Goal: Transaction & Acquisition: Book appointment/travel/reservation

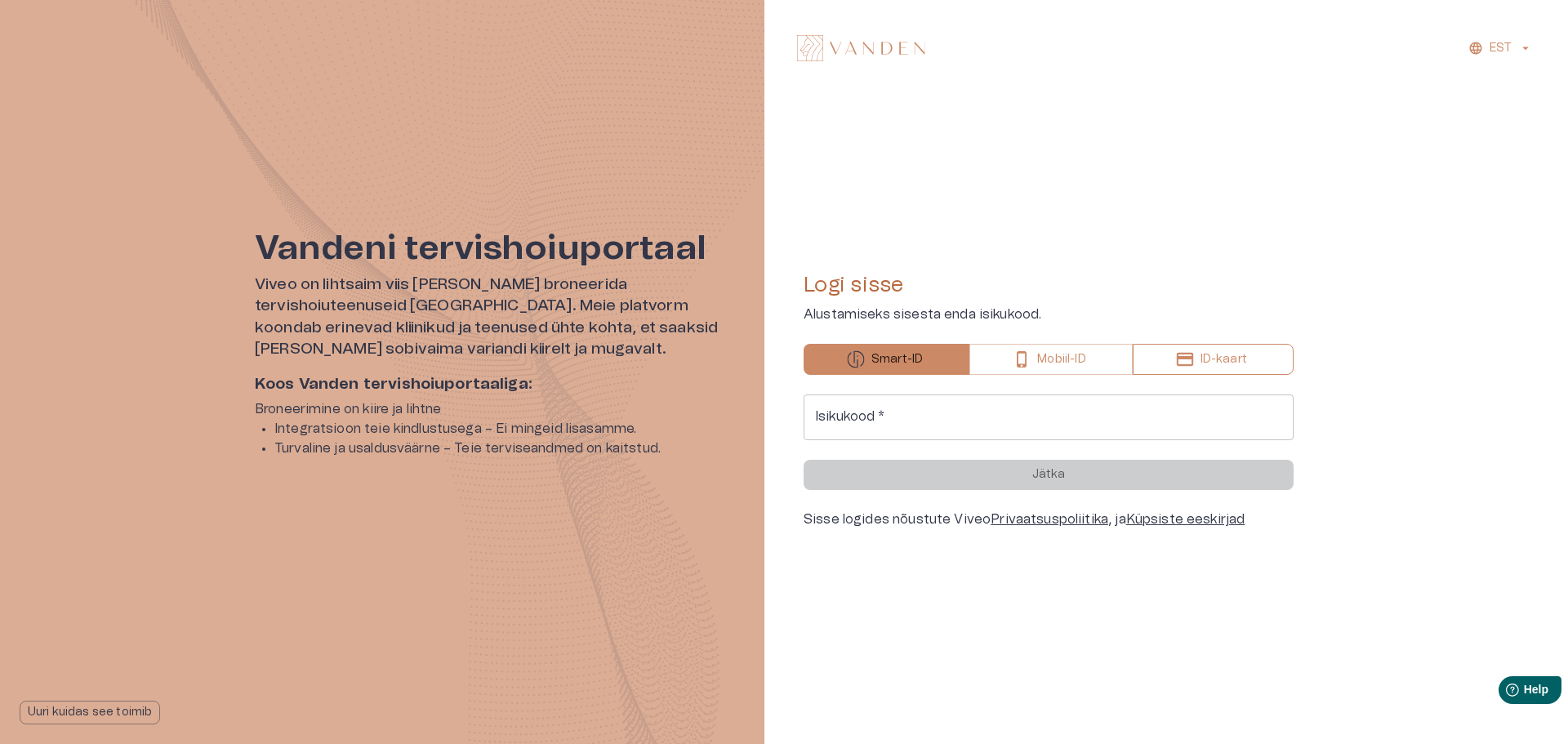
click at [1235, 357] on p "ID-kaart" at bounding box center [1223, 359] width 46 height 17
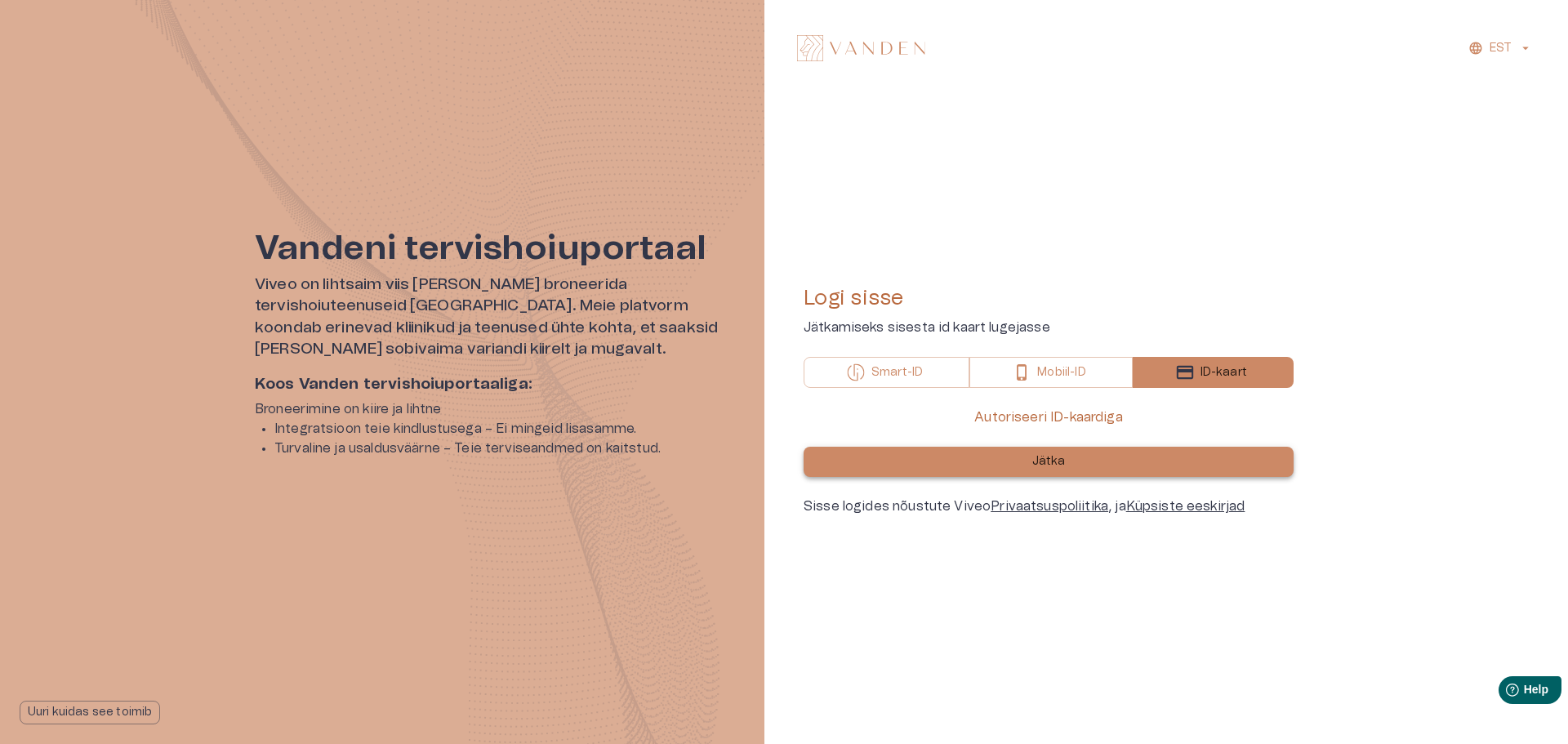
click at [1042, 466] on p "Jätka" at bounding box center [1049, 461] width 33 height 17
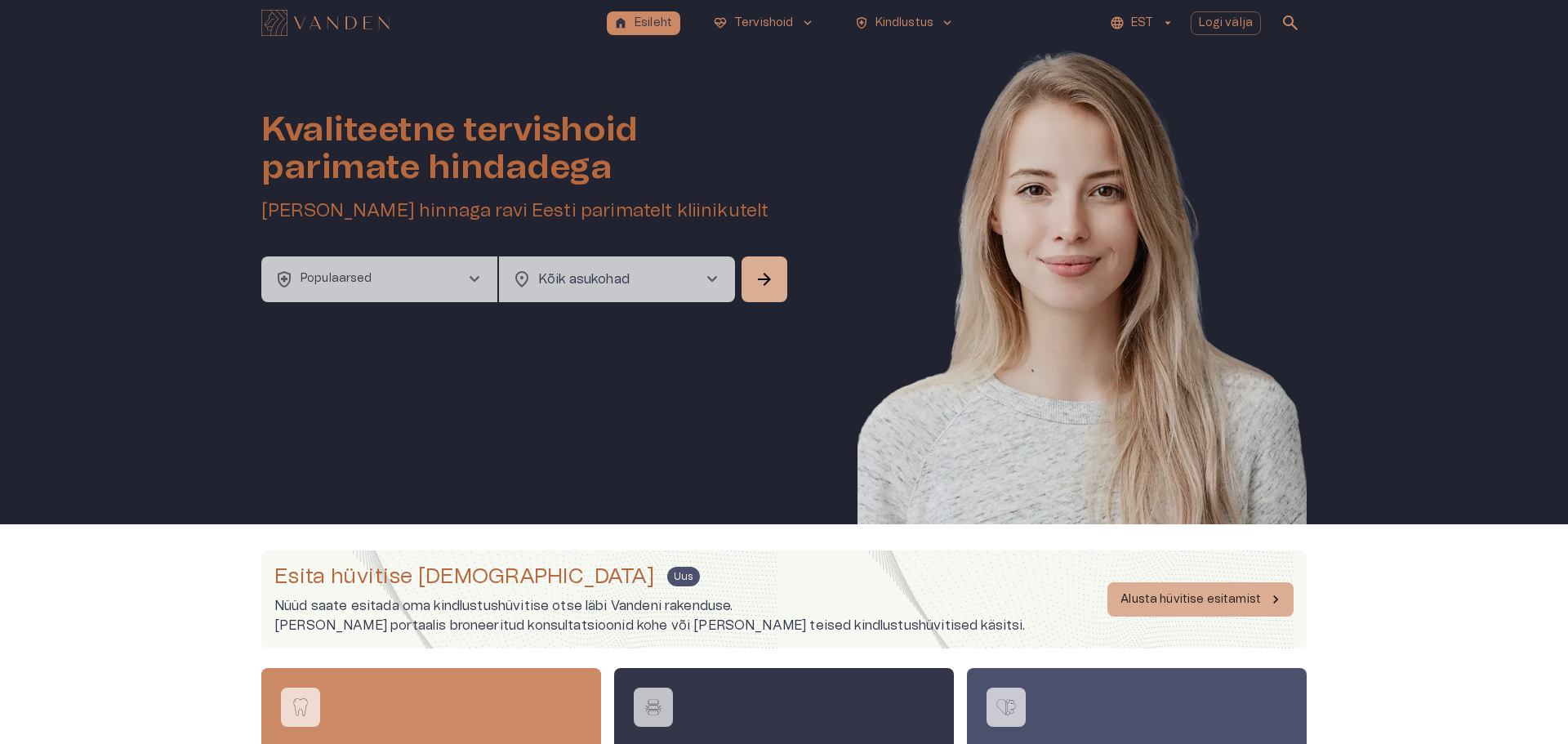
click at [590, 280] on body "home Esileht [MEDICAL_DATA]_heart Tervishoid keyboard_arrow_down health_and_saf…" at bounding box center [784, 372] width 1568 height 744
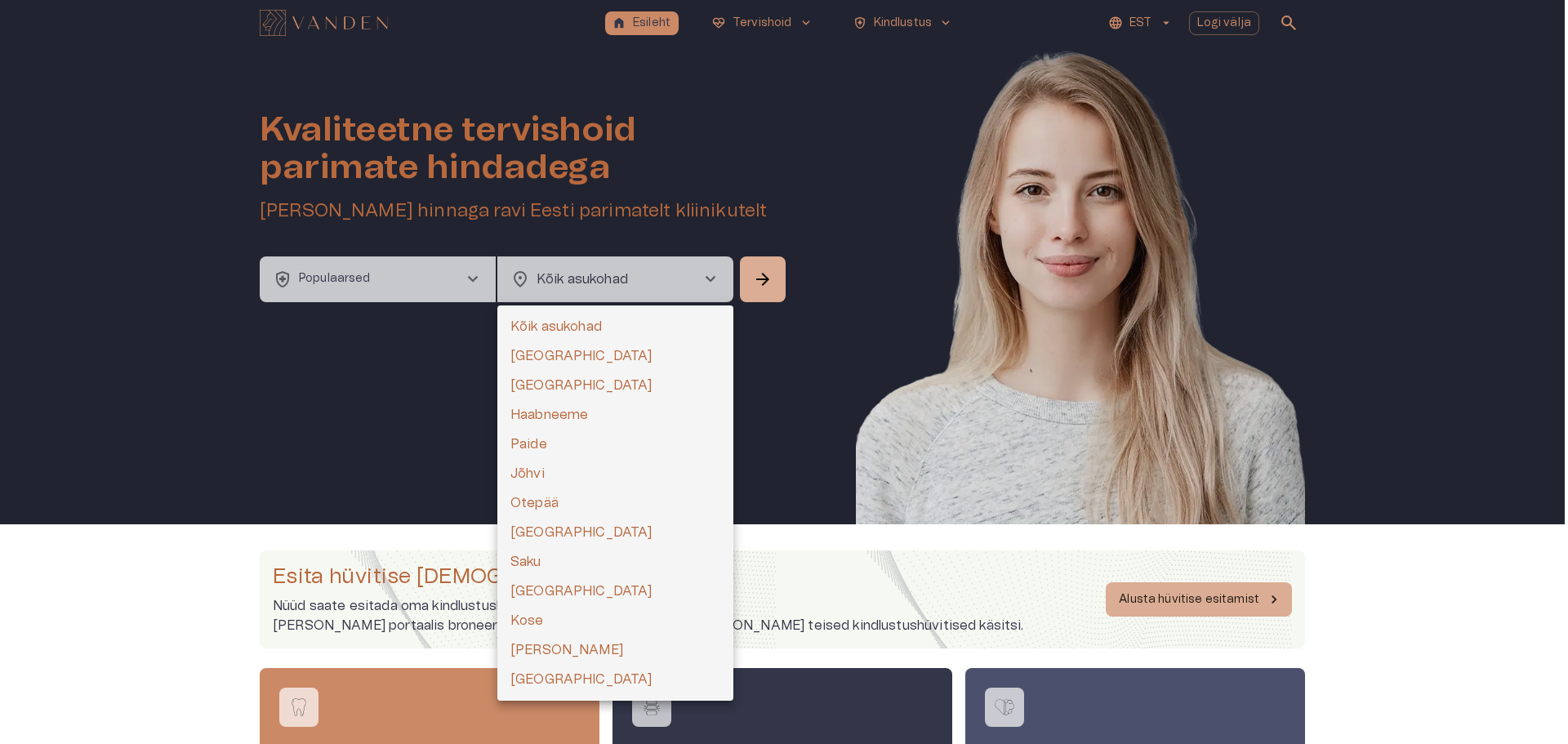
click at [546, 385] on li "[GEOGRAPHIC_DATA]" at bounding box center [615, 386] width 236 height 30
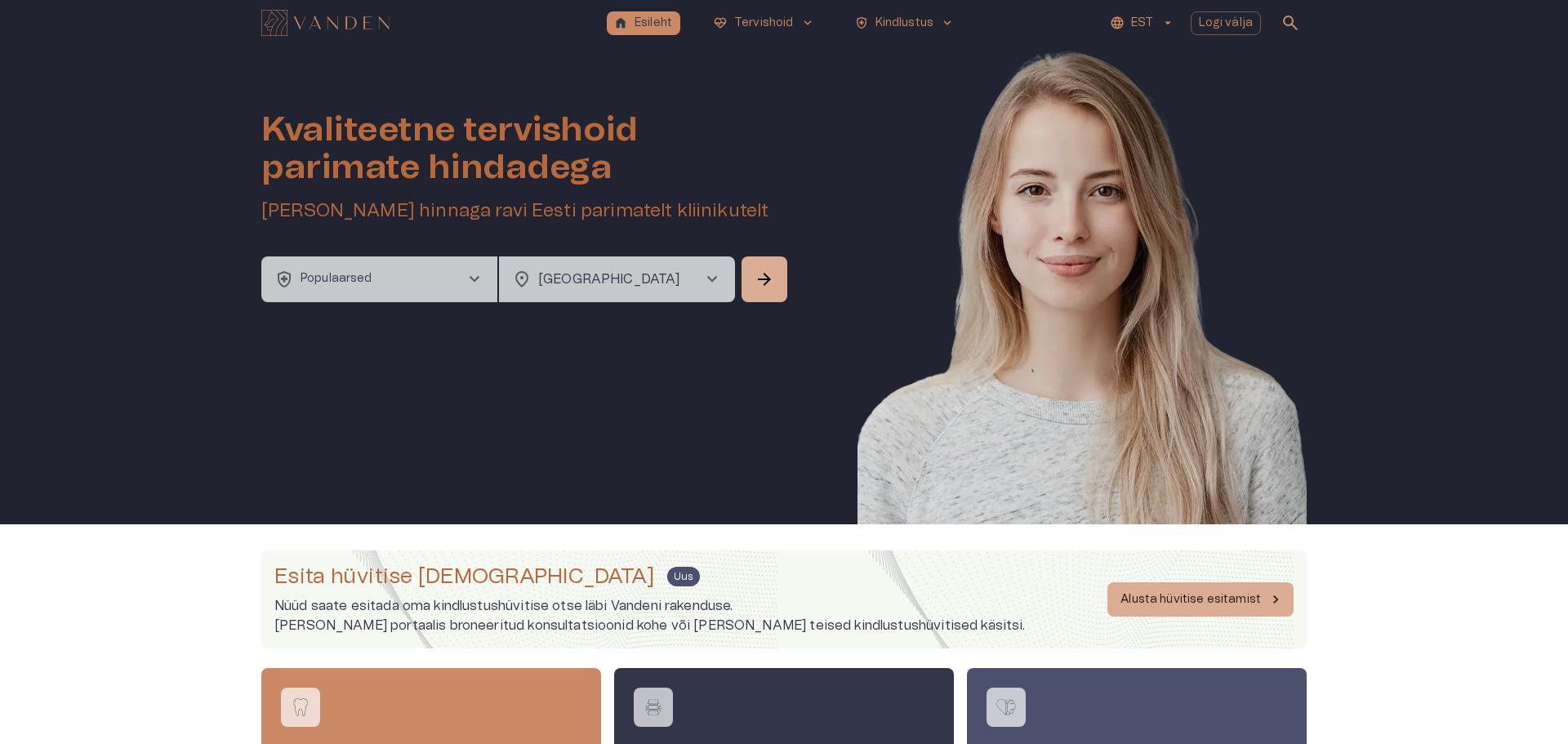
type input "**********"
click at [775, 282] on button "arrow_forward" at bounding box center [763, 279] width 45 height 45
click at [769, 280] on span "arrow_forward" at bounding box center [763, 279] width 20 height 20
click at [467, 279] on span "chevron_right" at bounding box center [472, 279] width 20 height 20
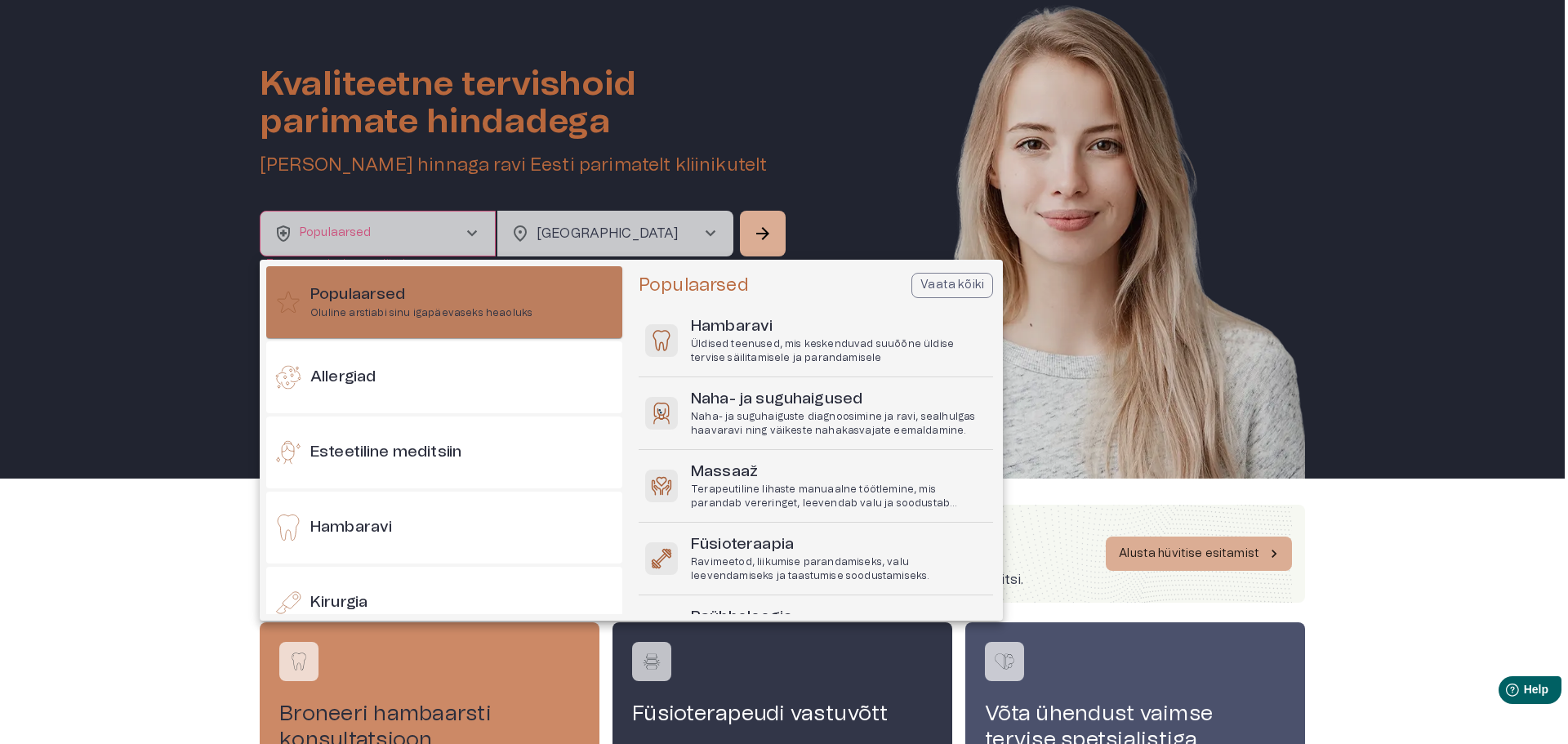
click at [443, 292] on h6 "Populaarsed" at bounding box center [421, 295] width 222 height 22
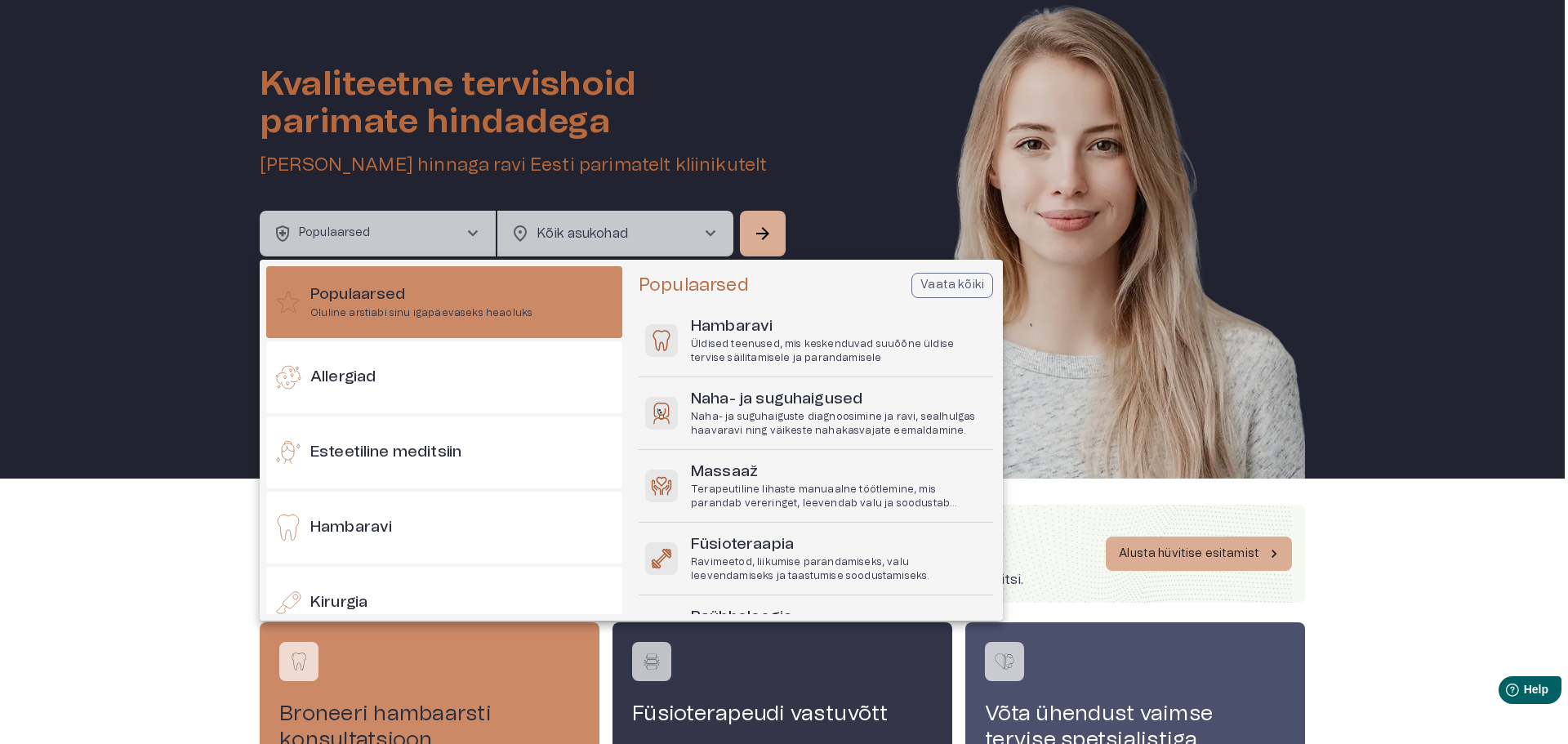
click at [965, 289] on p "Vaata kõiki" at bounding box center [952, 284] width 64 height 17
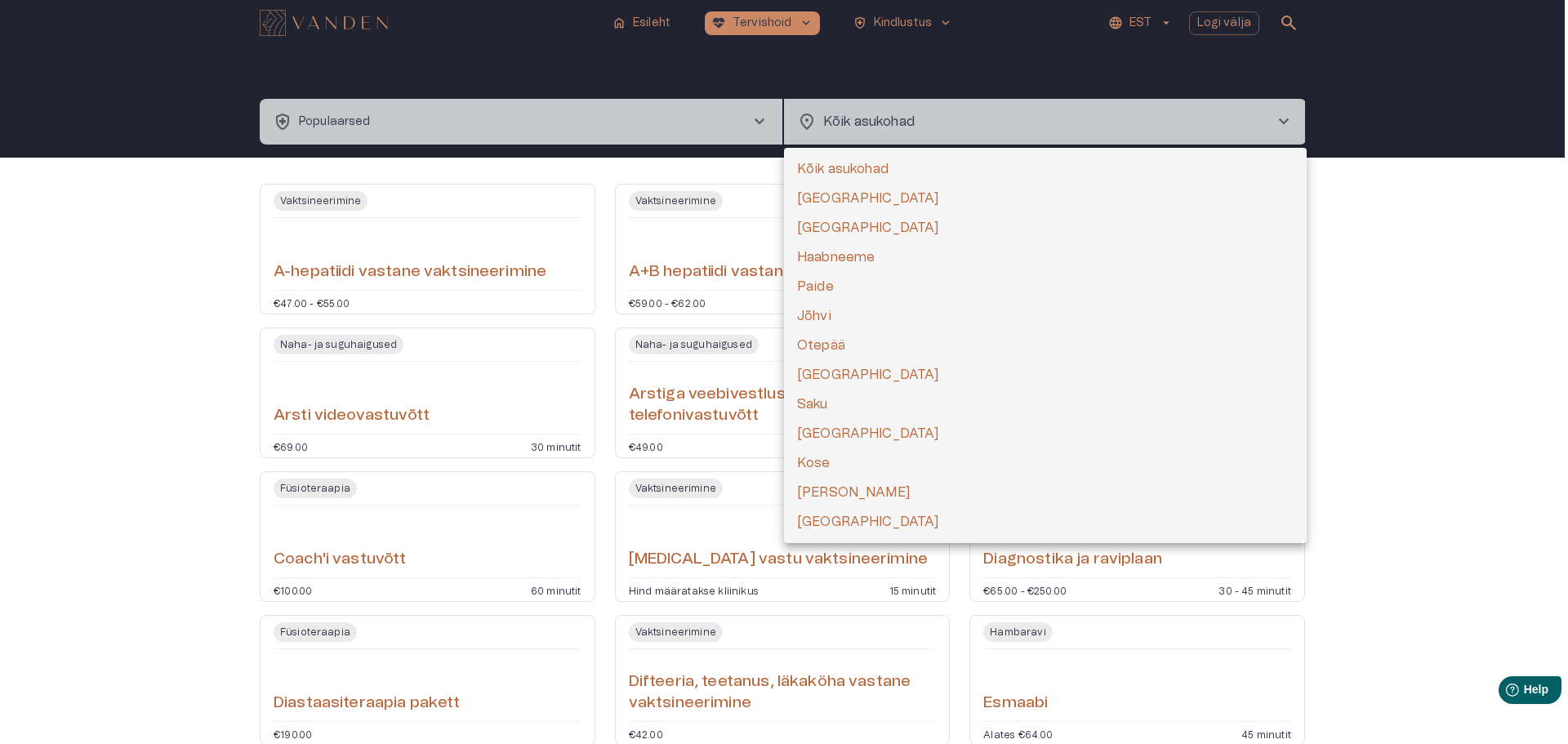
click at [979, 124] on body "home Esileht [MEDICAL_DATA]_heart Tervishoid keyboard_arrow_down health_and_saf…" at bounding box center [784, 372] width 1568 height 744
click at [825, 221] on li "[GEOGRAPHIC_DATA]" at bounding box center [1044, 228] width 523 height 30
type input "**********"
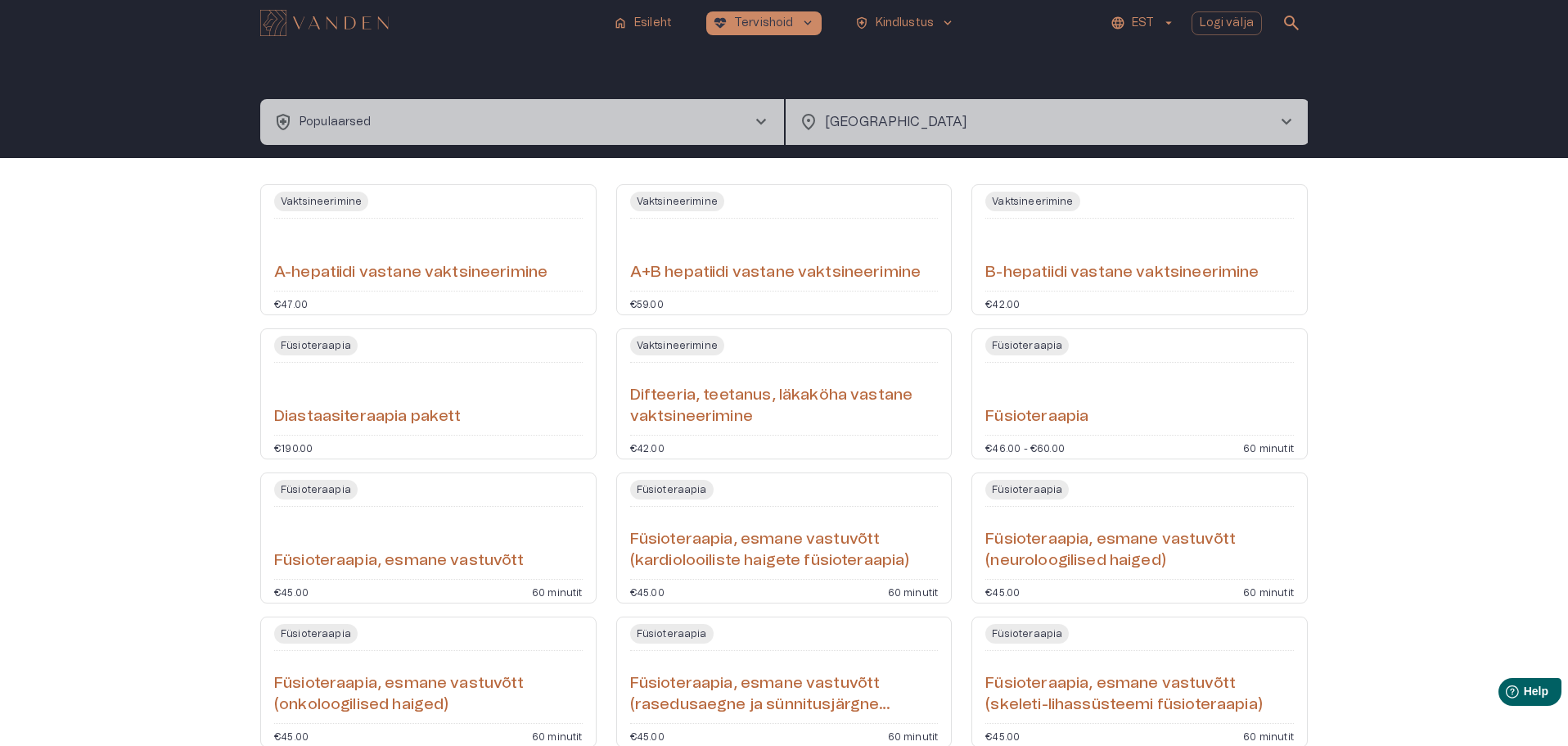
click at [1294, 123] on span "chevron_right" at bounding box center [1287, 122] width 20 height 20
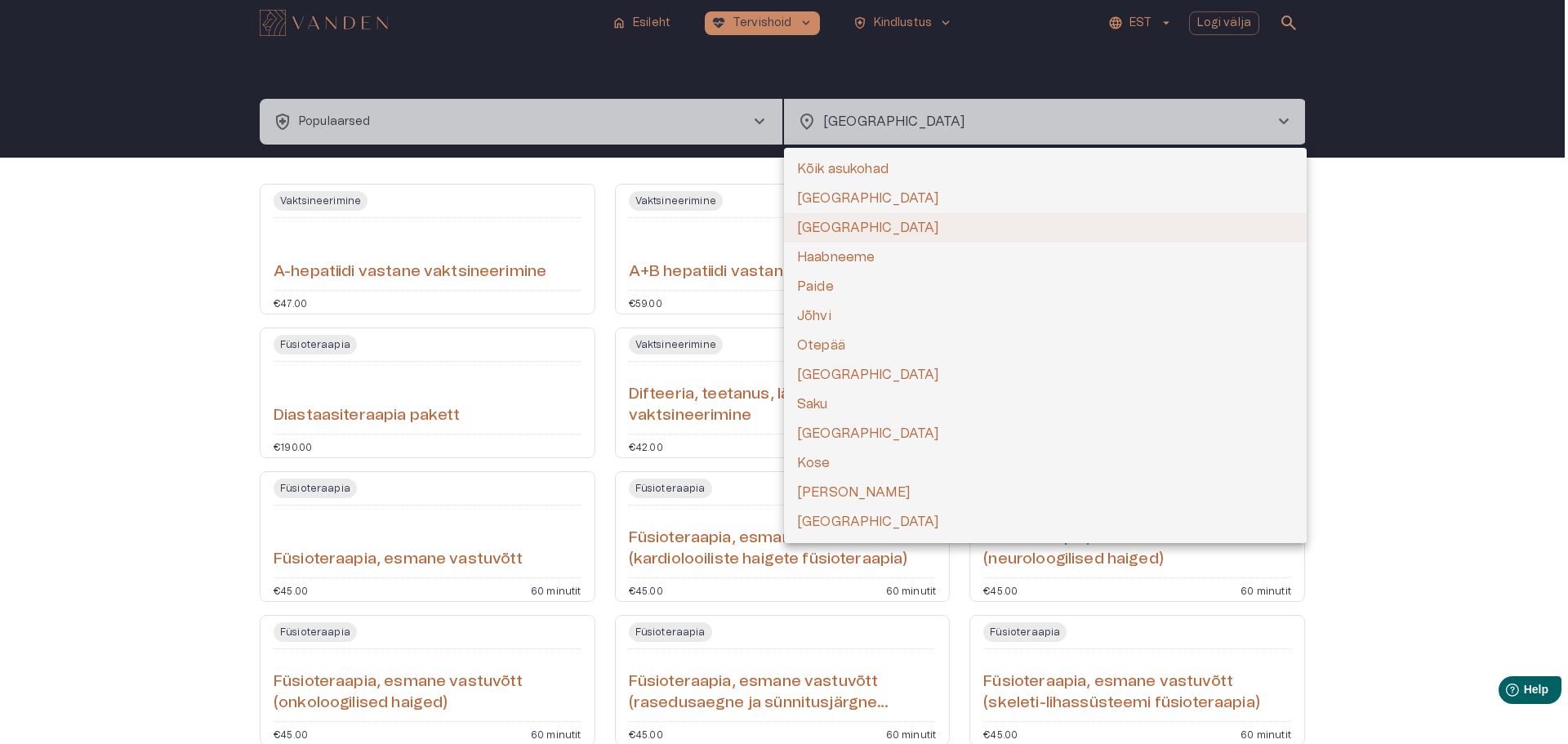
click at [831, 223] on li "[GEOGRAPHIC_DATA]" at bounding box center [1044, 228] width 523 height 30
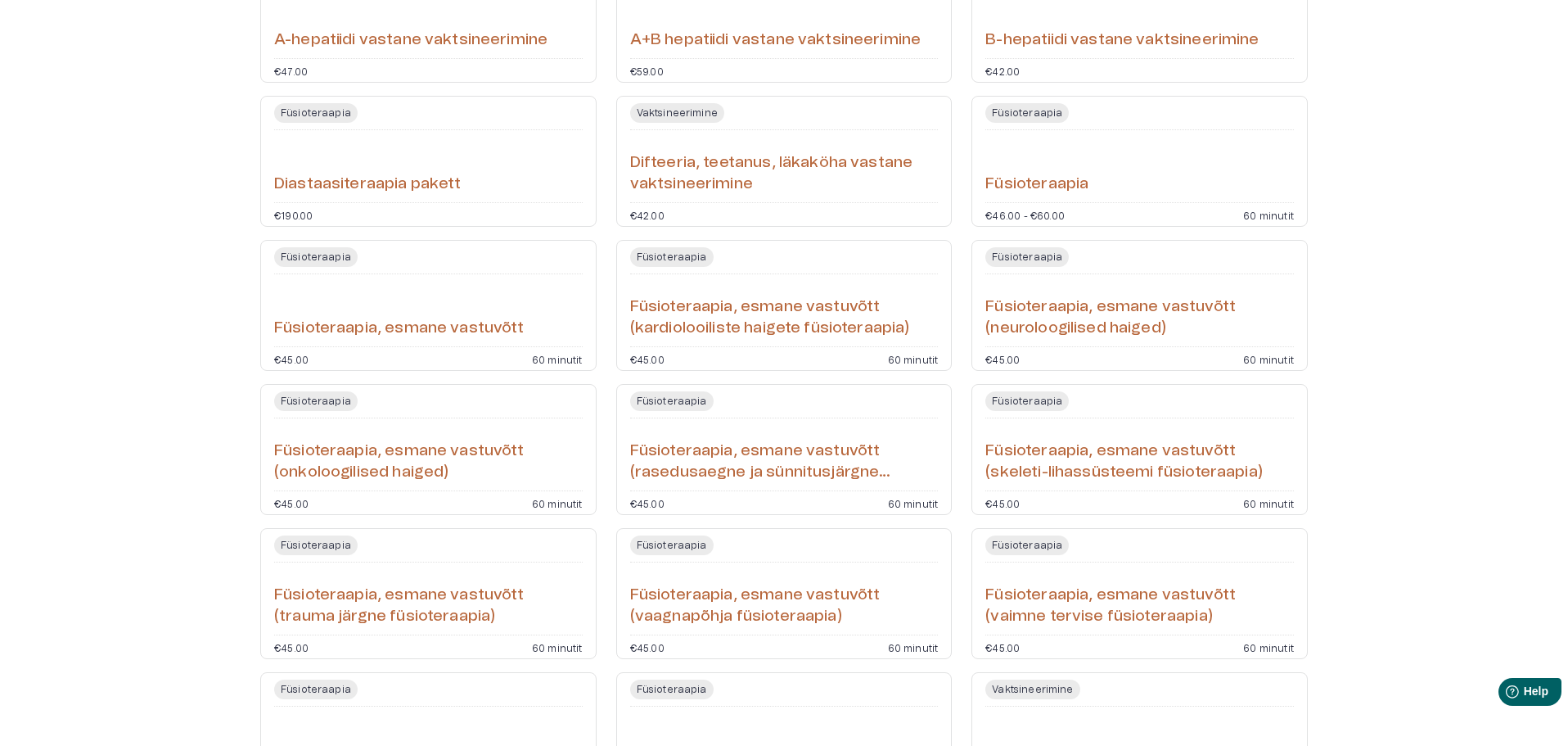
scroll to position [246, 0]
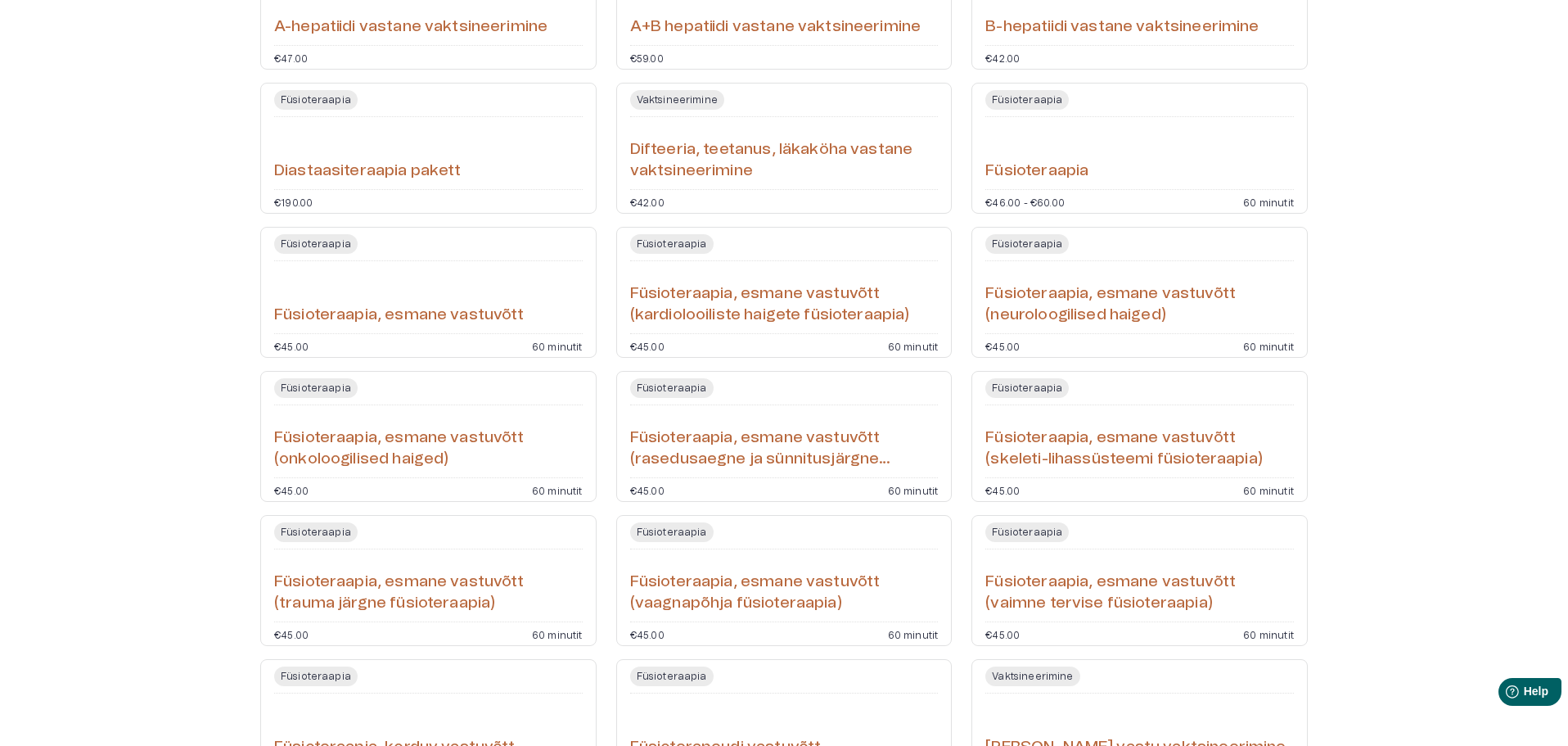
click at [1141, 153] on div "Füsioteraapia" at bounding box center [1140, 153] width 309 height 59
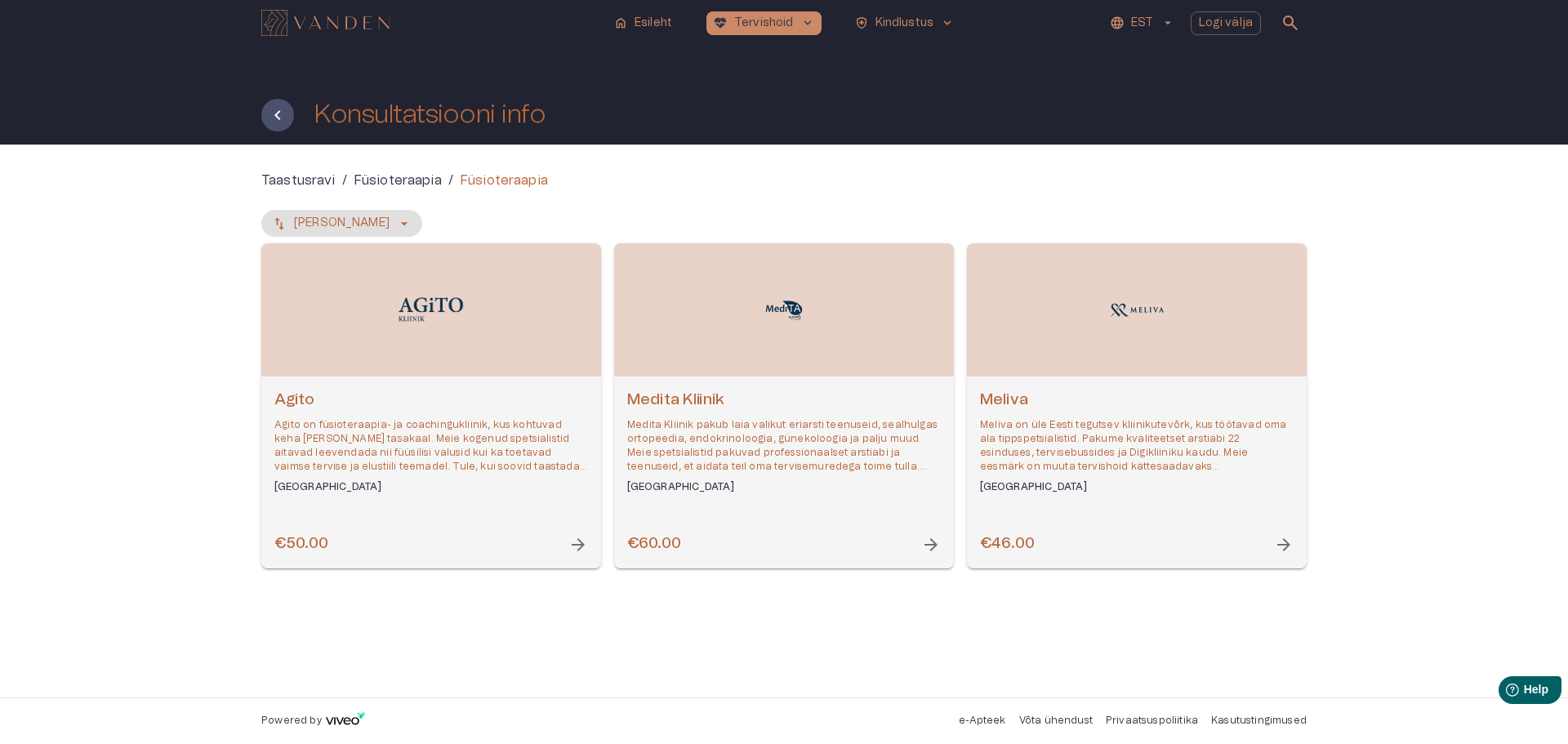
click at [1127, 457] on p "Meliva on üle Eesti tegutsev kliinikutevõrk, kus töötavad oma ala tippspetsiali…" at bounding box center [1136, 446] width 314 height 56
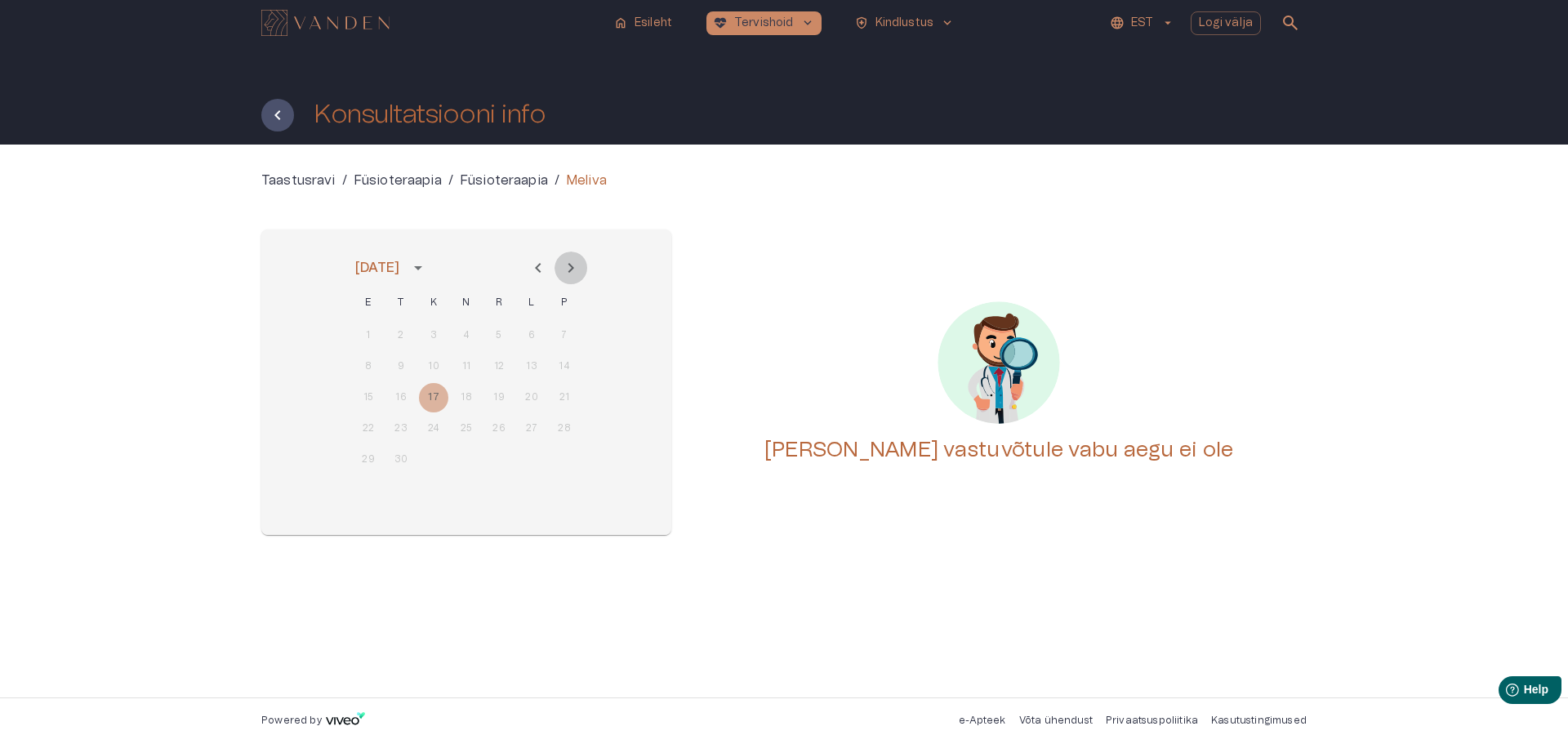
click at [578, 265] on icon "Next month" at bounding box center [571, 268] width 20 height 20
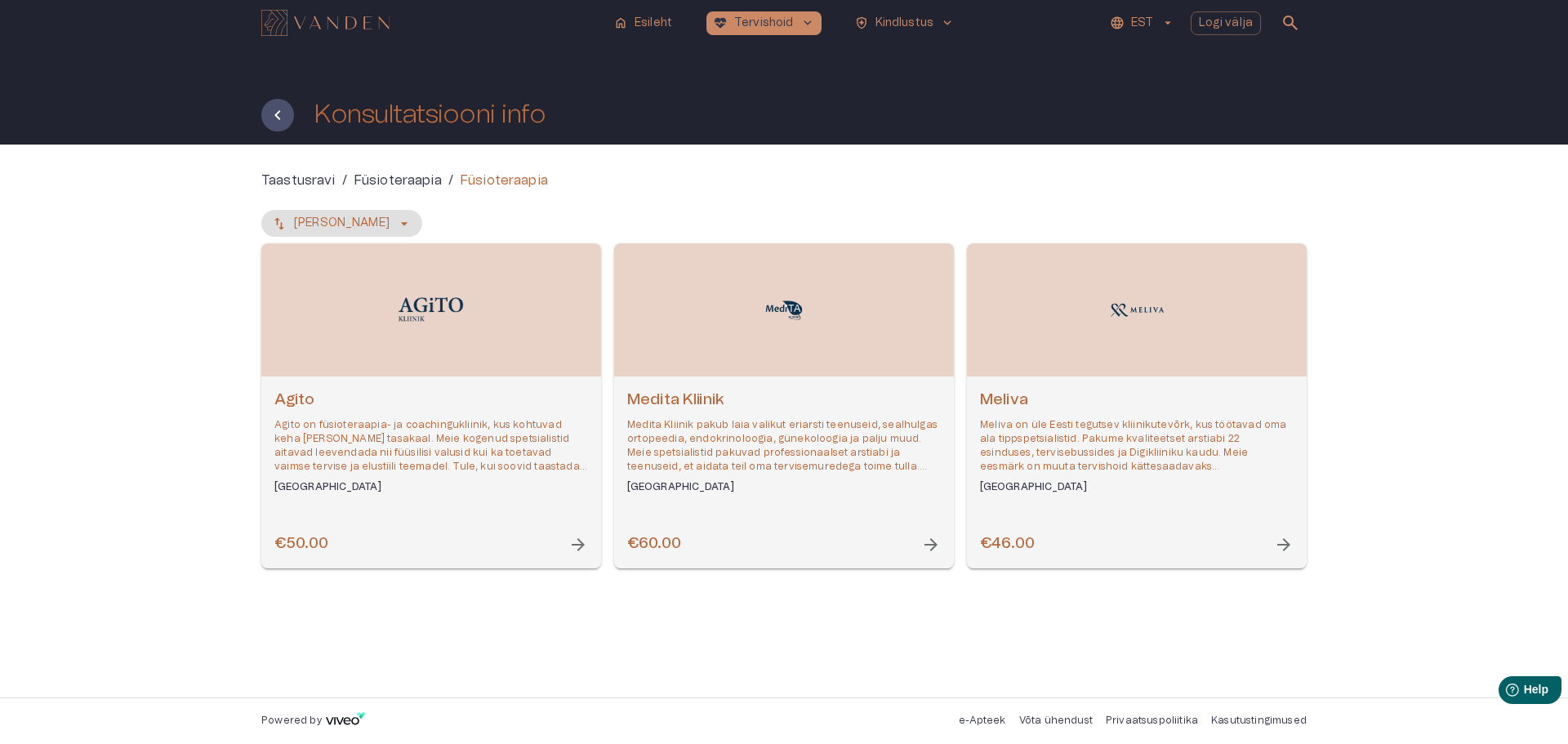
click at [715, 426] on p "Medita Kliinik pakub laia valikut eriarsti teenuseid, sealhulgas ortopeedia, en…" at bounding box center [784, 446] width 314 height 56
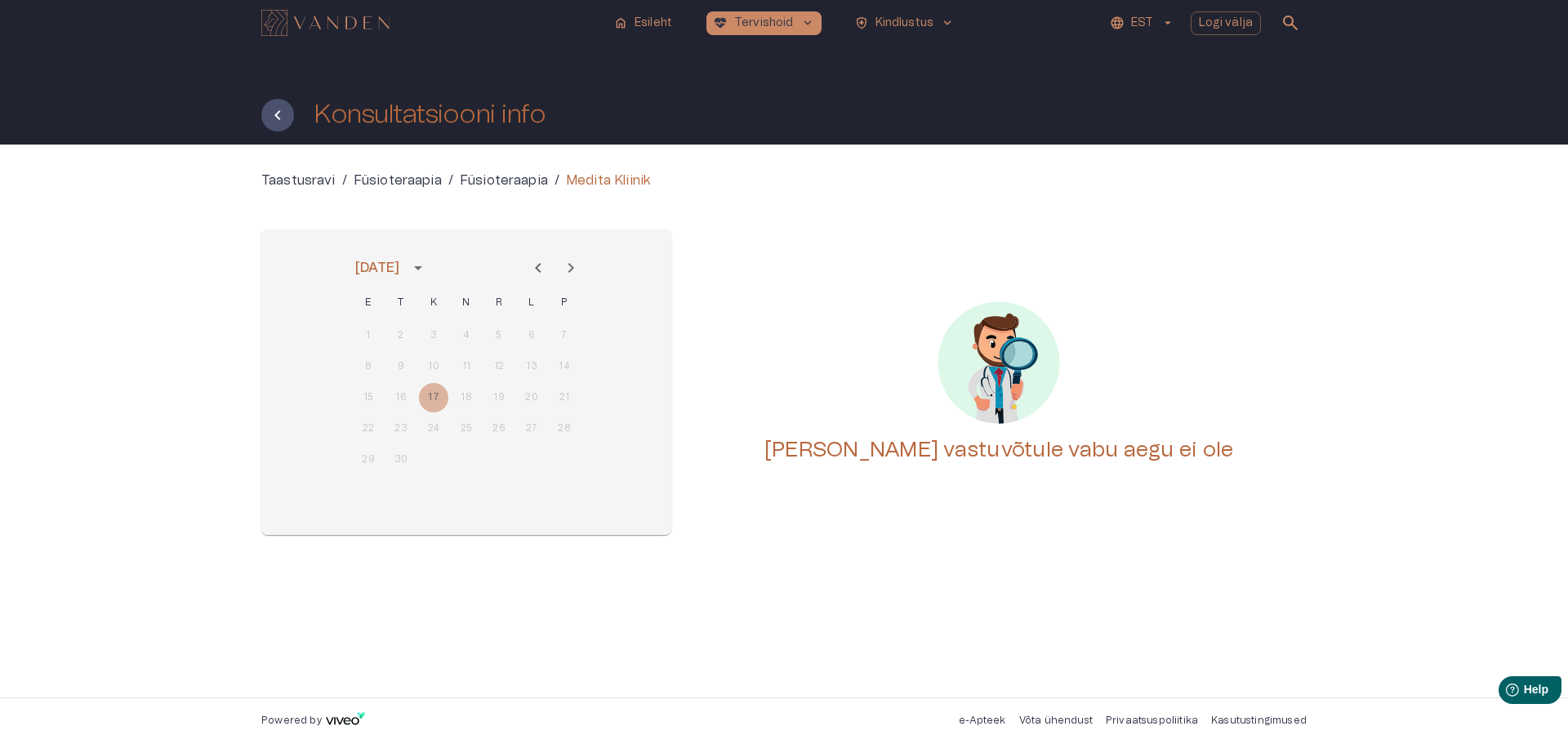
click at [570, 260] on icon "Next month" at bounding box center [571, 268] width 20 height 20
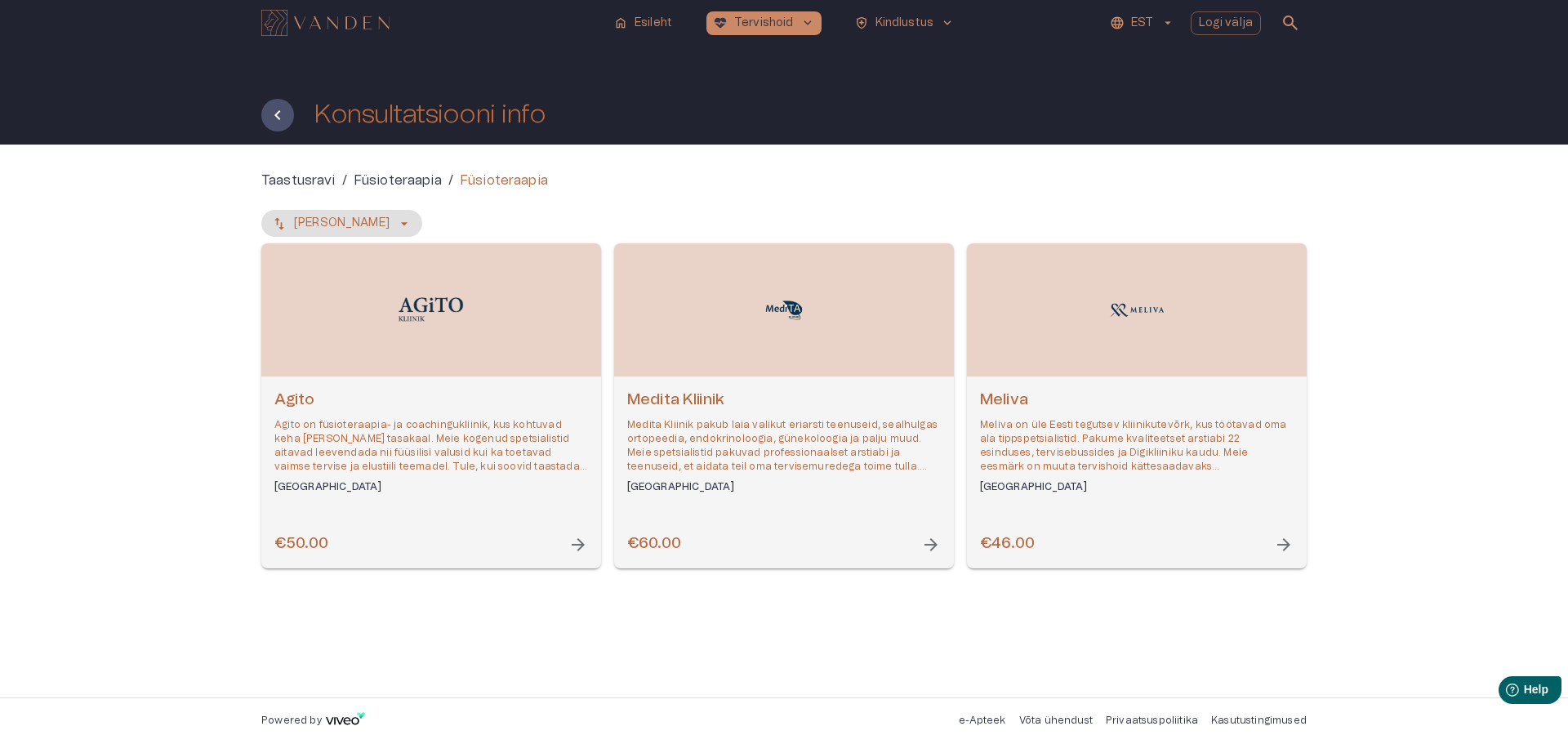
click at [453, 321] on img "Open selected supplier available booking dates" at bounding box center [431, 310] width 65 height 26
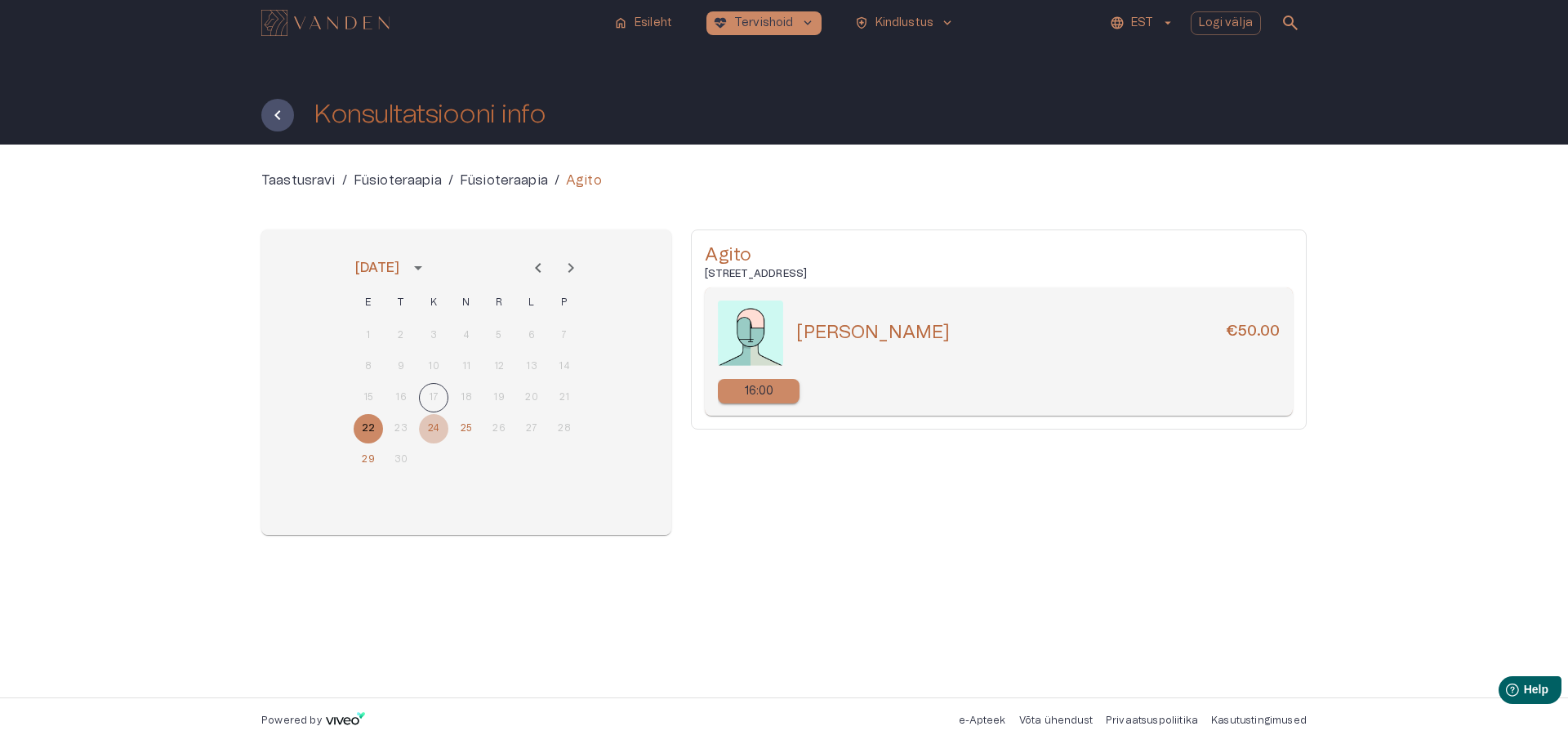
click at [433, 433] on button "24" at bounding box center [434, 429] width 30 height 30
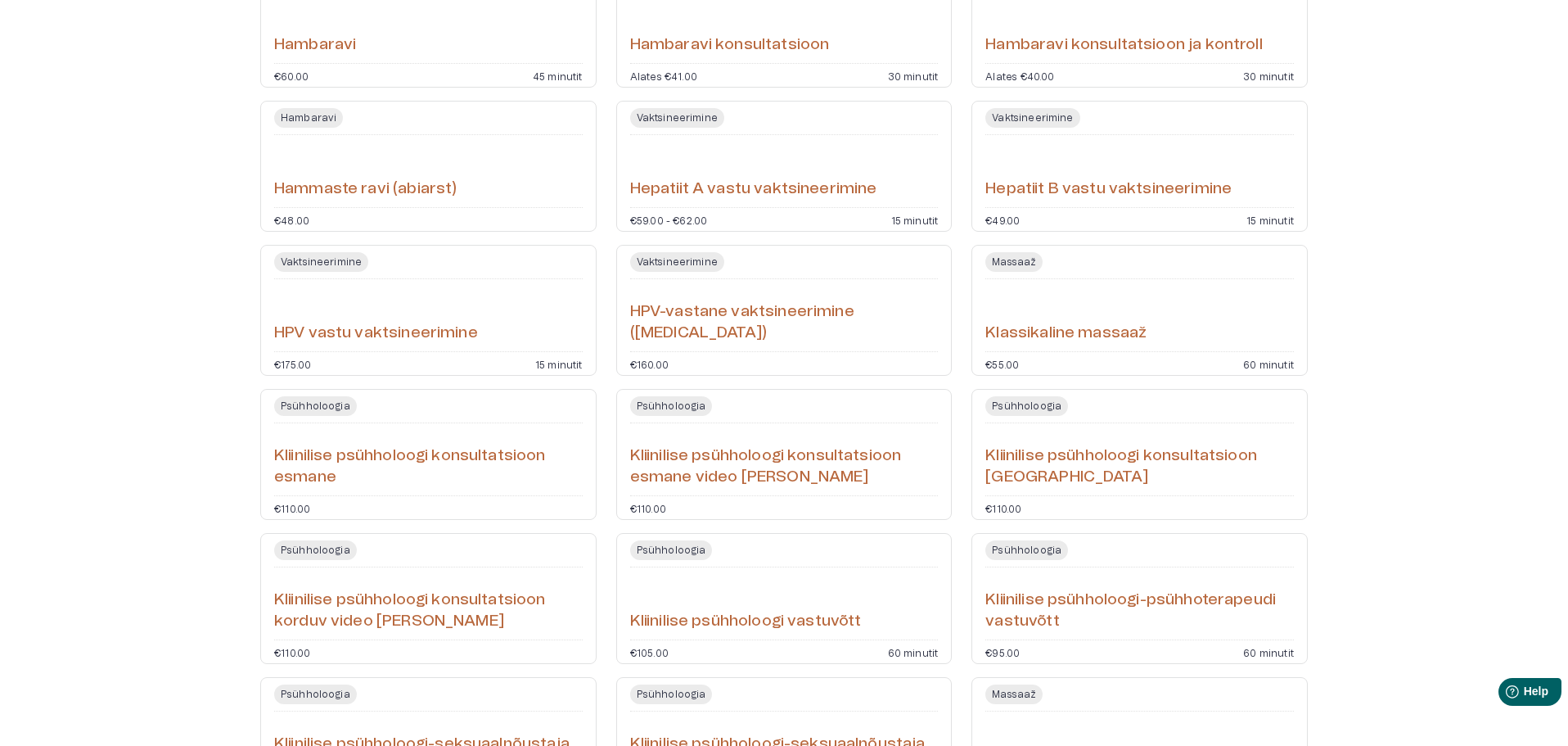
scroll to position [1258, 0]
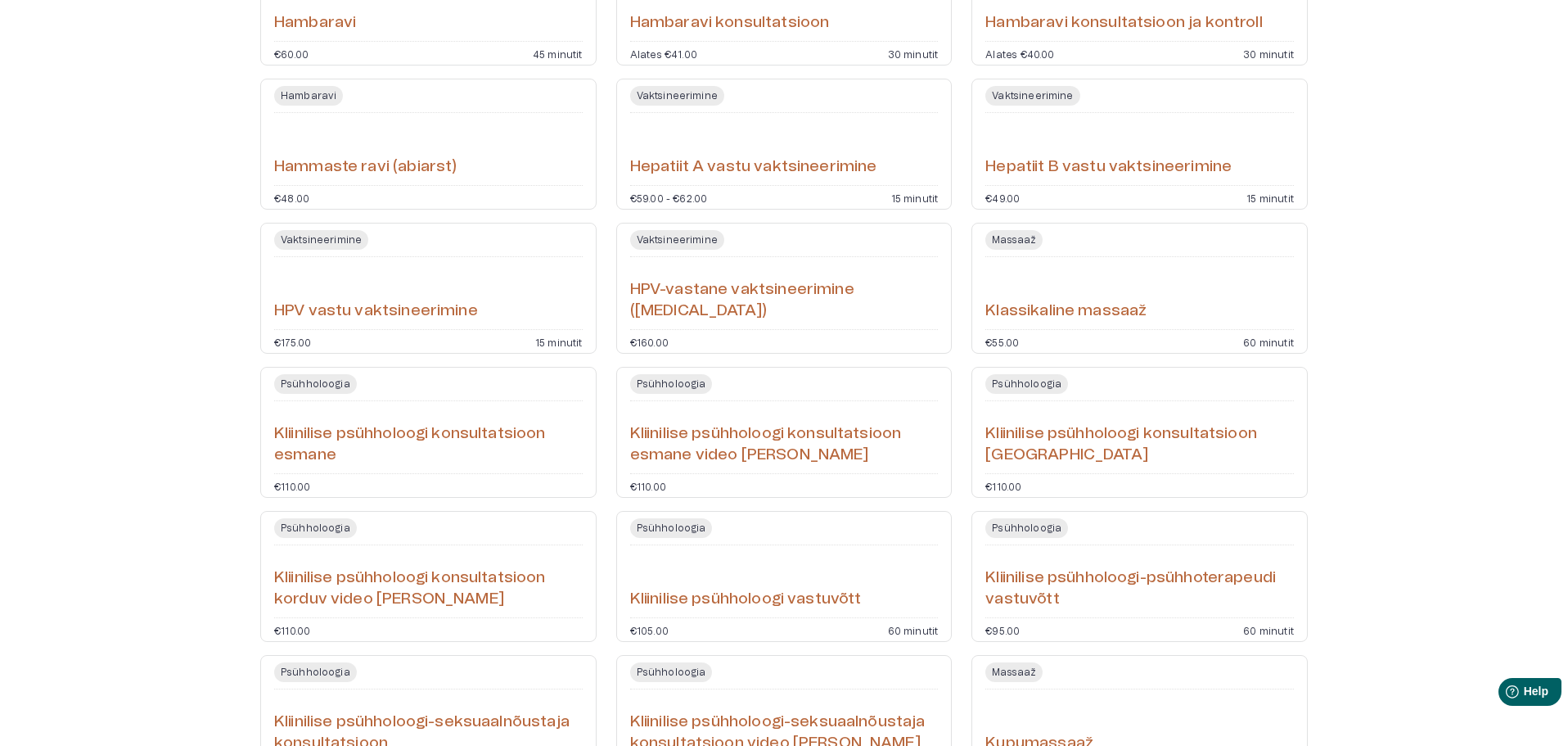
click at [1205, 283] on div "Klassikaline massaaž" at bounding box center [1140, 293] width 309 height 59
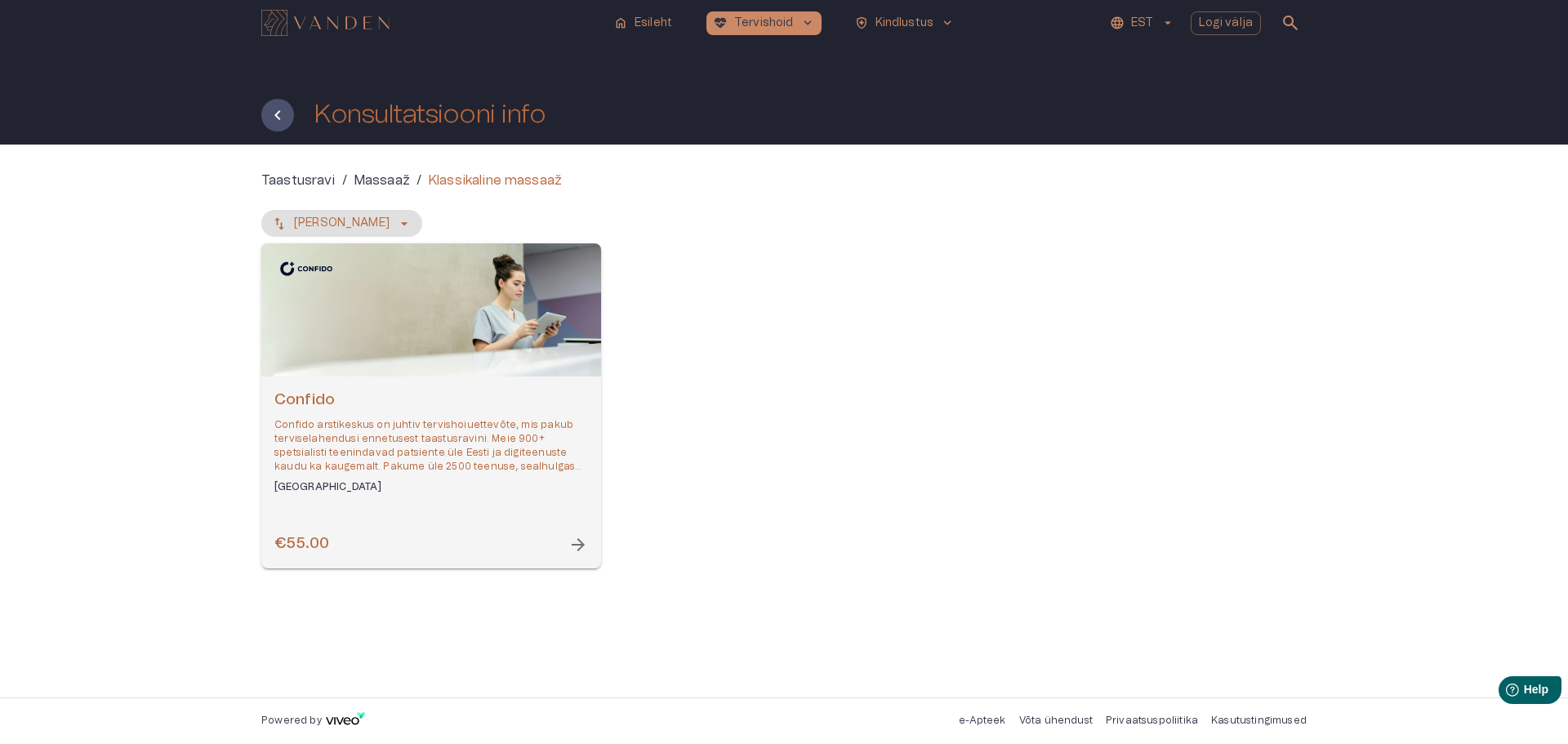
click at [398, 377] on div "Confido Confido arstikeskus on juhtiv tervishoiuettevõte, mis pakub terviselahe…" at bounding box center [430, 471] width 340 height 192
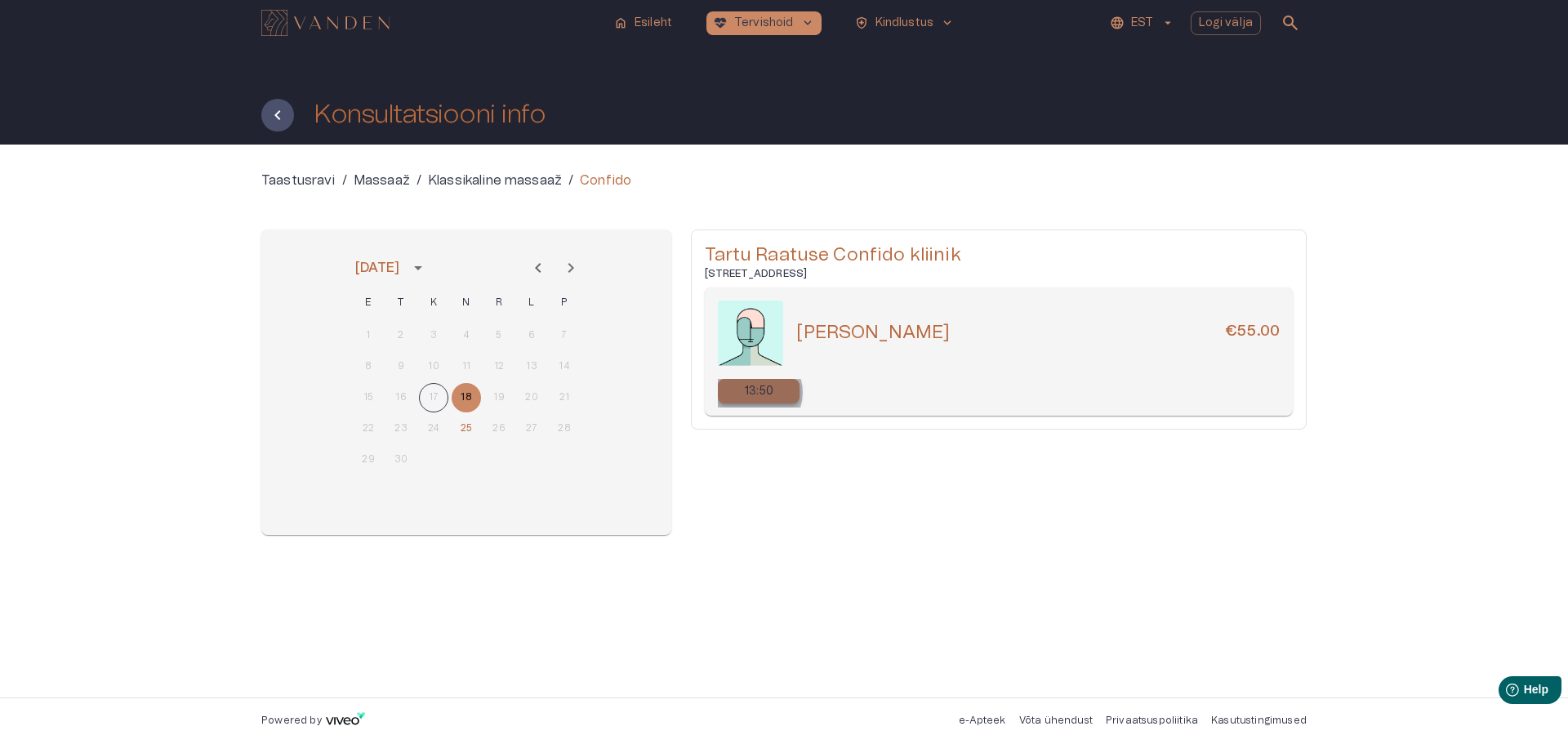
click at [753, 392] on p "13:50" at bounding box center [760, 391] width 30 height 17
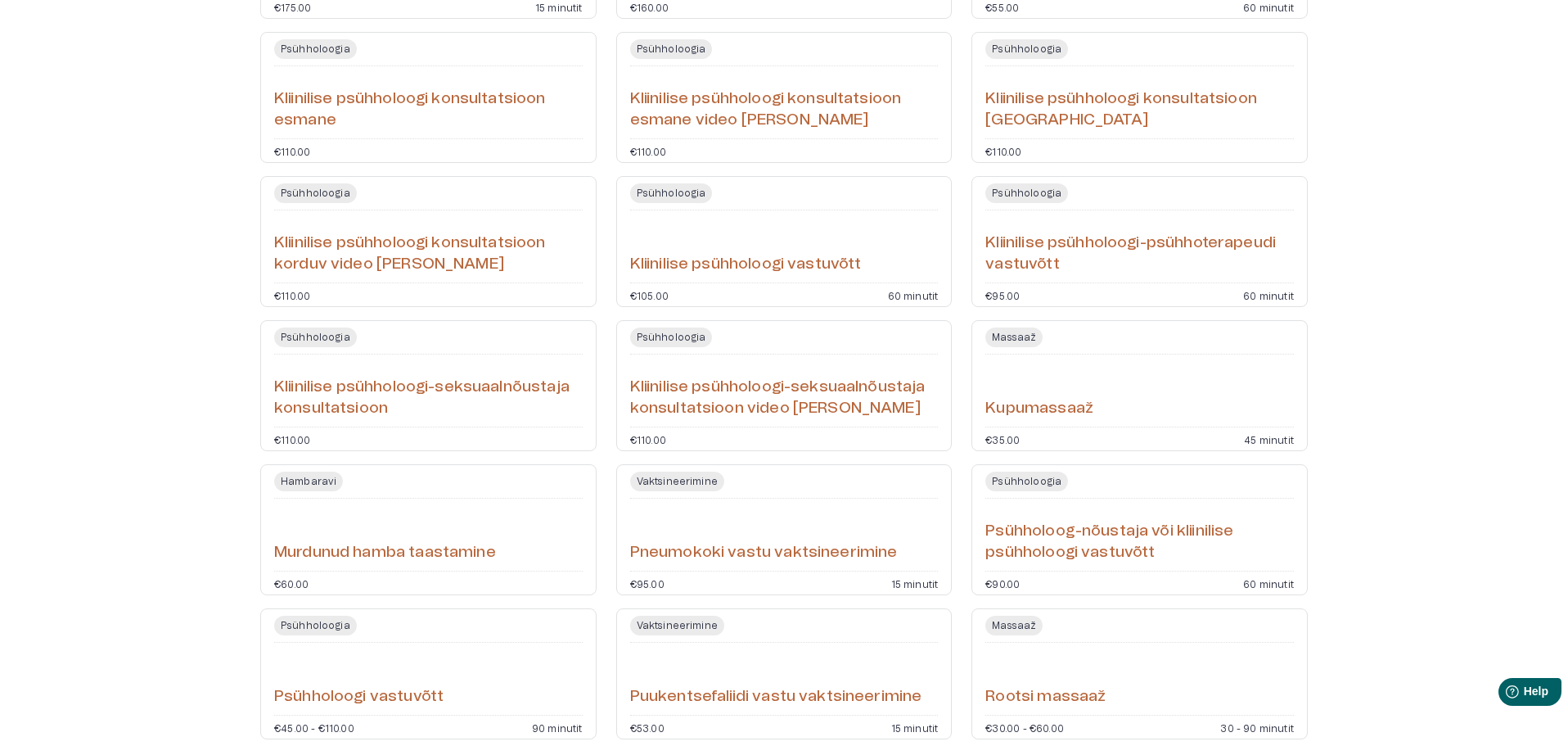
scroll to position [1616, 0]
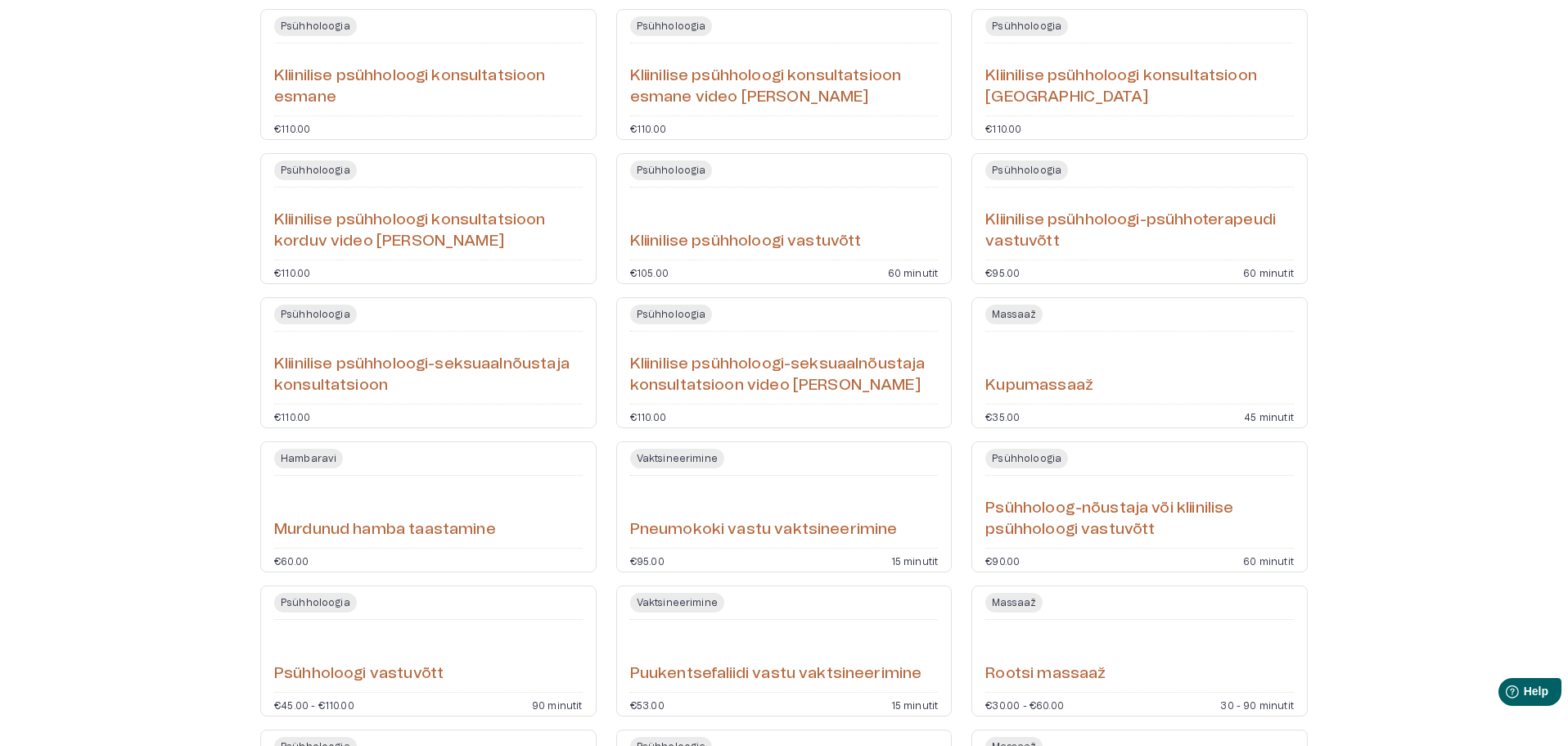
click at [1073, 221] on h6 "Kliinilise psühholoogi-psühhoterapeudi vastuvõtt" at bounding box center [1140, 231] width 309 height 43
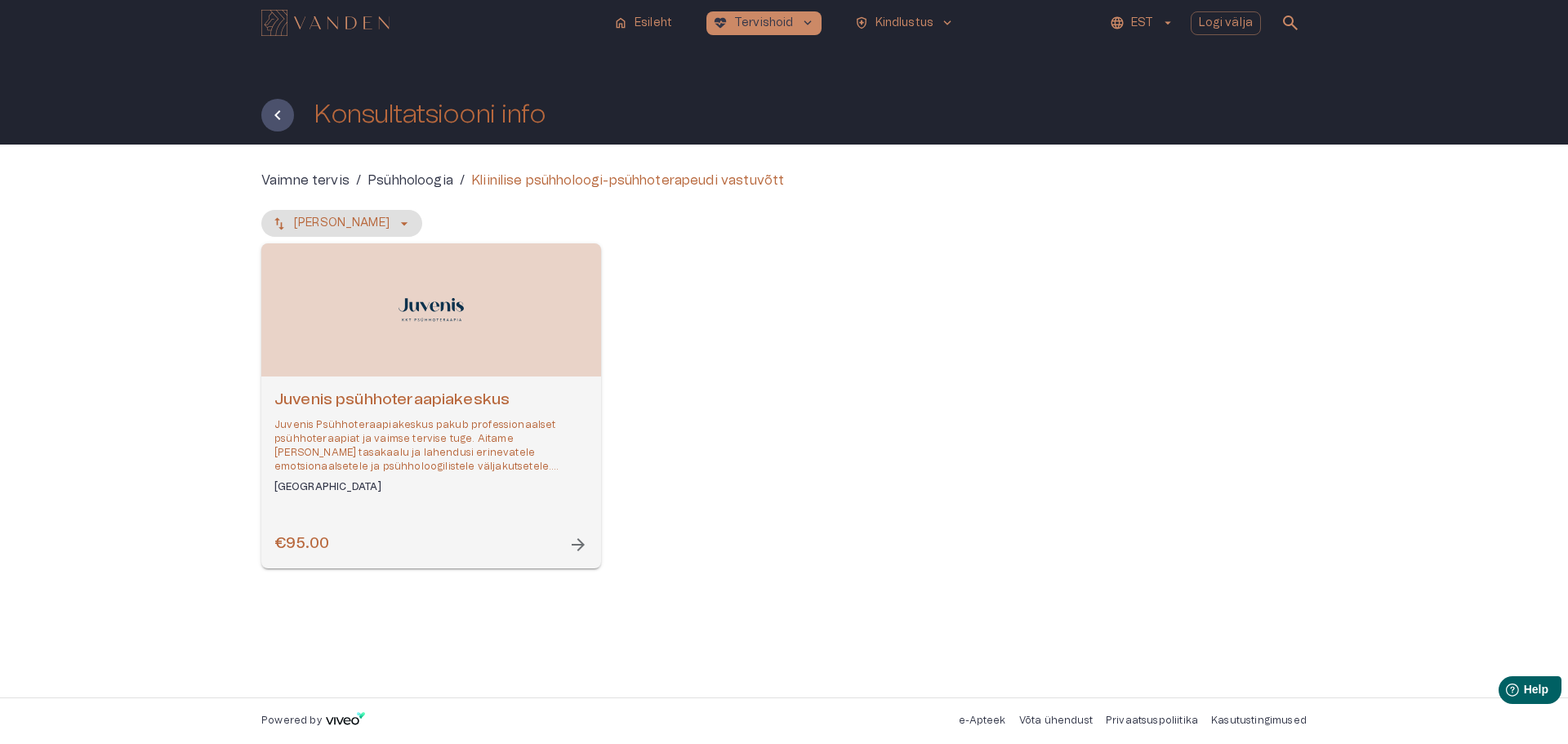
click at [401, 387] on div "Juvenis psühhoteraapiakeskus Juvenis Psühhoteraapiakeskus pakub professionaalse…" at bounding box center [430, 471] width 340 height 192
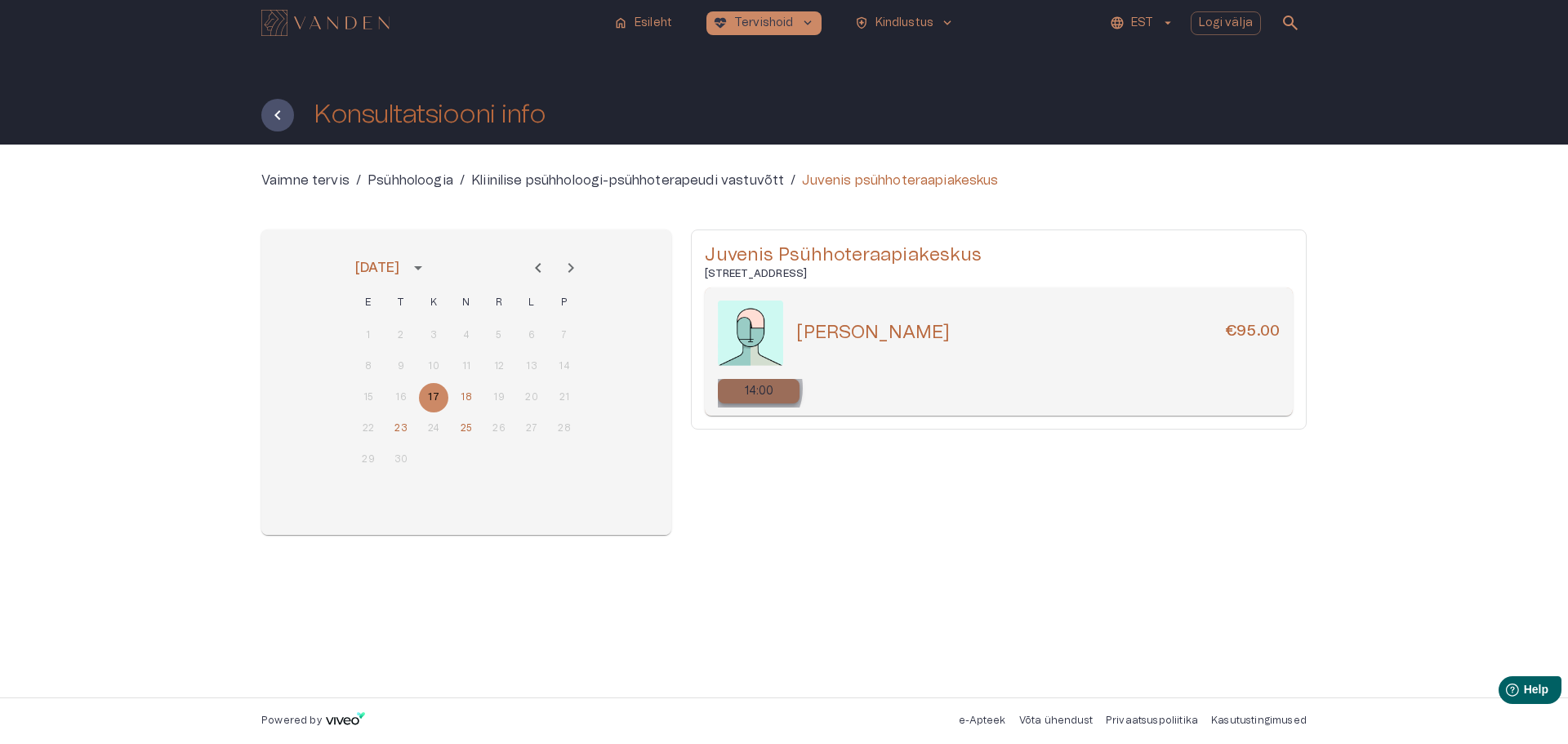
click at [743, 388] on div "14:00" at bounding box center [758, 391] width 82 height 25
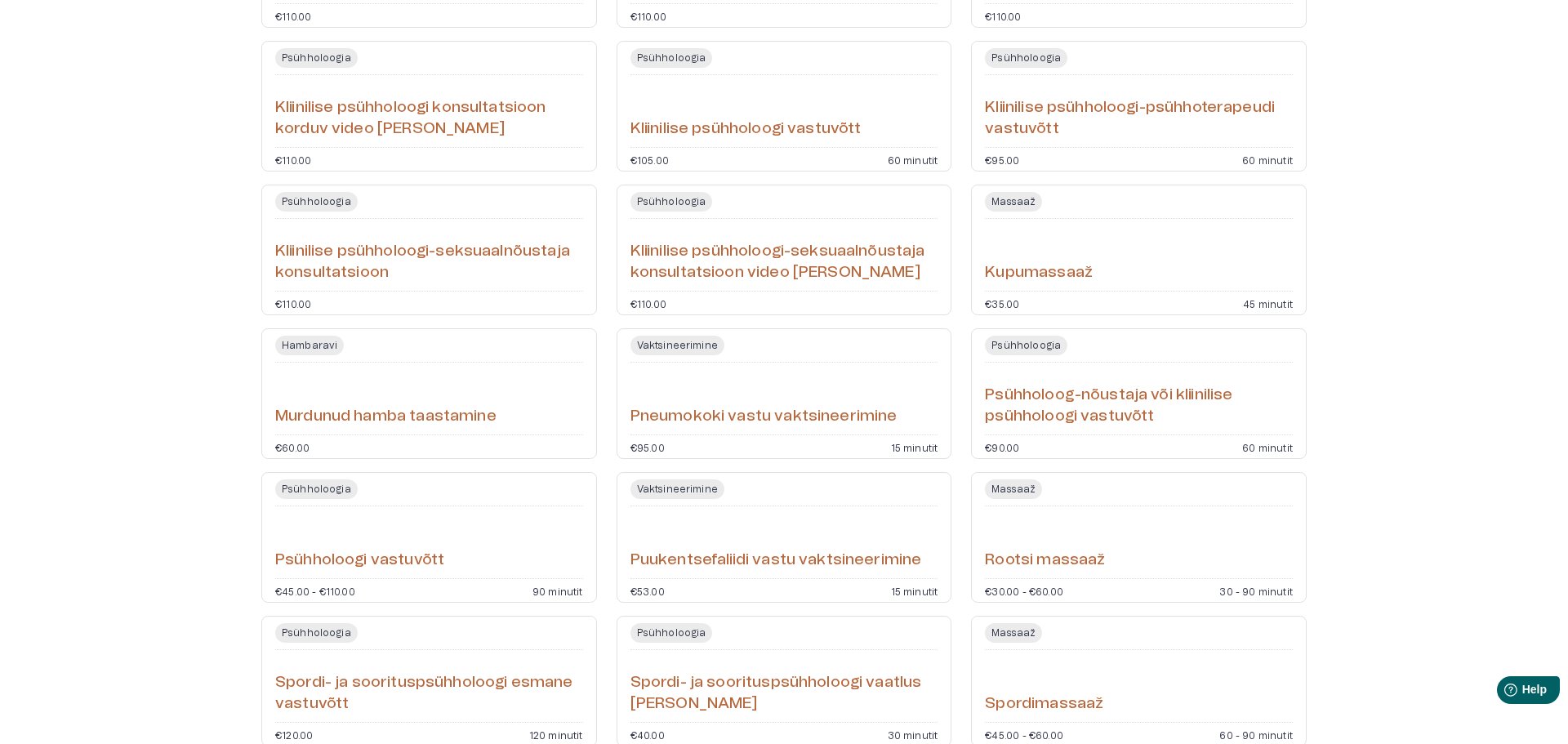
scroll to position [1968, 0]
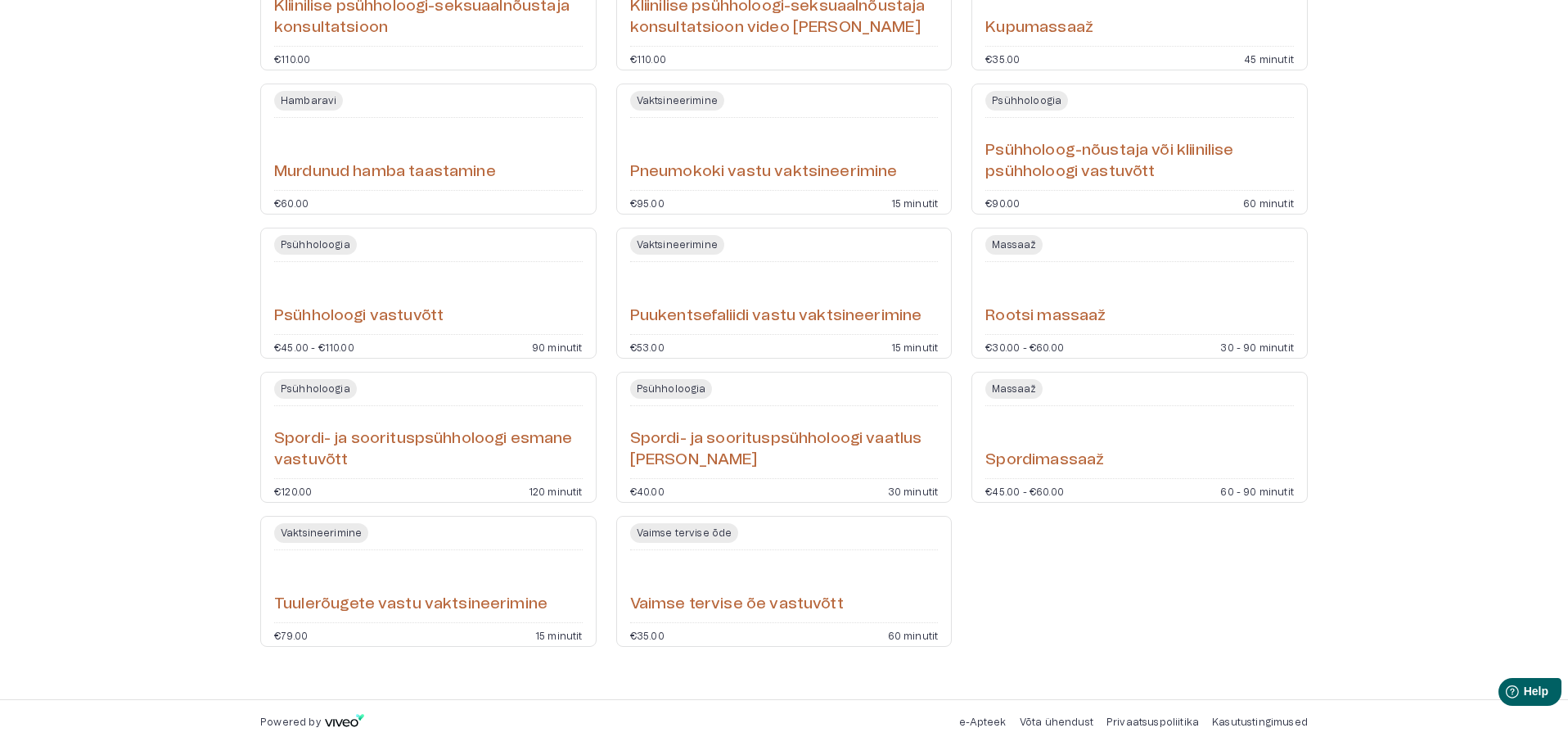
click at [1139, 294] on div "Rootsi massaaž" at bounding box center [1140, 298] width 309 height 59
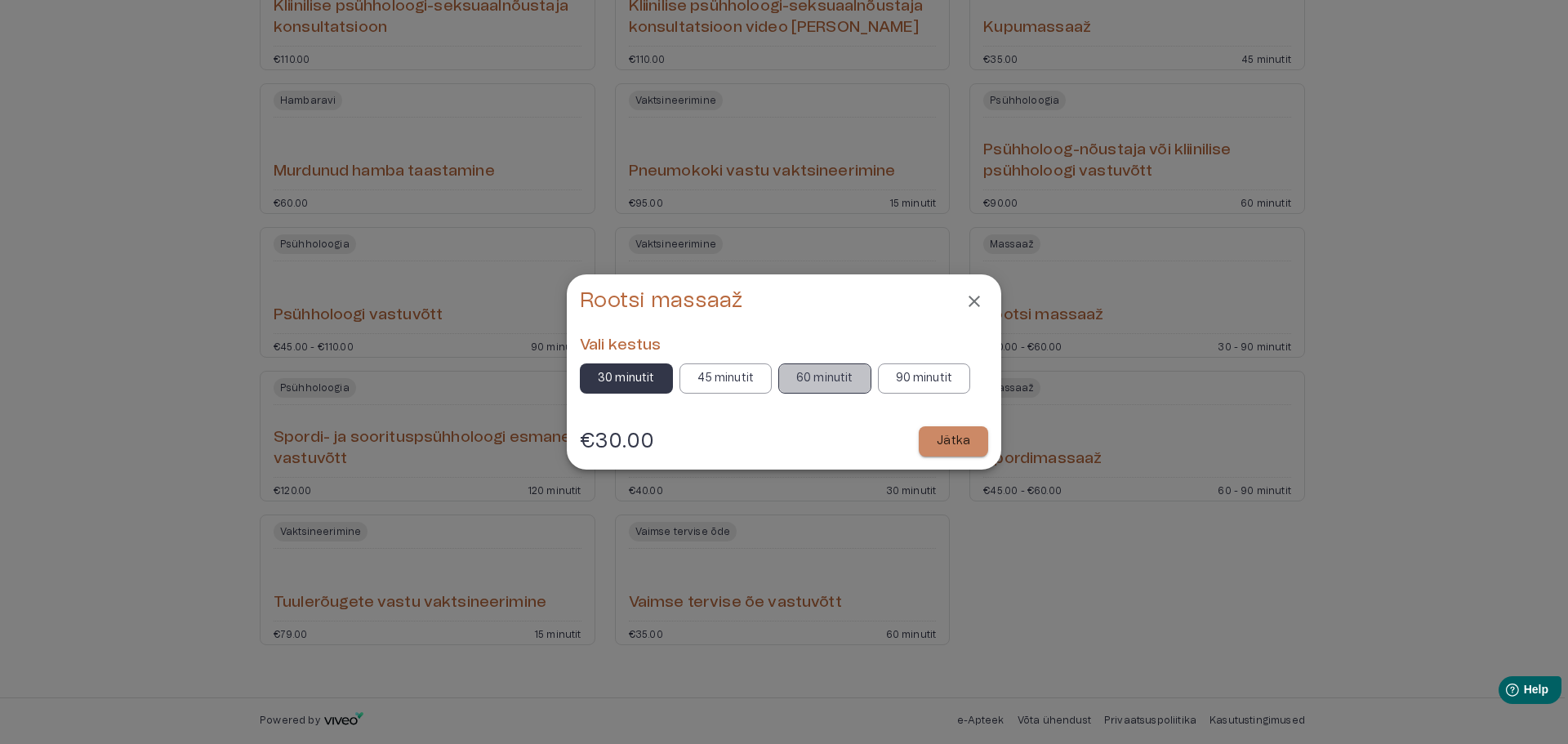
click at [806, 376] on p "60 minutit" at bounding box center [825, 378] width 57 height 17
click at [959, 436] on p "Jätka" at bounding box center [953, 441] width 33 height 17
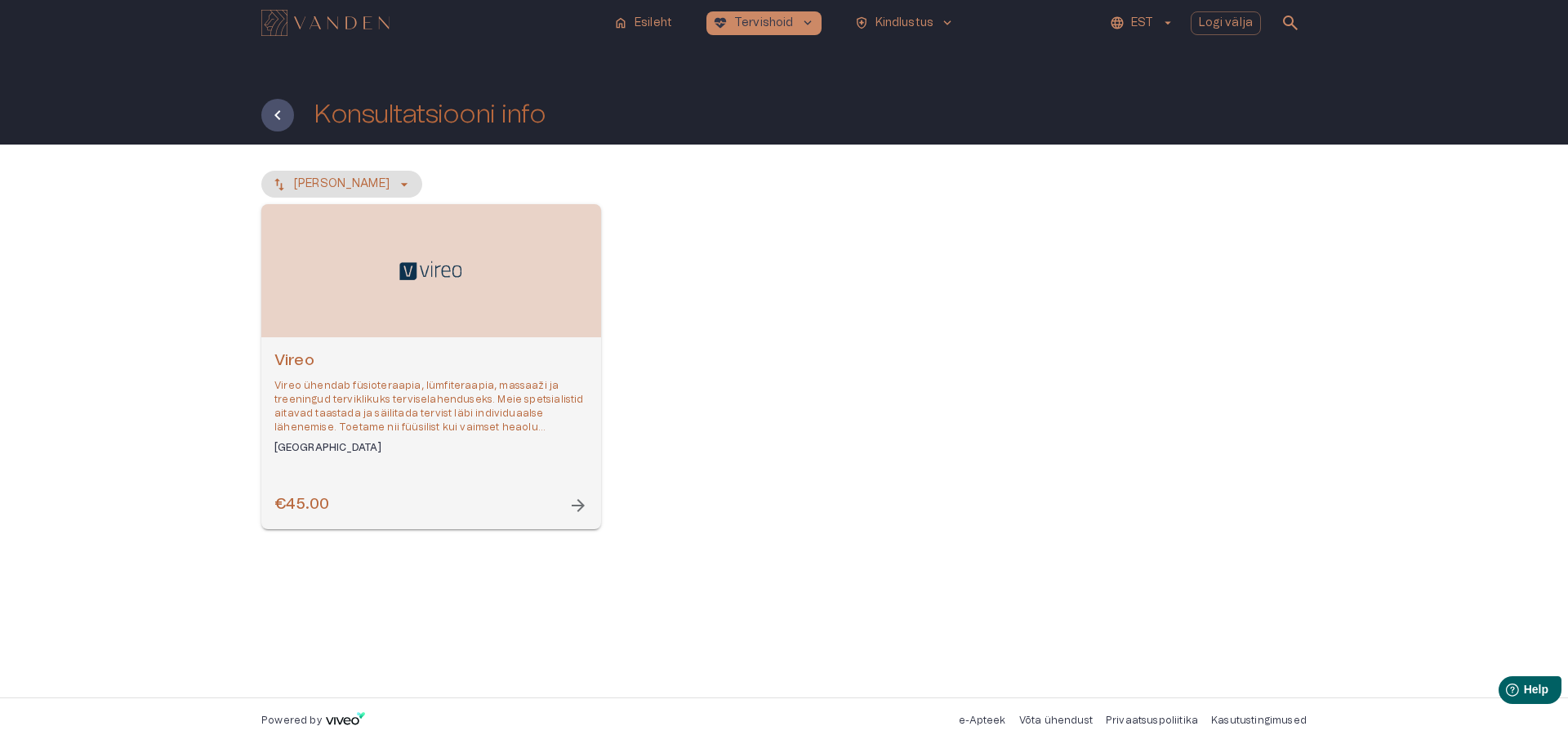
click at [455, 286] on div "Open selected supplier available booking dates" at bounding box center [430, 270] width 340 height 133
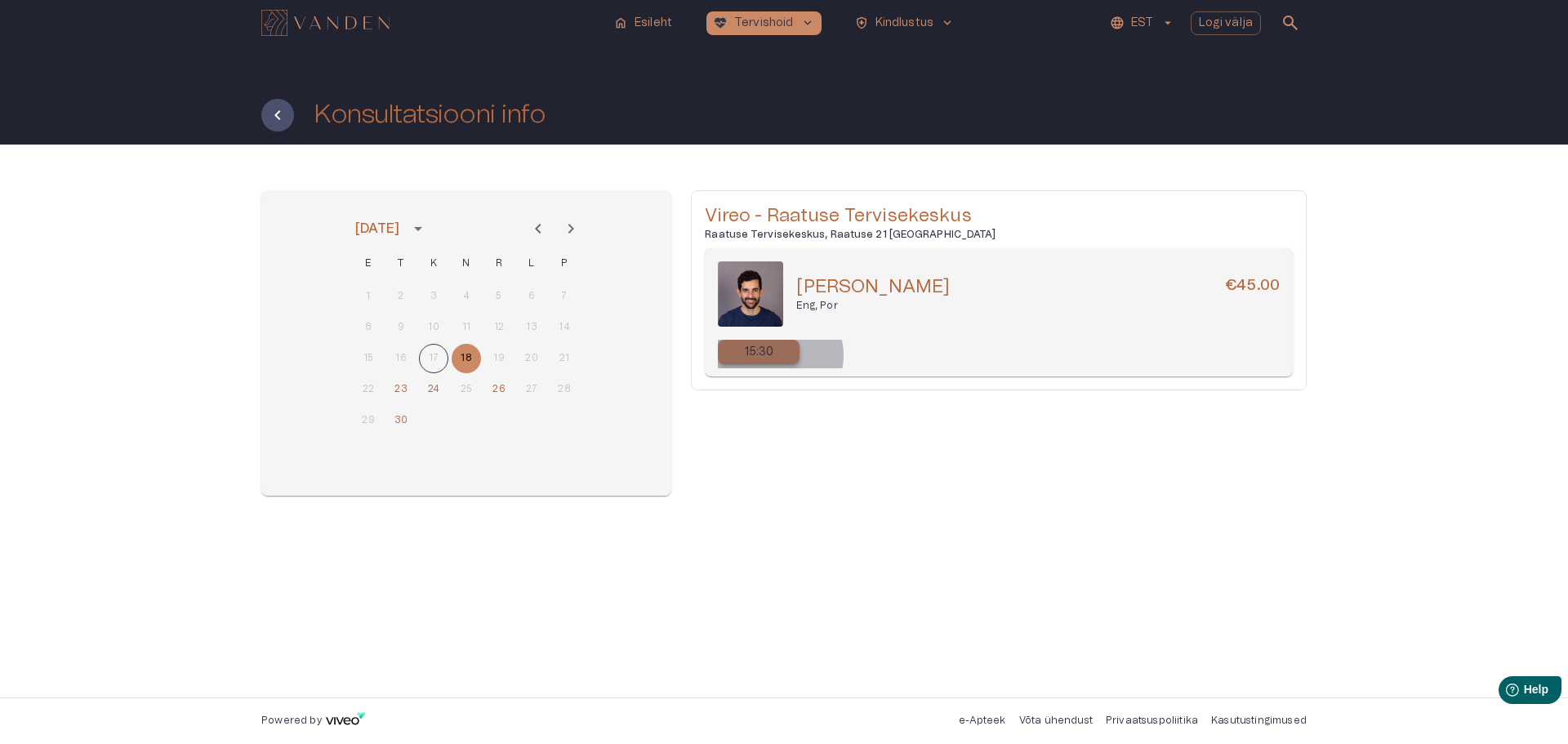
click at [779, 355] on div "15:30" at bounding box center [758, 351] width 82 height 25
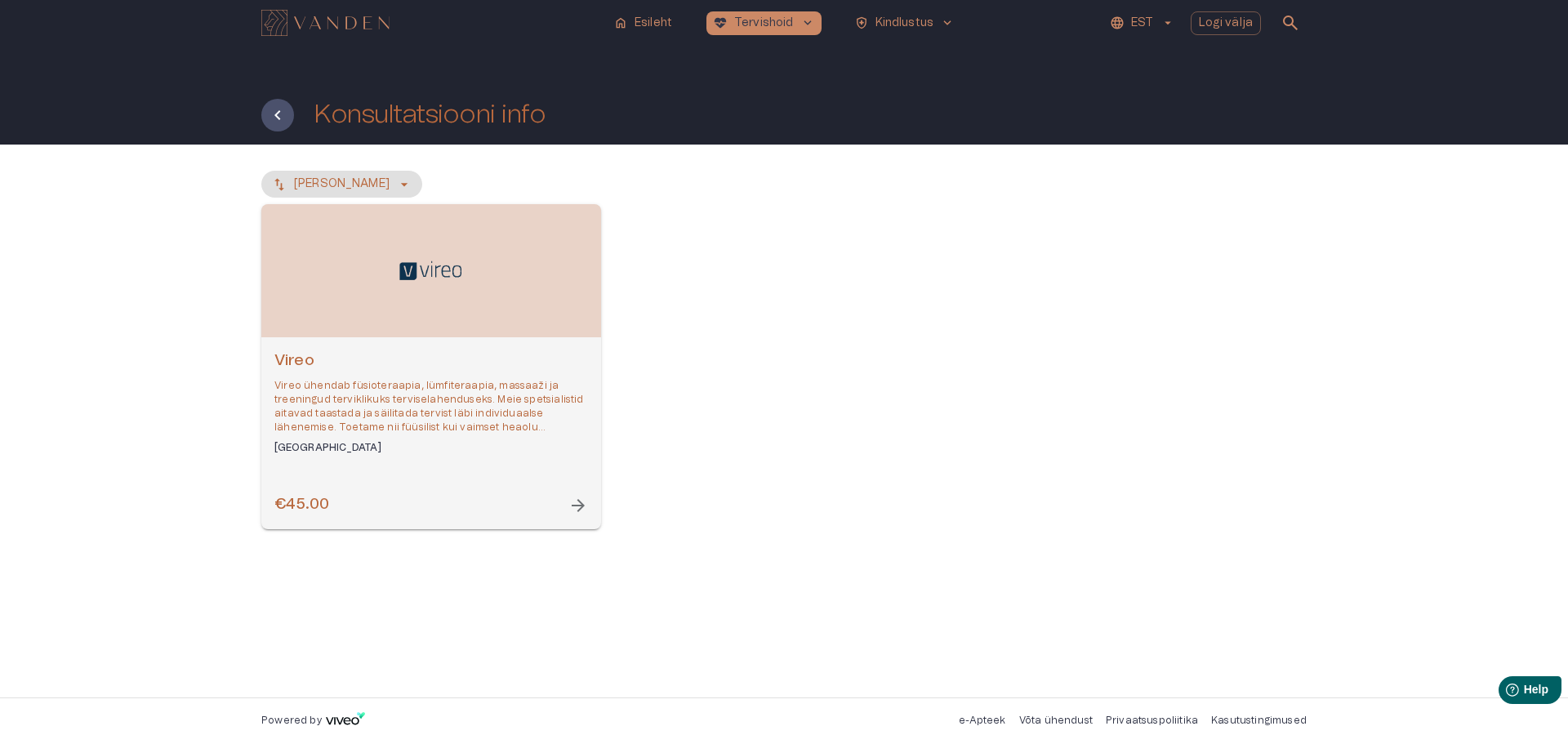
scroll to position [1968, 0]
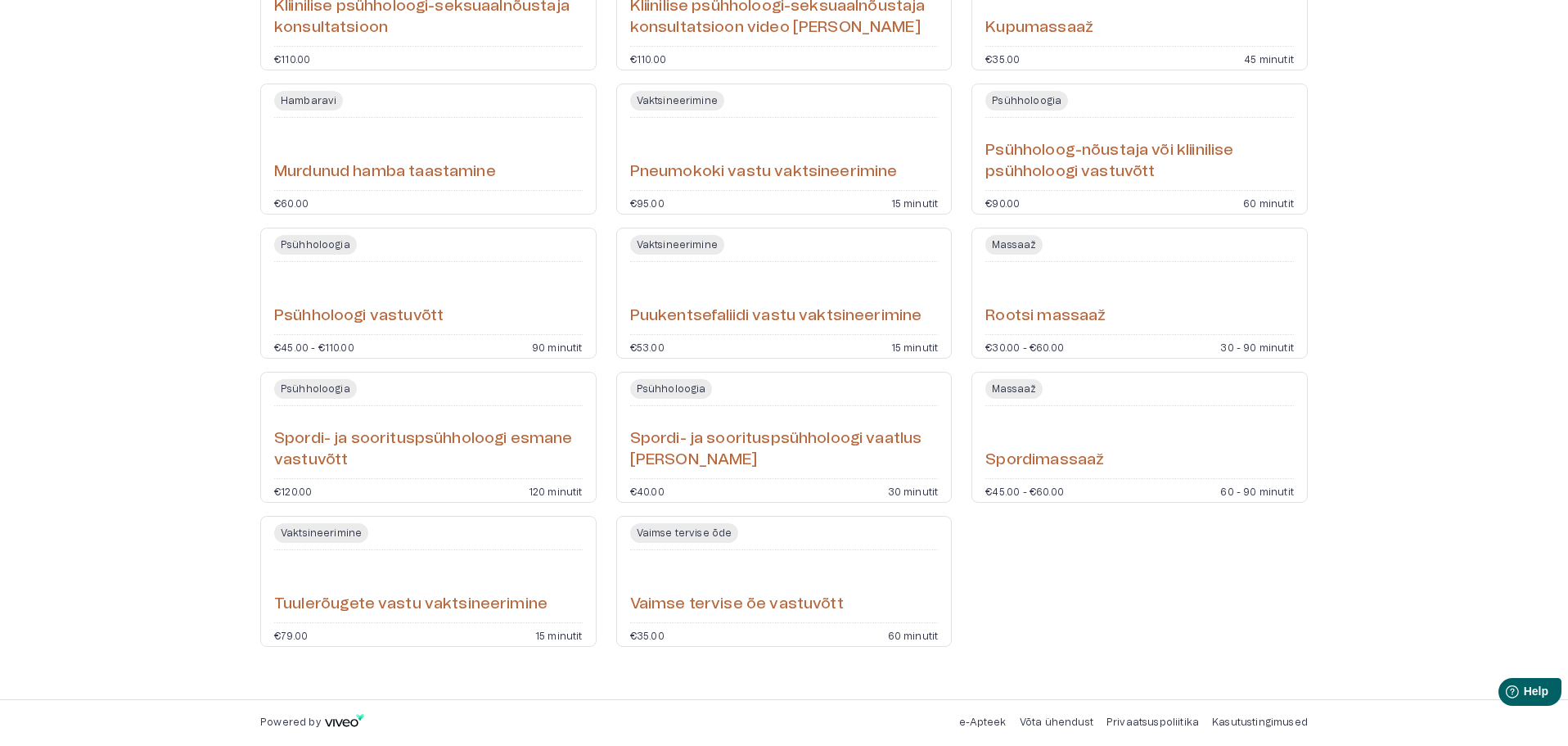
click at [1146, 449] on div "Spordimassaaž" at bounding box center [1140, 442] width 309 height 59
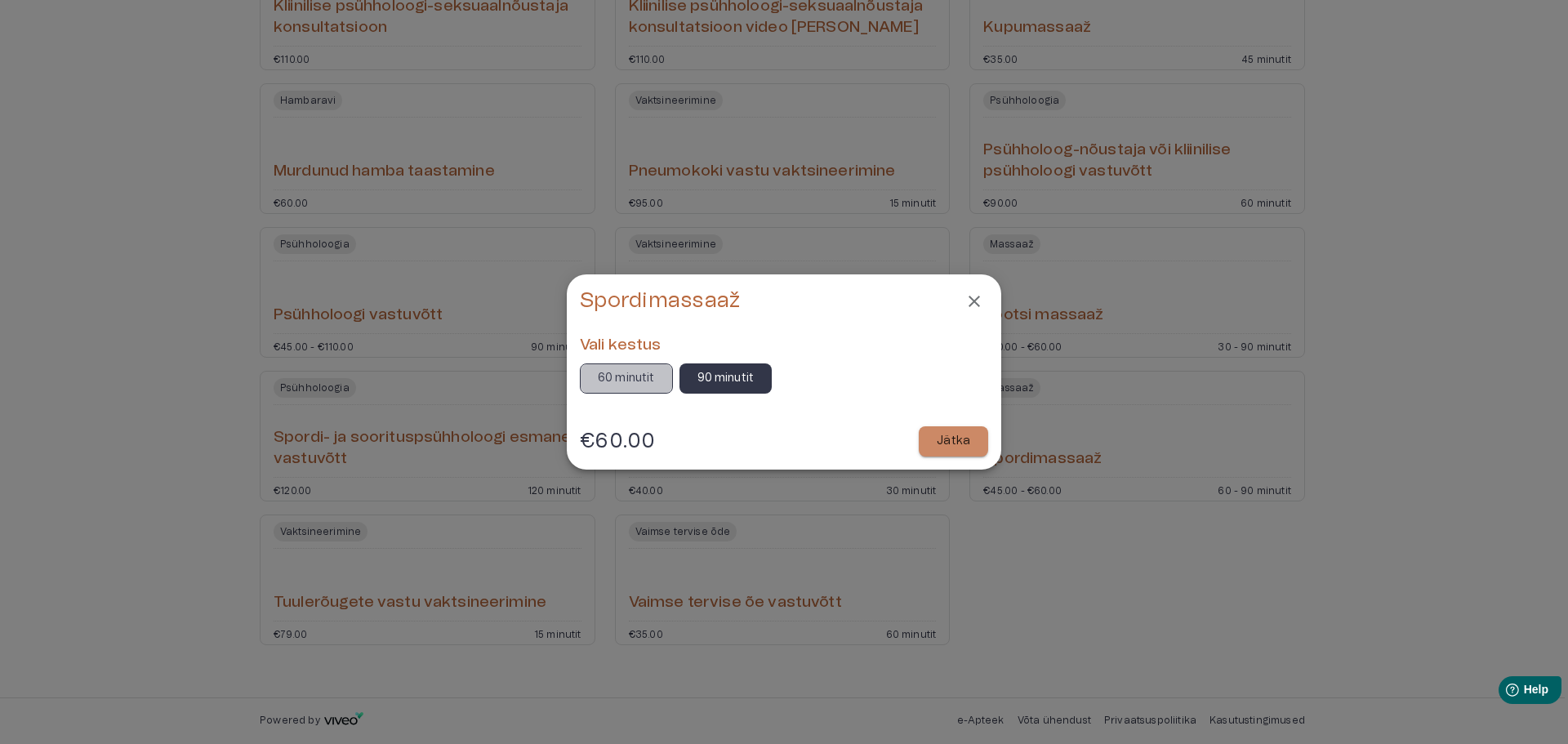
click at [648, 382] on p "60 minutit" at bounding box center [626, 378] width 57 height 17
click at [978, 443] on button "Jätka" at bounding box center [953, 441] width 70 height 31
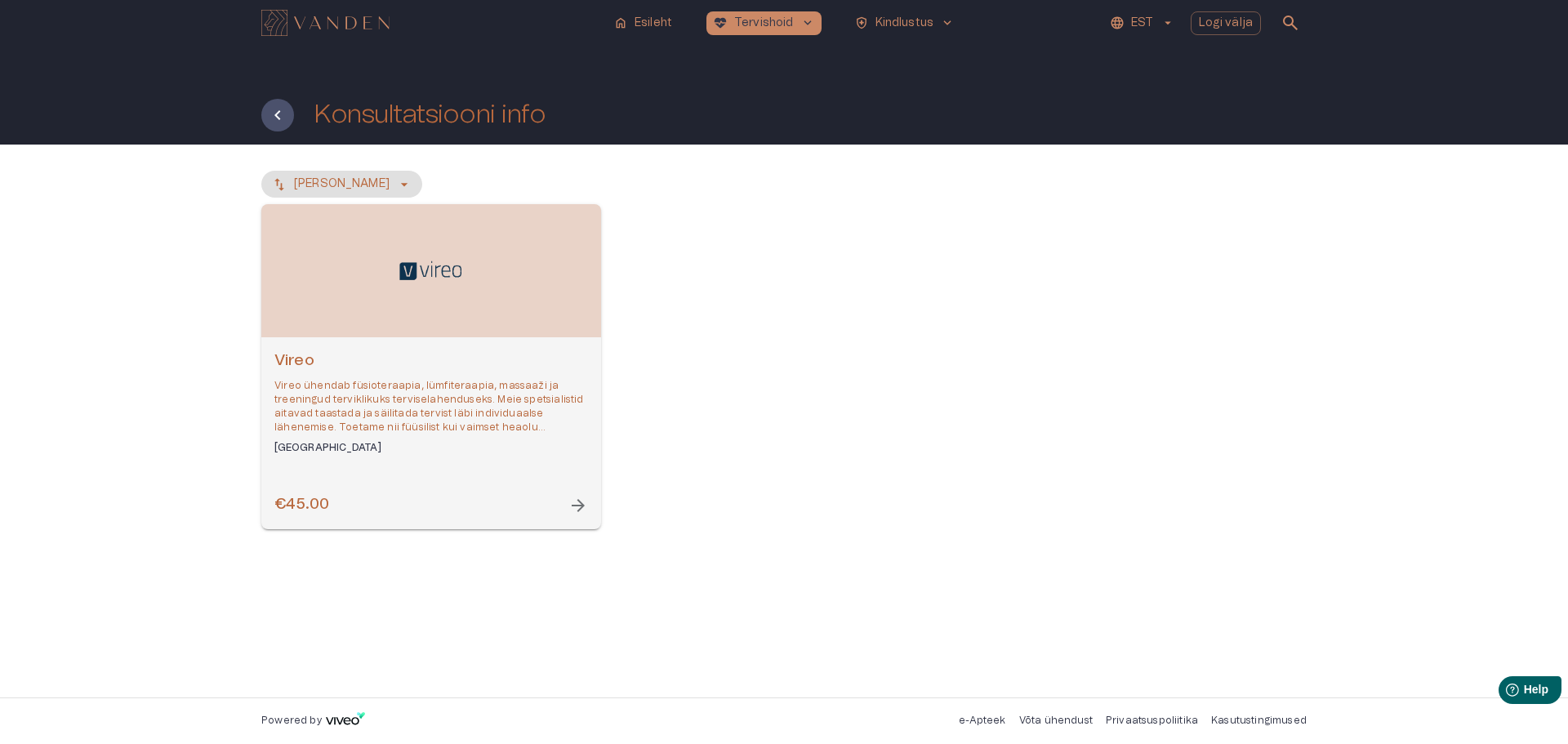
click at [401, 323] on div "Open selected supplier available booking dates" at bounding box center [430, 270] width 340 height 133
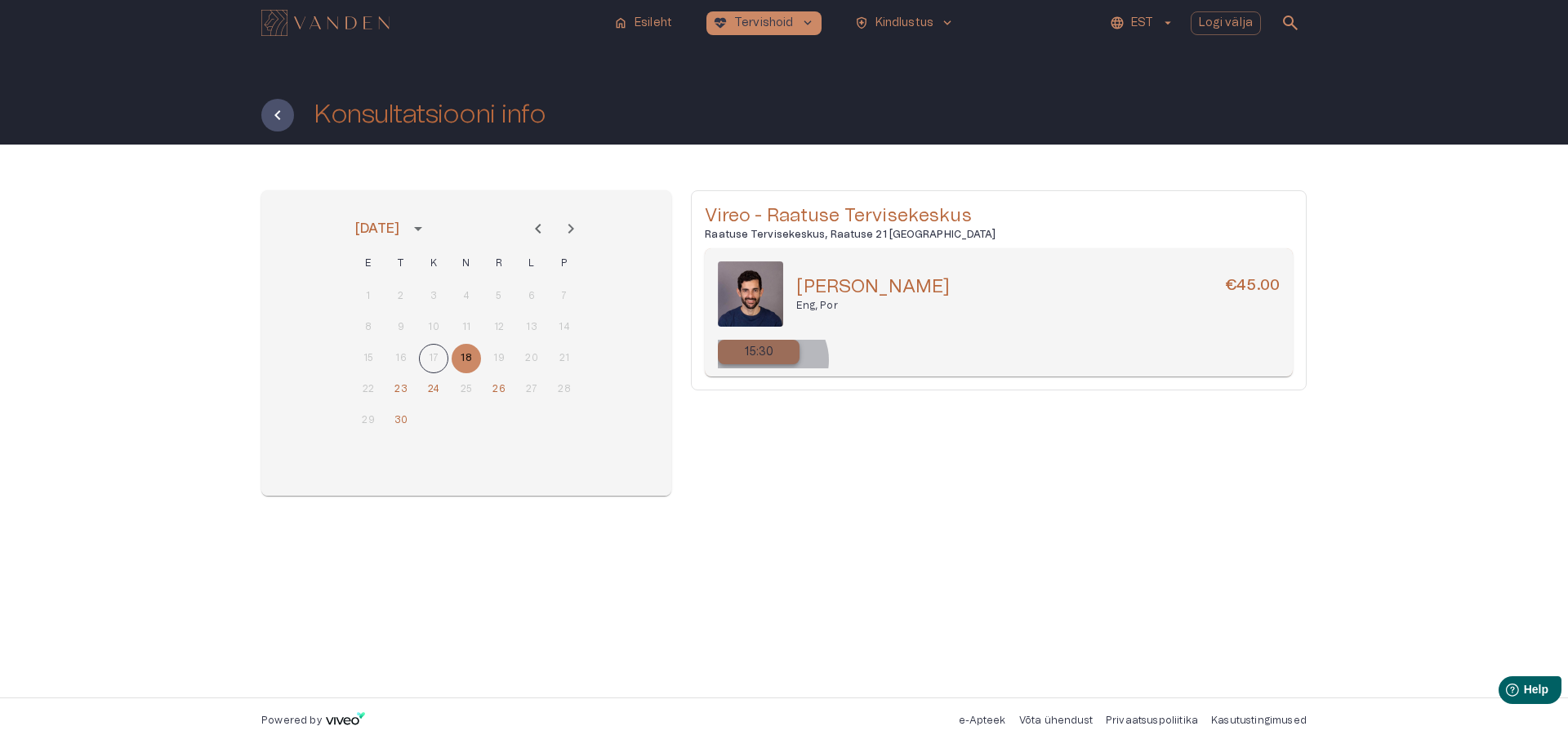
click at [771, 360] on p "15:30" at bounding box center [760, 351] width 30 height 17
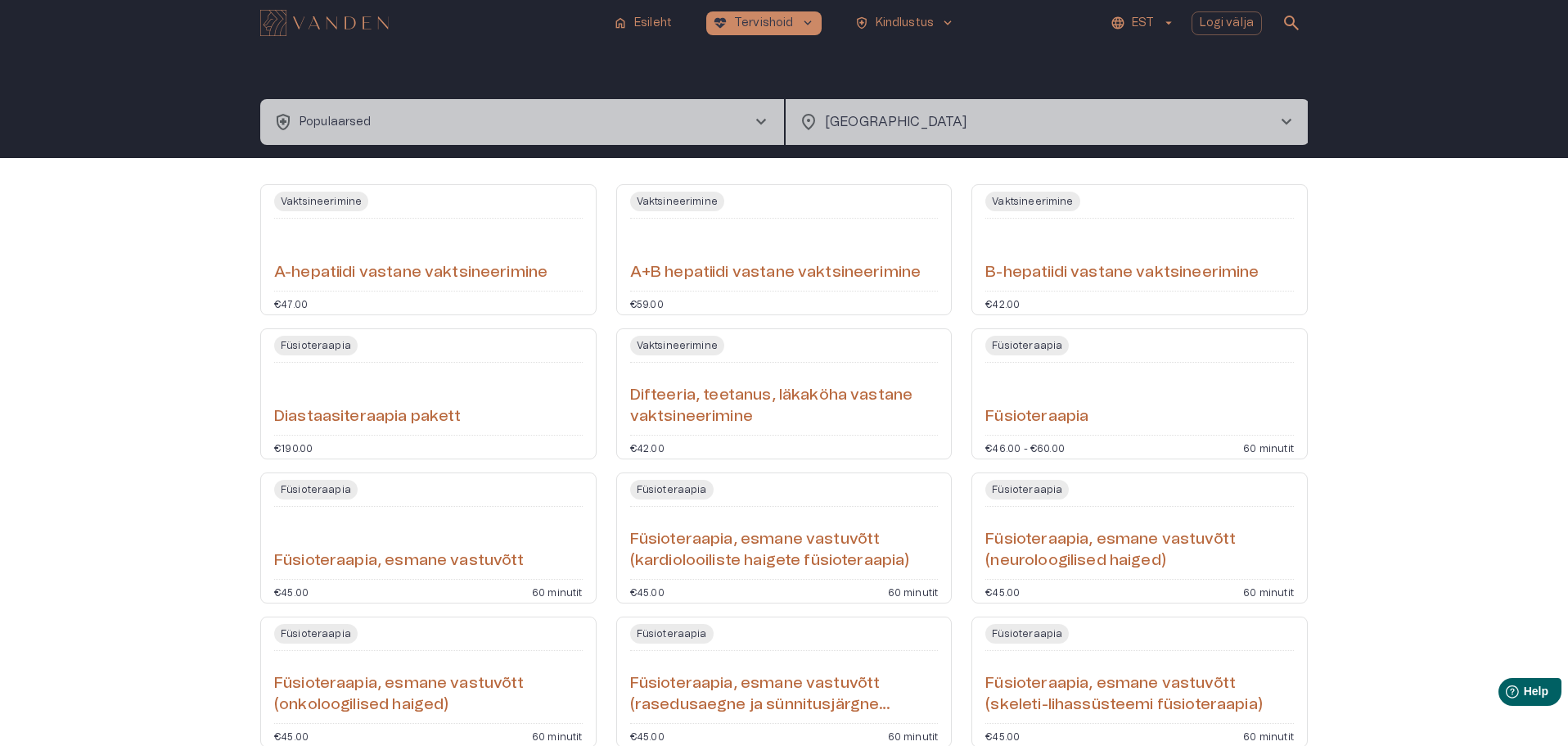
click at [767, 122] on span "chevron_right" at bounding box center [762, 122] width 20 height 20
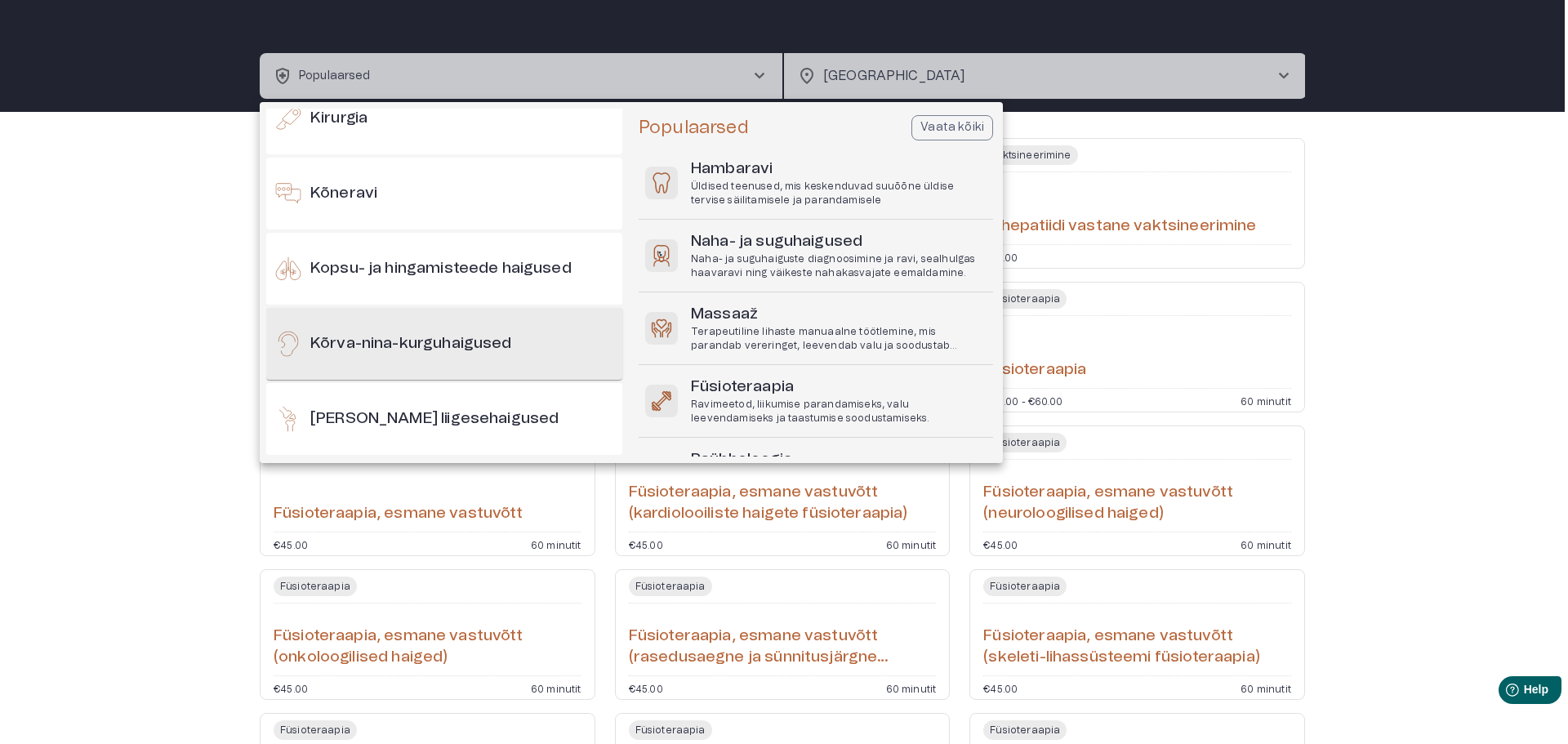
scroll to position [408, 0]
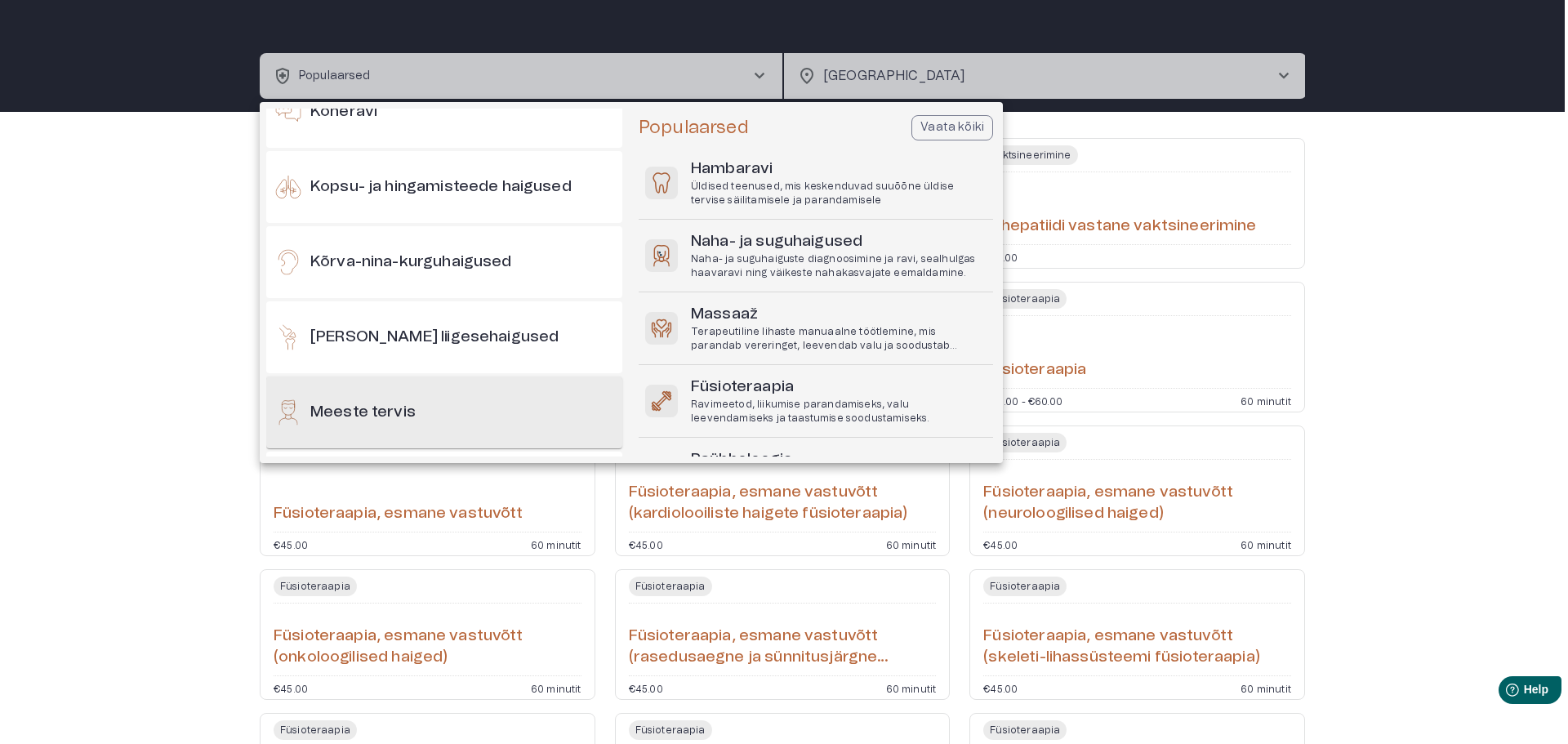
click at [491, 404] on div "Meeste tervis" at bounding box center [444, 411] width 356 height 72
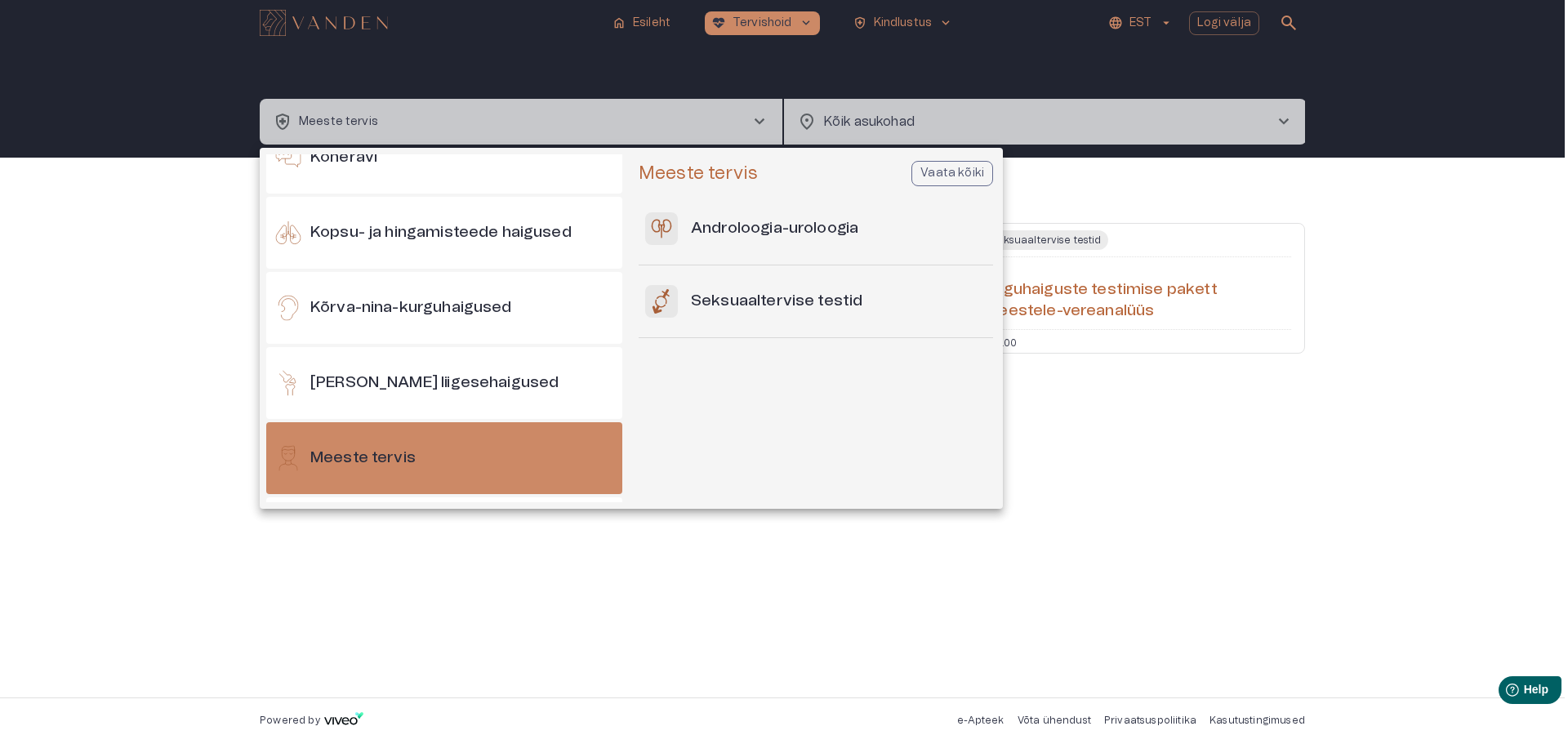
click at [979, 172] on p "Vaata kõiki" at bounding box center [952, 173] width 64 height 17
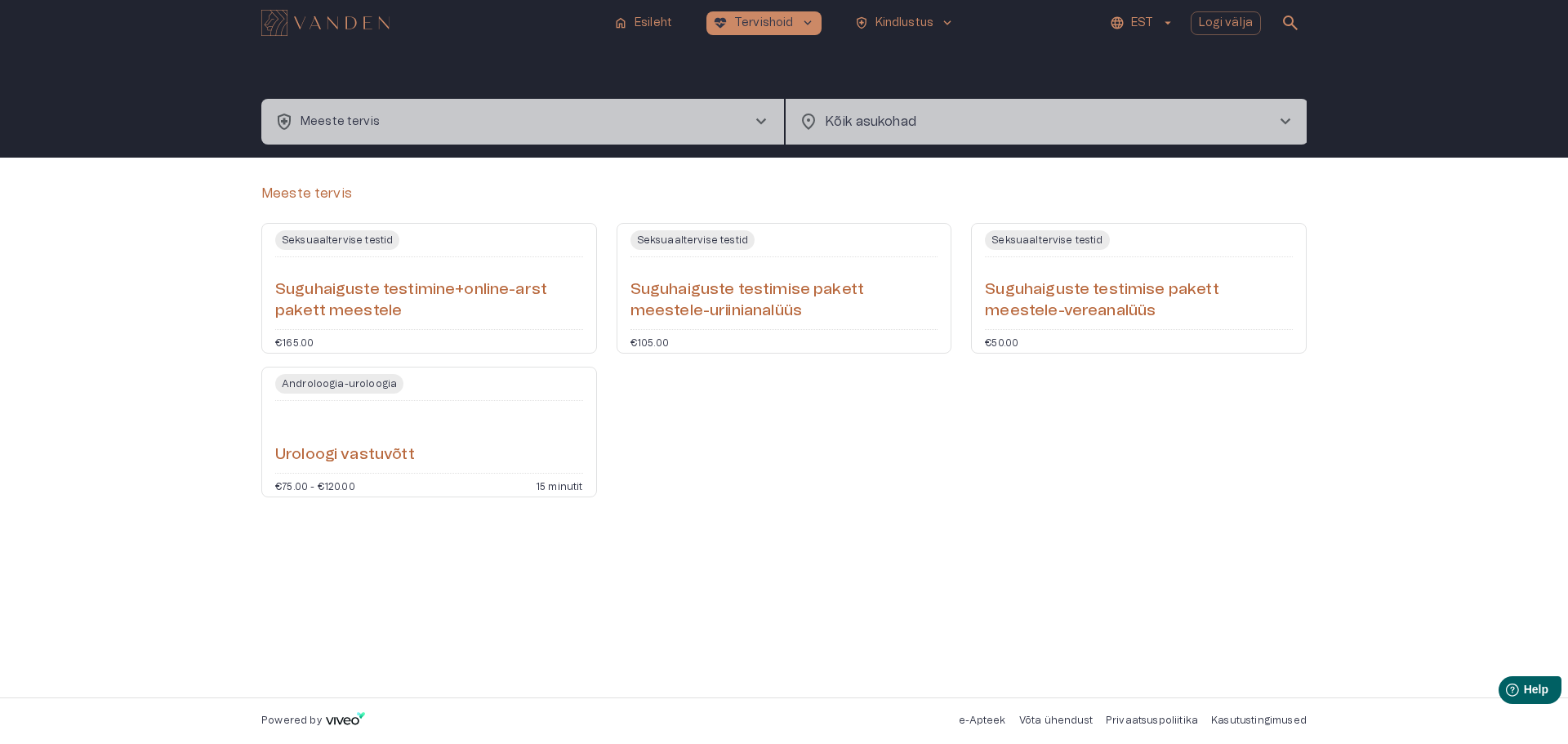
click at [760, 121] on span "chevron_right" at bounding box center [761, 122] width 20 height 20
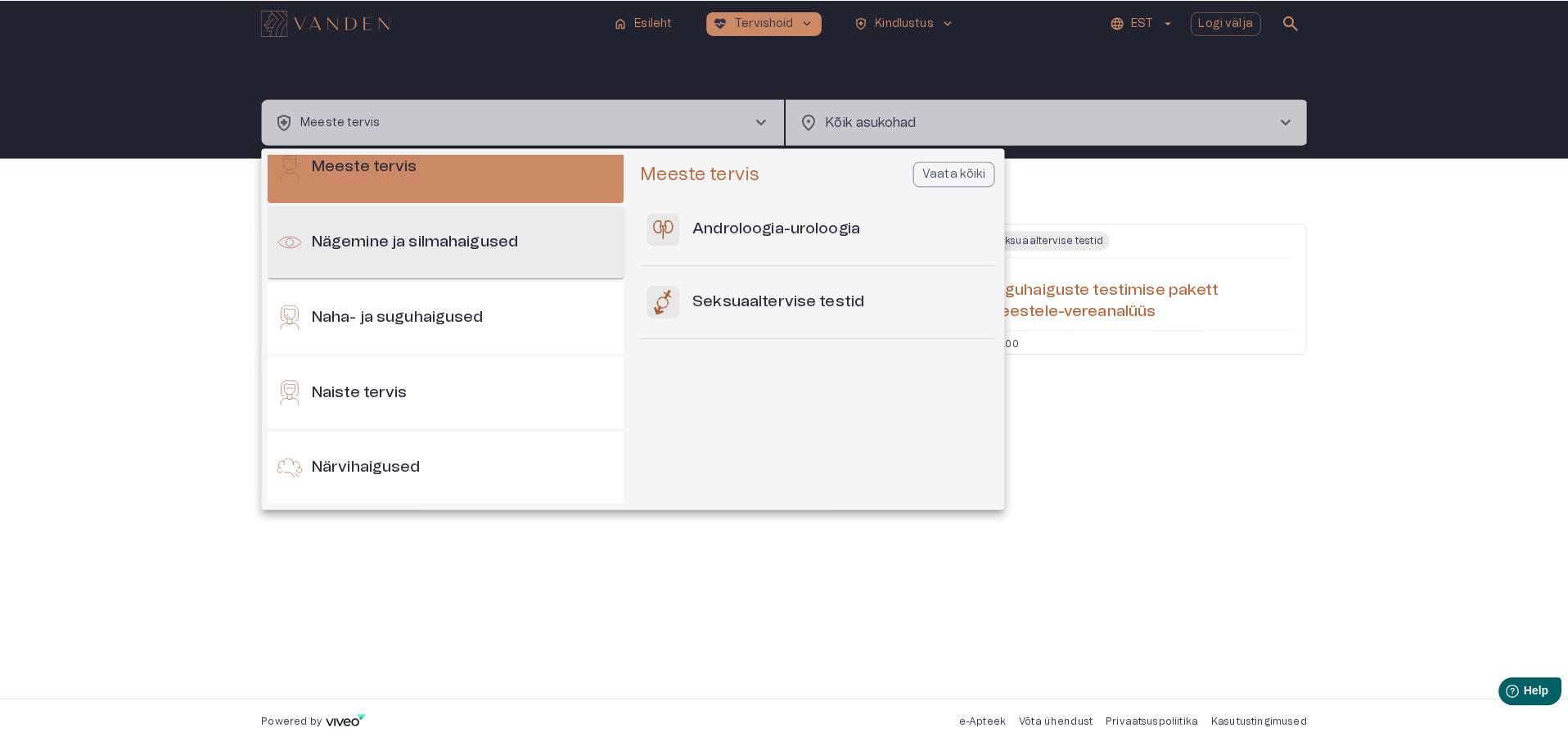
scroll to position [622, 0]
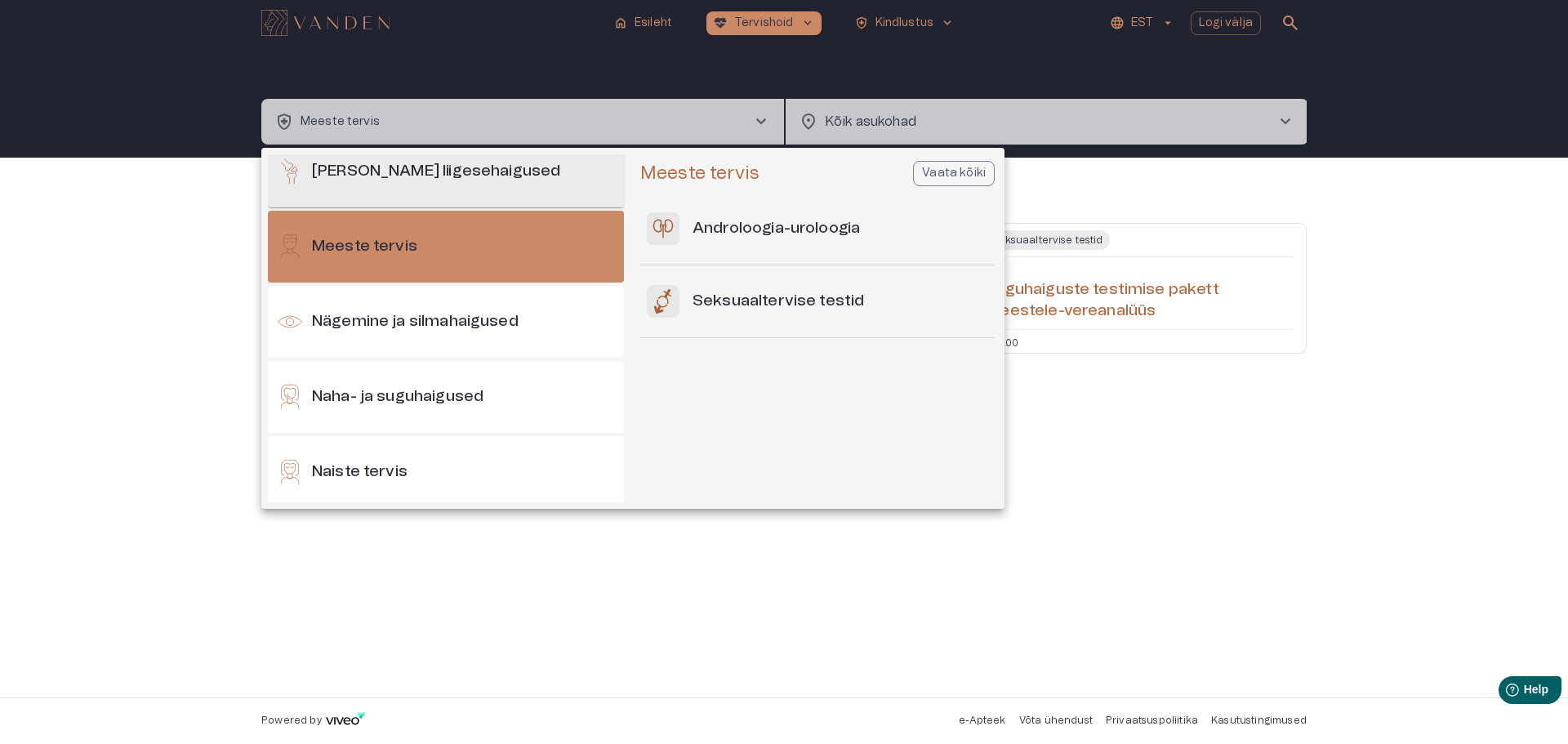
click at [470, 175] on h6 "[PERSON_NAME] liigesehaigused" at bounding box center [436, 171] width 248 height 22
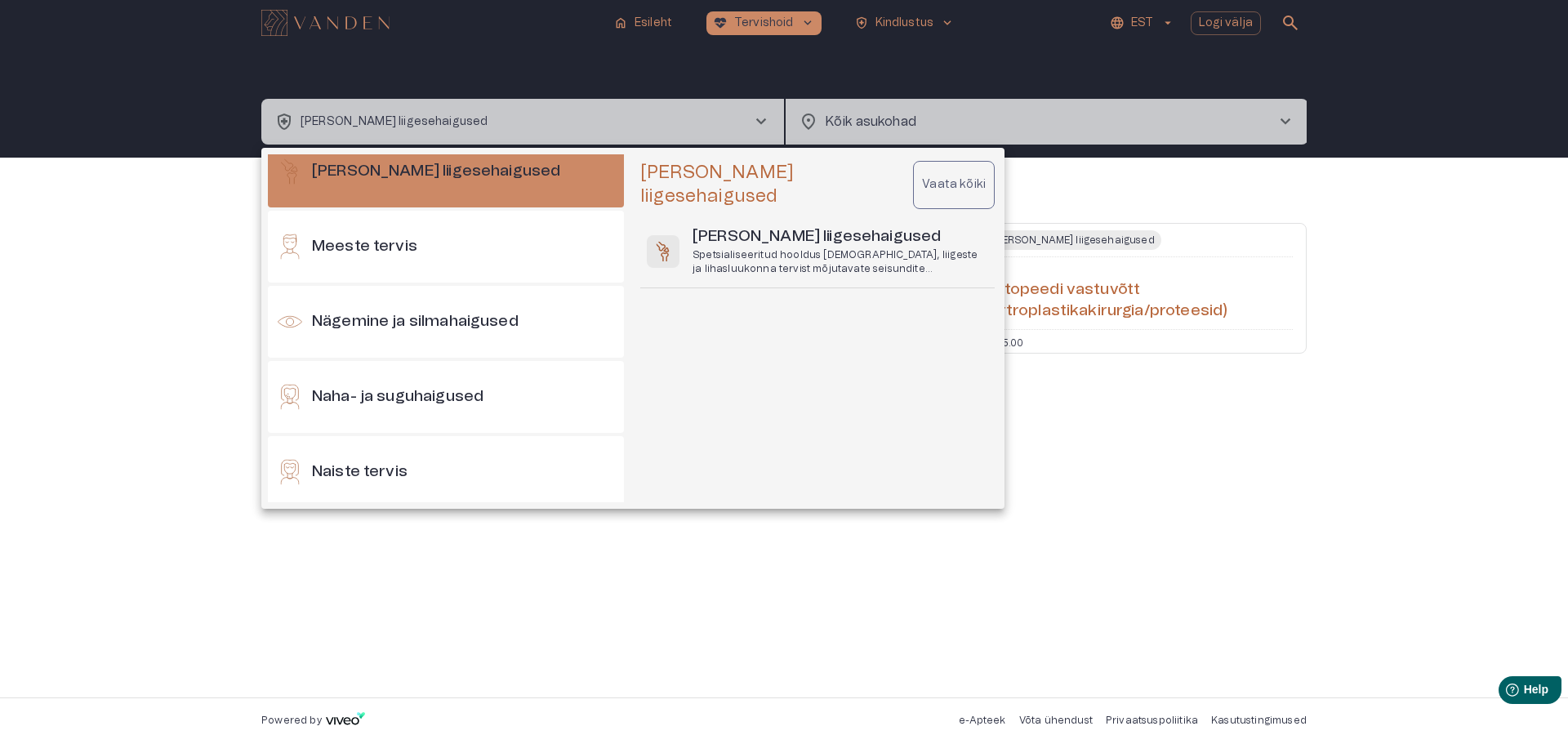
click at [952, 161] on button "Vaata kõiki" at bounding box center [953, 184] width 82 height 48
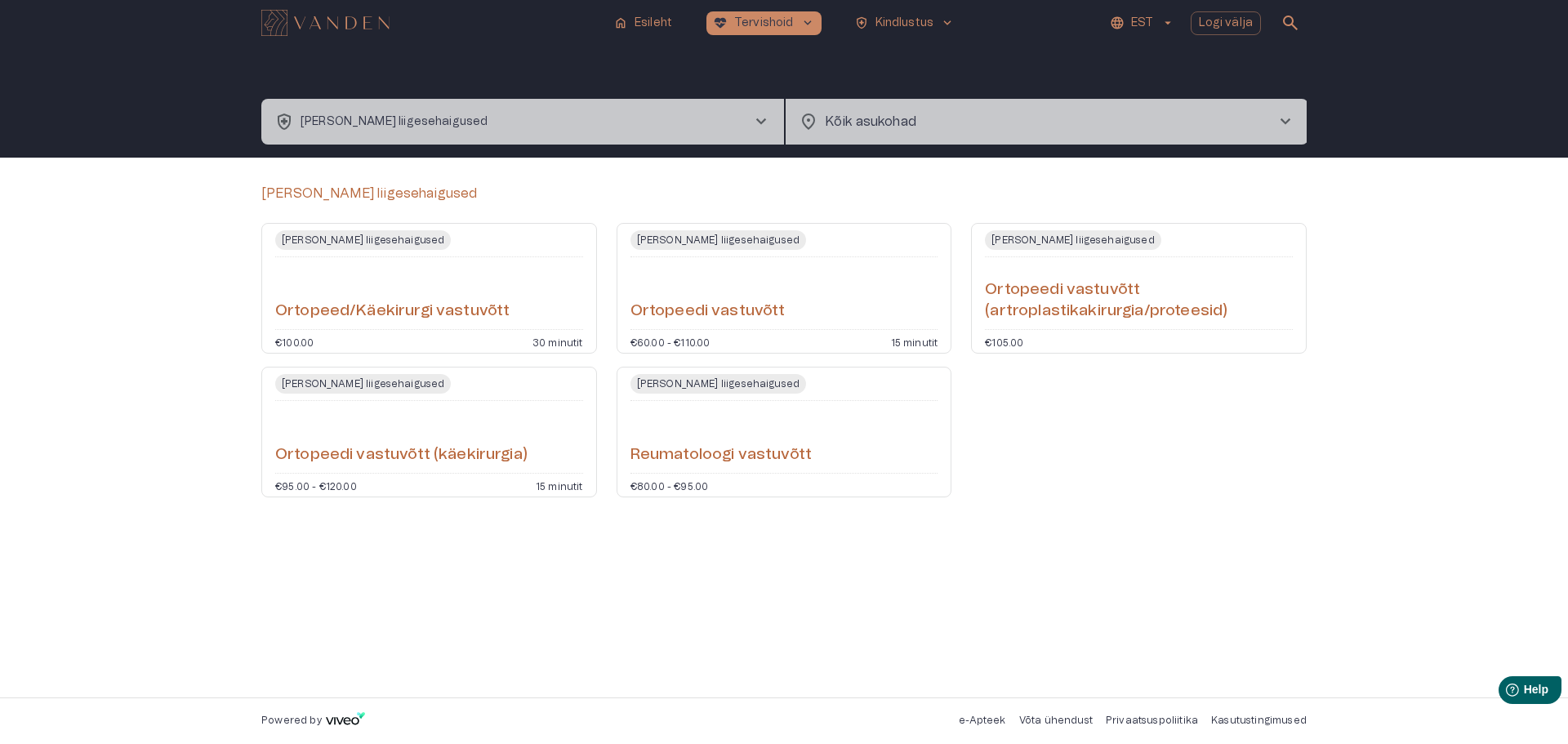
click at [807, 298] on div "Ortopeedi vastuvõtt" at bounding box center [784, 293] width 308 height 59
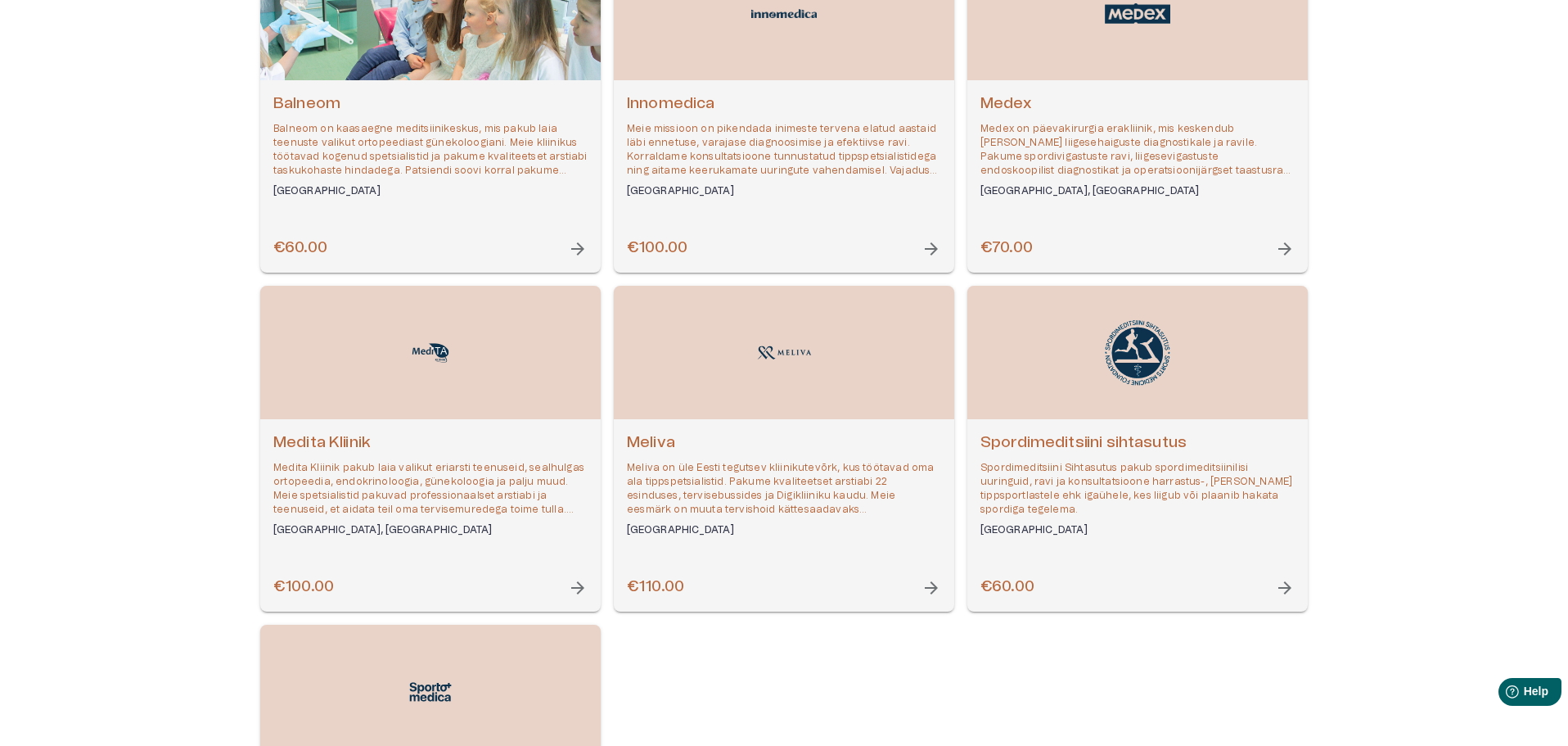
scroll to position [328, 0]
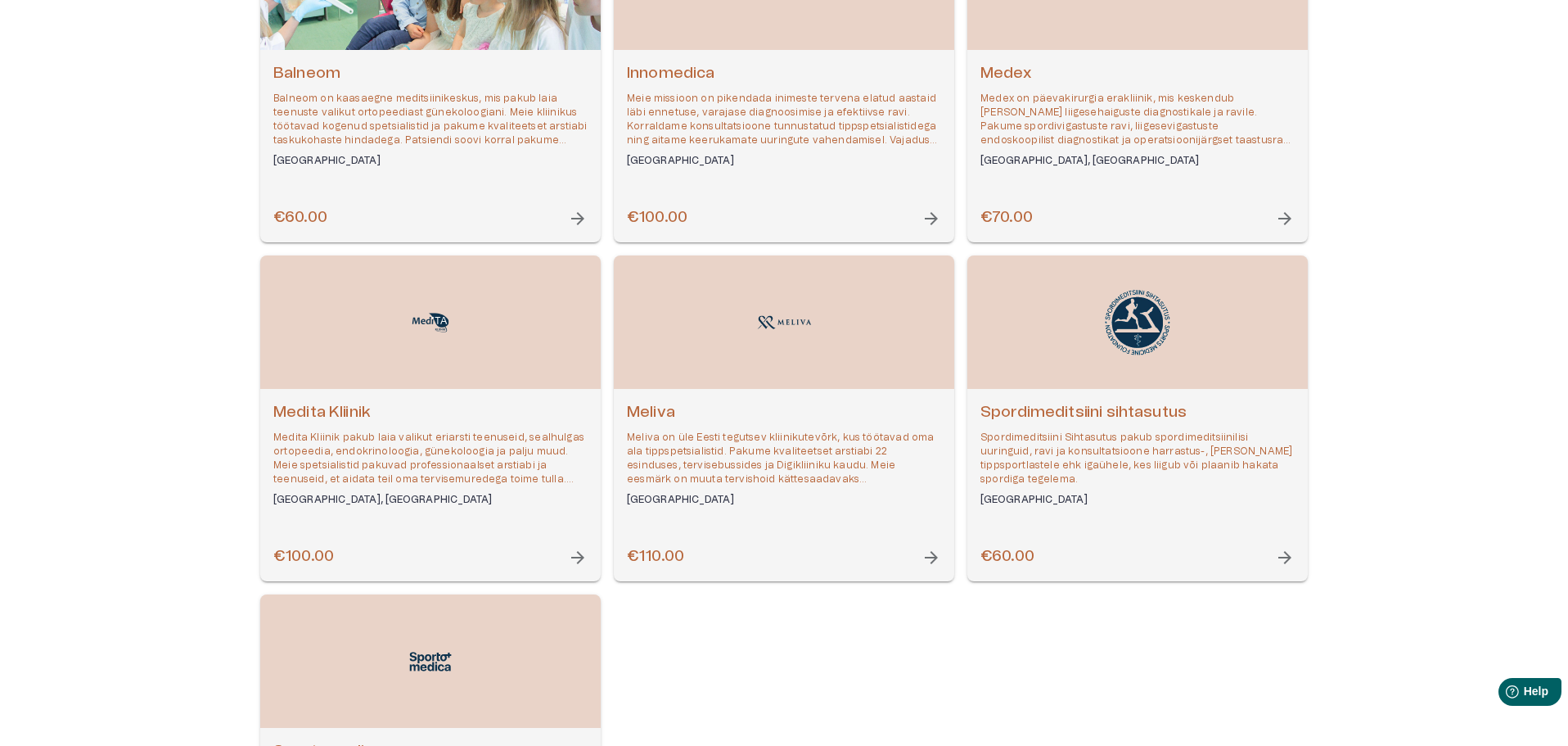
click at [1106, 471] on p "Spordimeditsiini Sihtasutus pakub spordimeditsiinilisi uuringuid, ravi ja konsu…" at bounding box center [1138, 458] width 315 height 56
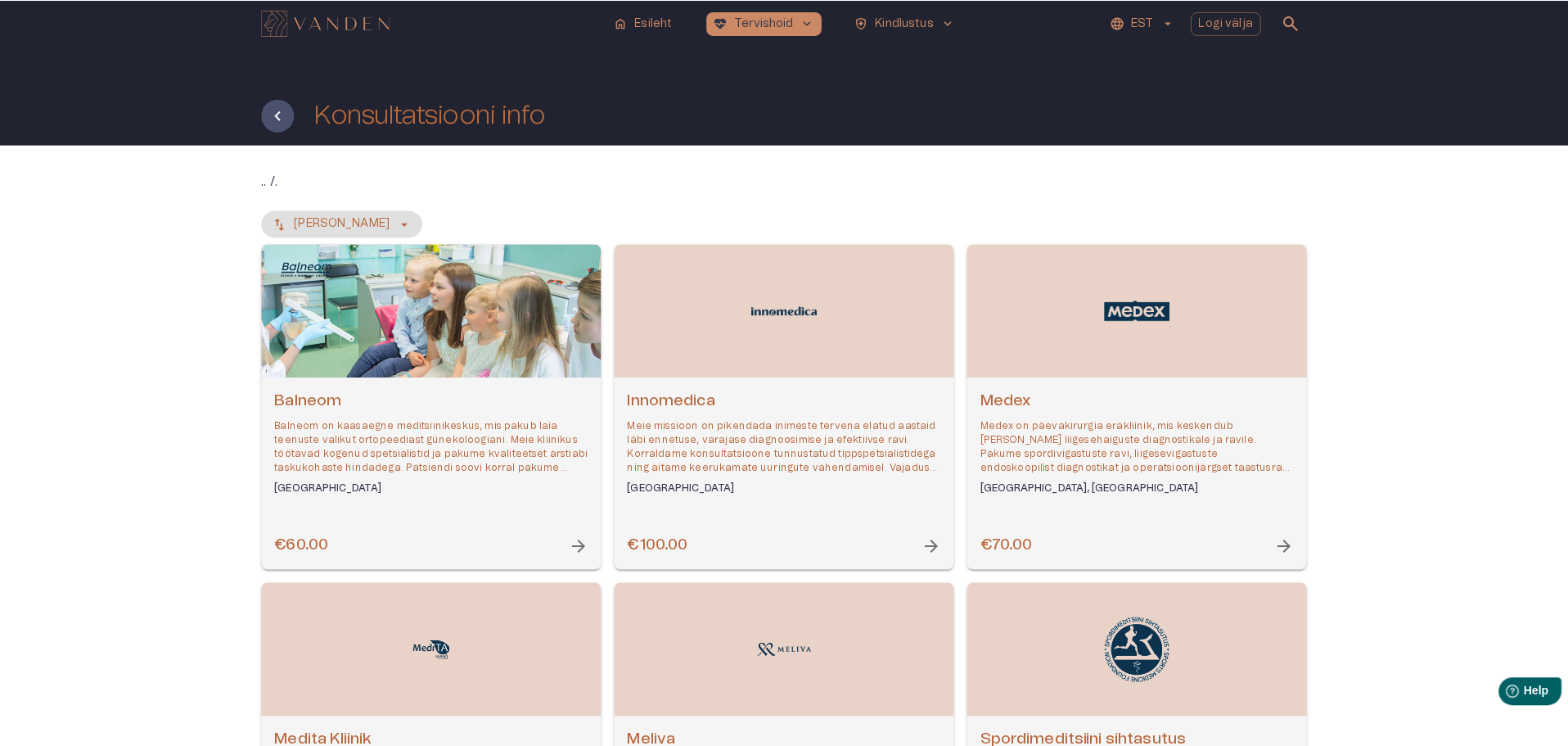
scroll to position [426, 0]
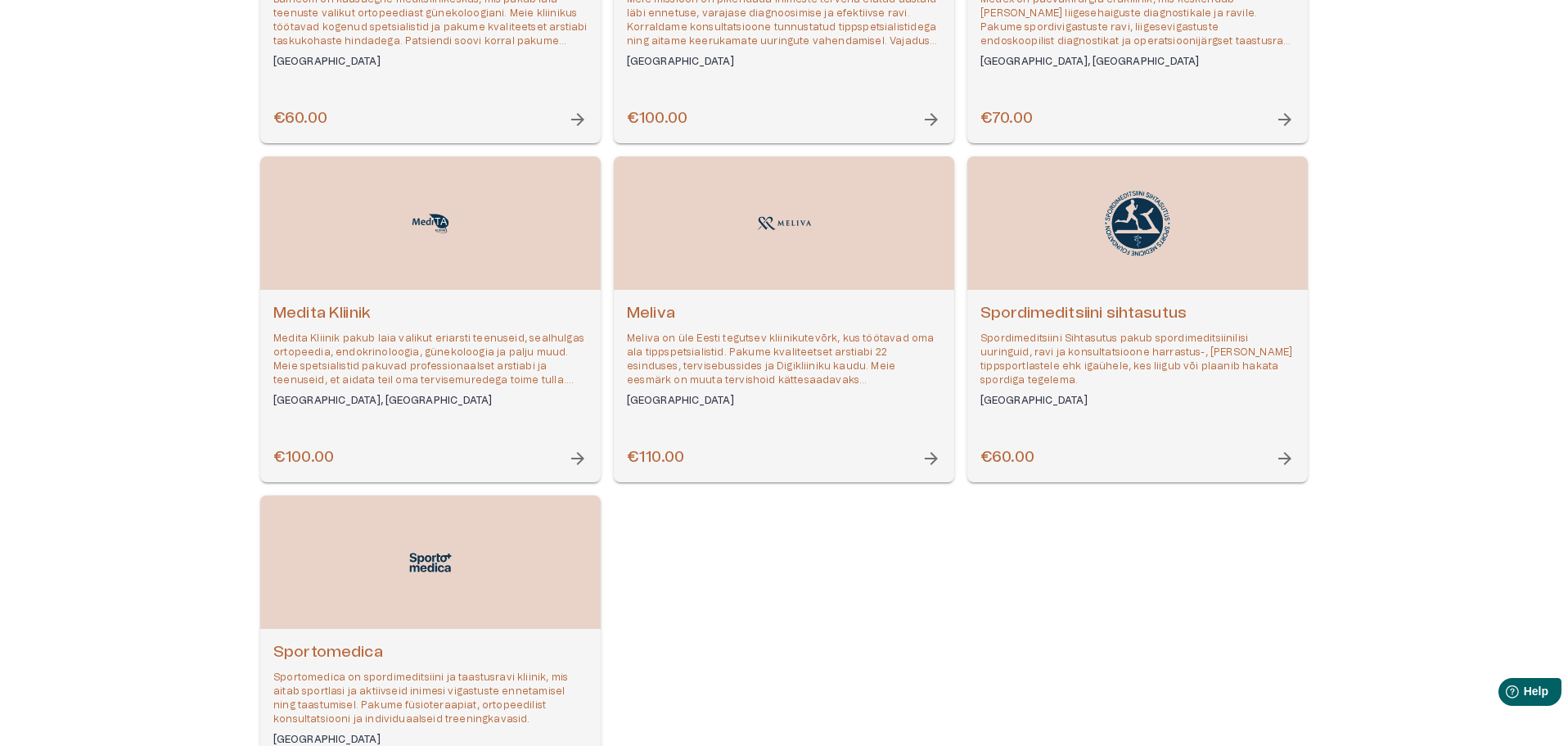
click at [814, 337] on p "Meliva on üle Eesti tegutsev kliinikutevõrk, kus töötavad oma ala tippspetsiali…" at bounding box center [784, 359] width 315 height 56
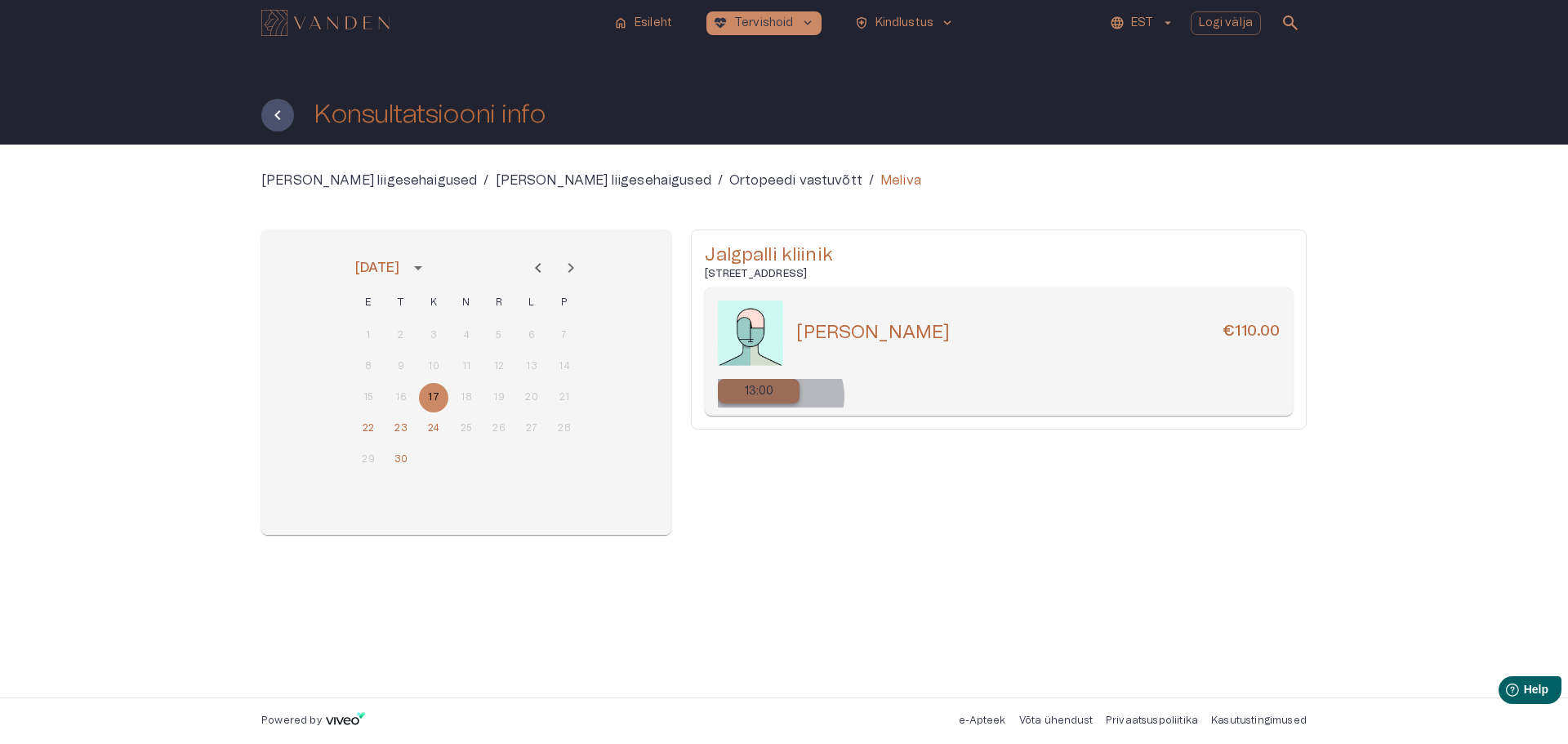
click at [779, 396] on div "13:00" at bounding box center [758, 391] width 82 height 25
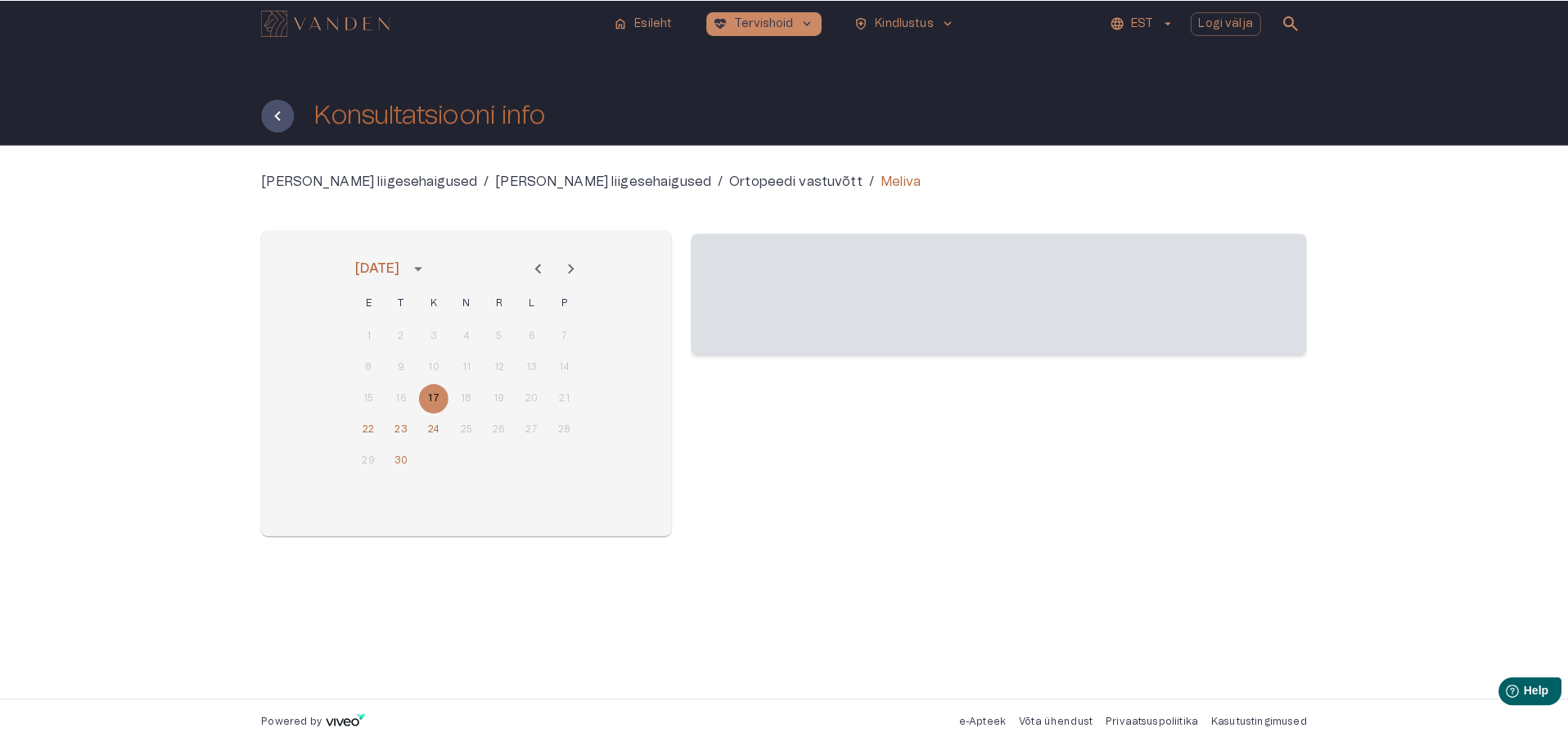
scroll to position [426, 0]
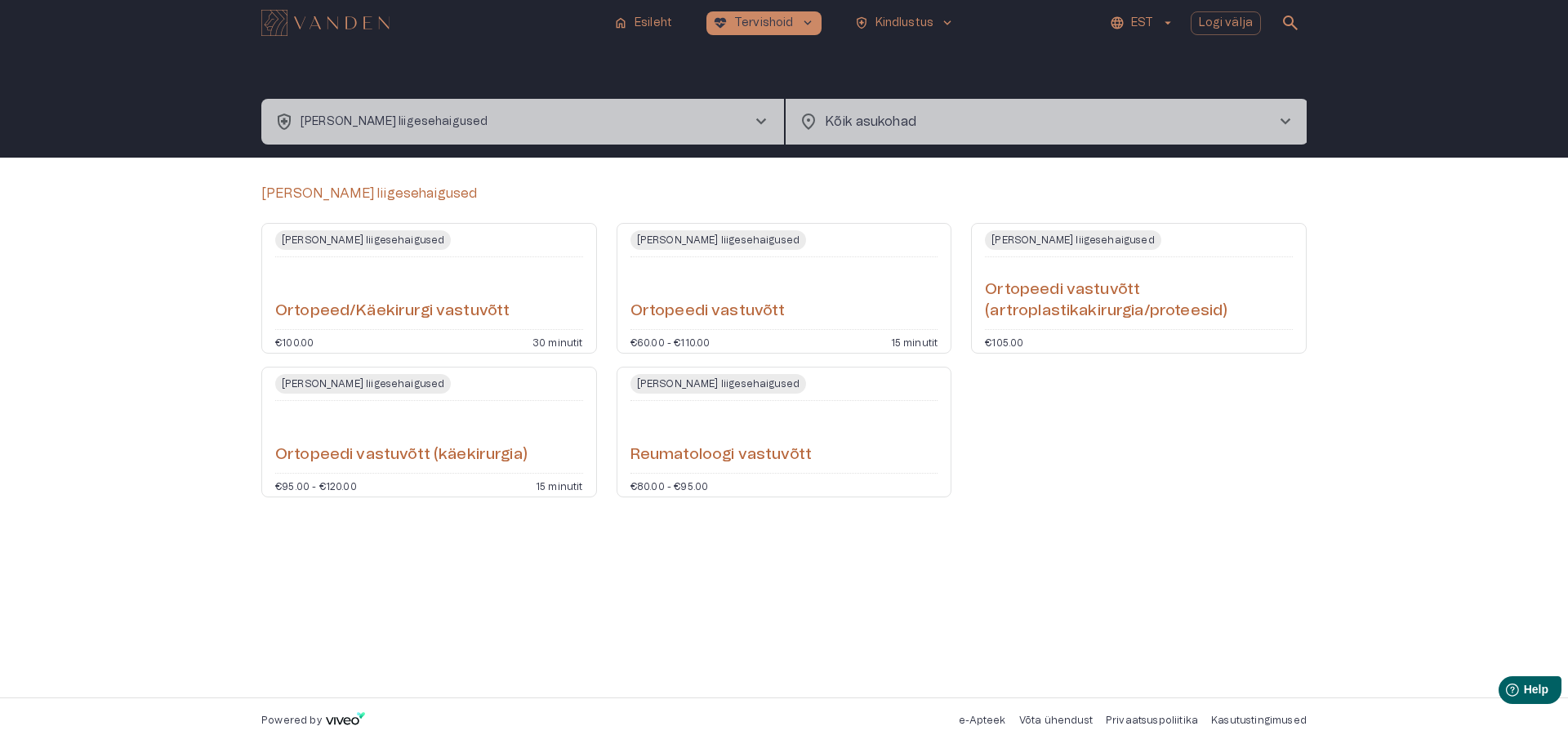
click at [508, 122] on button "health_and_safety [PERSON_NAME] liigesehaigused chevron_right" at bounding box center [522, 121] width 523 height 45
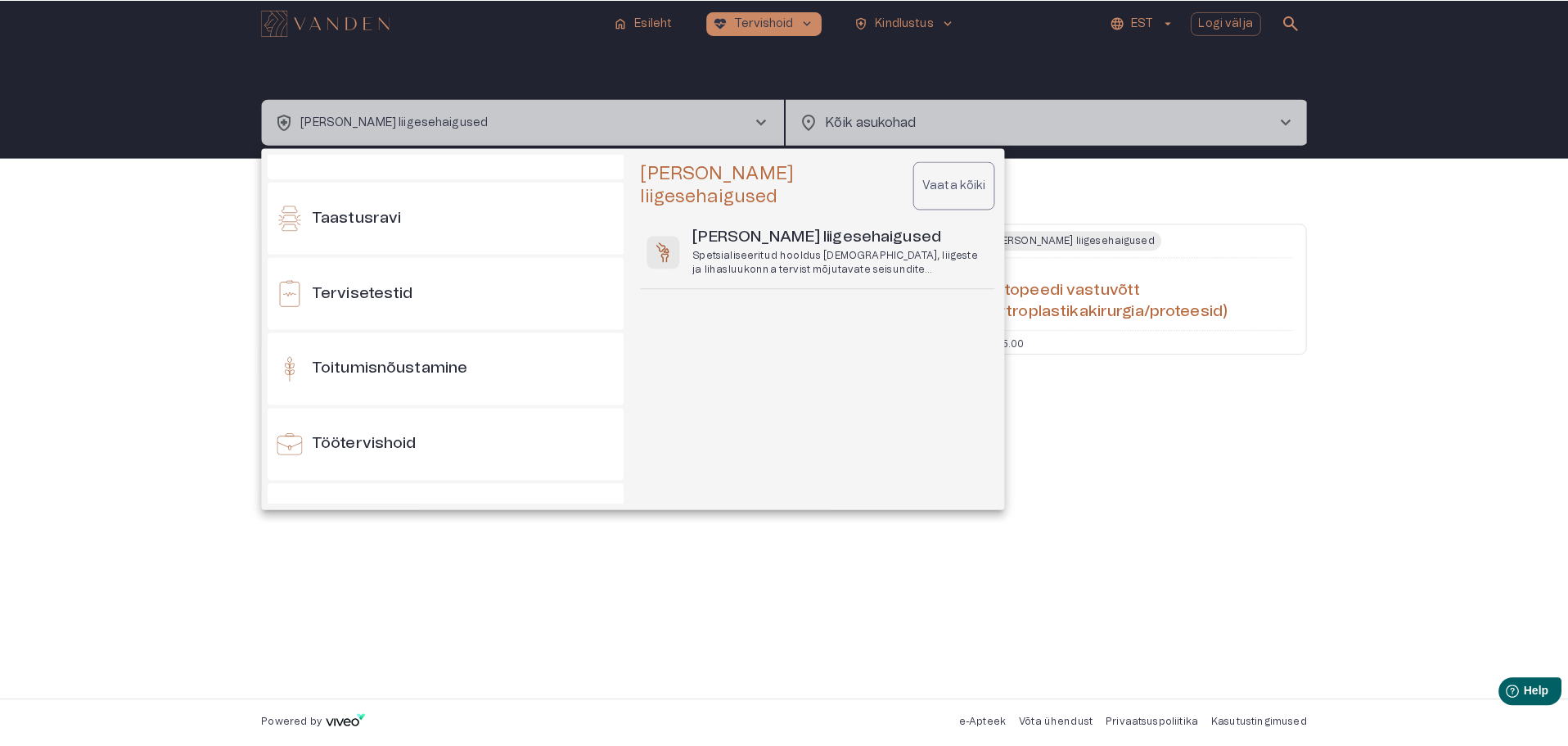
scroll to position [1529, 0]
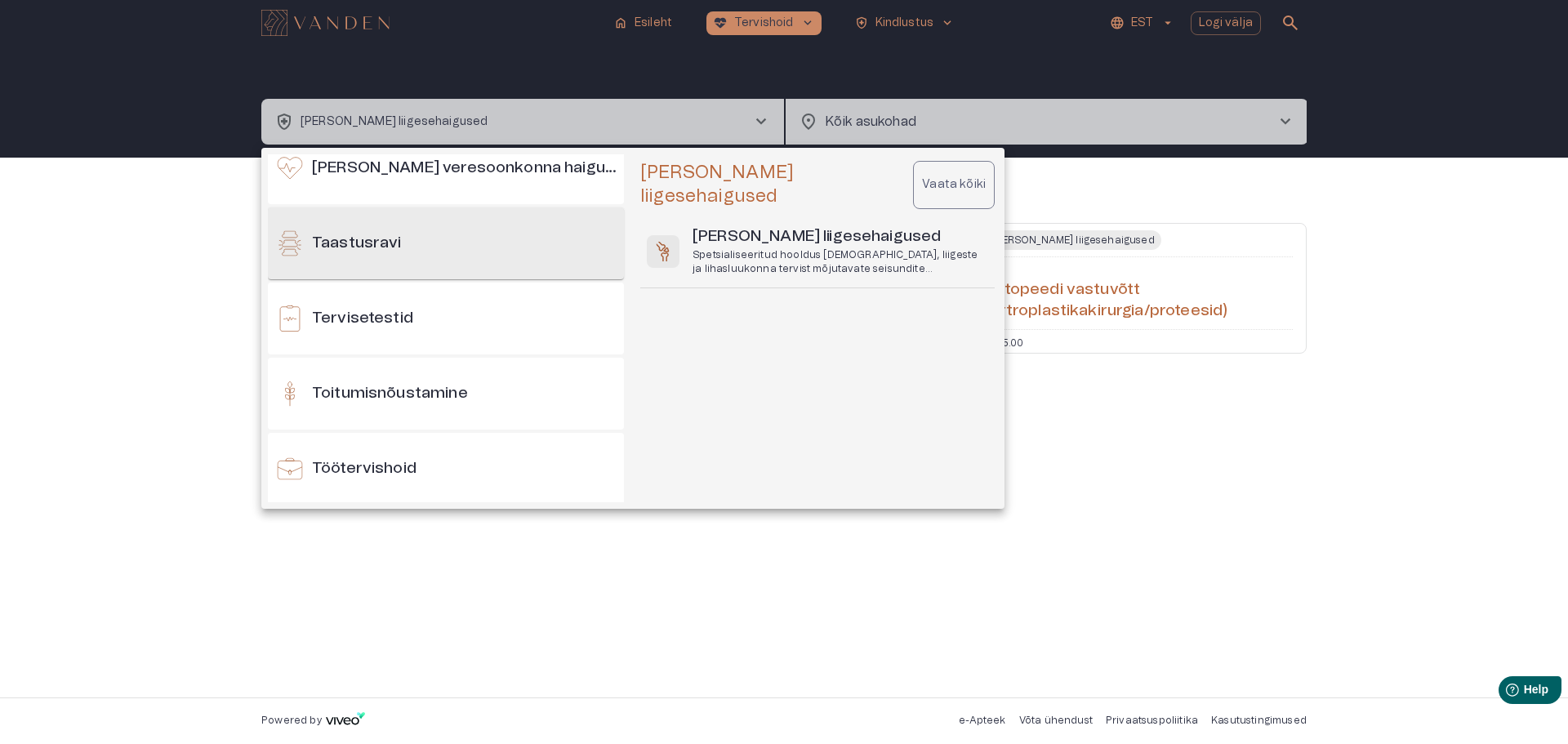
click at [430, 242] on div "Taastusravi" at bounding box center [446, 243] width 356 height 72
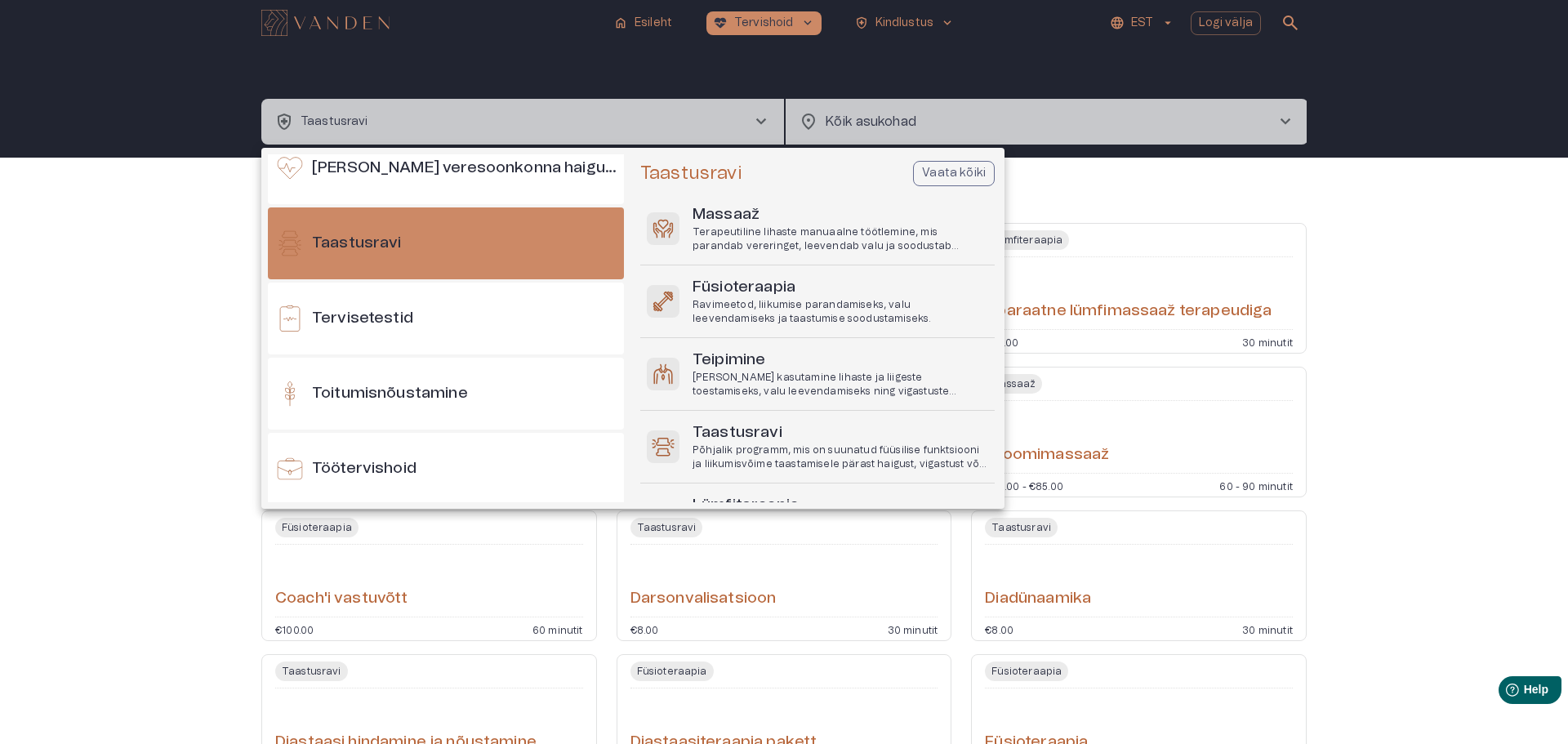
click at [979, 172] on p "Vaata kõiki" at bounding box center [954, 173] width 64 height 17
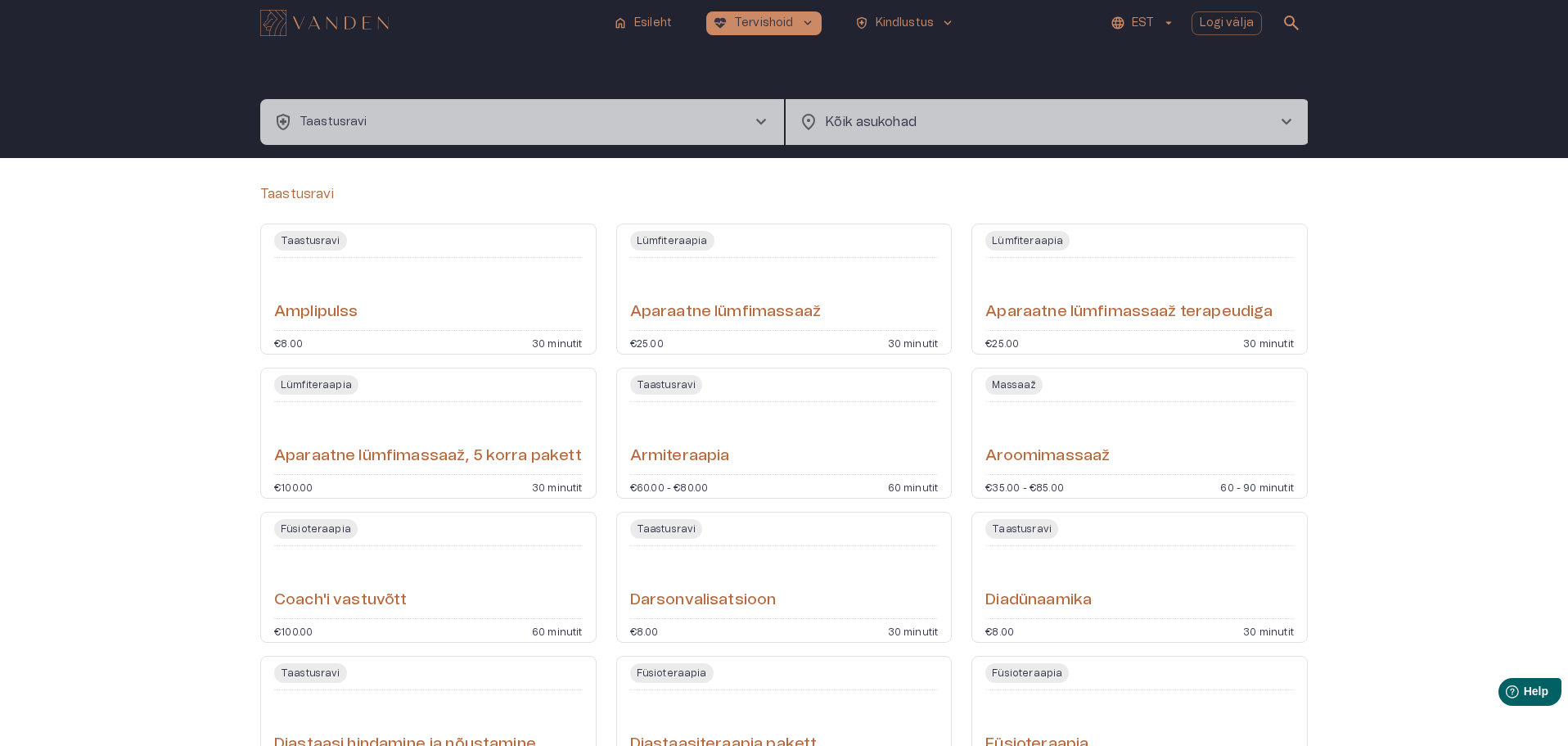
click at [828, 302] on div "Aparaatne lümfimassaaž" at bounding box center [784, 294] width 309 height 59
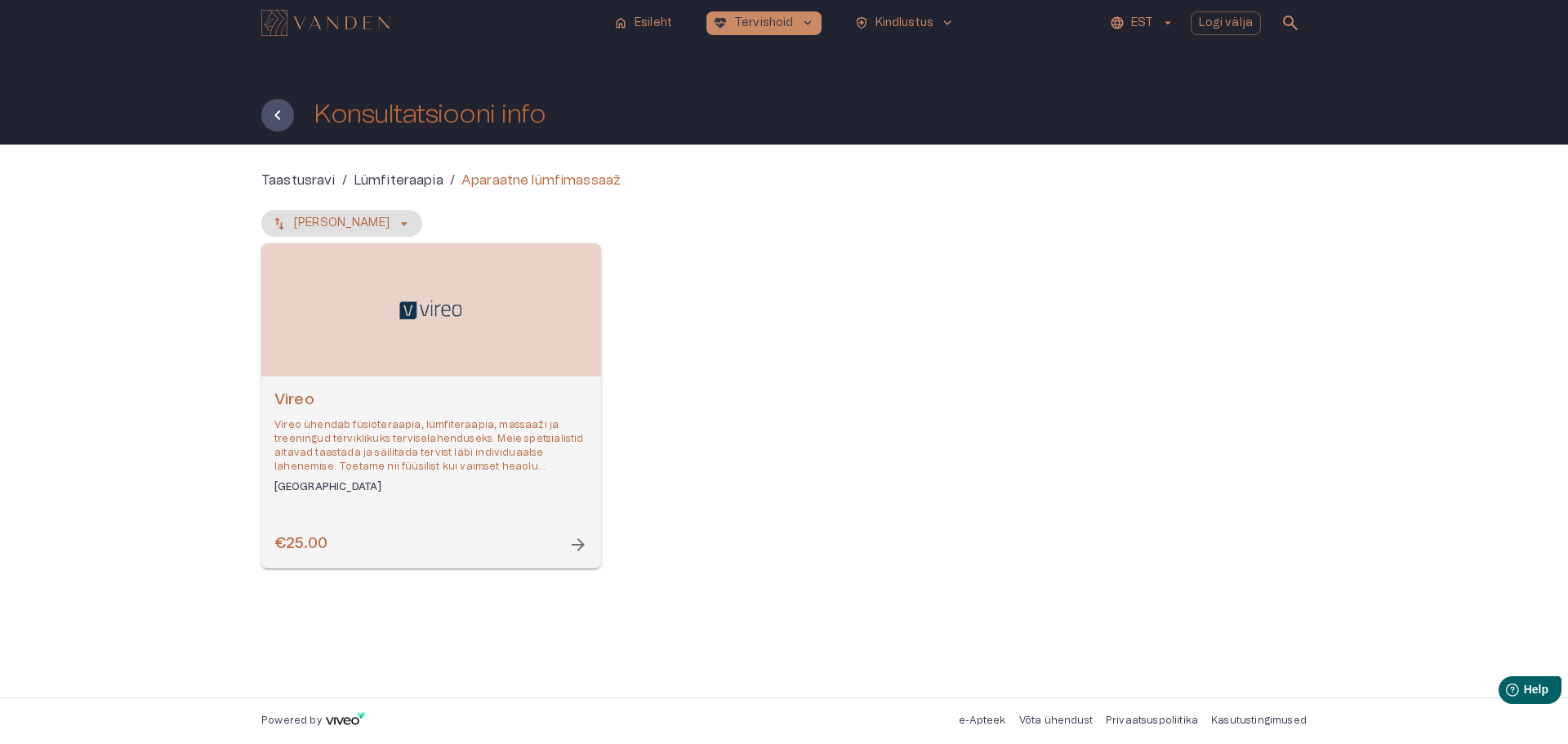
click at [494, 326] on div "Open selected supplier available booking dates" at bounding box center [430, 309] width 340 height 133
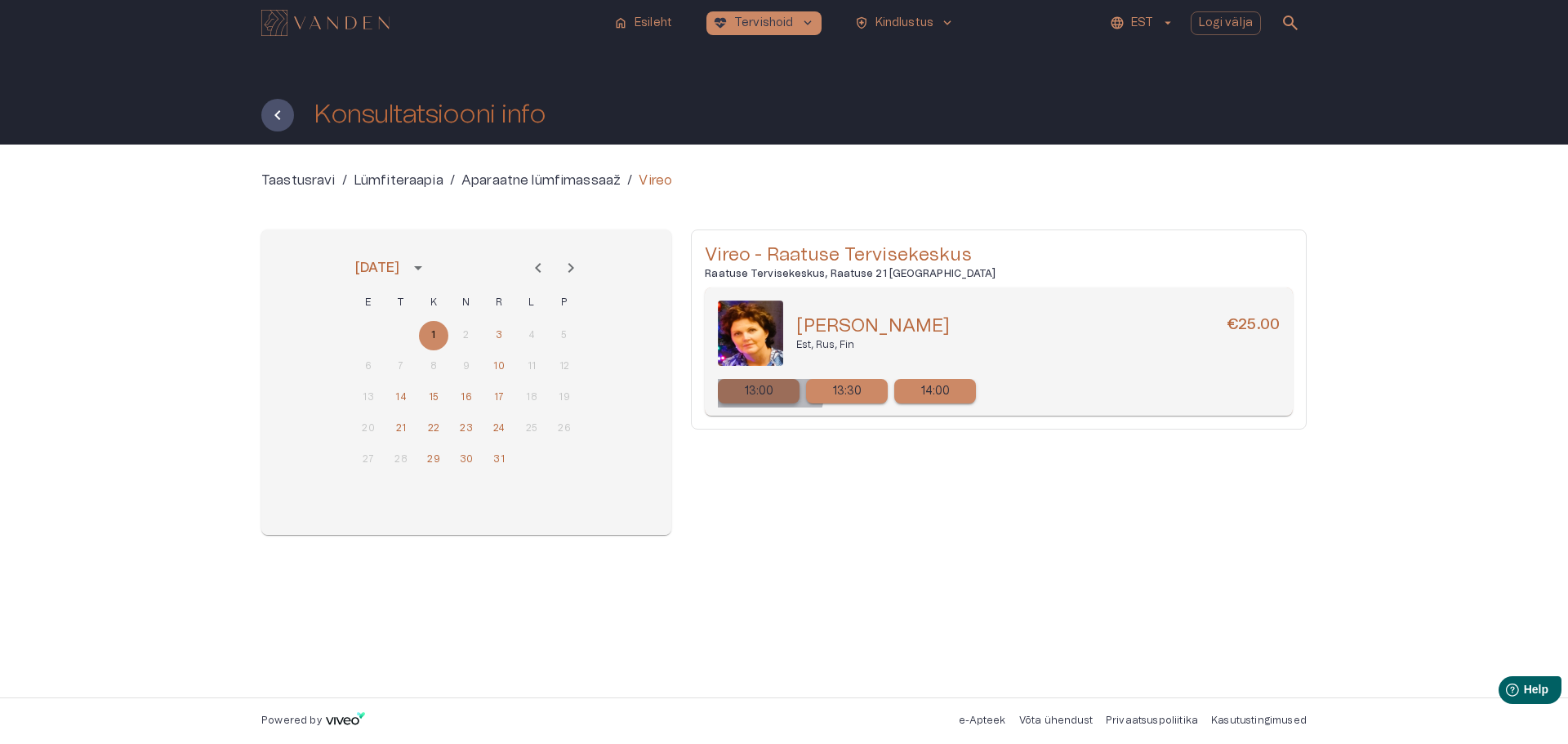
click at [769, 393] on p "13:00" at bounding box center [760, 391] width 30 height 17
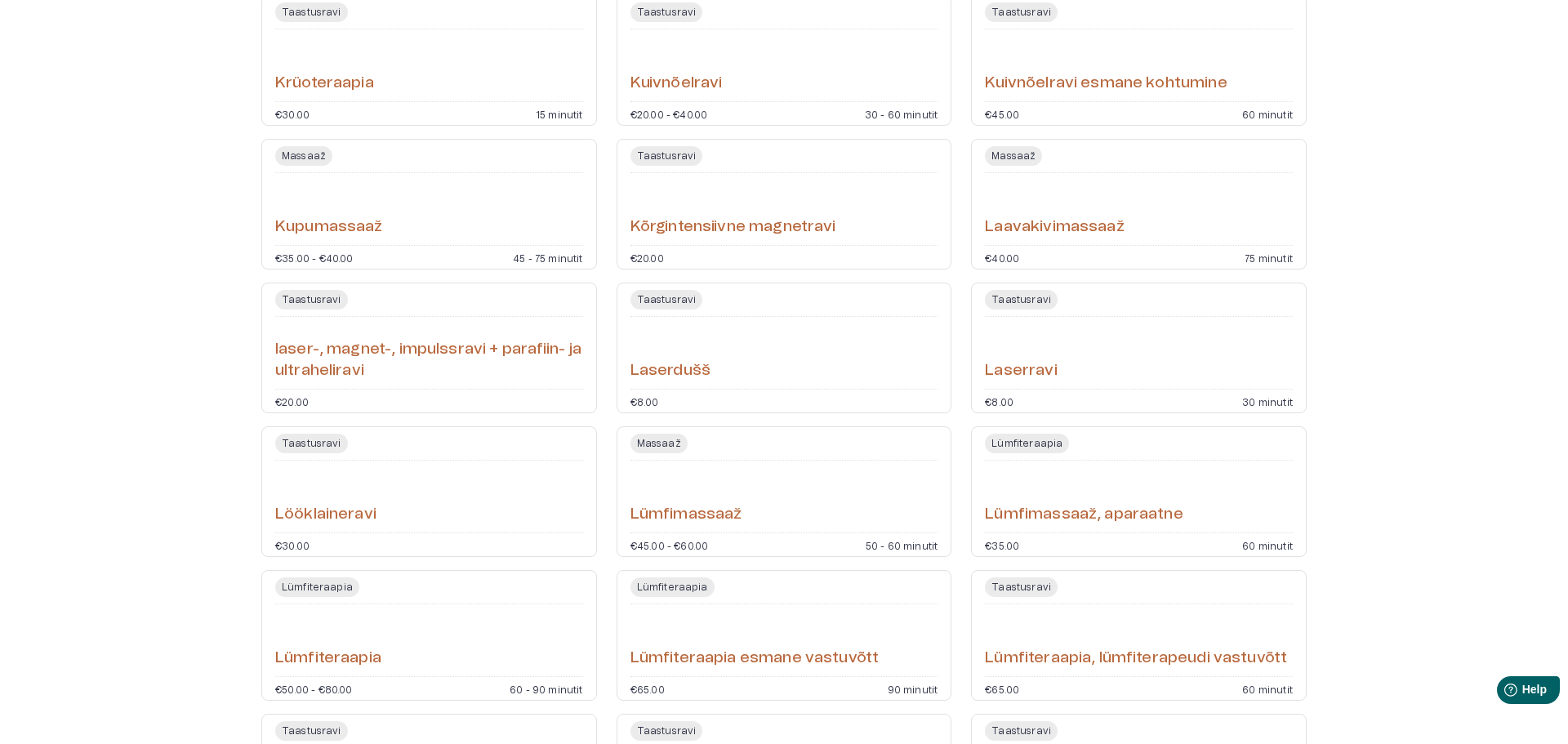
scroll to position [2449, 0]
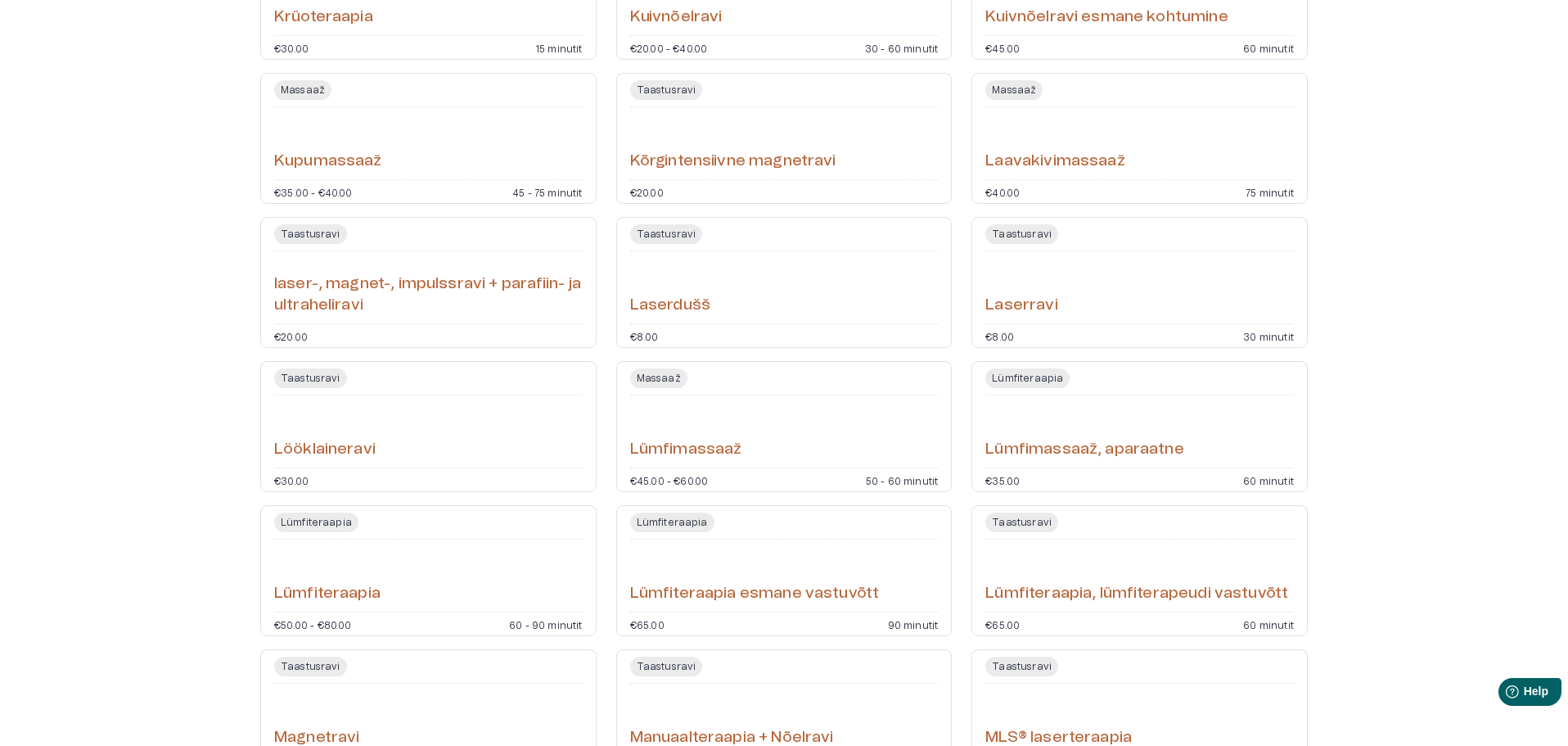
click at [816, 428] on div "Lümfimassaaž" at bounding box center [784, 431] width 309 height 59
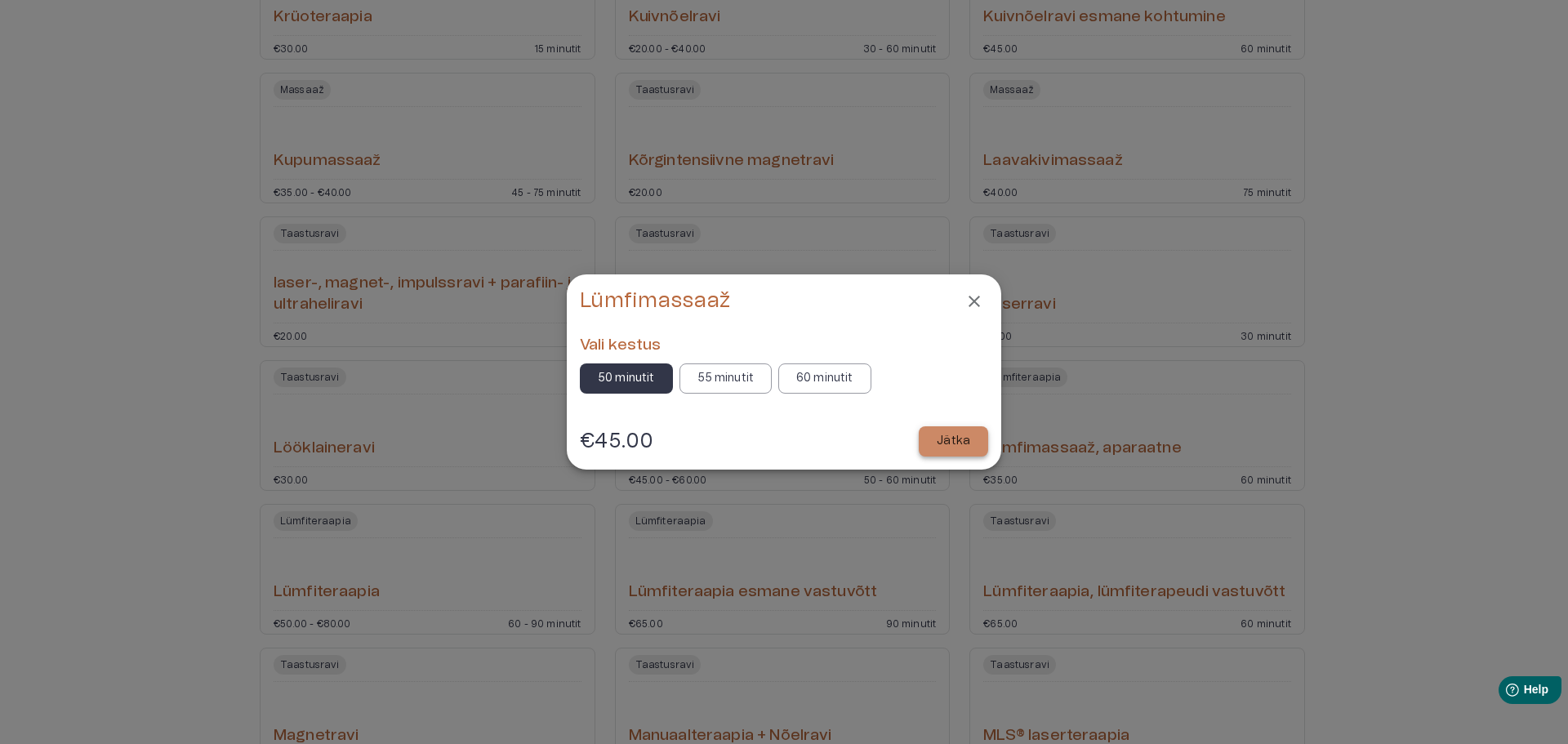
click at [951, 440] on p "Jätka" at bounding box center [953, 441] width 33 height 17
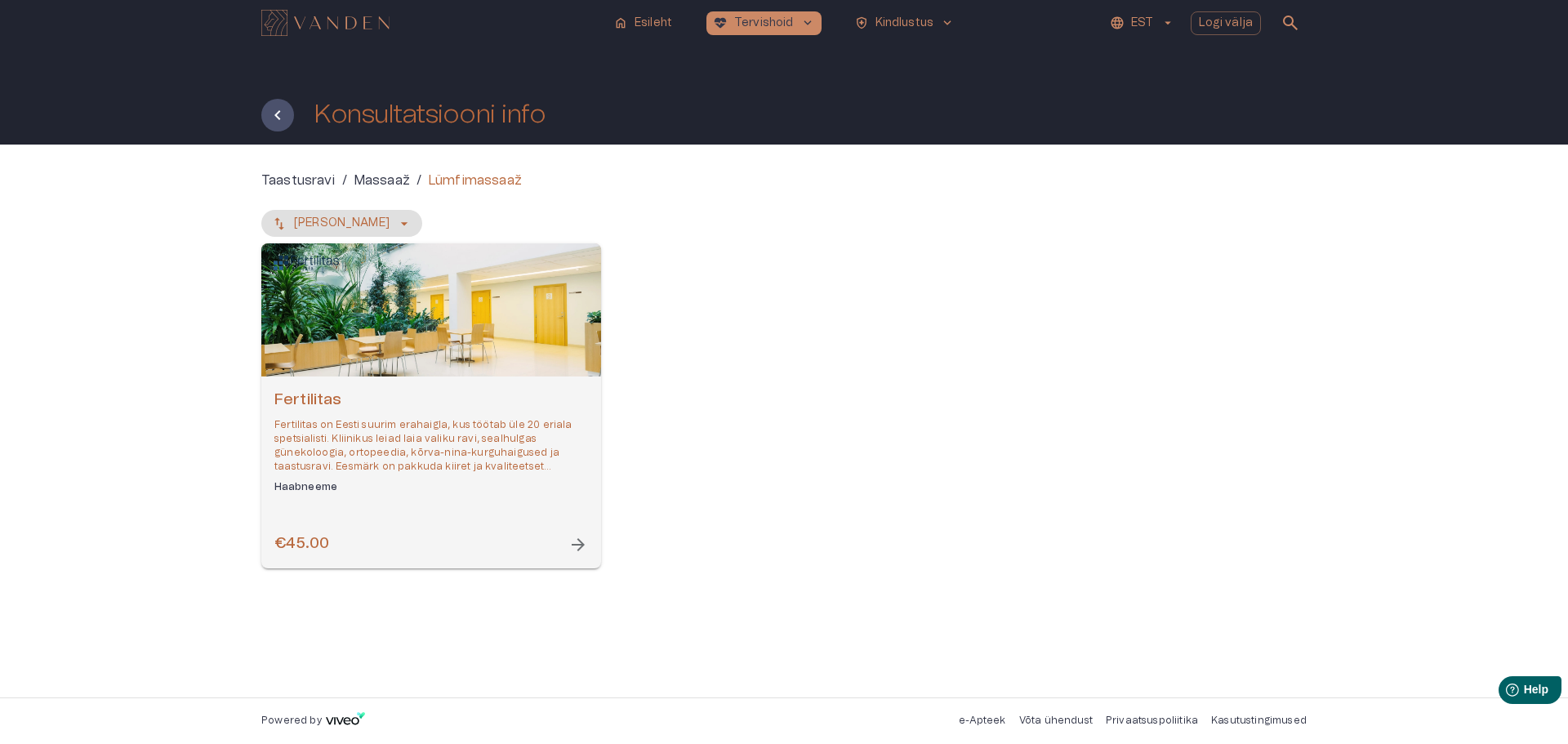
click at [395, 307] on div "Open selected supplier available booking dates" at bounding box center [430, 309] width 340 height 133
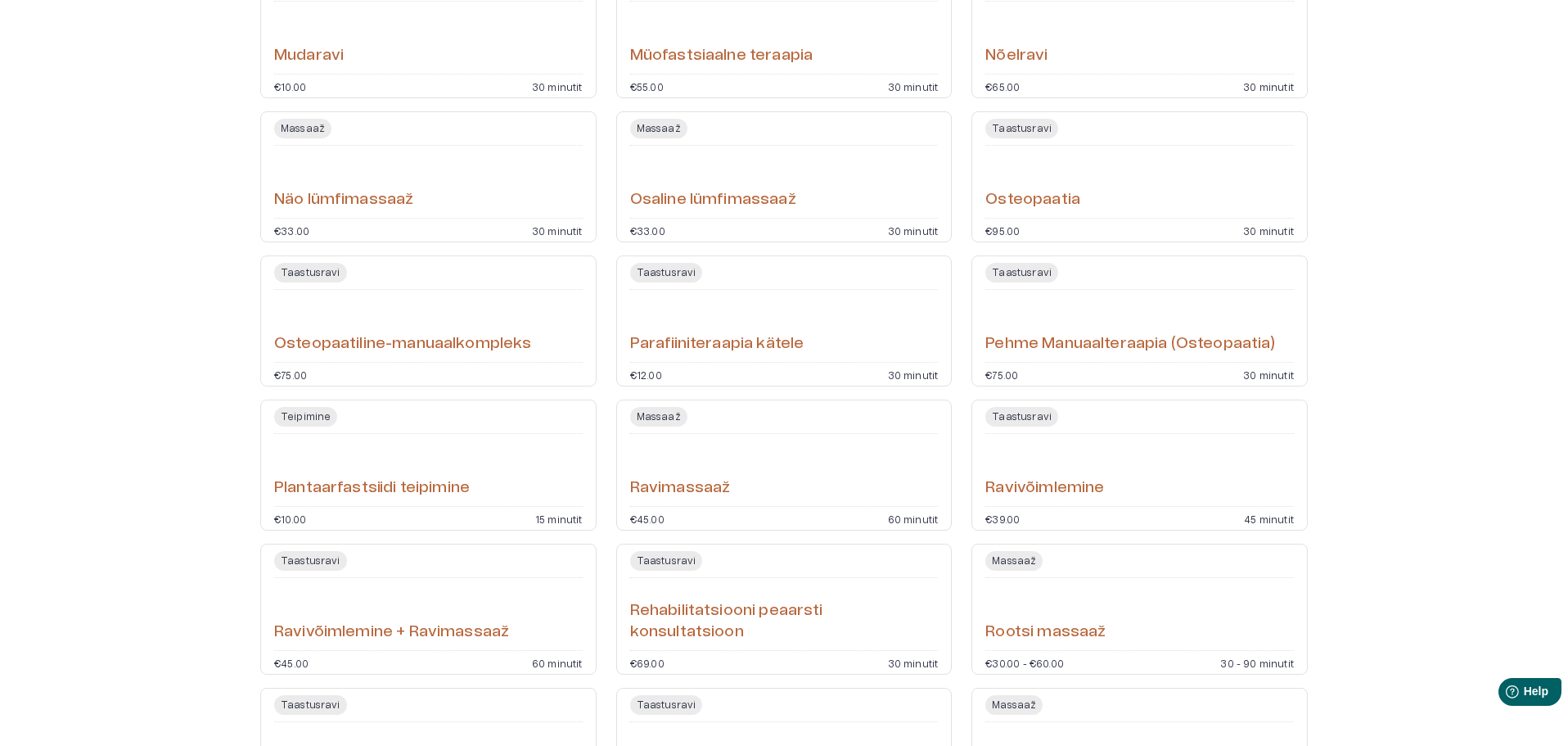
scroll to position [3305, 0]
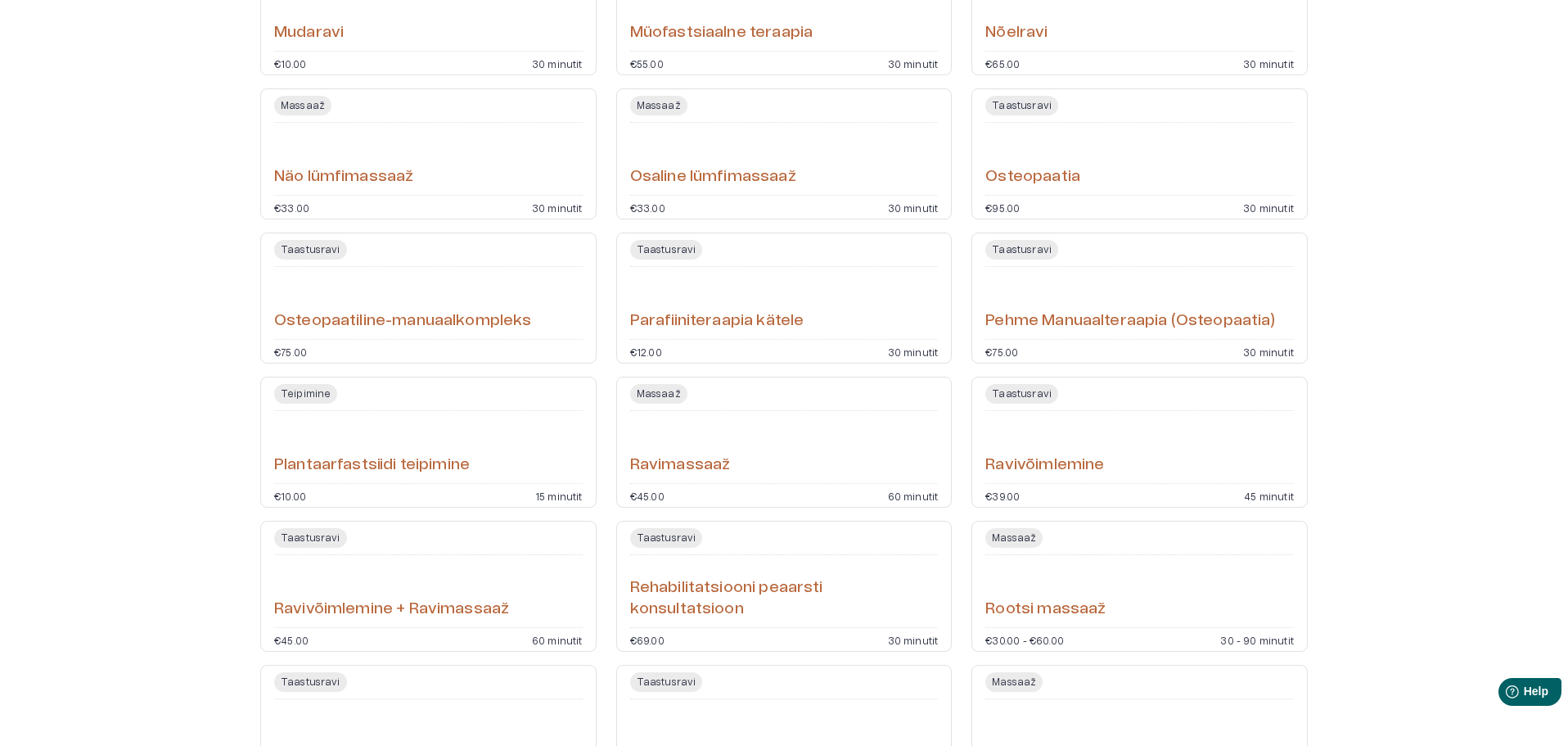
click at [468, 166] on div "Näo lümfimassaaž" at bounding box center [428, 159] width 309 height 59
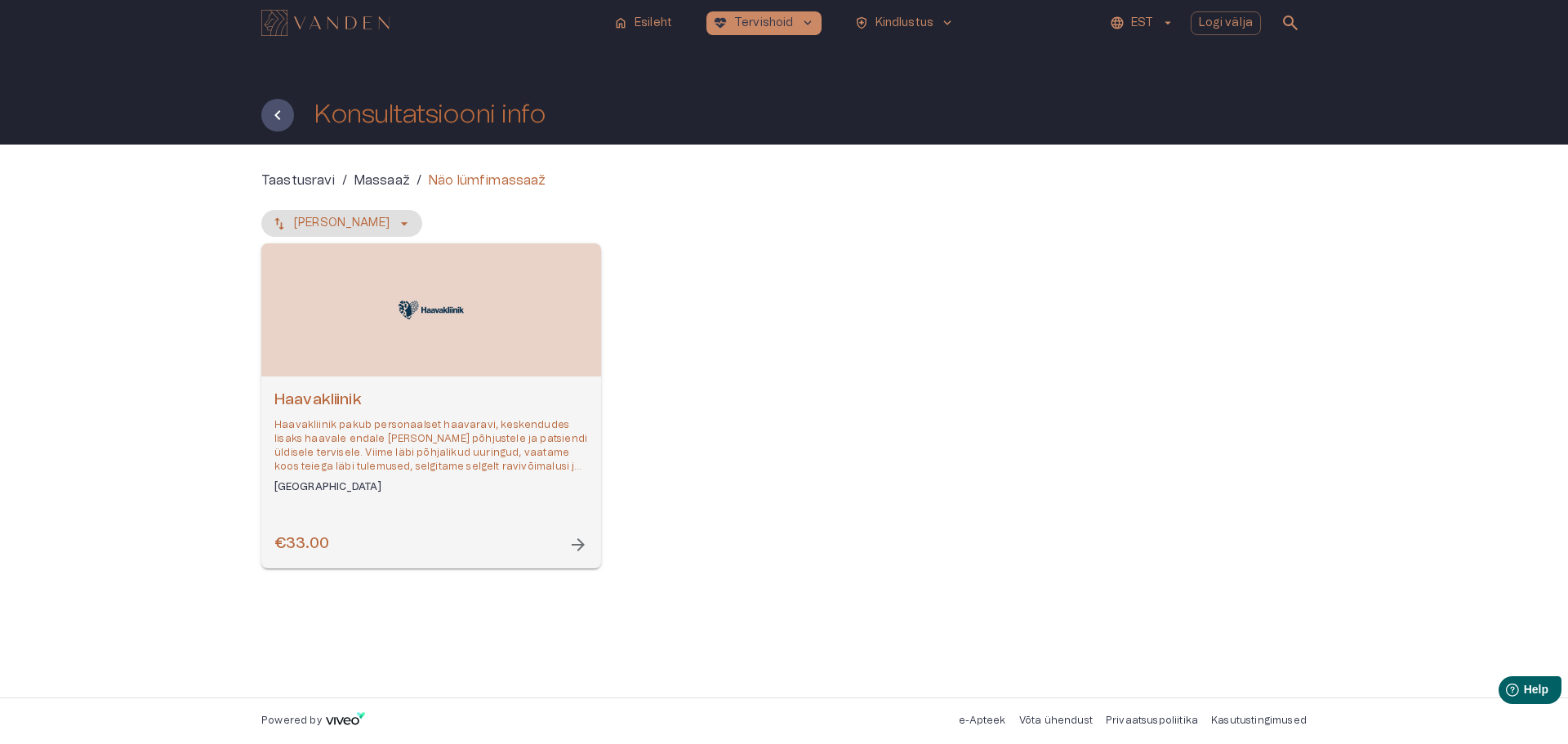
click at [518, 339] on div "Open selected supplier available booking dates" at bounding box center [430, 309] width 340 height 133
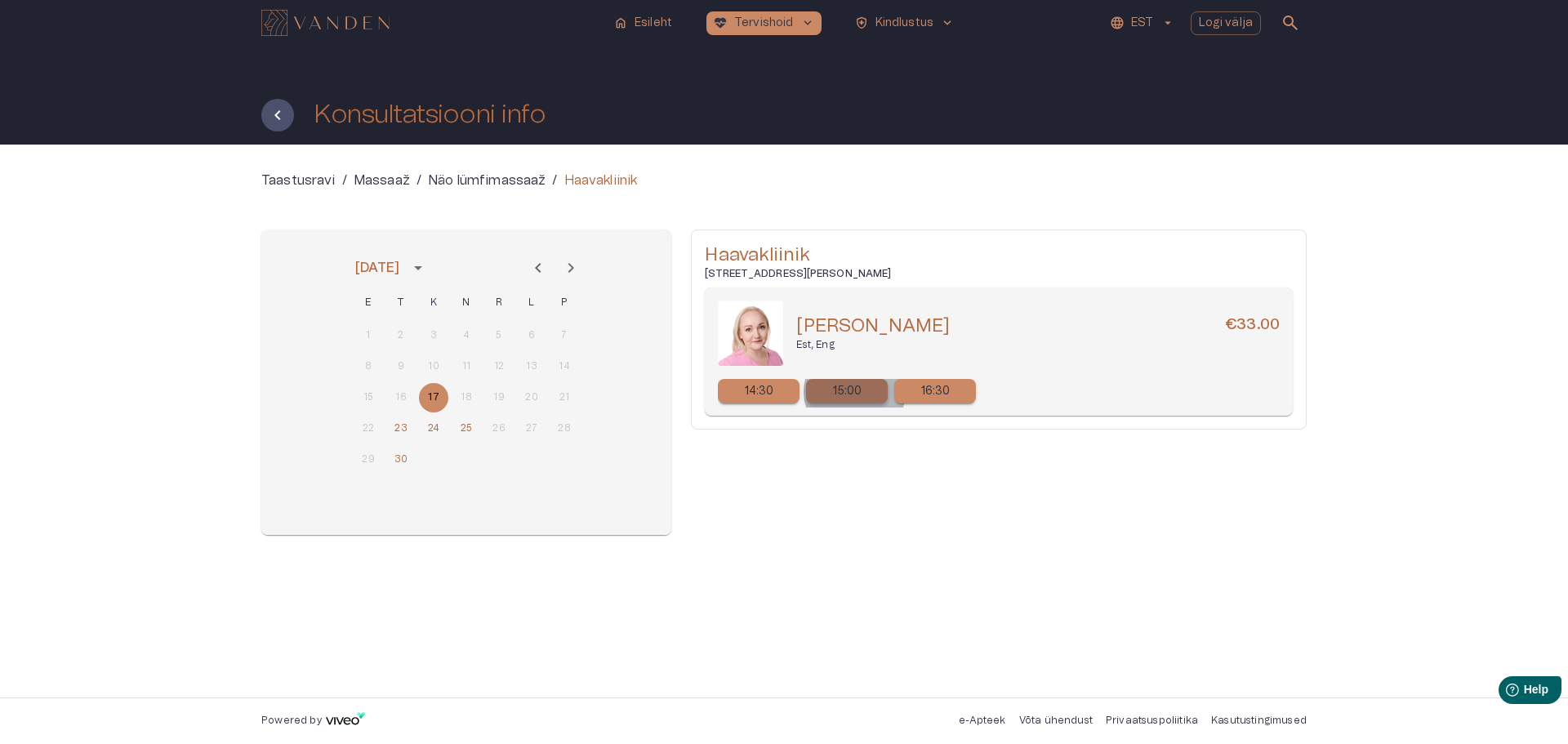
click at [854, 392] on p "15:00" at bounding box center [847, 391] width 30 height 17
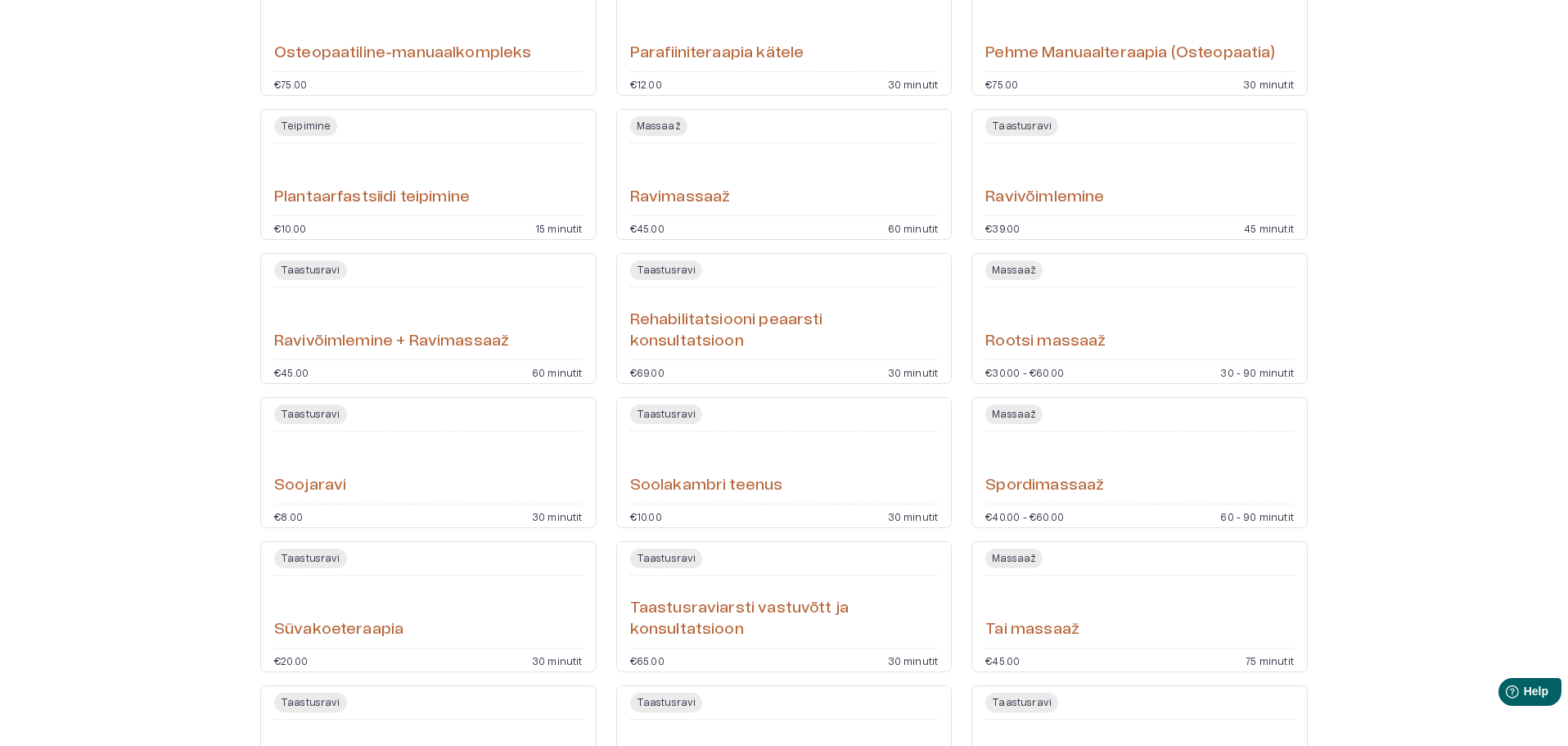
scroll to position [3886, 0]
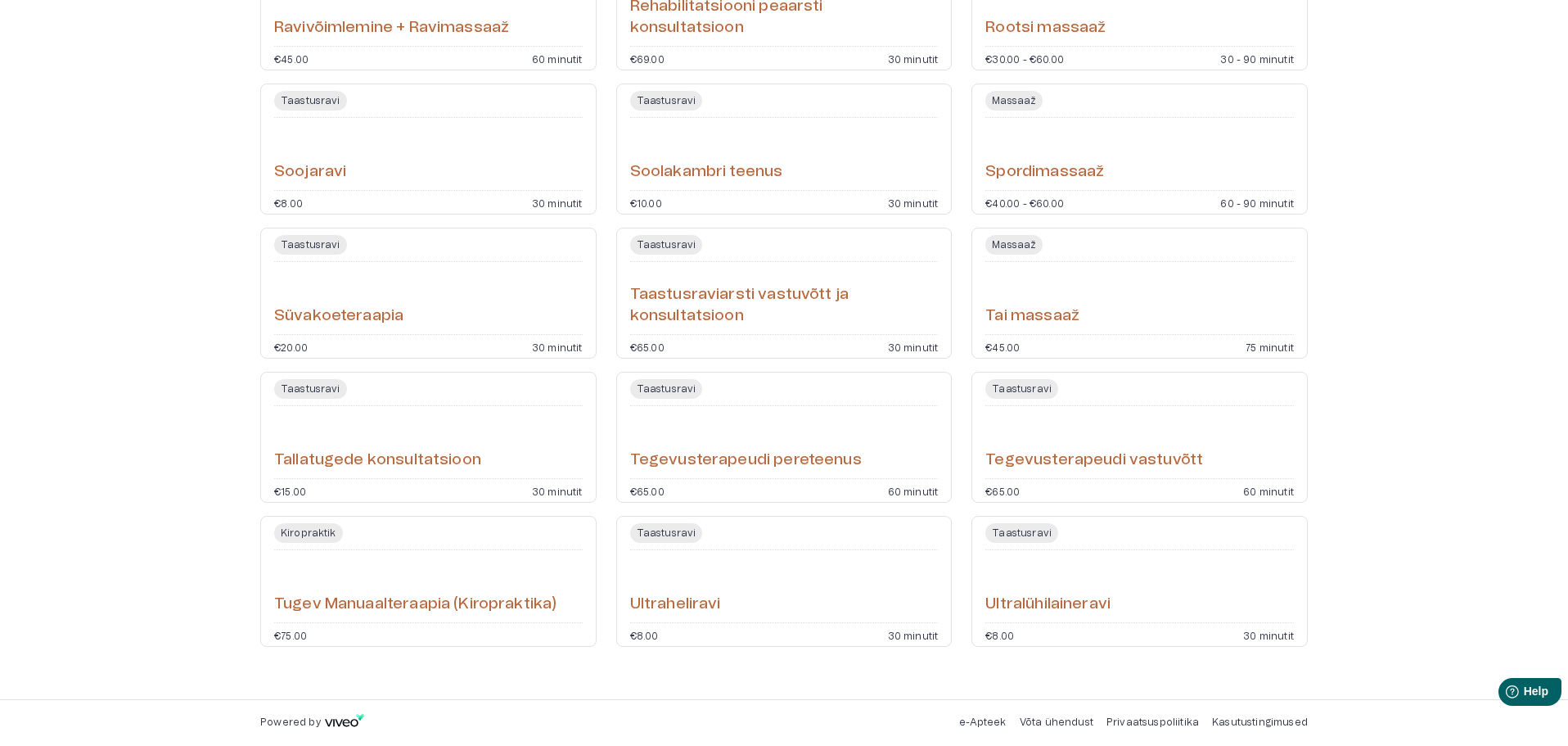
click at [774, 164] on h6 "Soolakambri teenus" at bounding box center [707, 172] width 153 height 22
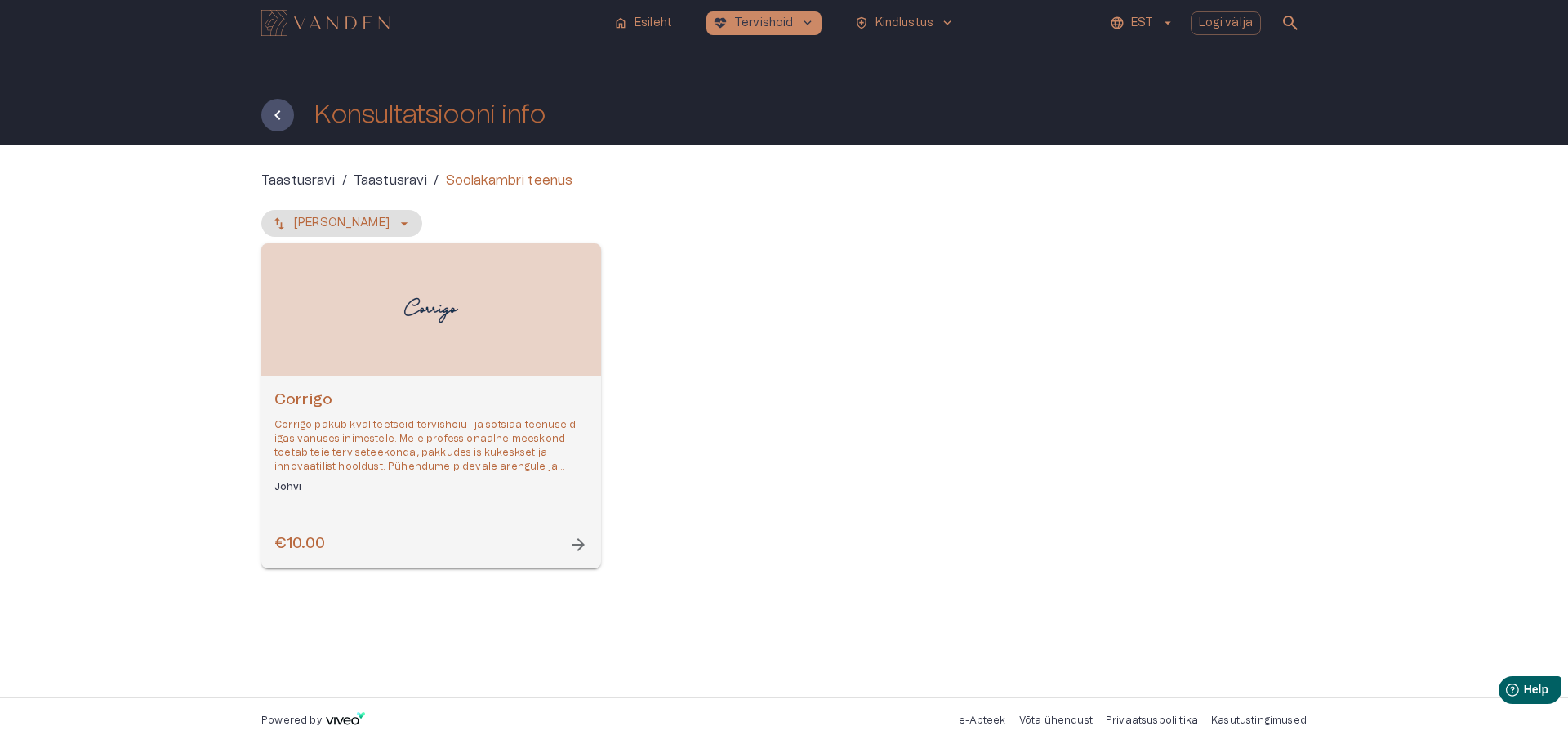
click at [449, 324] on img "Open selected supplier available booking dates" at bounding box center [431, 310] width 65 height 52
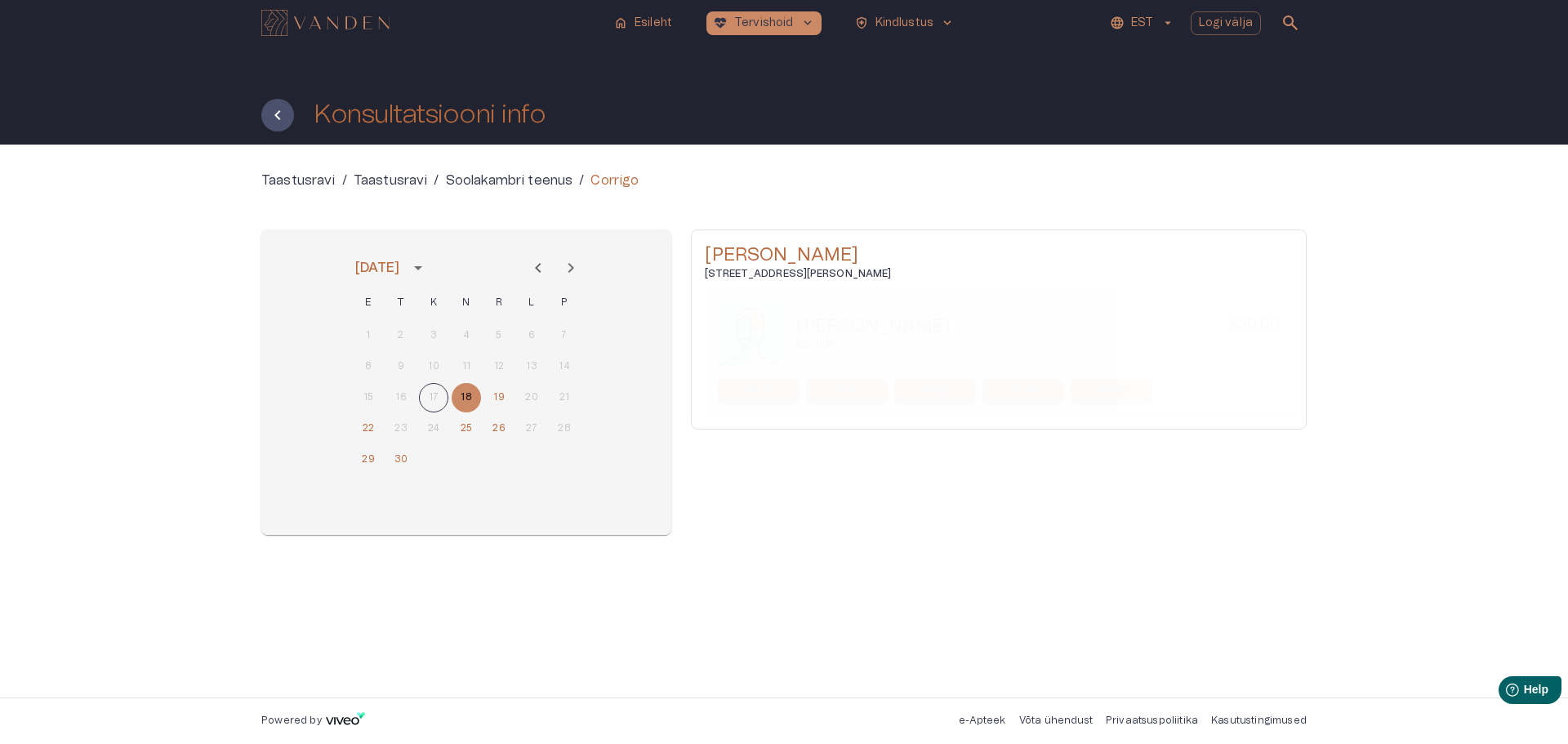
click at [860, 386] on p "11:00" at bounding box center [847, 391] width 27 height 17
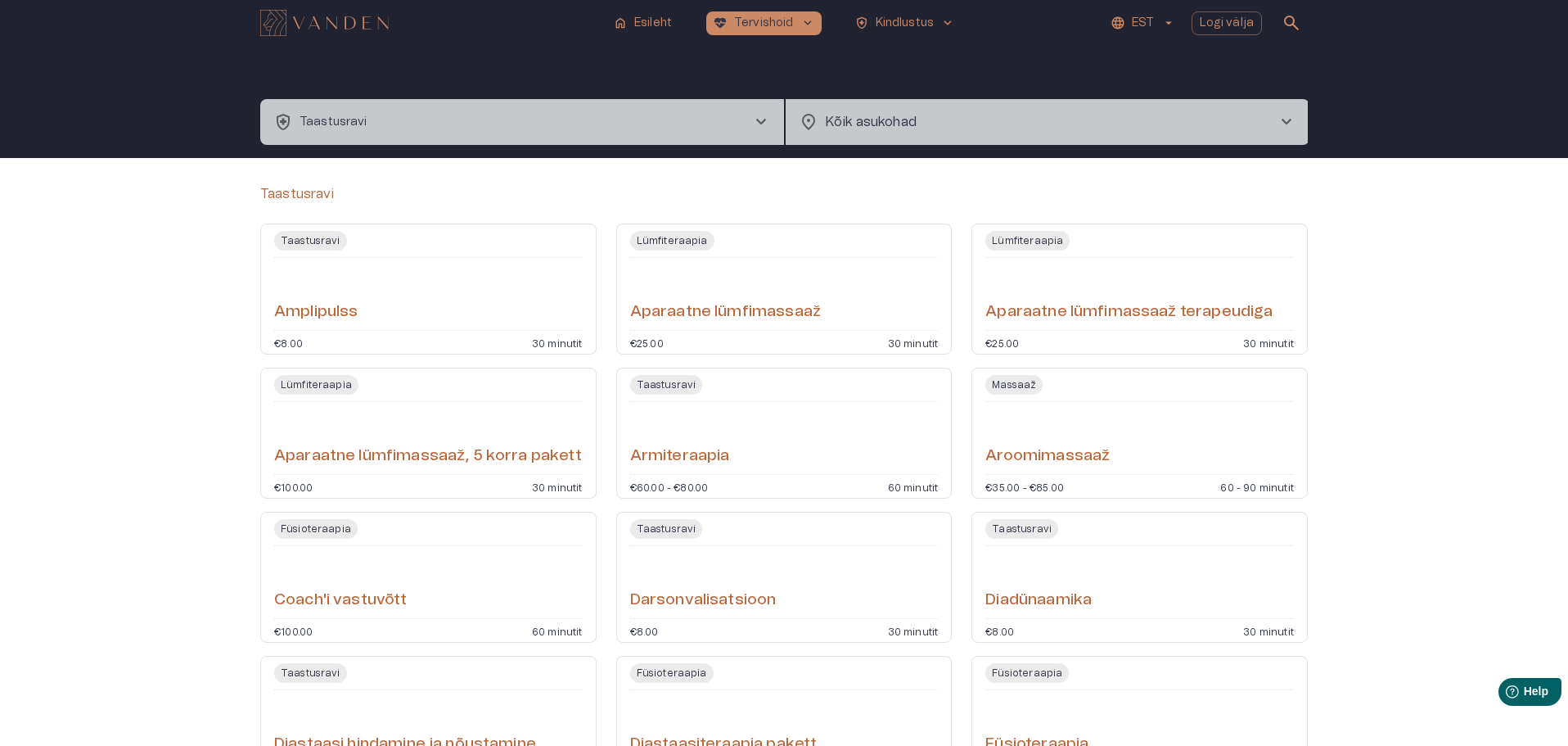
click at [428, 124] on button "health_and_safety Taastusravi chevron_right" at bounding box center [522, 121] width 524 height 45
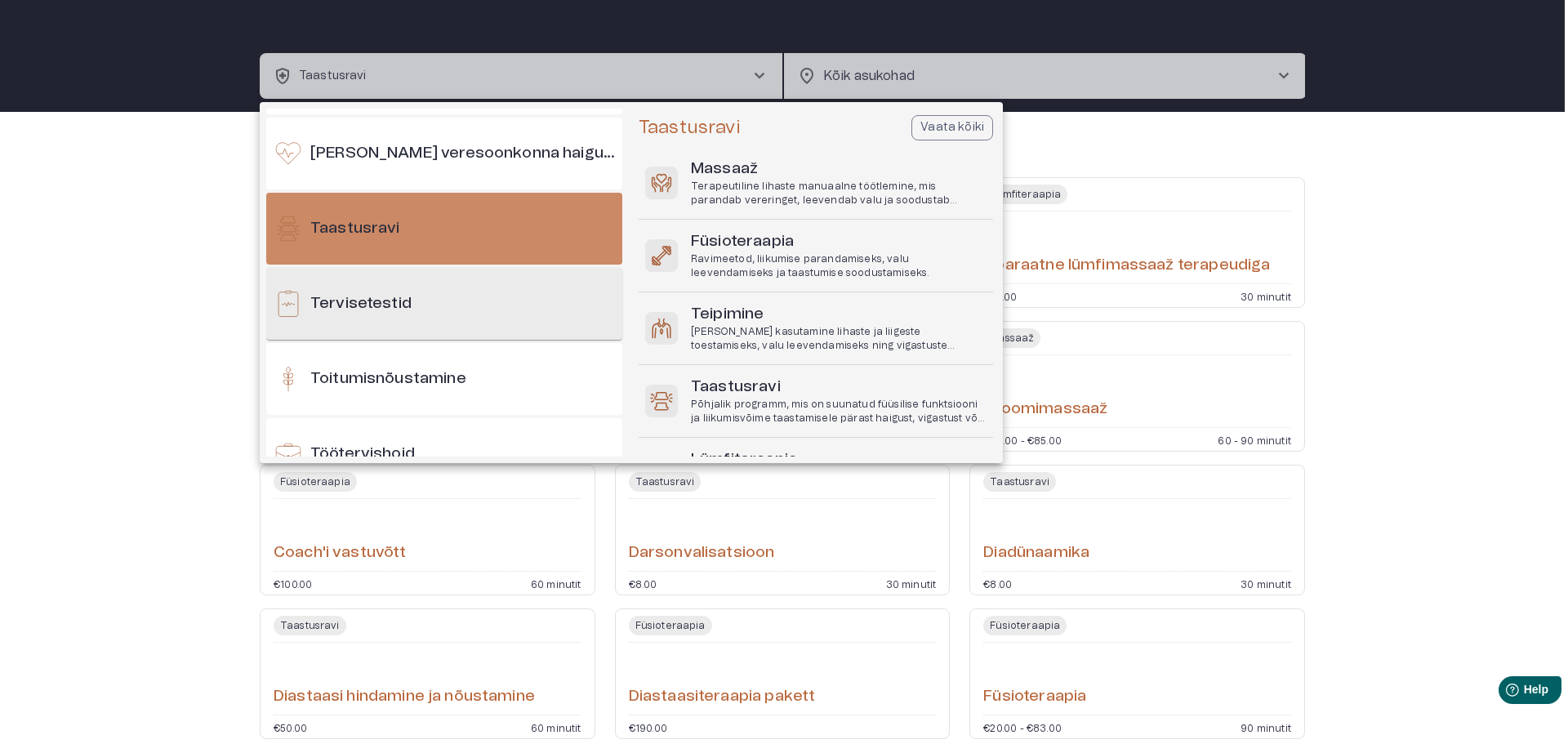
scroll to position [1520, 0]
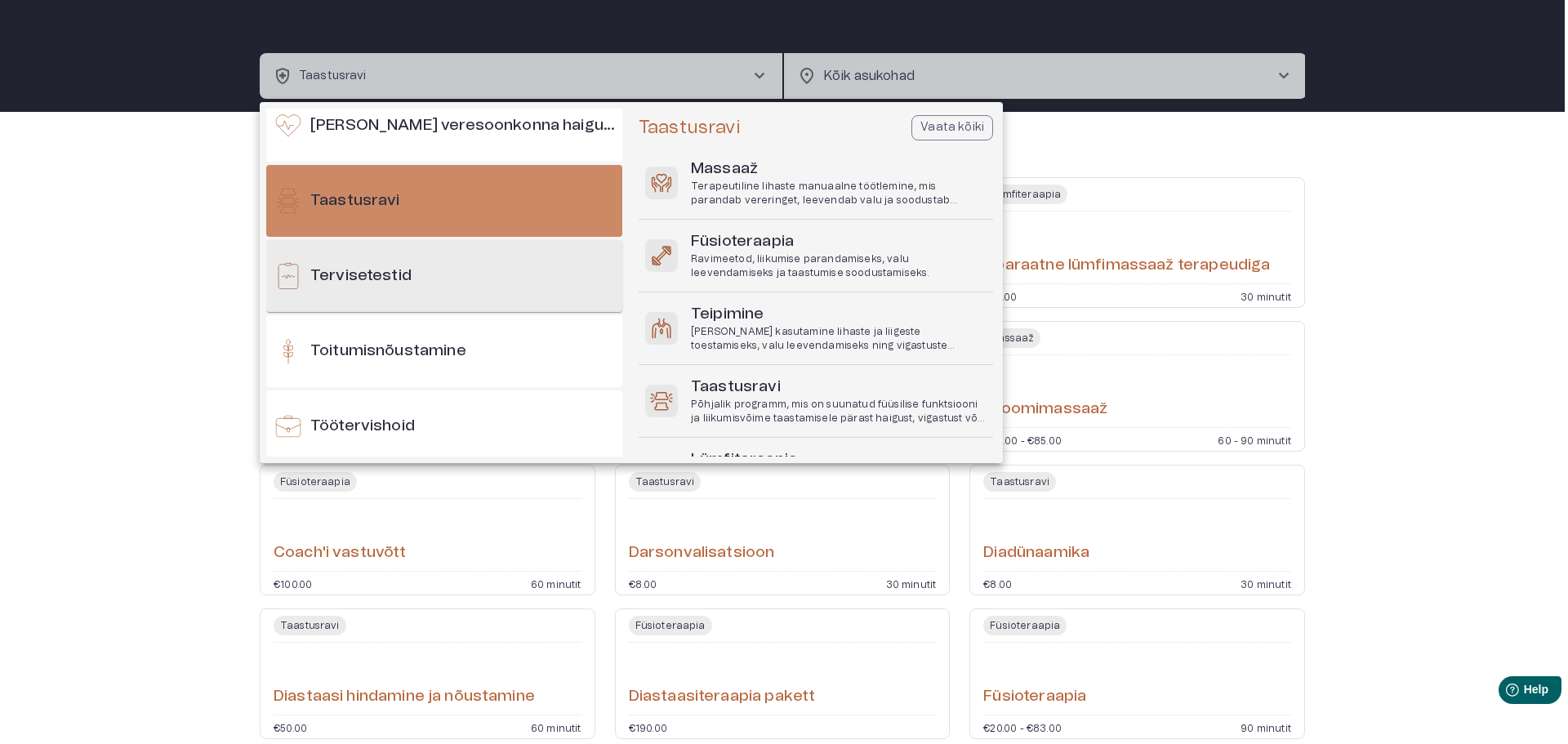
click at [462, 287] on div "Tervisetestid" at bounding box center [444, 276] width 356 height 72
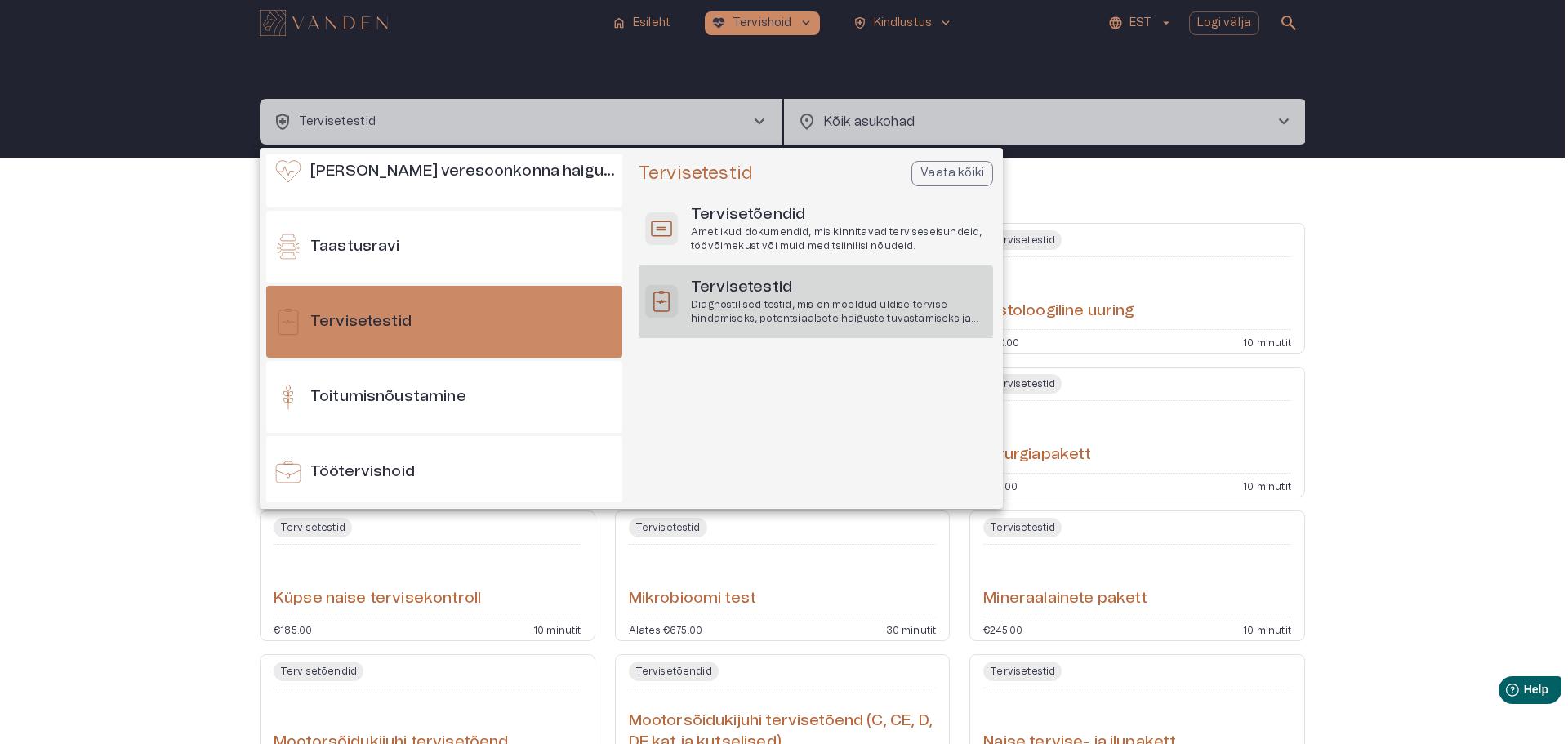
click at [798, 304] on p "Diagnostilised testid, mis on mõeldud üldise tervise hindamiseks, potentsiaalse…" at bounding box center [839, 312] width 295 height 28
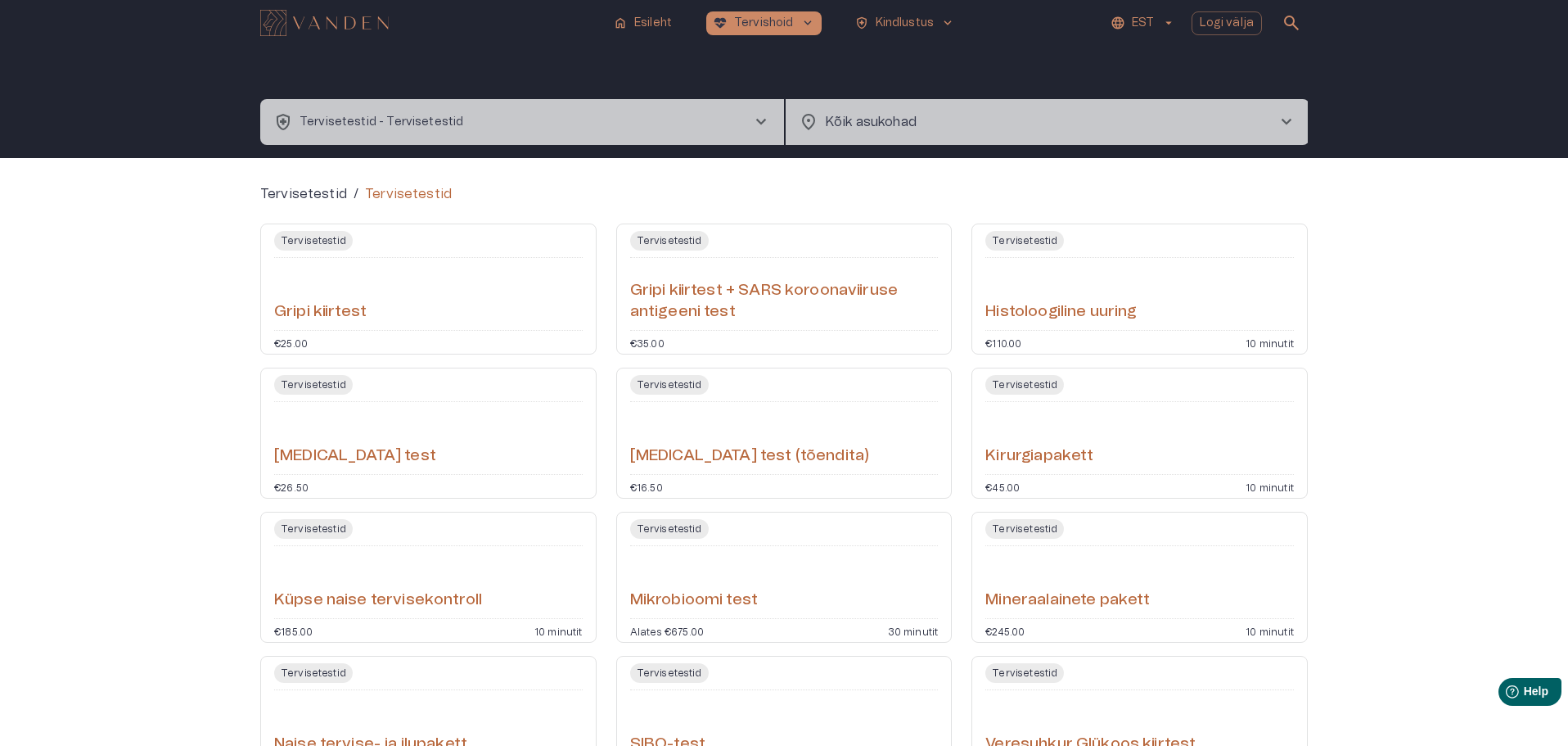
click at [536, 122] on button "health_and_safety Tervisetestid - Tervisetestid chevron_right" at bounding box center [522, 121] width 524 height 45
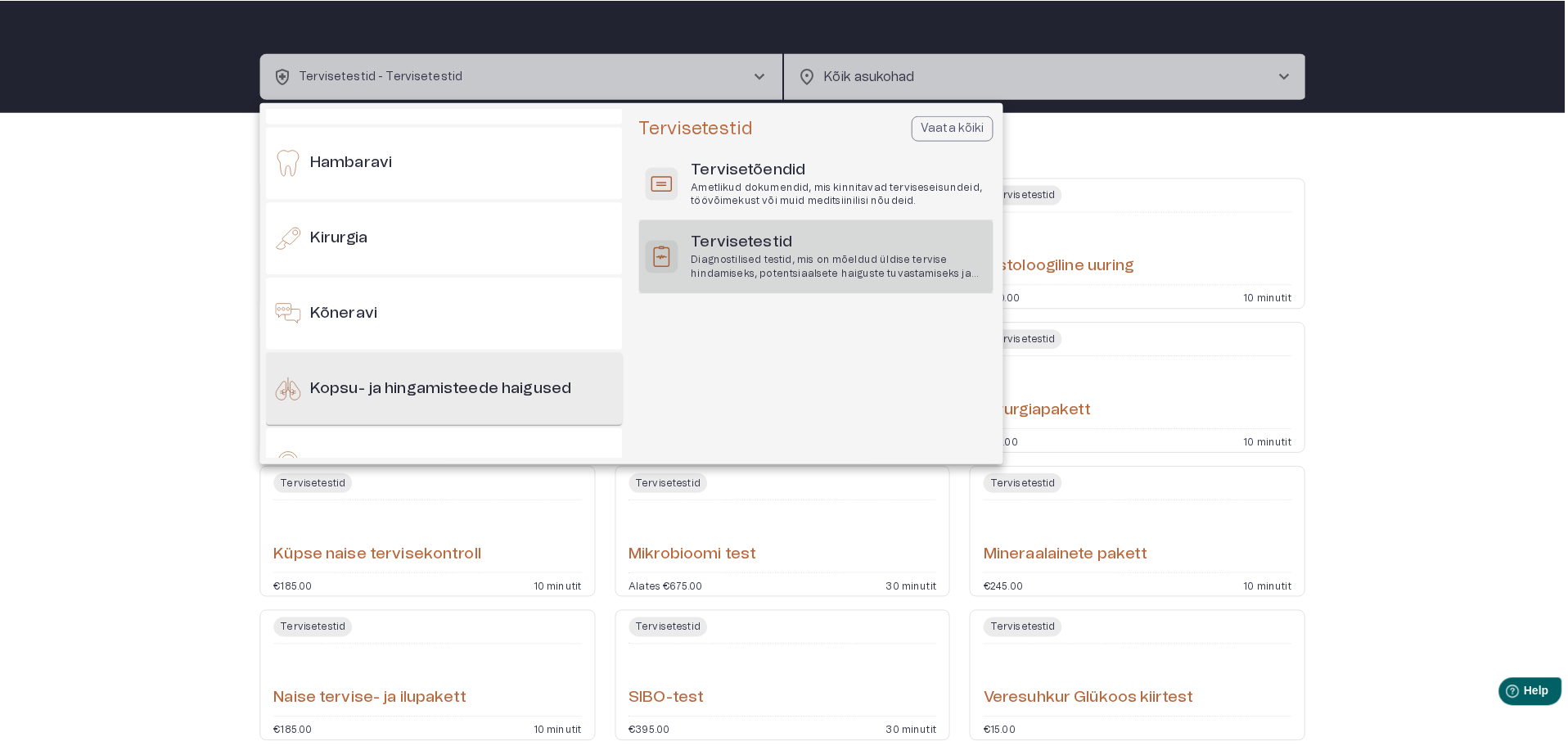
scroll to position [44, 0]
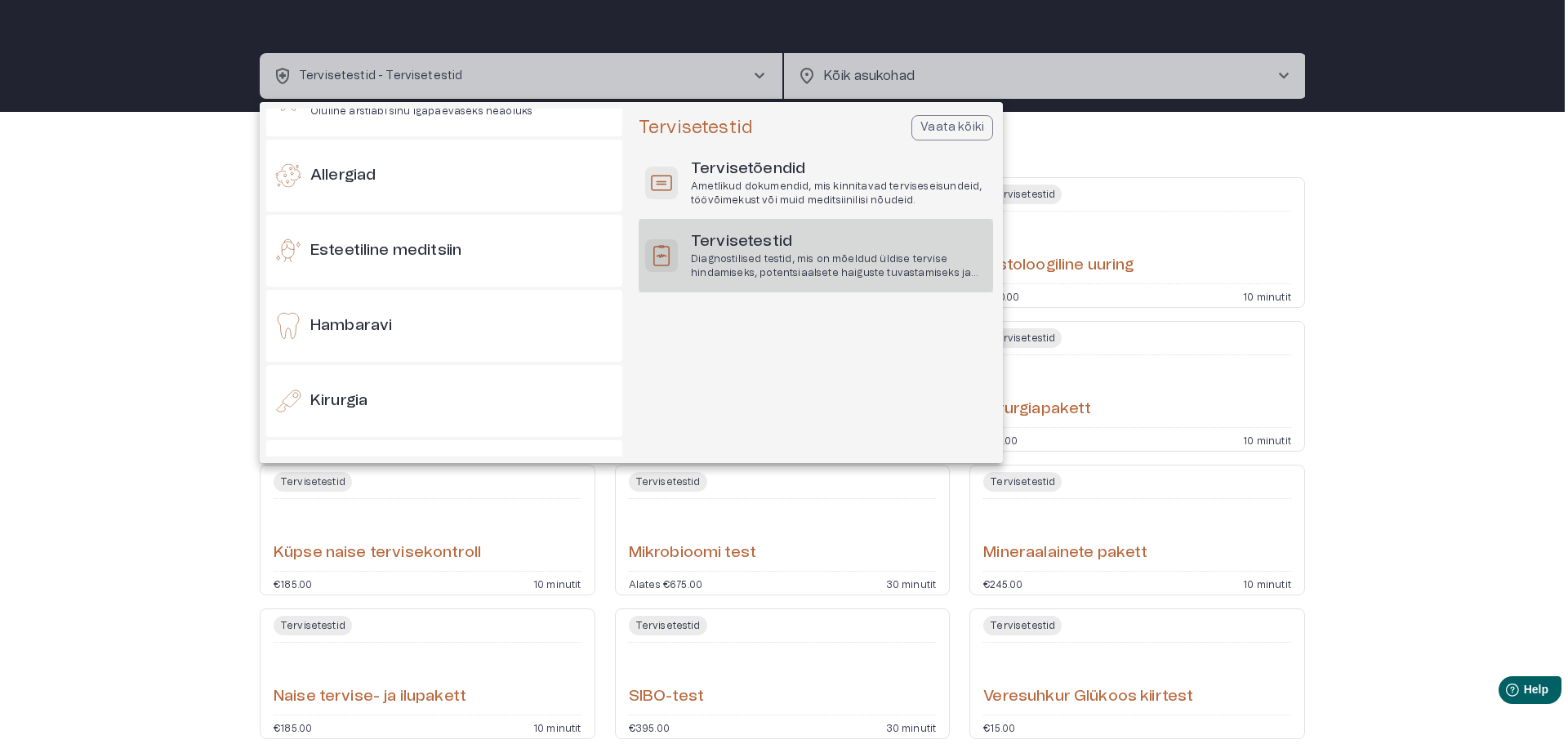
click at [1517, 171] on div at bounding box center [784, 372] width 1568 height 744
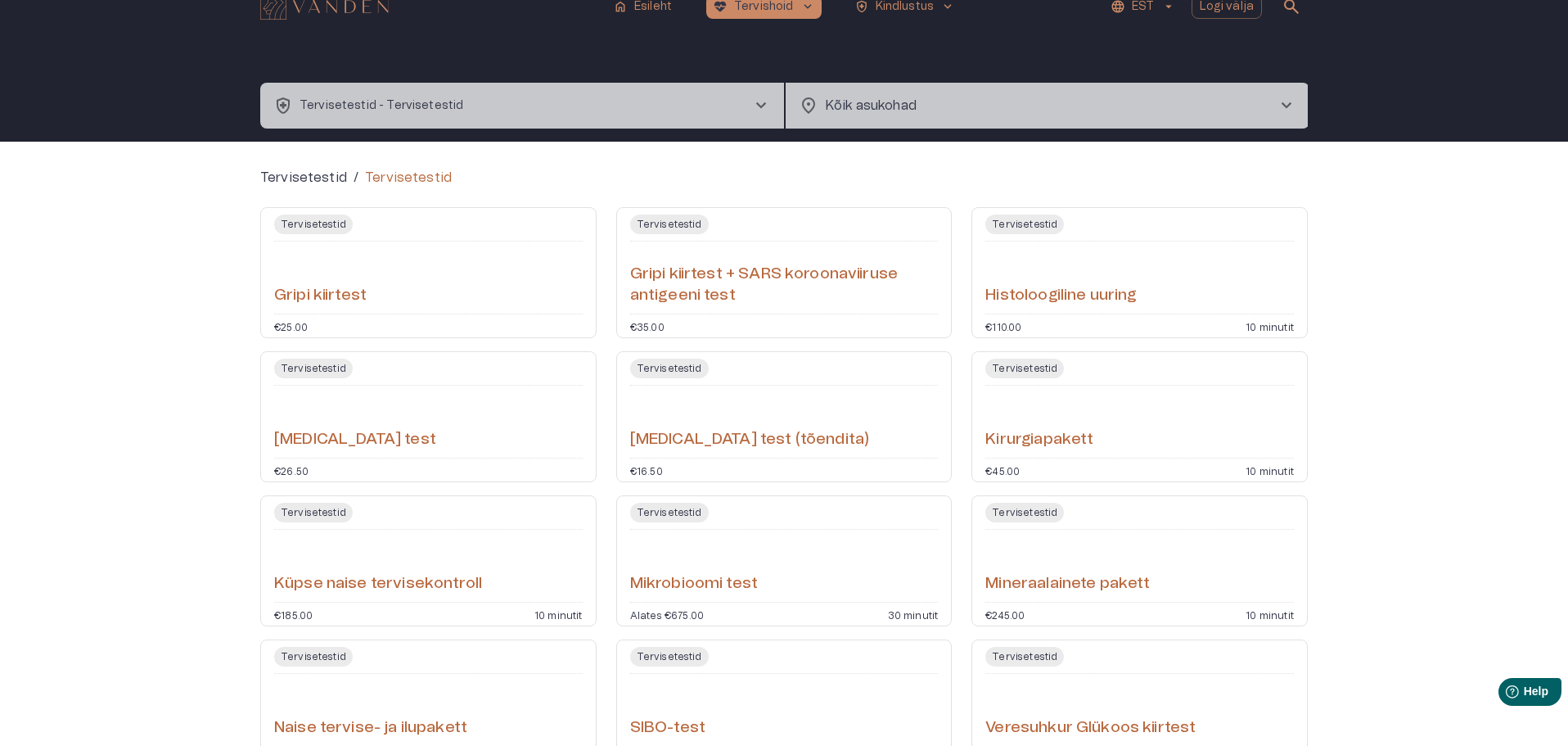
scroll to position [0, 0]
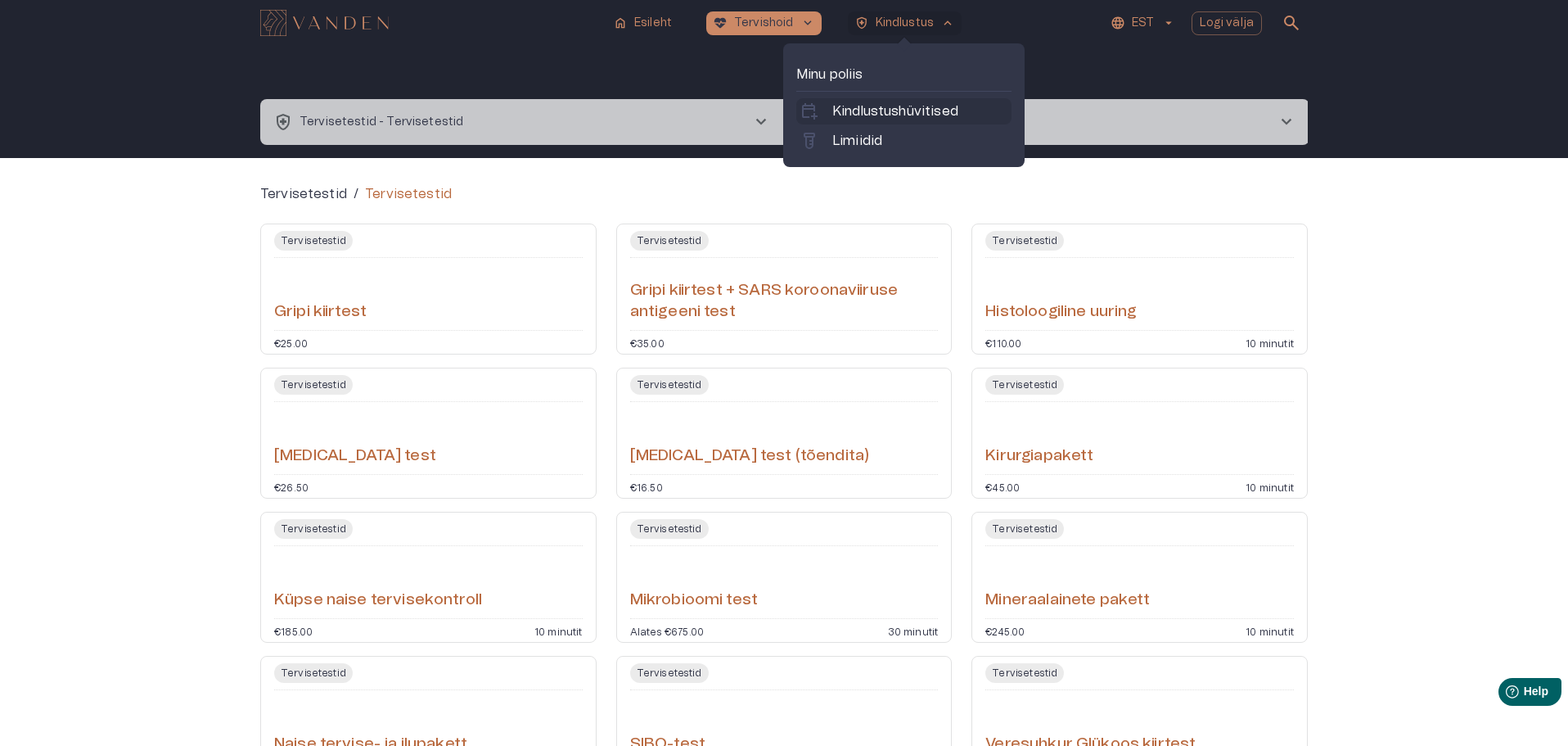
click at [906, 111] on p "Kindlustushüvitised" at bounding box center [896, 112] width 126 height 20
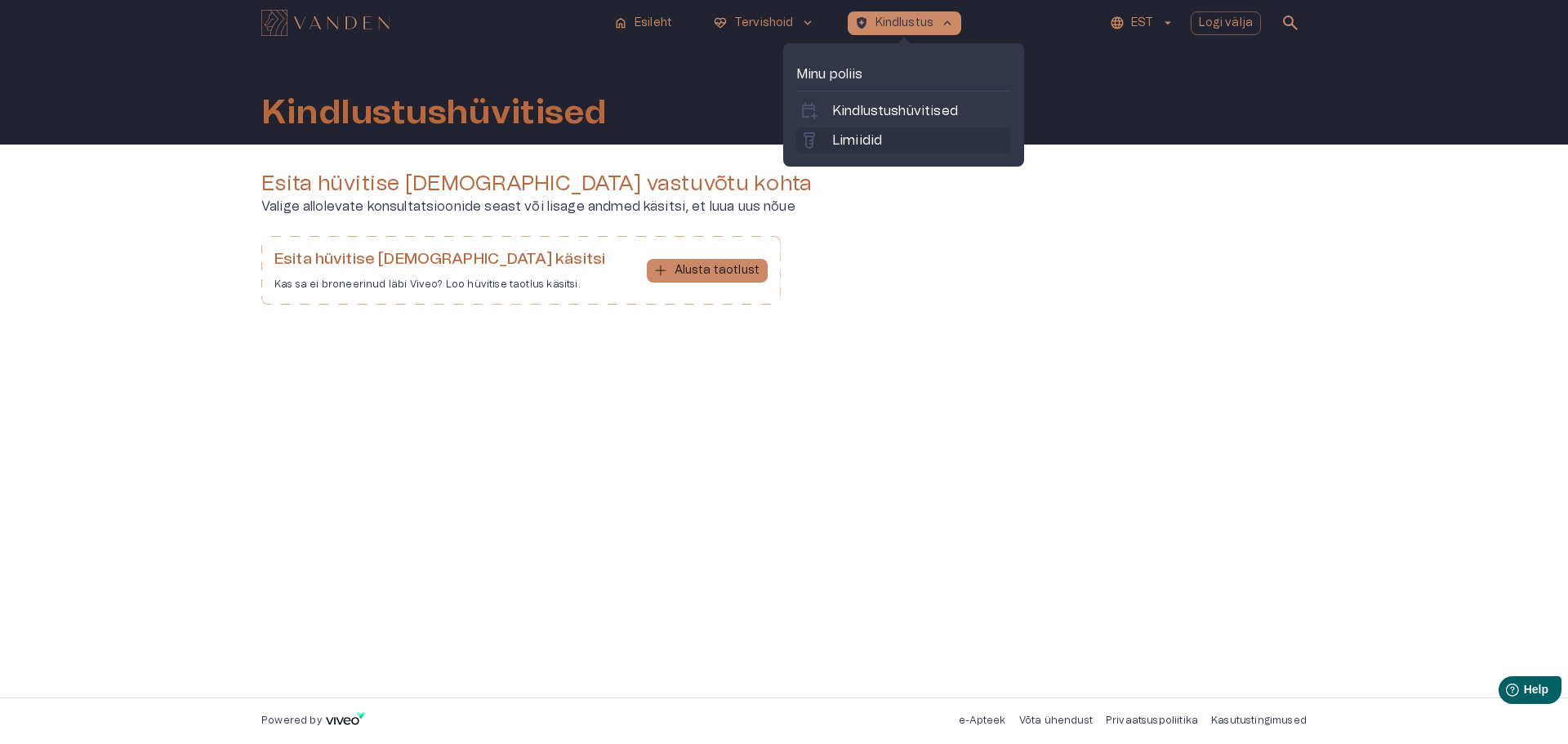
click at [863, 142] on p "Limiidid" at bounding box center [856, 141] width 50 height 20
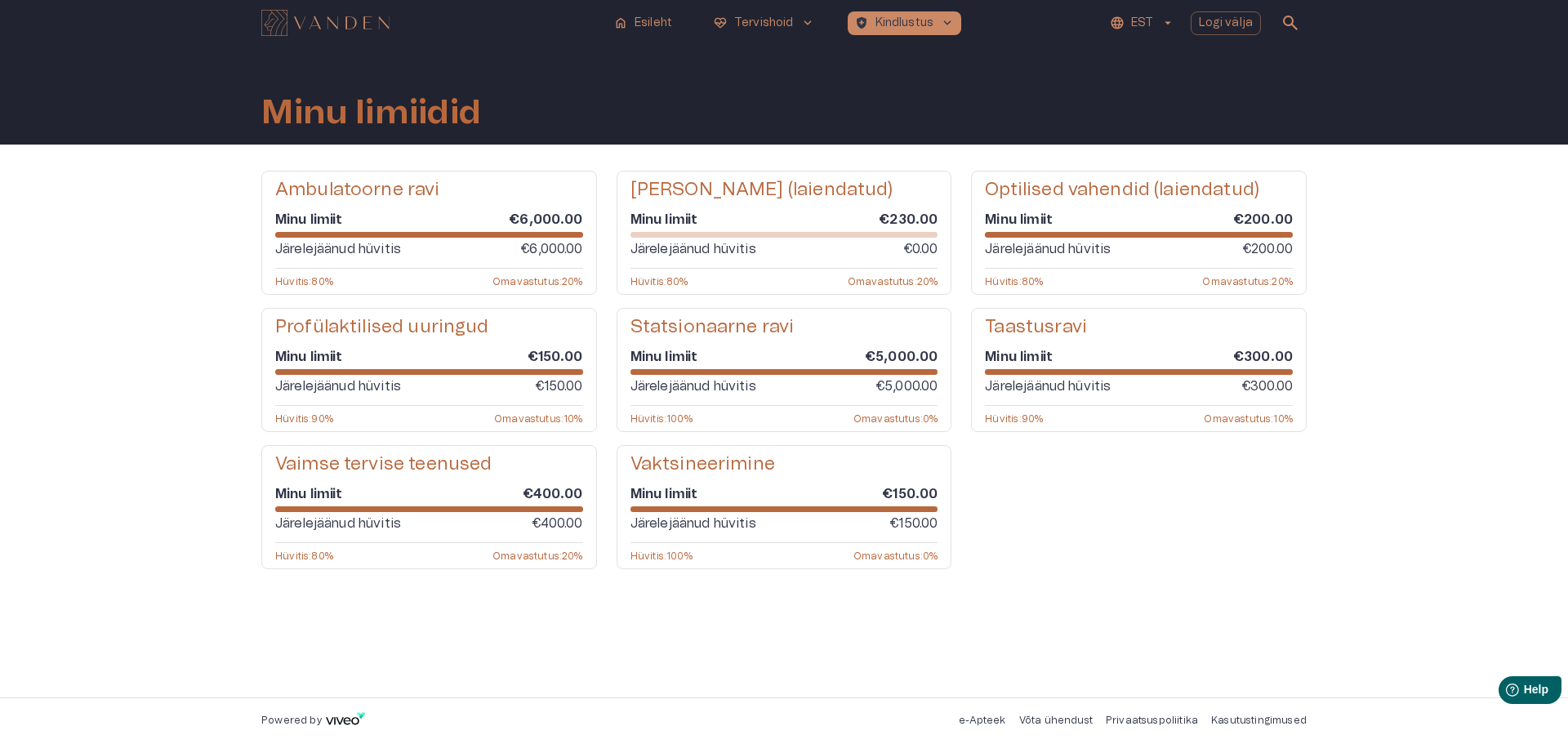
click at [1035, 328] on h5 "Taastusravi" at bounding box center [1035, 327] width 102 height 24
click at [1139, 379] on div "Järelejäänud hüvitis €300.00" at bounding box center [1138, 386] width 308 height 20
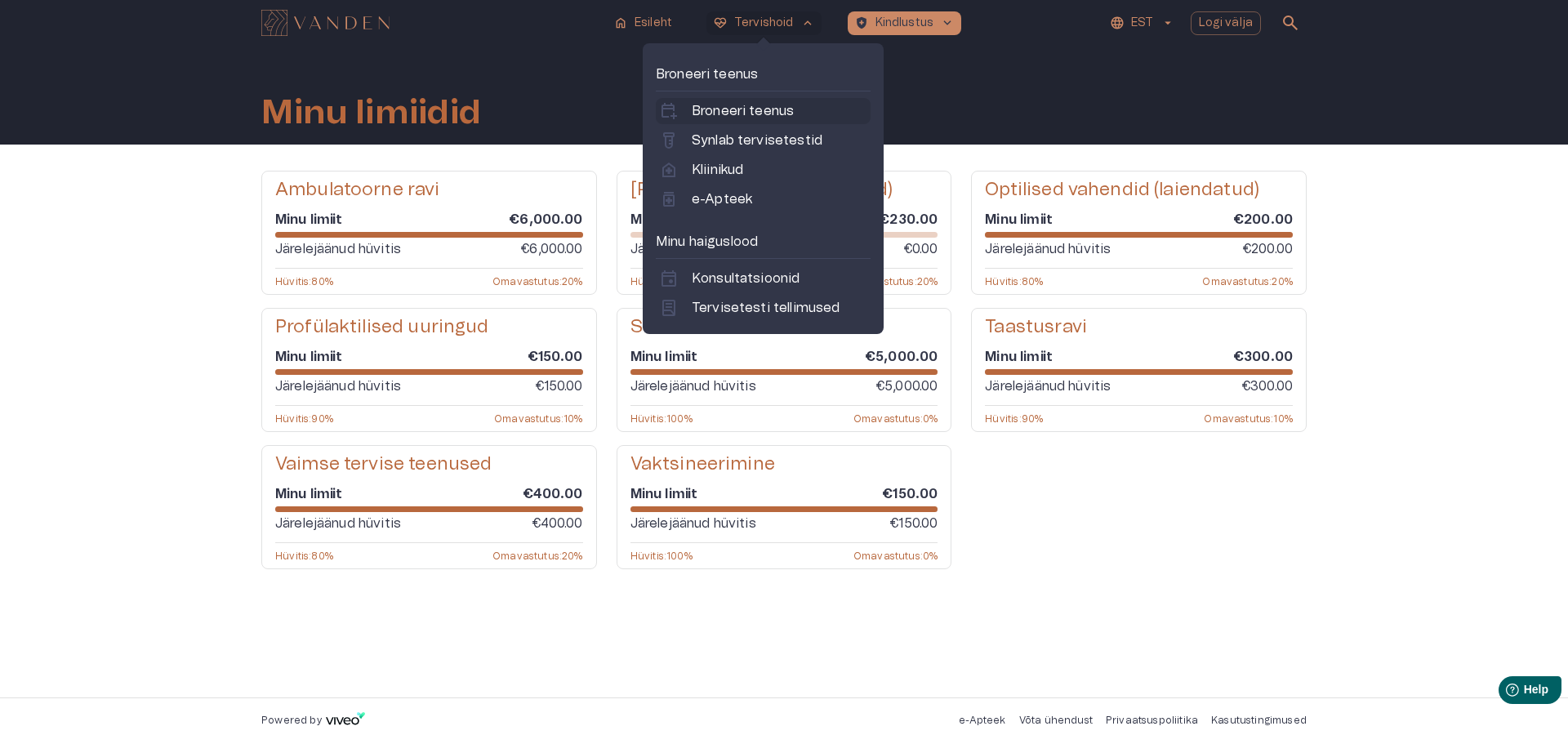
click at [774, 111] on p "Broneeri teenus" at bounding box center [743, 111] width 102 height 20
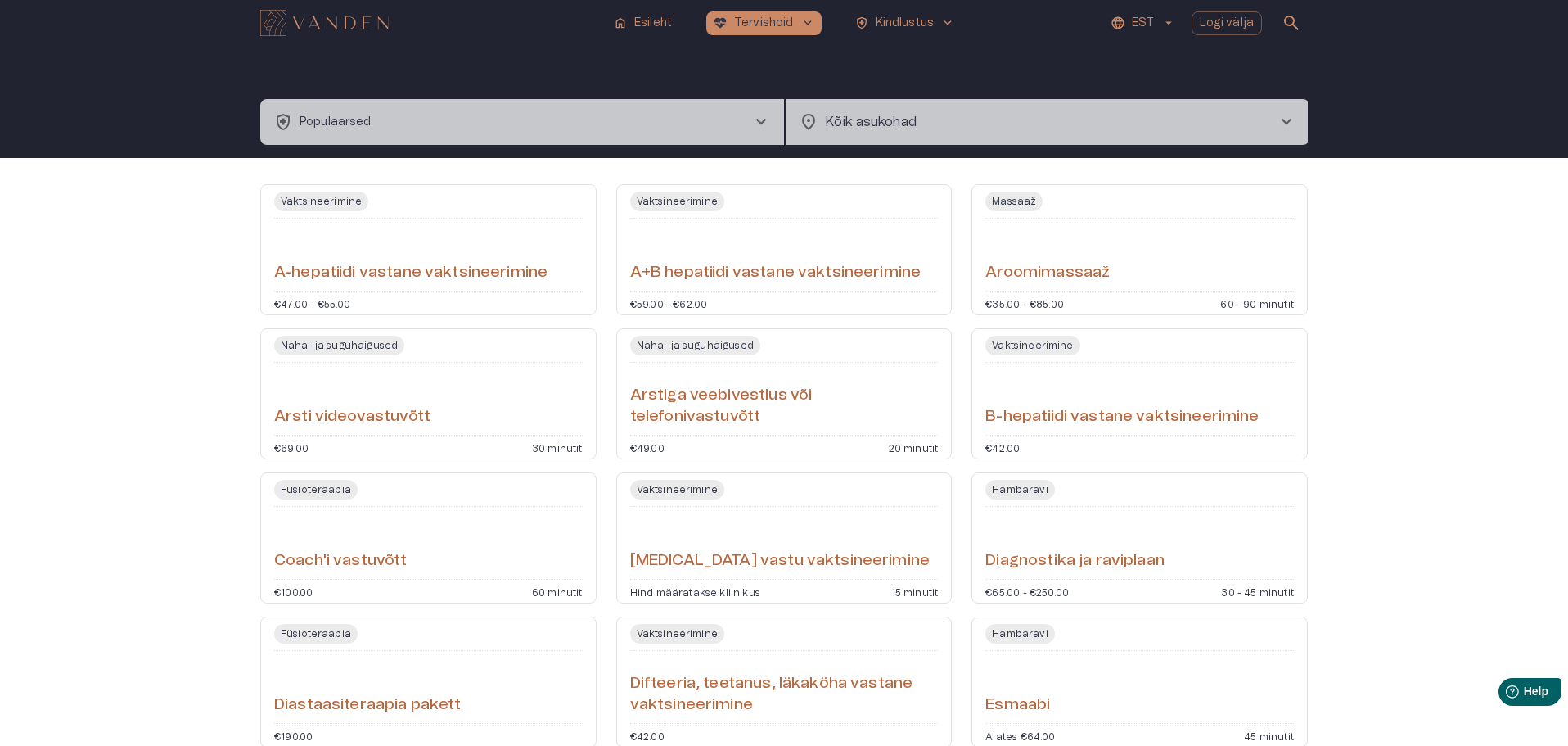
click at [492, 112] on button "health_and_safety Populaarsed chevron_right" at bounding box center [522, 121] width 524 height 45
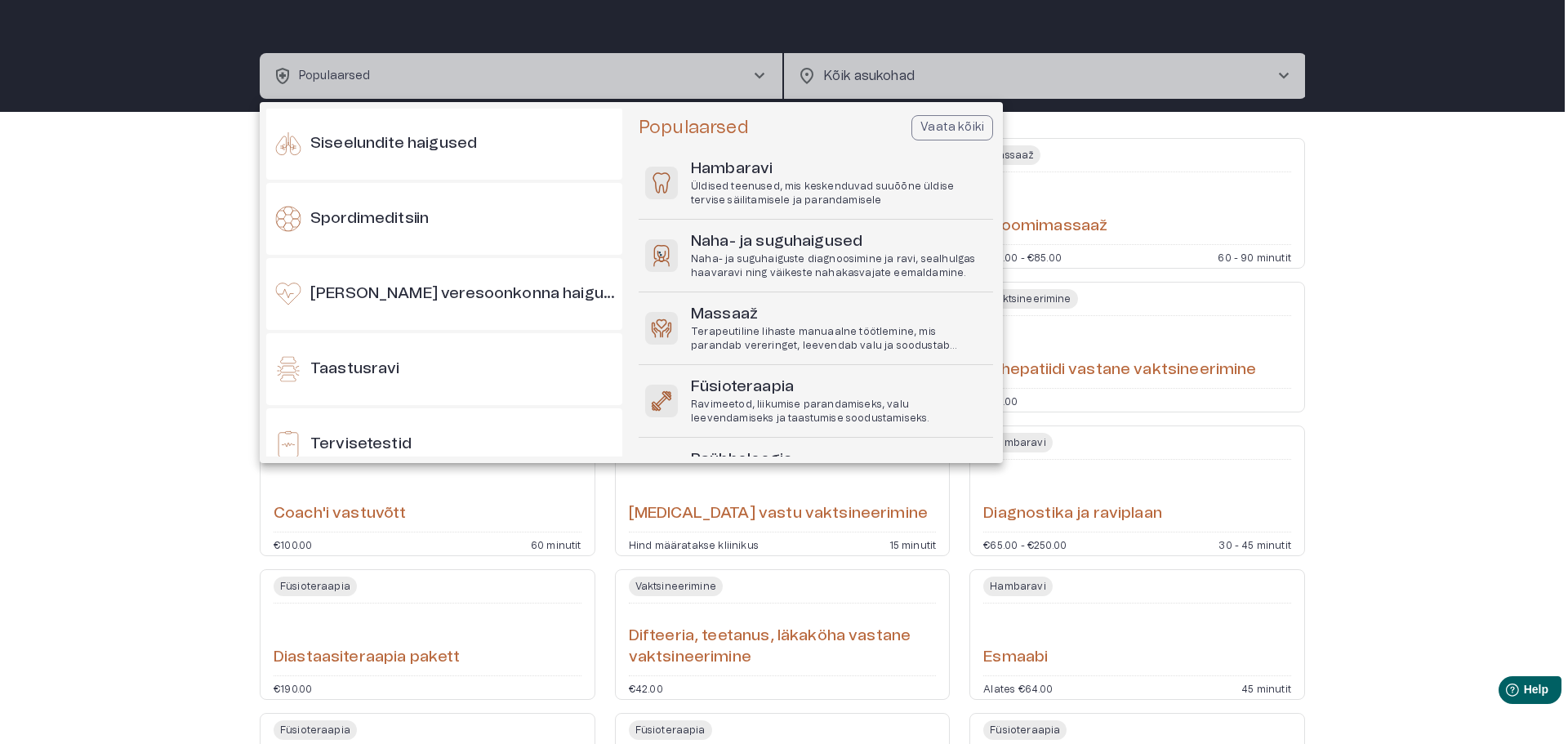
scroll to position [1388, 0]
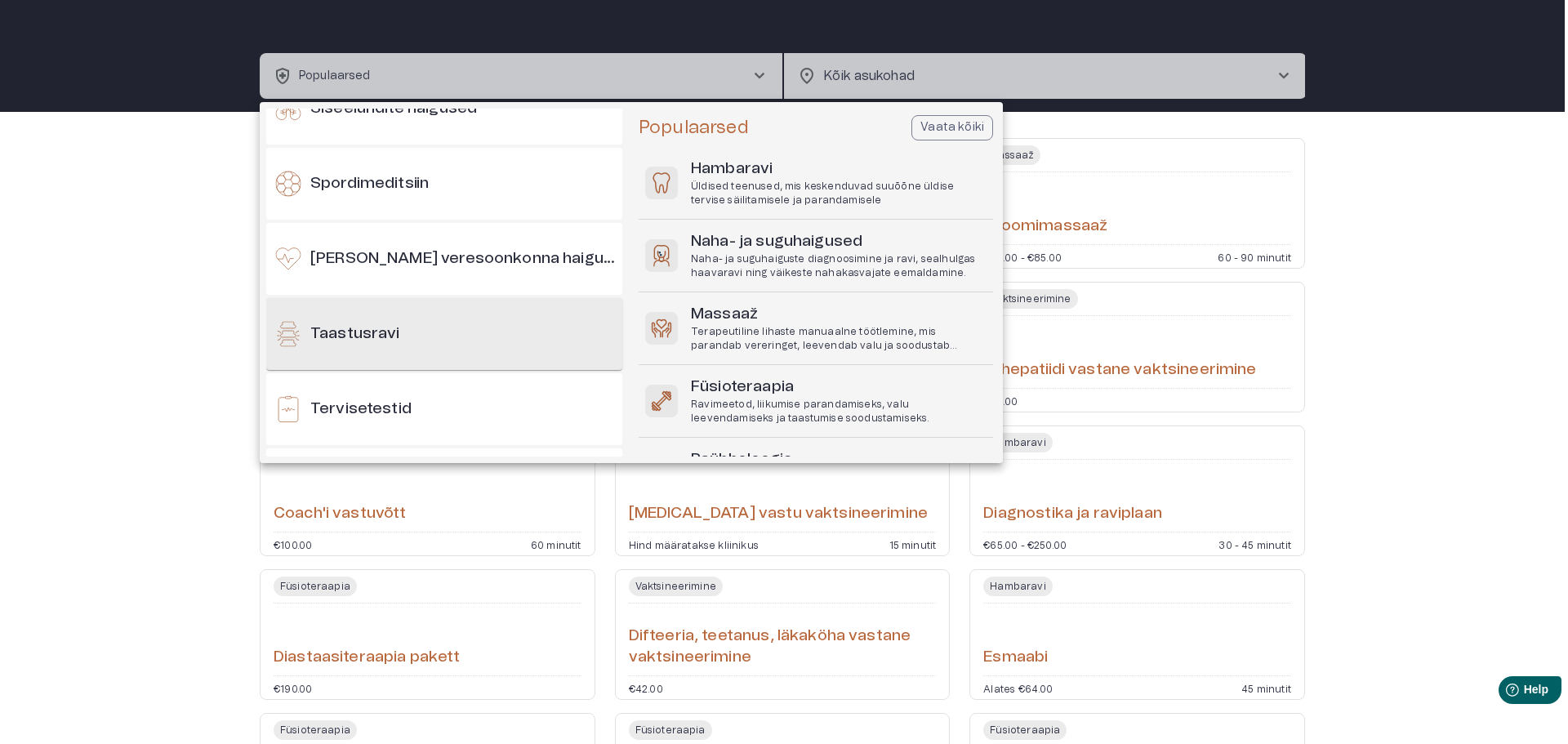
click at [391, 329] on h6 "Taastusravi" at bounding box center [354, 334] width 90 height 22
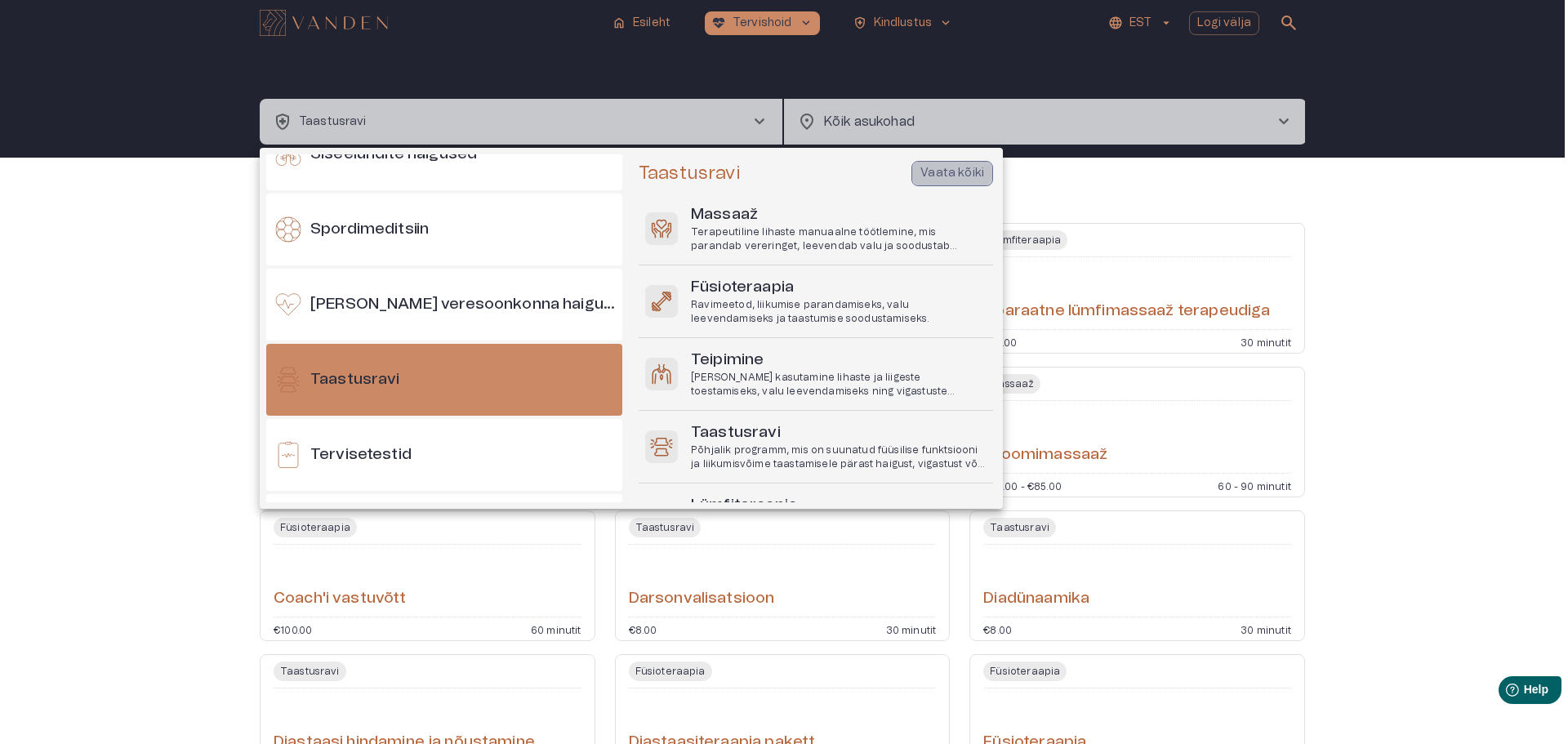
click at [968, 172] on p "Vaata kõiki" at bounding box center [952, 173] width 64 height 17
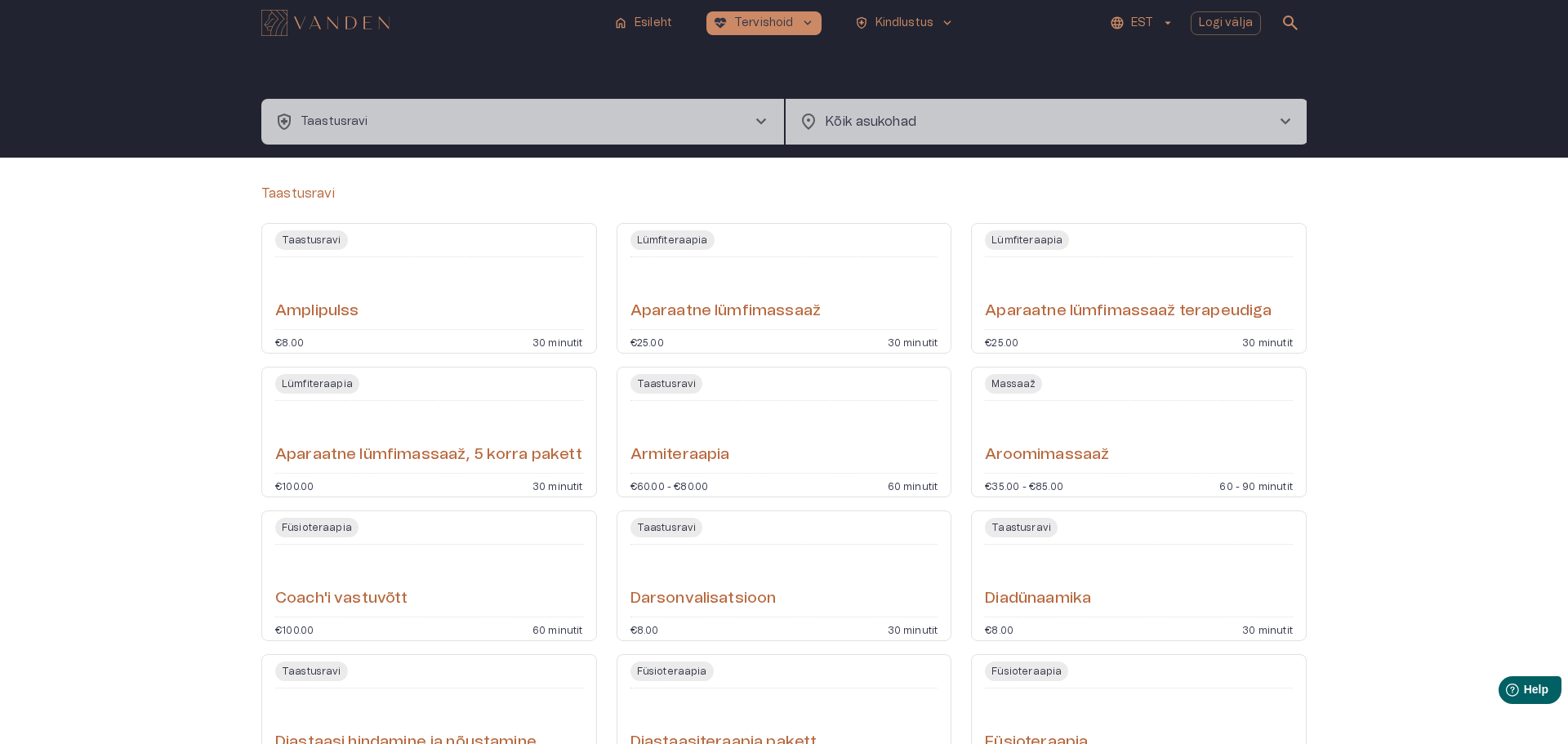
click at [1256, 120] on body "home Esileht [MEDICAL_DATA]_heart Tervishoid keyboard_arrow_down health_and_saf…" at bounding box center [784, 372] width 1568 height 744
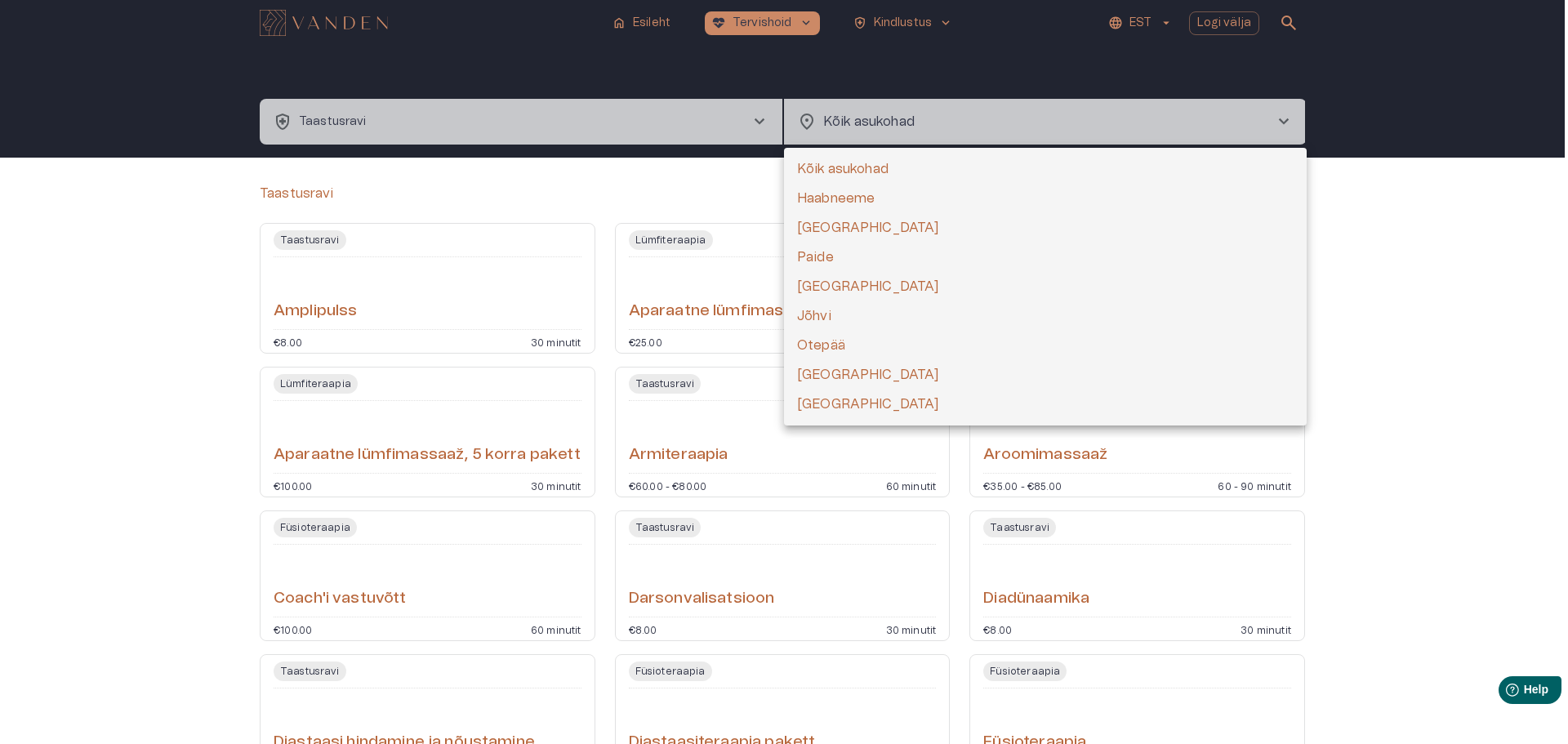
click at [856, 165] on li "Kõik asukohad" at bounding box center [1044, 169] width 523 height 30
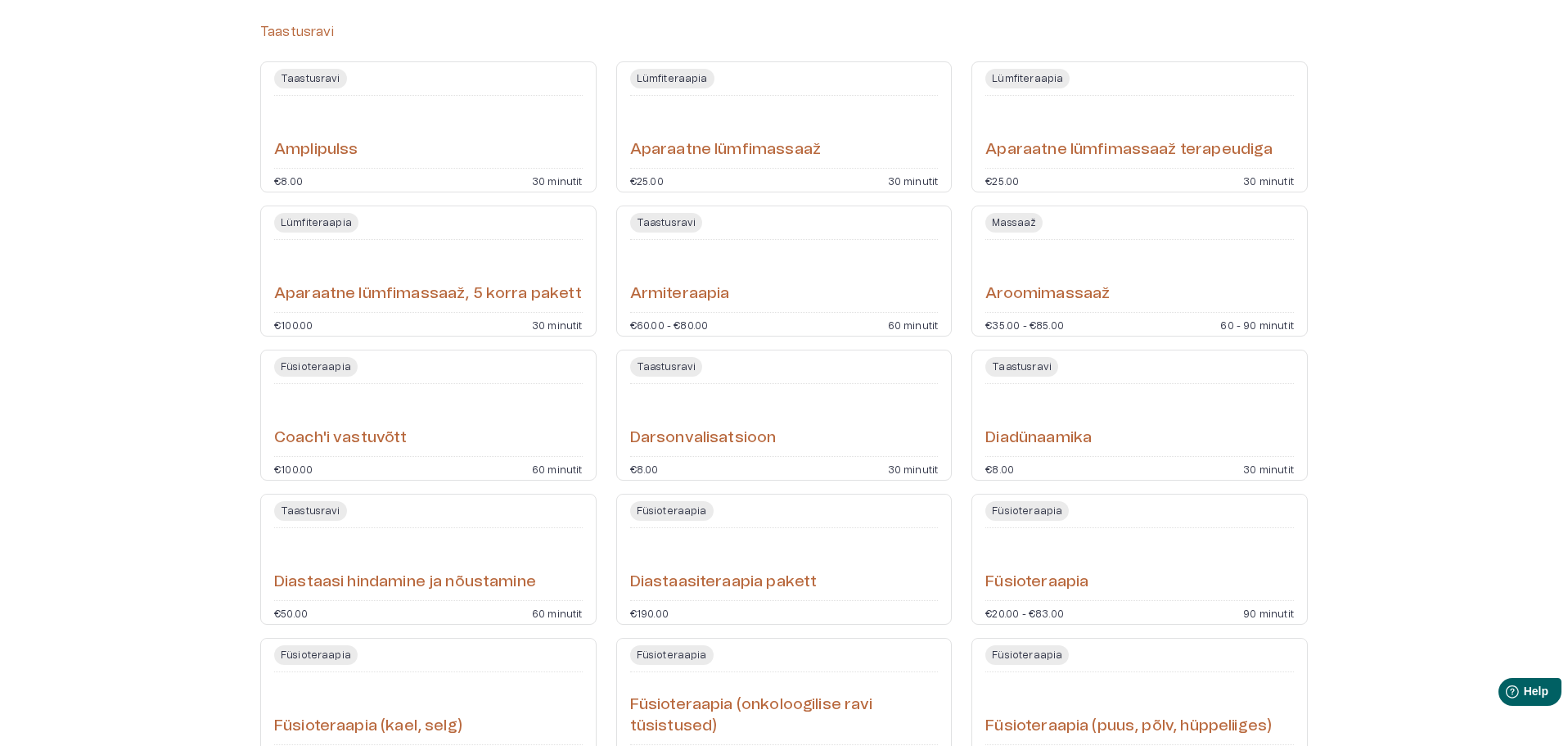
scroll to position [164, 0]
click at [823, 280] on div "Armiteraapia" at bounding box center [784, 274] width 309 height 59
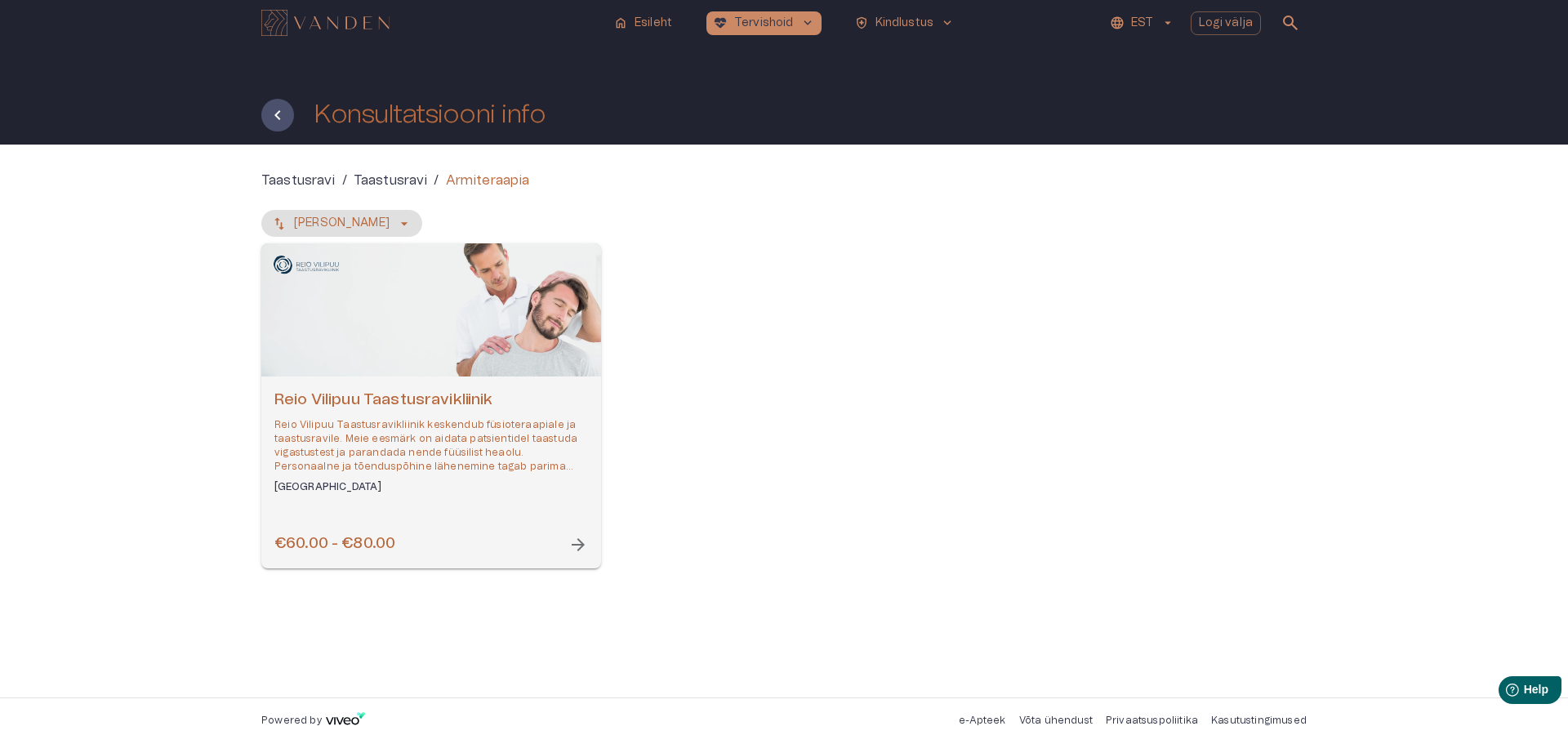
click at [480, 353] on div "Open selected supplier available booking dates" at bounding box center [430, 309] width 340 height 133
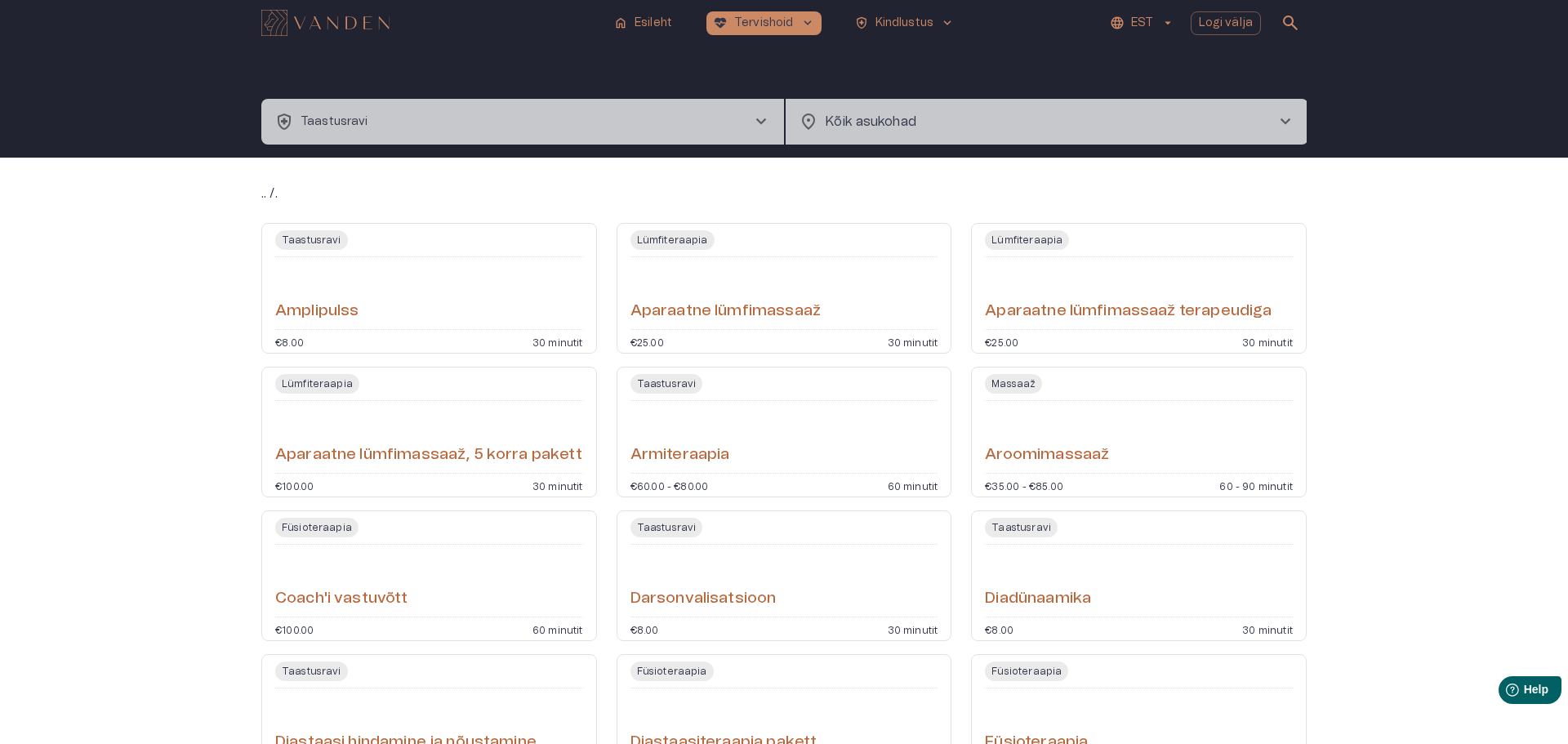
scroll to position [276, 0]
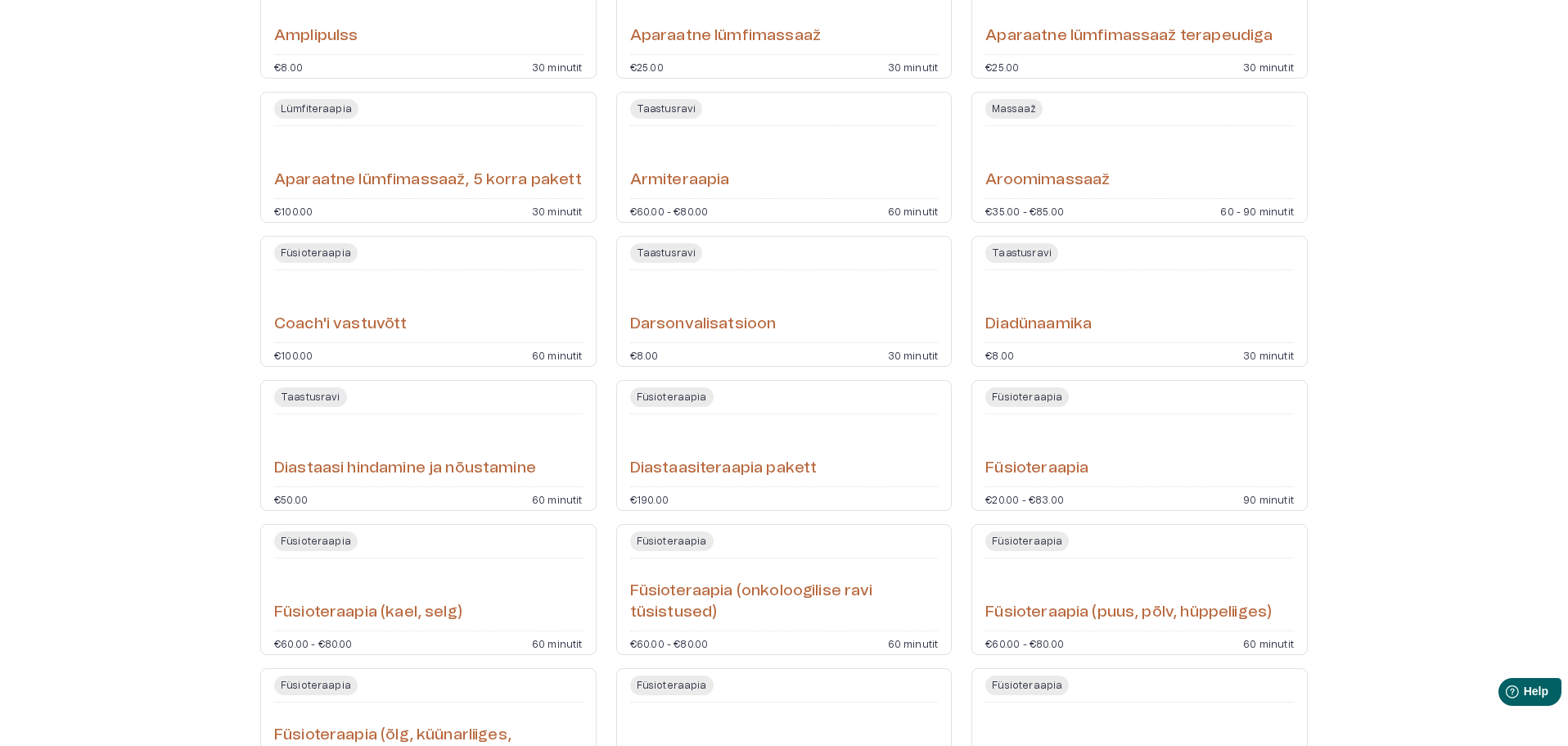
click at [1157, 171] on div "Aroomimassaaž" at bounding box center [1140, 162] width 309 height 59
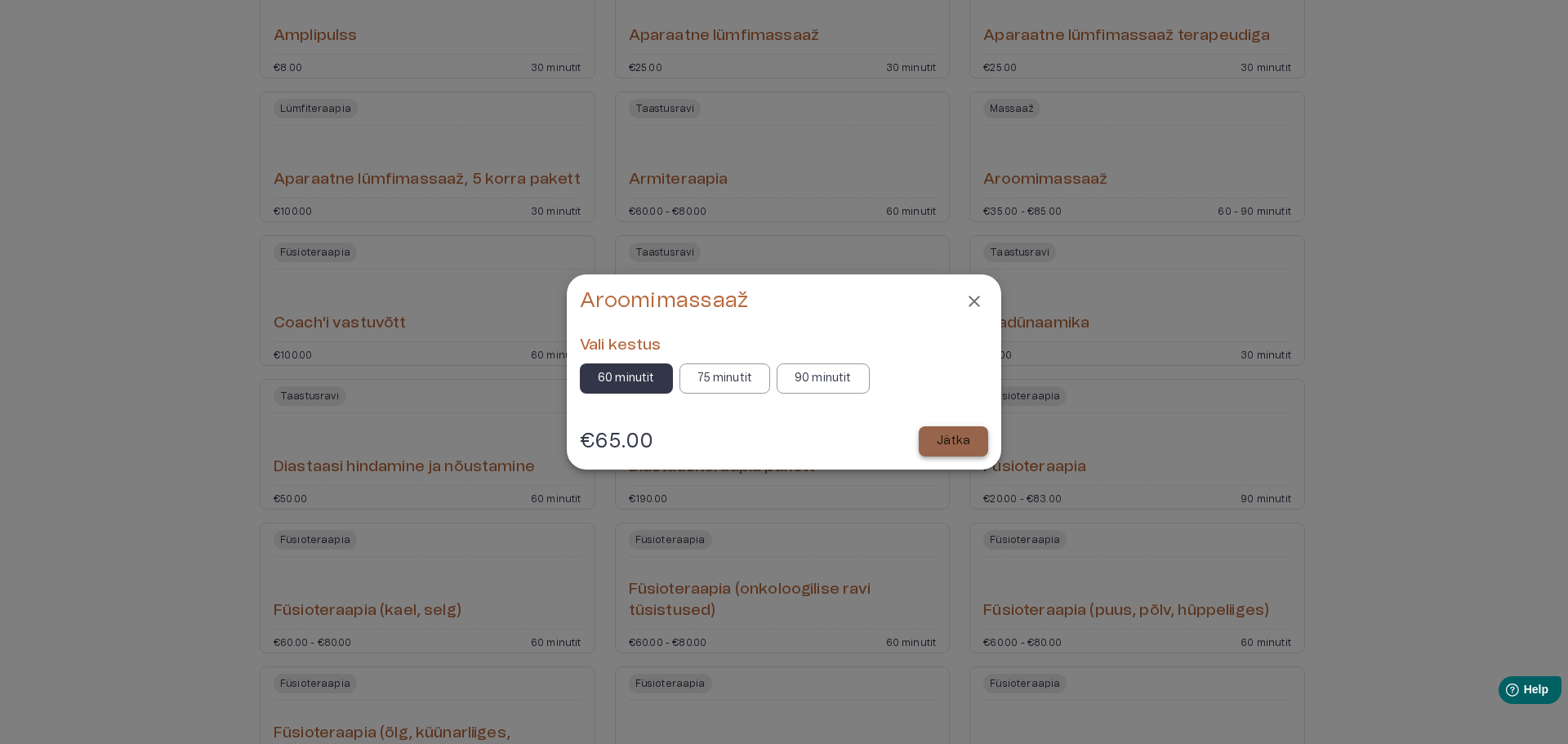
click at [960, 442] on p "Jätka" at bounding box center [953, 441] width 33 height 17
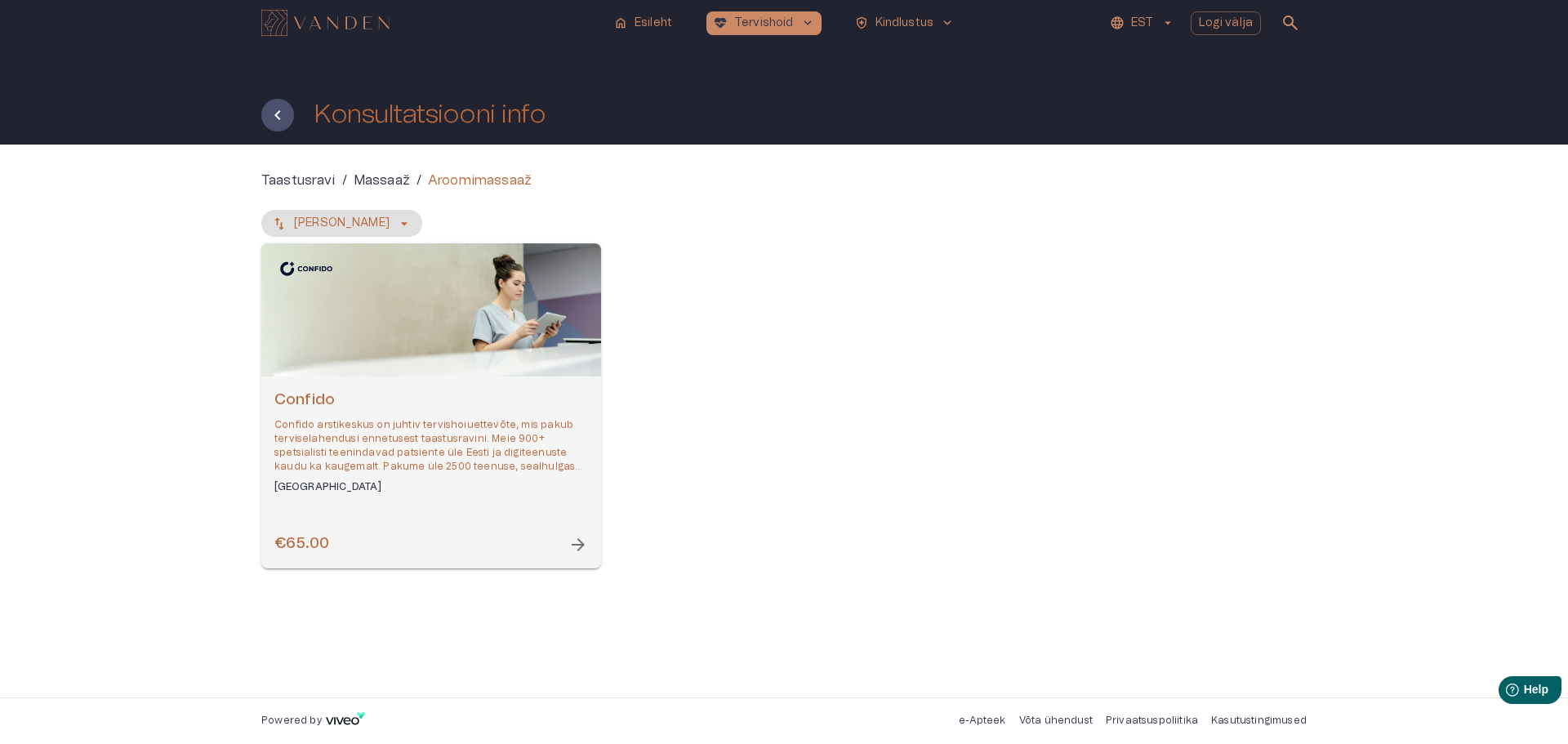
click at [428, 386] on div "Confido Confido arstikeskus on juhtiv tervishoiuettevõte, mis pakub terviselahe…" at bounding box center [430, 471] width 340 height 192
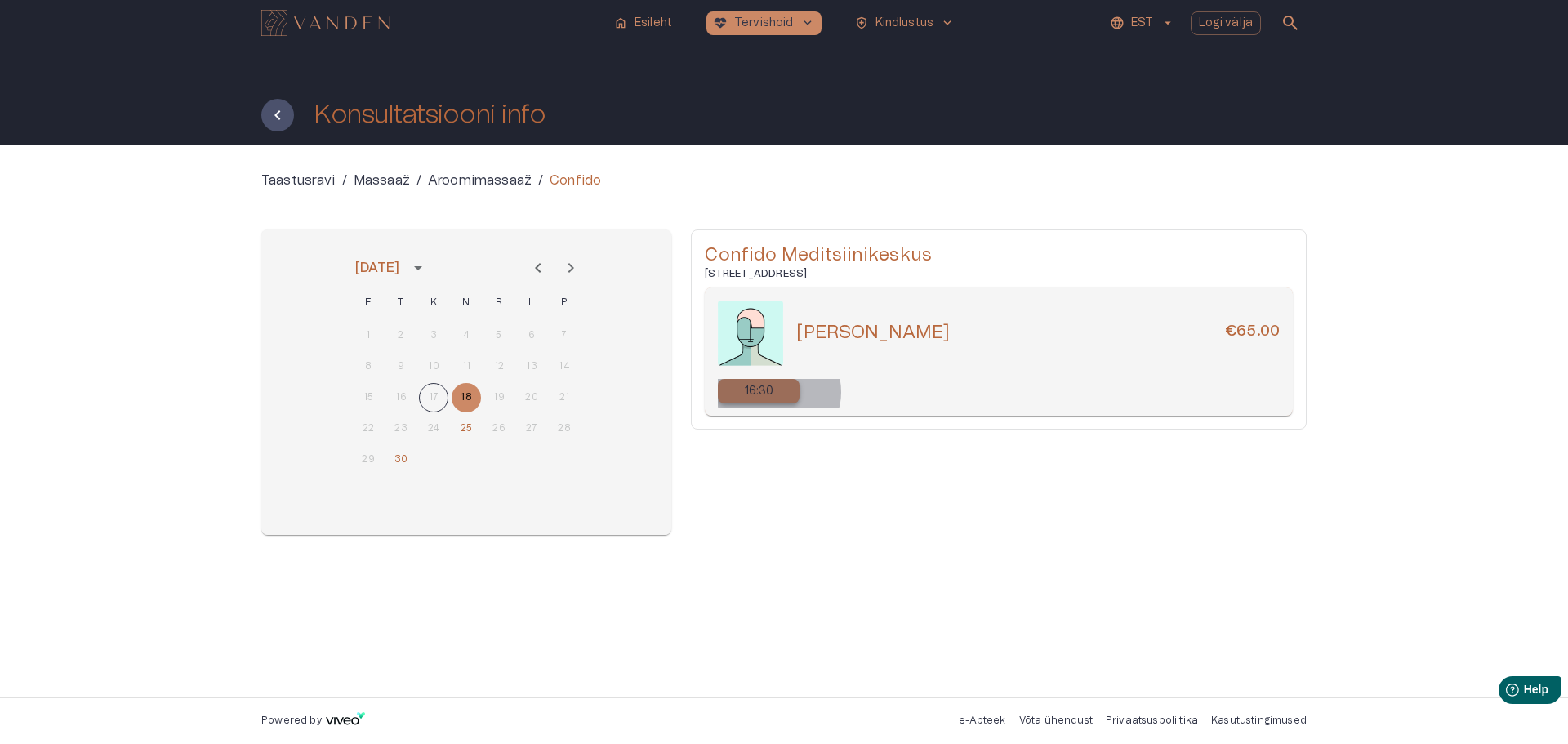
click at [779, 392] on div "16:30" at bounding box center [758, 391] width 82 height 25
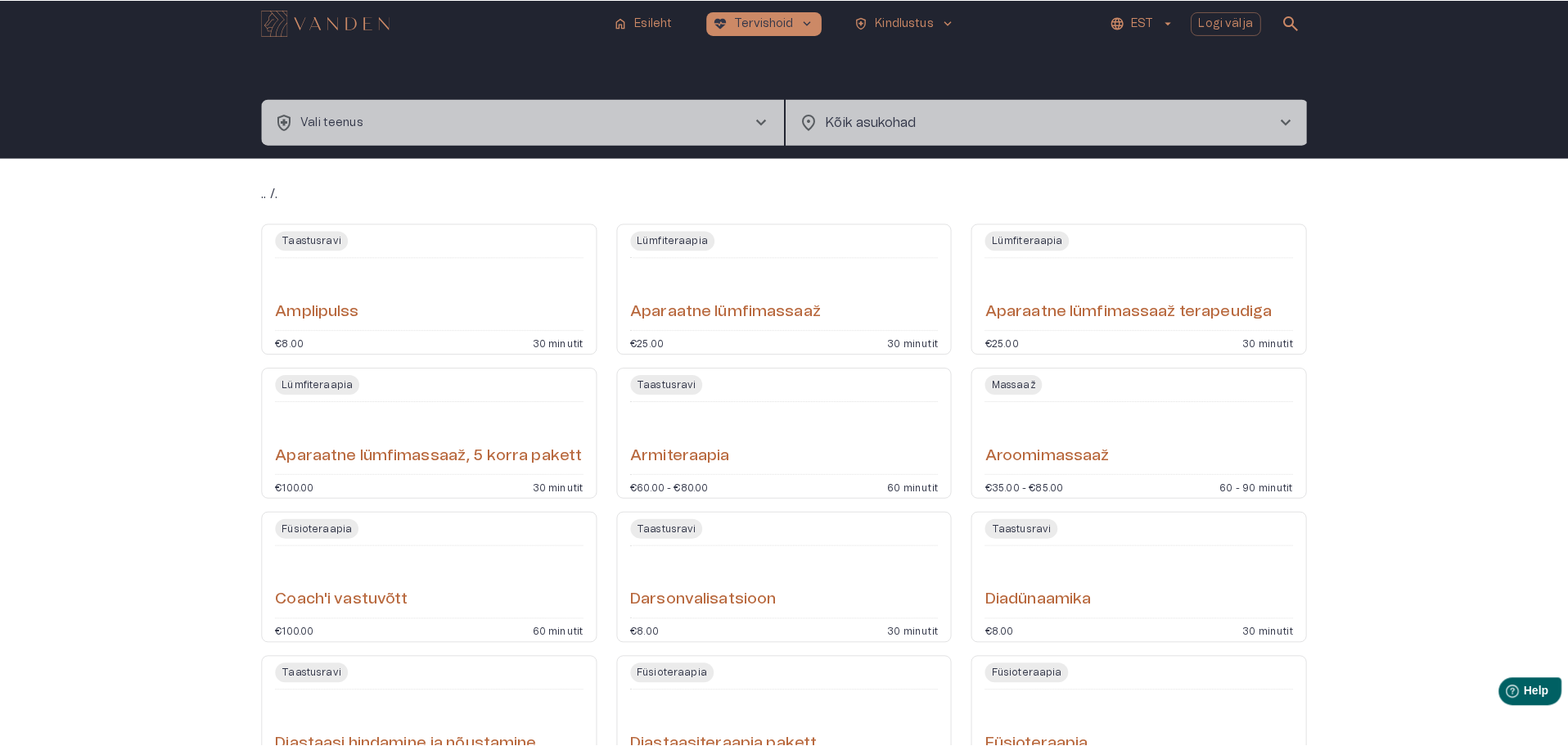
scroll to position [388, 0]
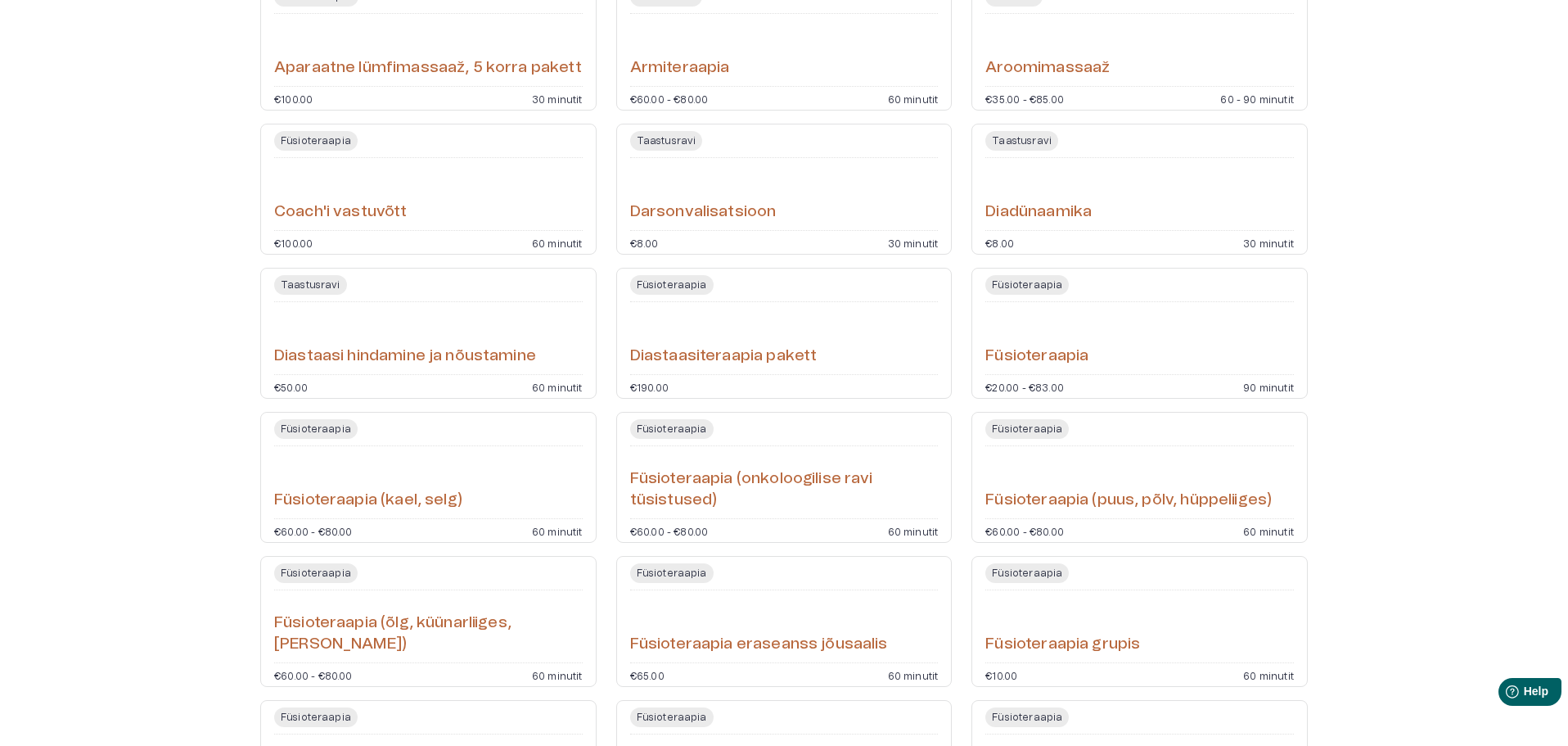
click at [454, 207] on div "Coach'i vastuvõtt" at bounding box center [428, 194] width 309 height 59
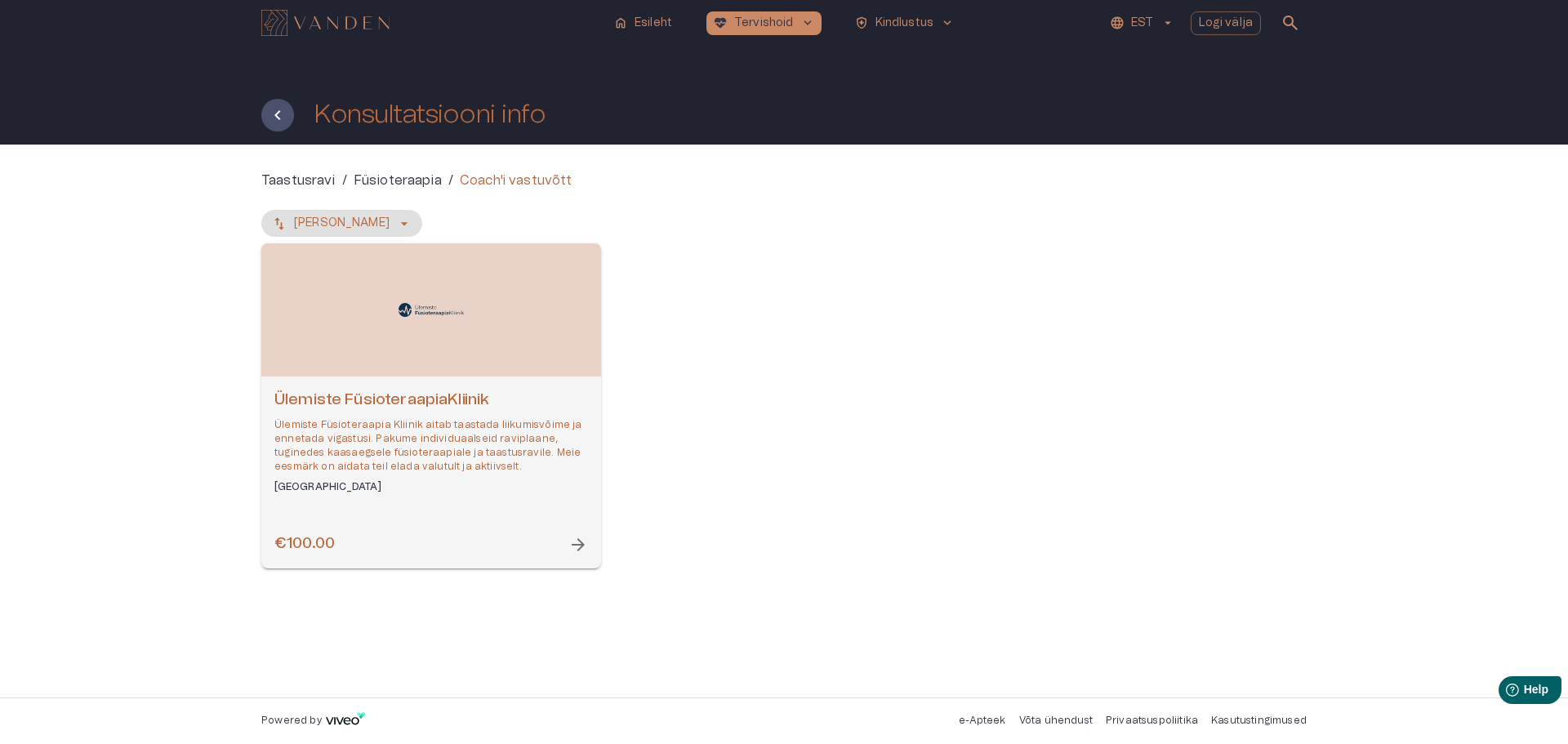
click at [535, 365] on div "Open selected supplier available booking dates" at bounding box center [430, 309] width 340 height 133
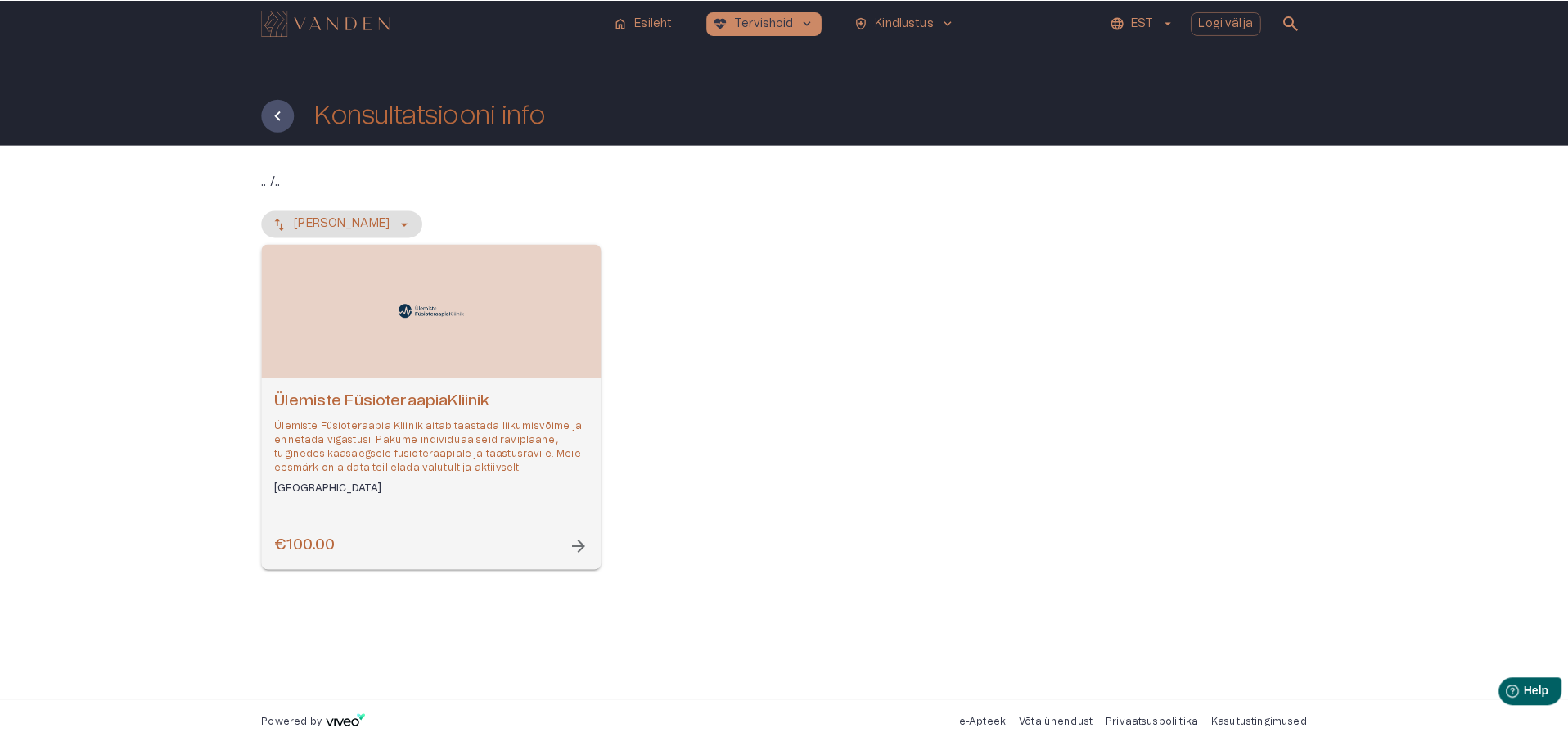
scroll to position [500, 0]
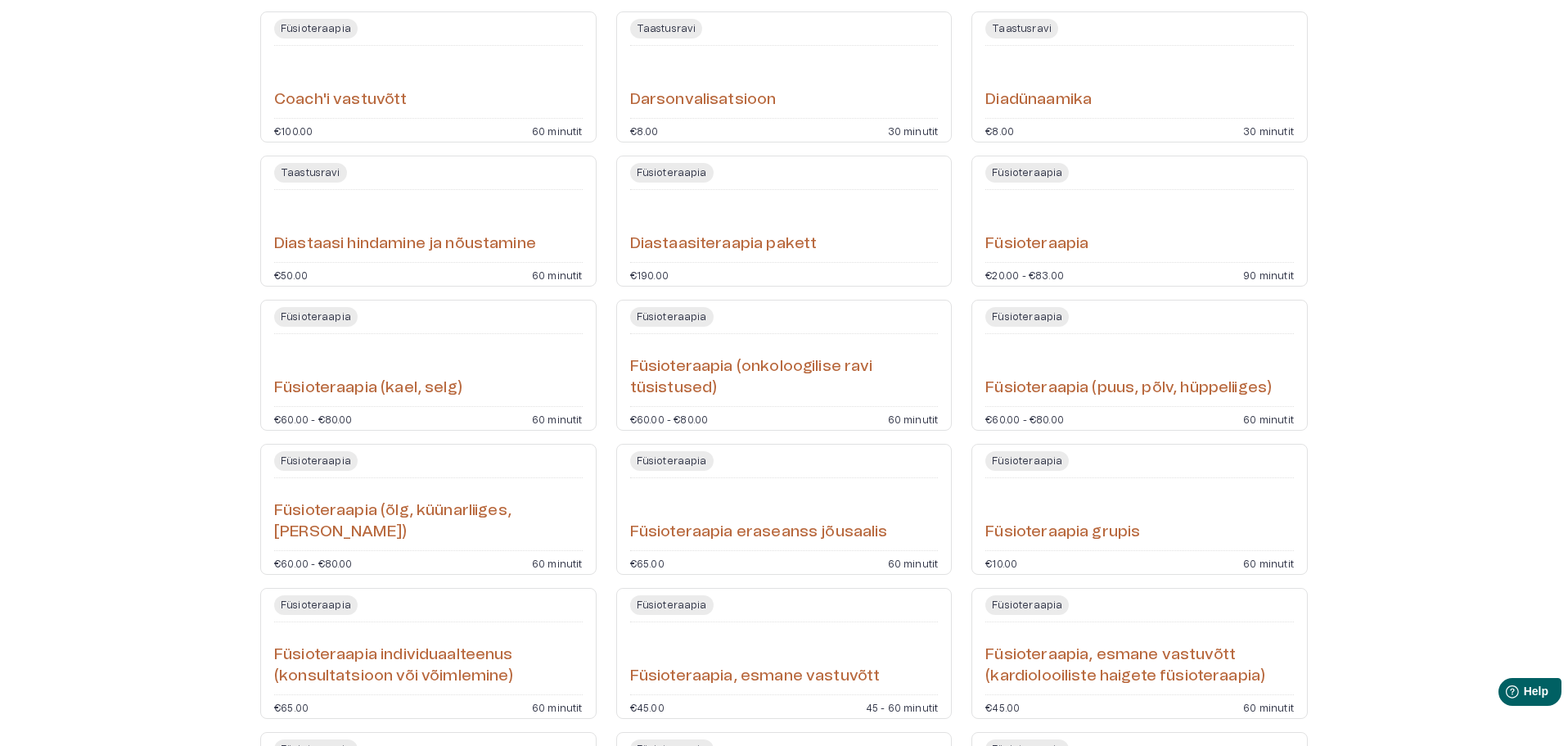
click at [830, 99] on div "Darsonvalisatsioon" at bounding box center [784, 82] width 309 height 59
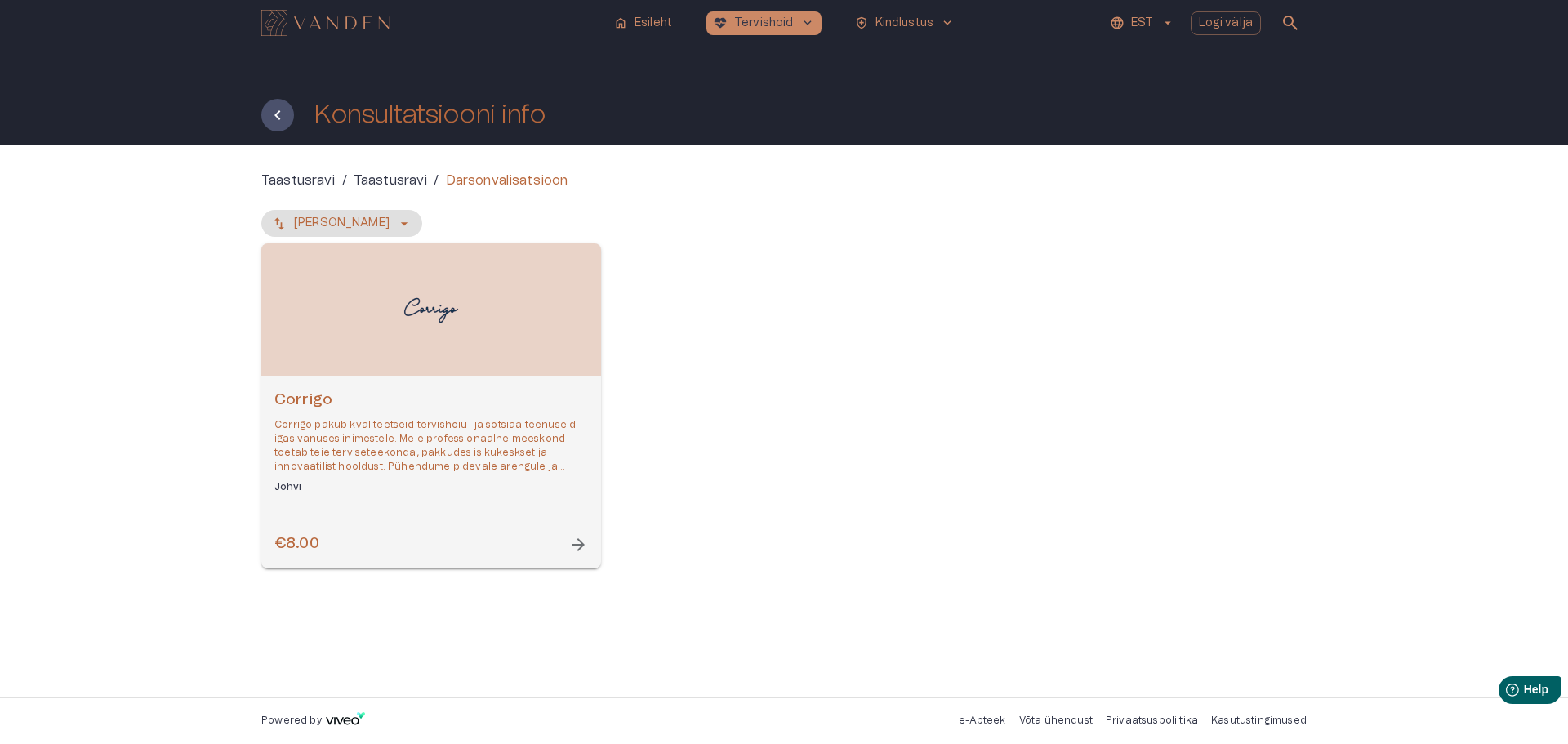
click at [530, 329] on div "Open selected supplier available booking dates" at bounding box center [430, 309] width 340 height 133
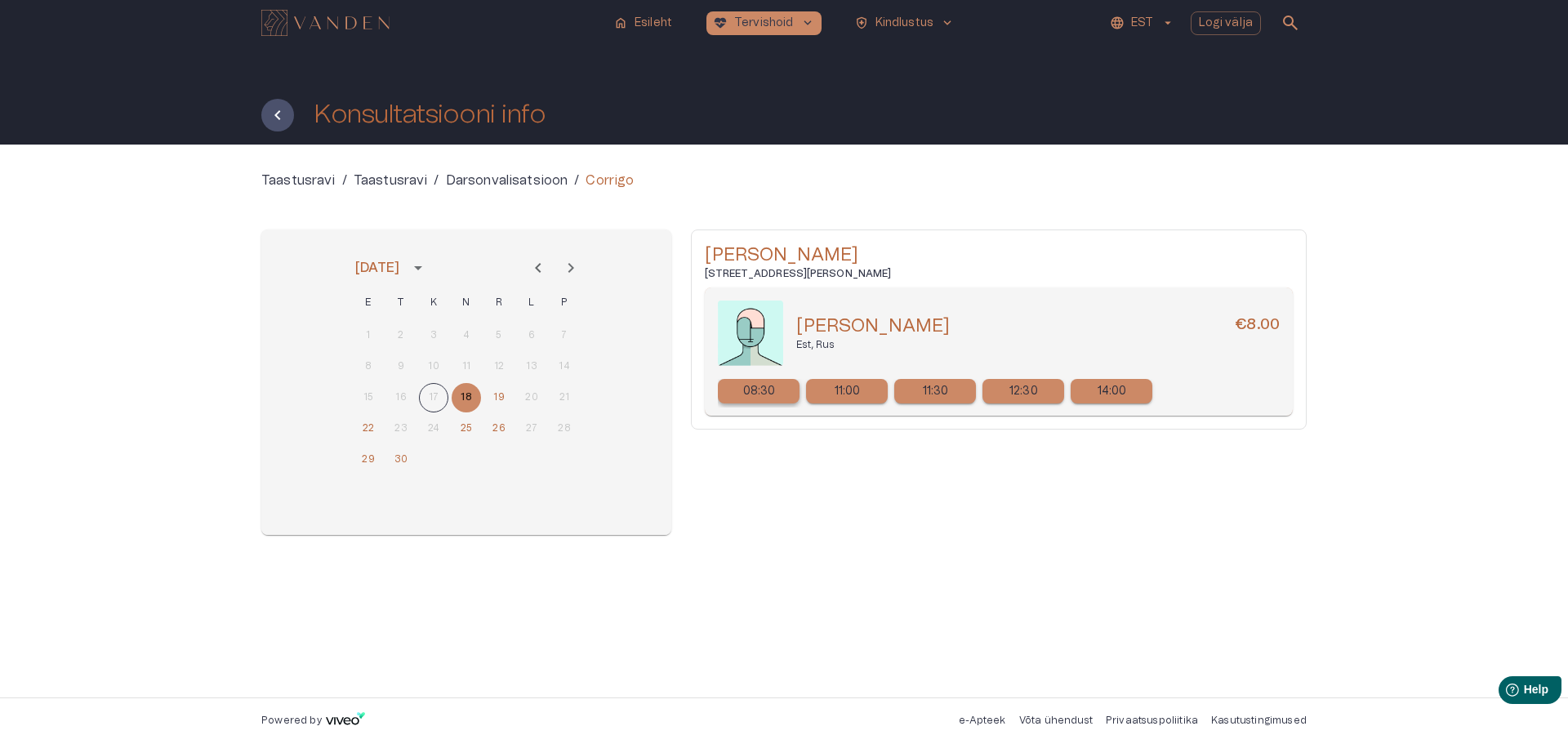
click at [775, 390] on div "08:30" at bounding box center [758, 391] width 82 height 25
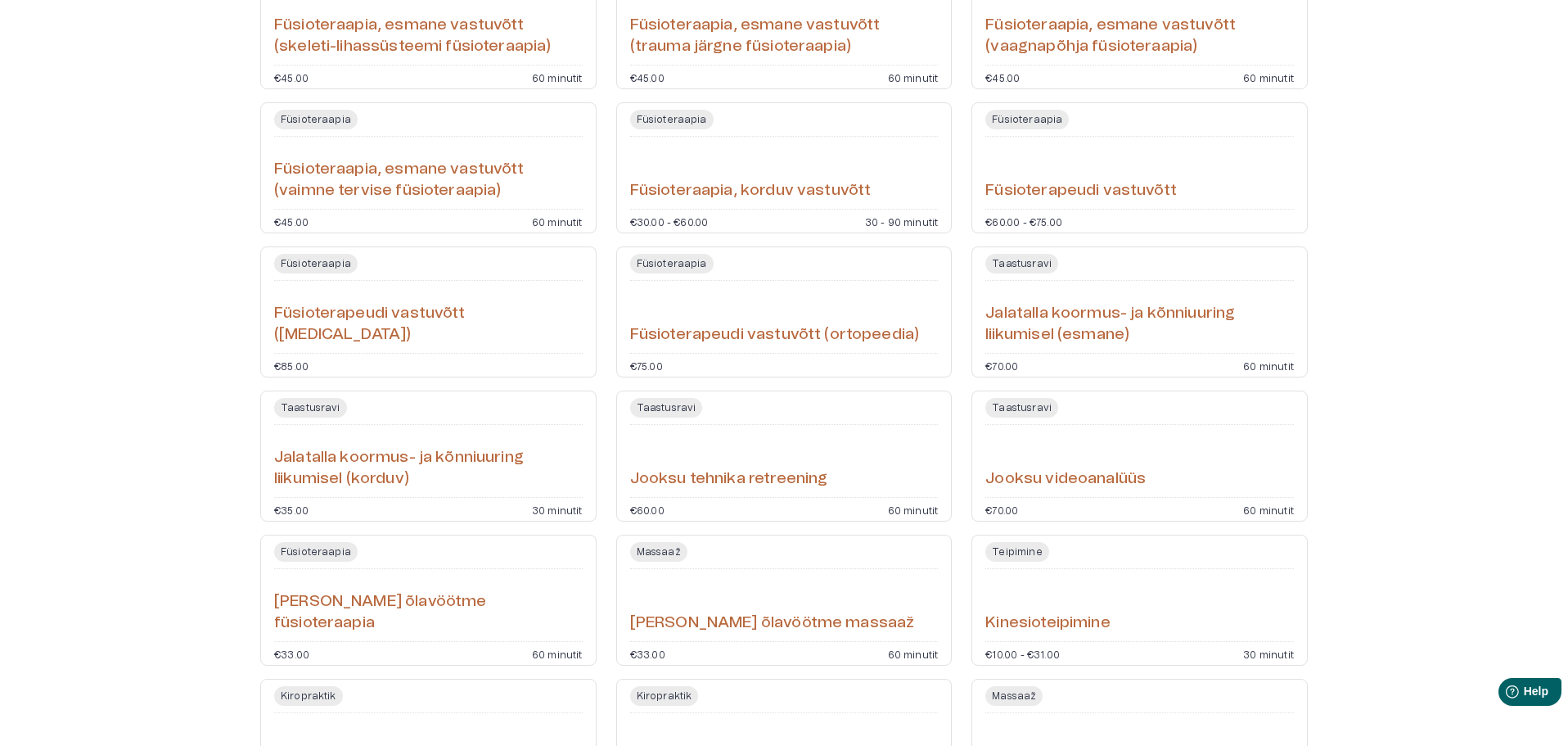
scroll to position [1595, 0]
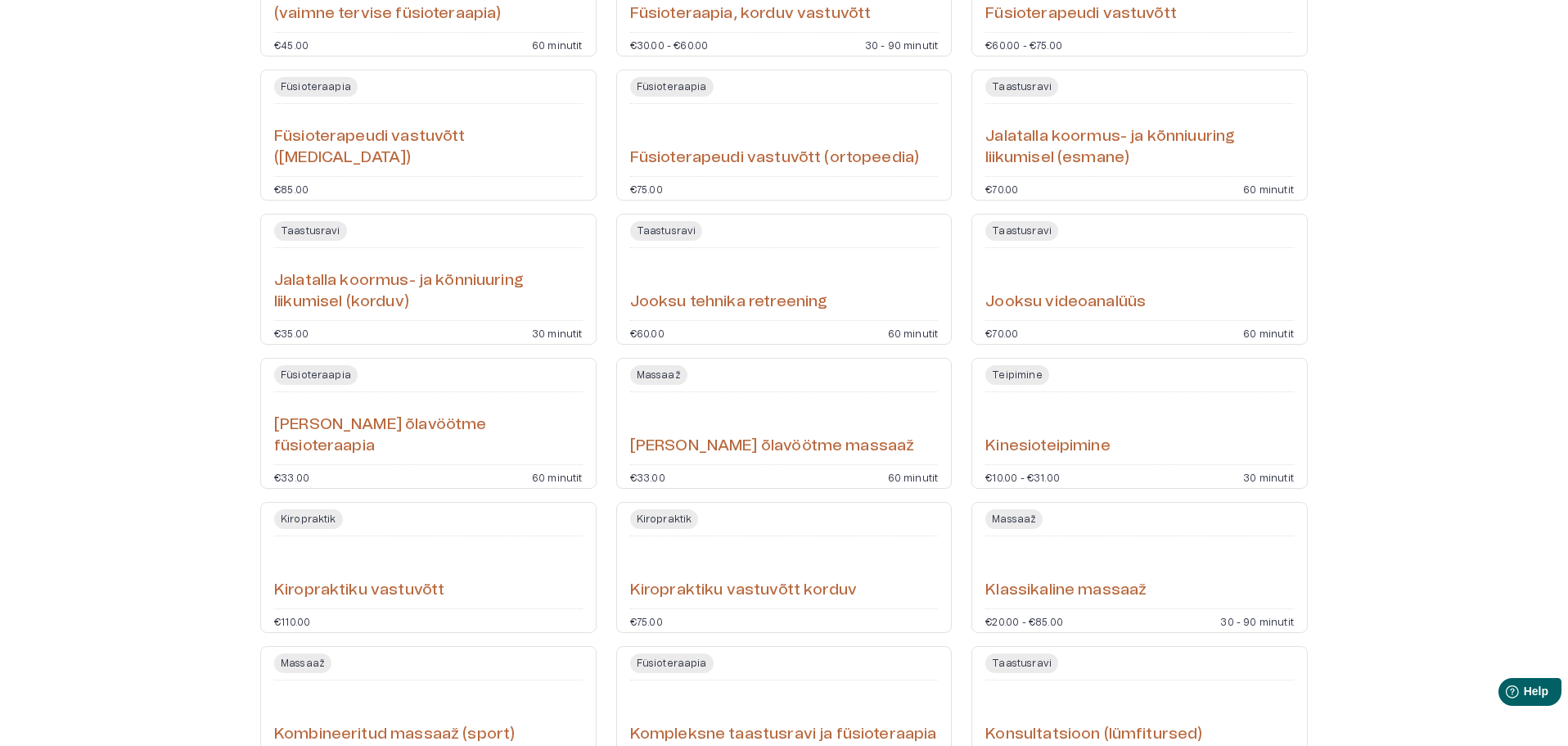
click at [481, 292] on h6 "Jalatalla koormus- ja kõnniuuring liikumisel (korduv)" at bounding box center [428, 292] width 309 height 43
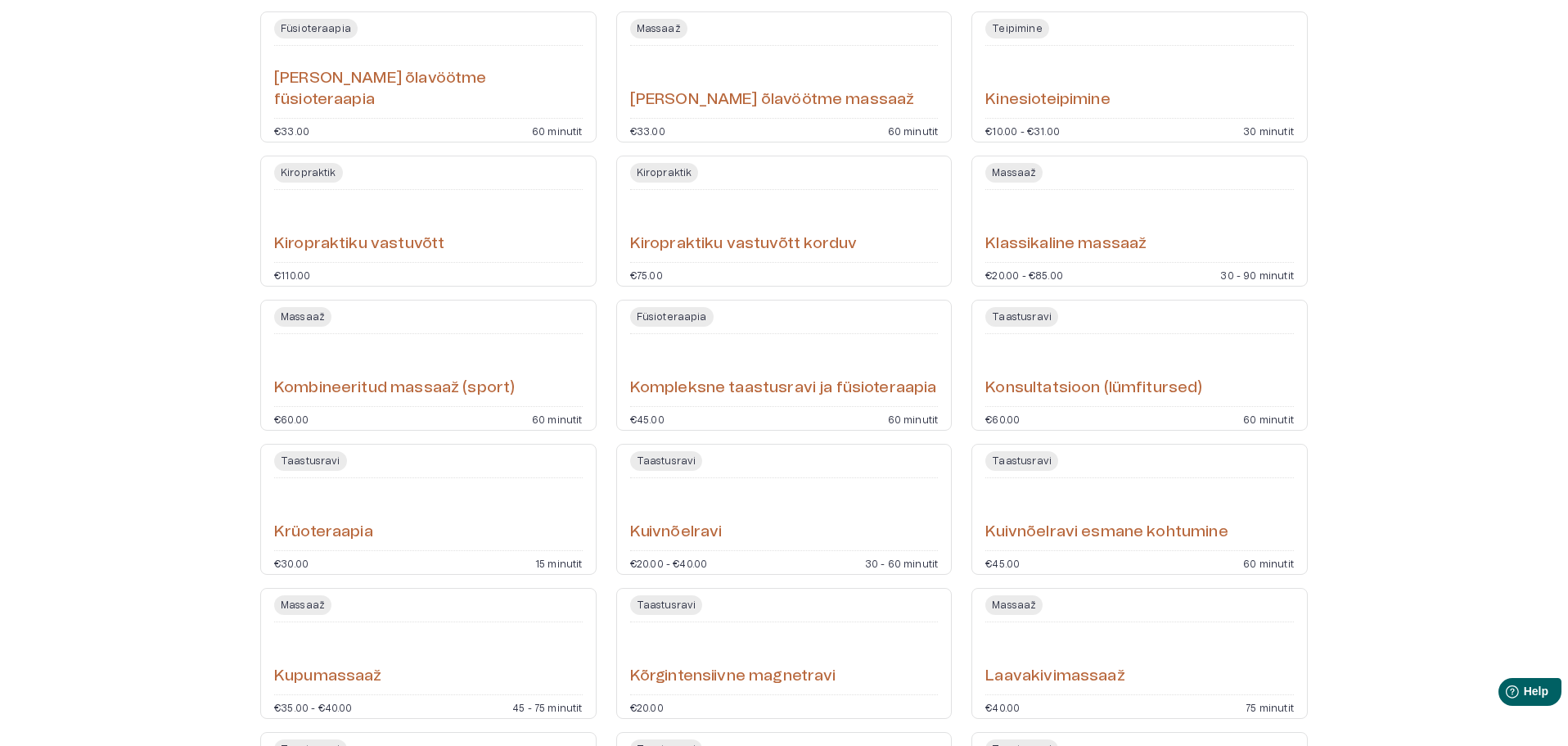
scroll to position [1952, 0]
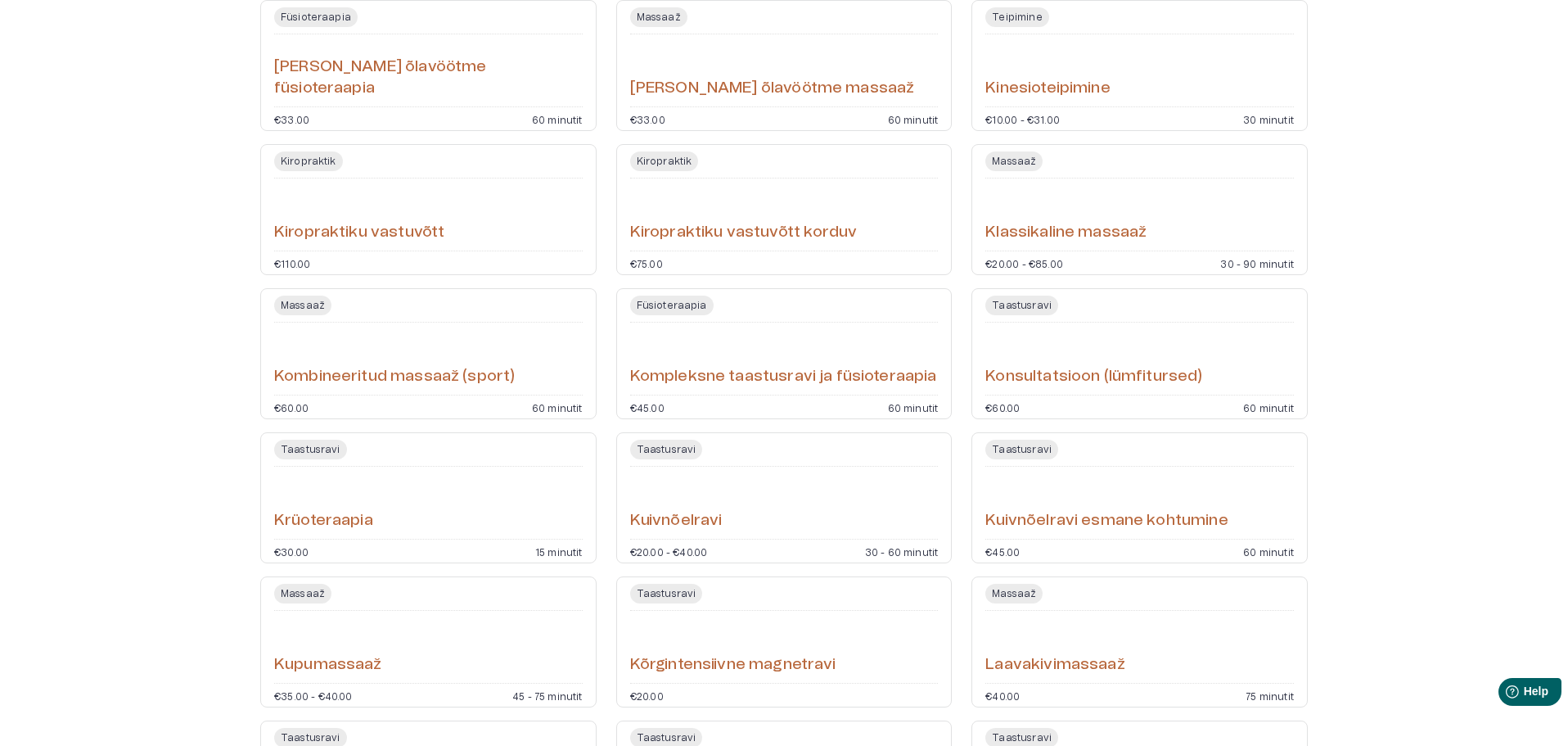
click at [413, 234] on h6 "Kiropraktiku vastuvõtt" at bounding box center [359, 233] width 171 height 22
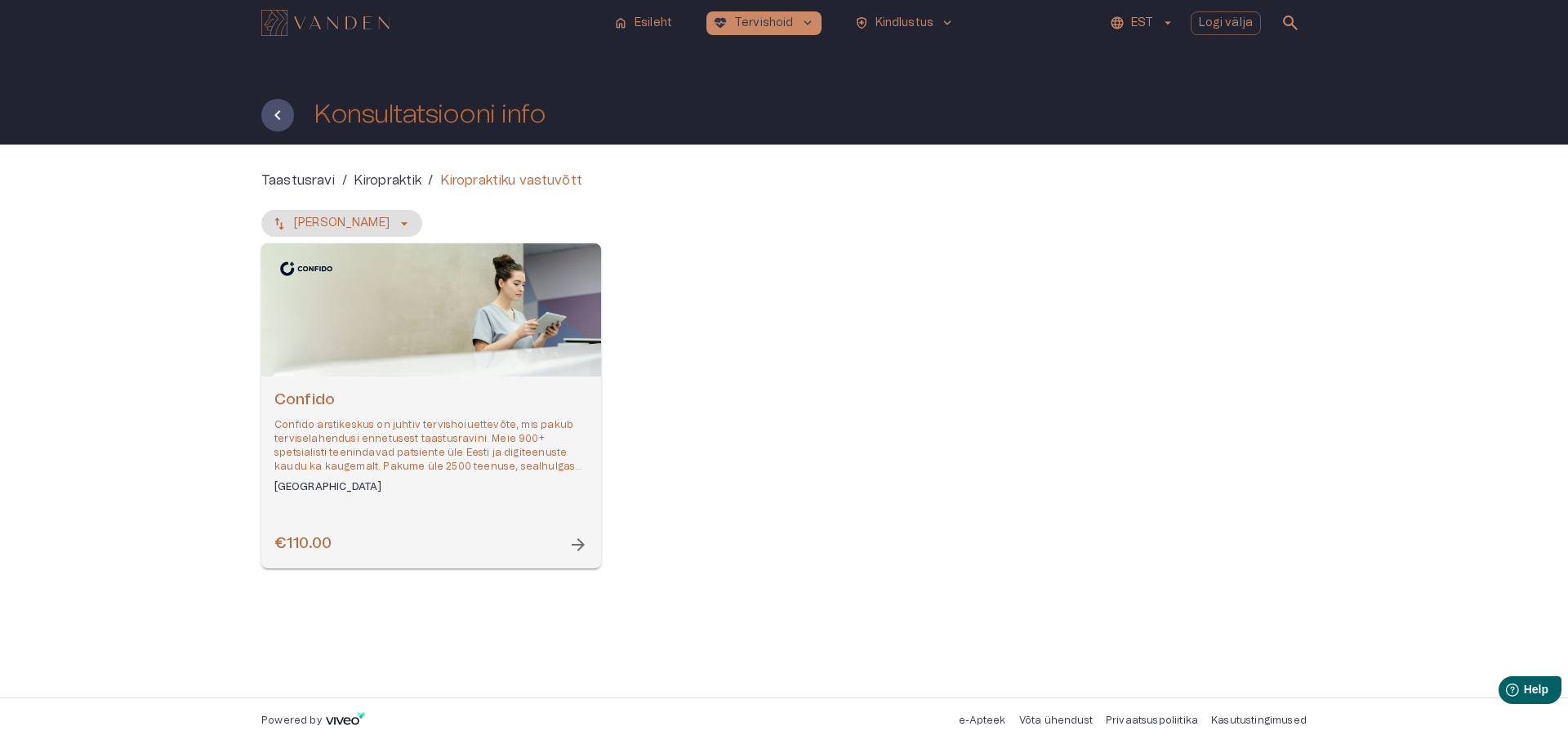
click at [438, 377] on div "Confido Confido arstikeskus on juhtiv tervishoiuettevõte, mis pakub terviselahe…" at bounding box center [430, 471] width 340 height 192
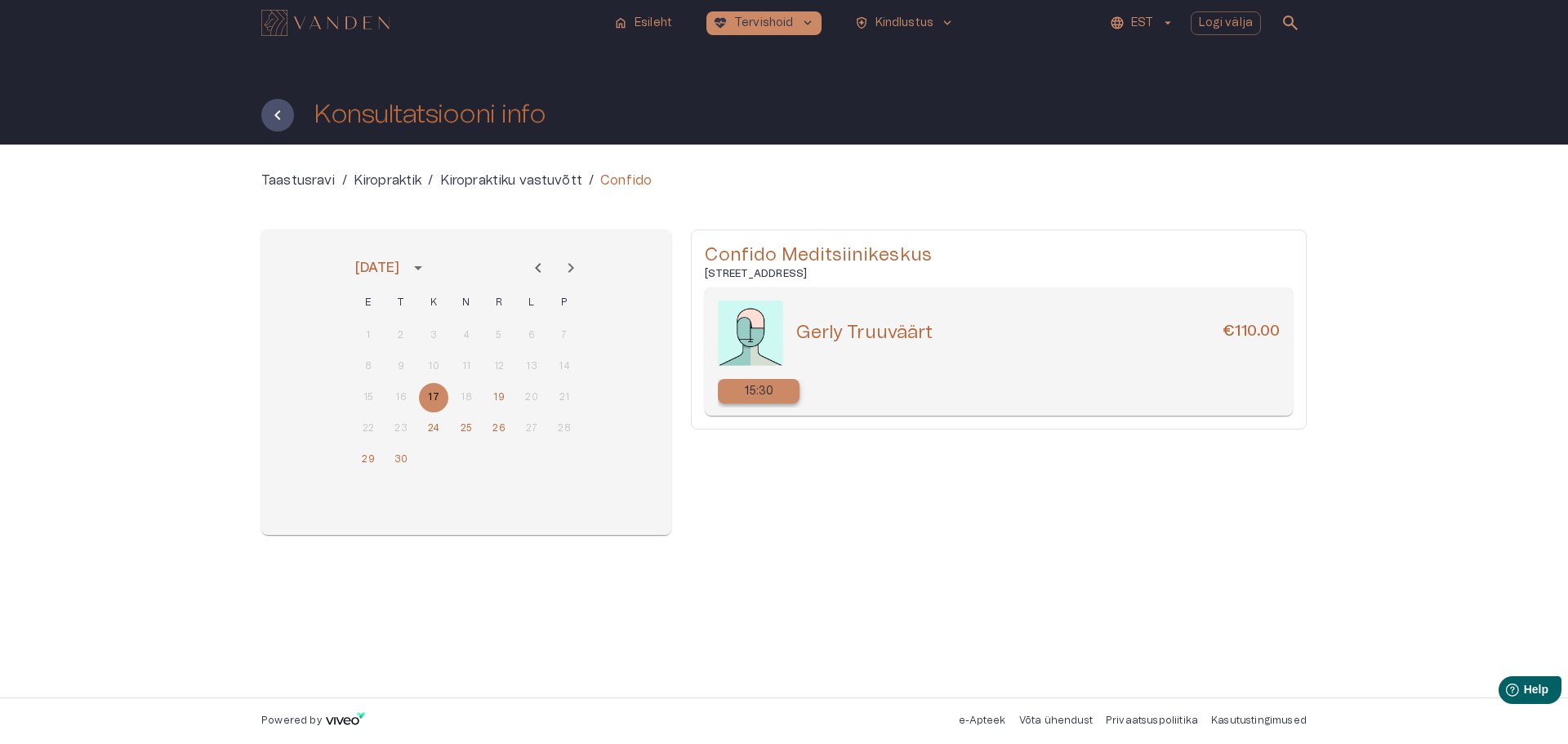
click at [786, 398] on div "15:30" at bounding box center [758, 391] width 82 height 25
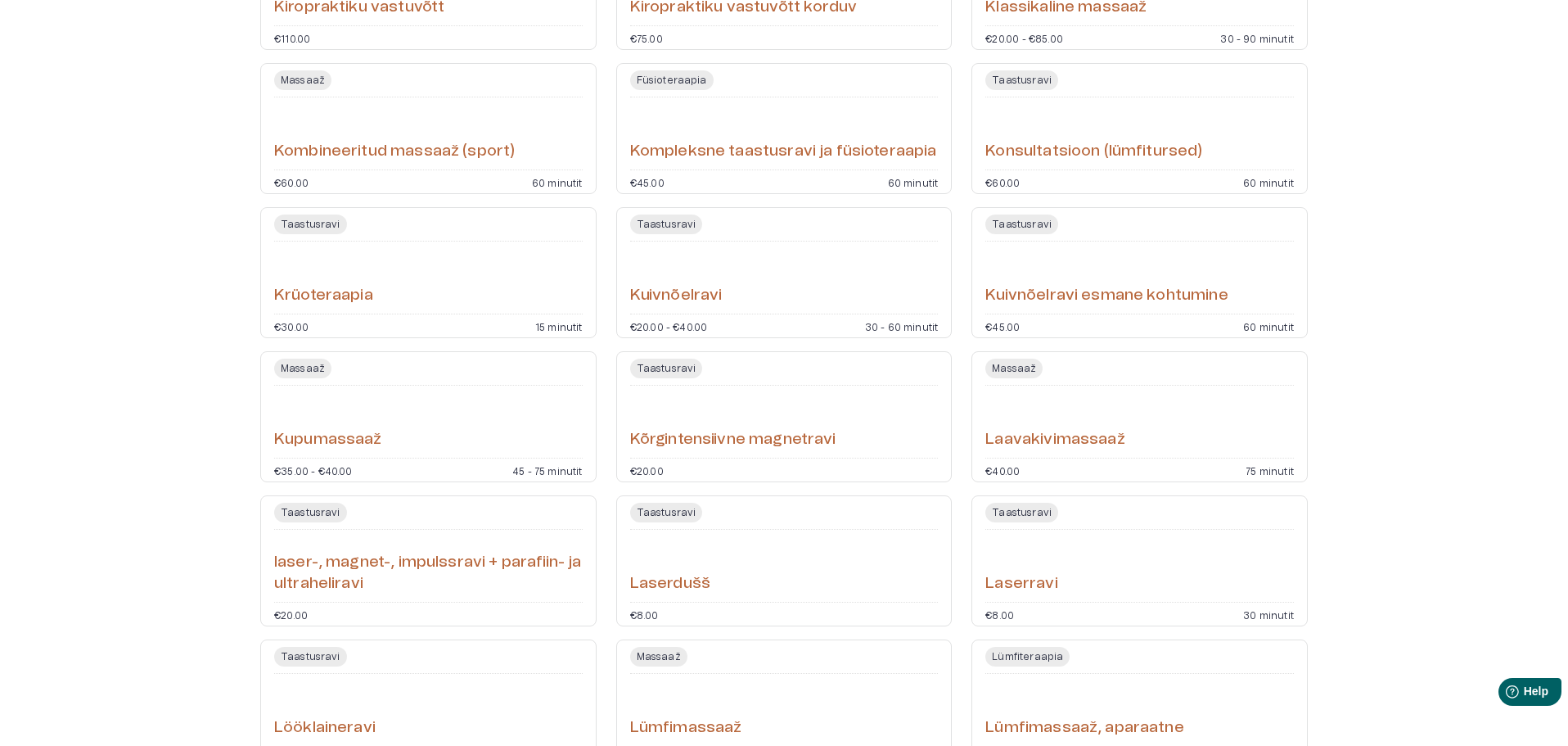
scroll to position [2392, 0]
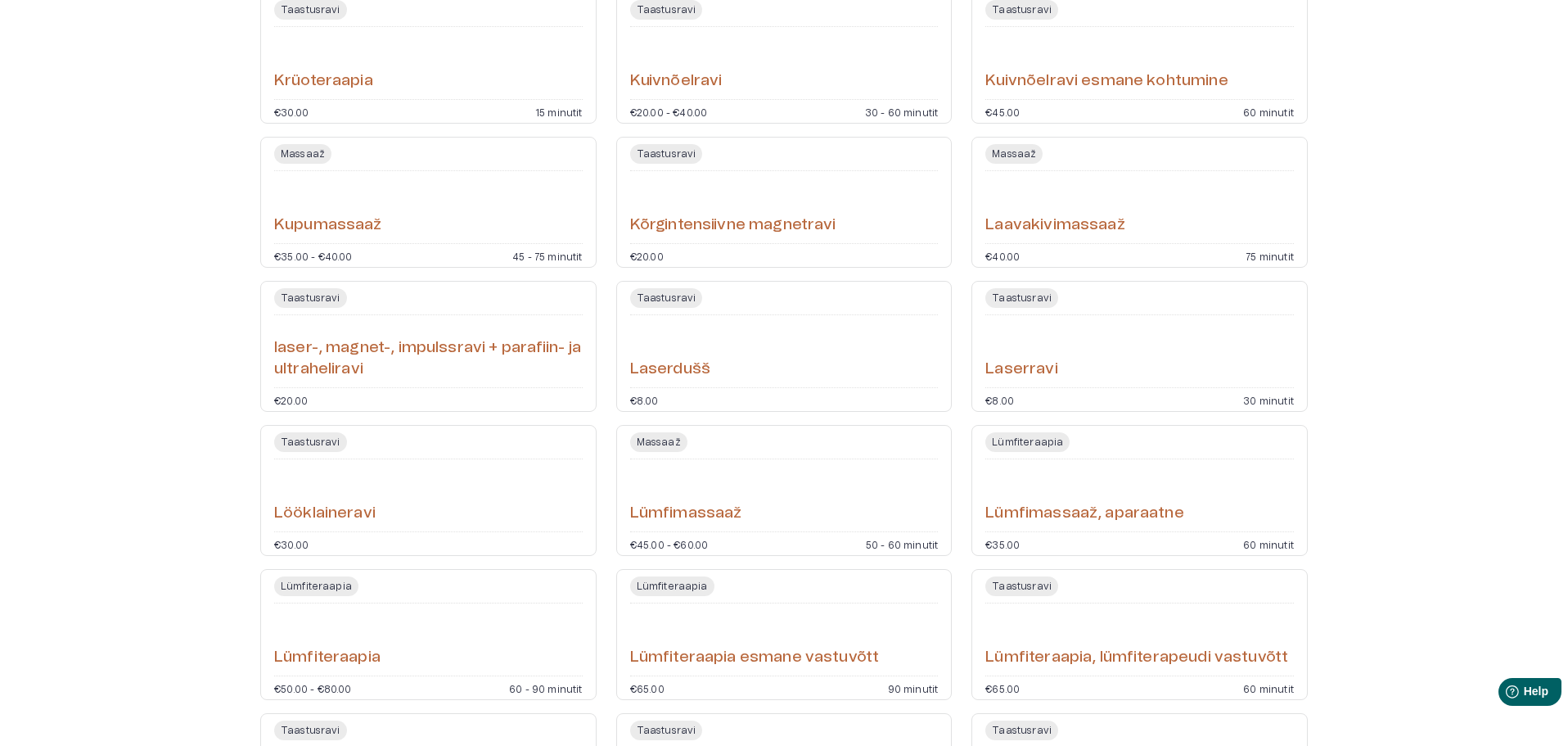
click at [830, 226] on h6 "Kõrgintensiivne magnetravi" at bounding box center [733, 225] width 206 height 22
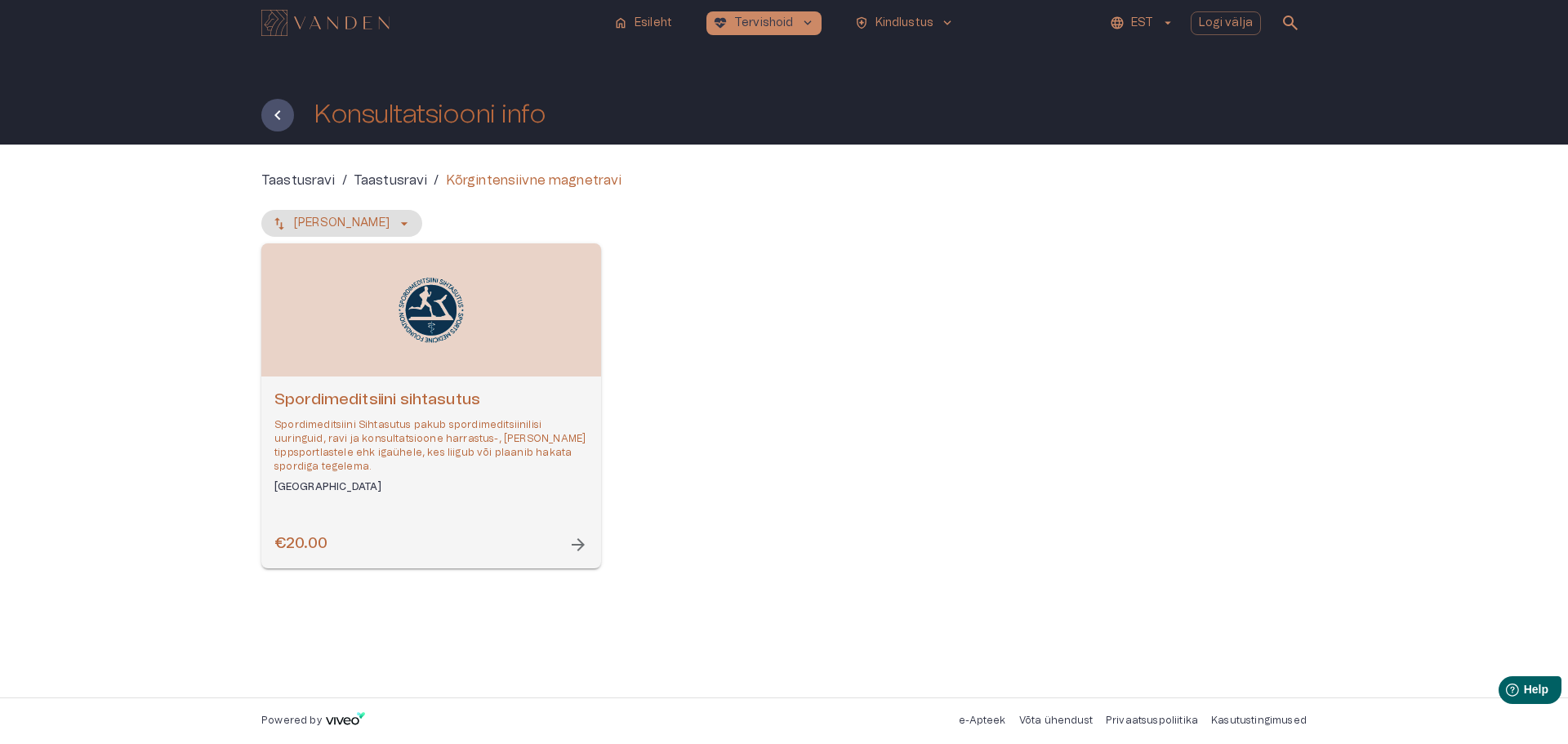
click at [485, 403] on h6 "Spordimeditsiini sihtasutus" at bounding box center [431, 401] width 314 height 22
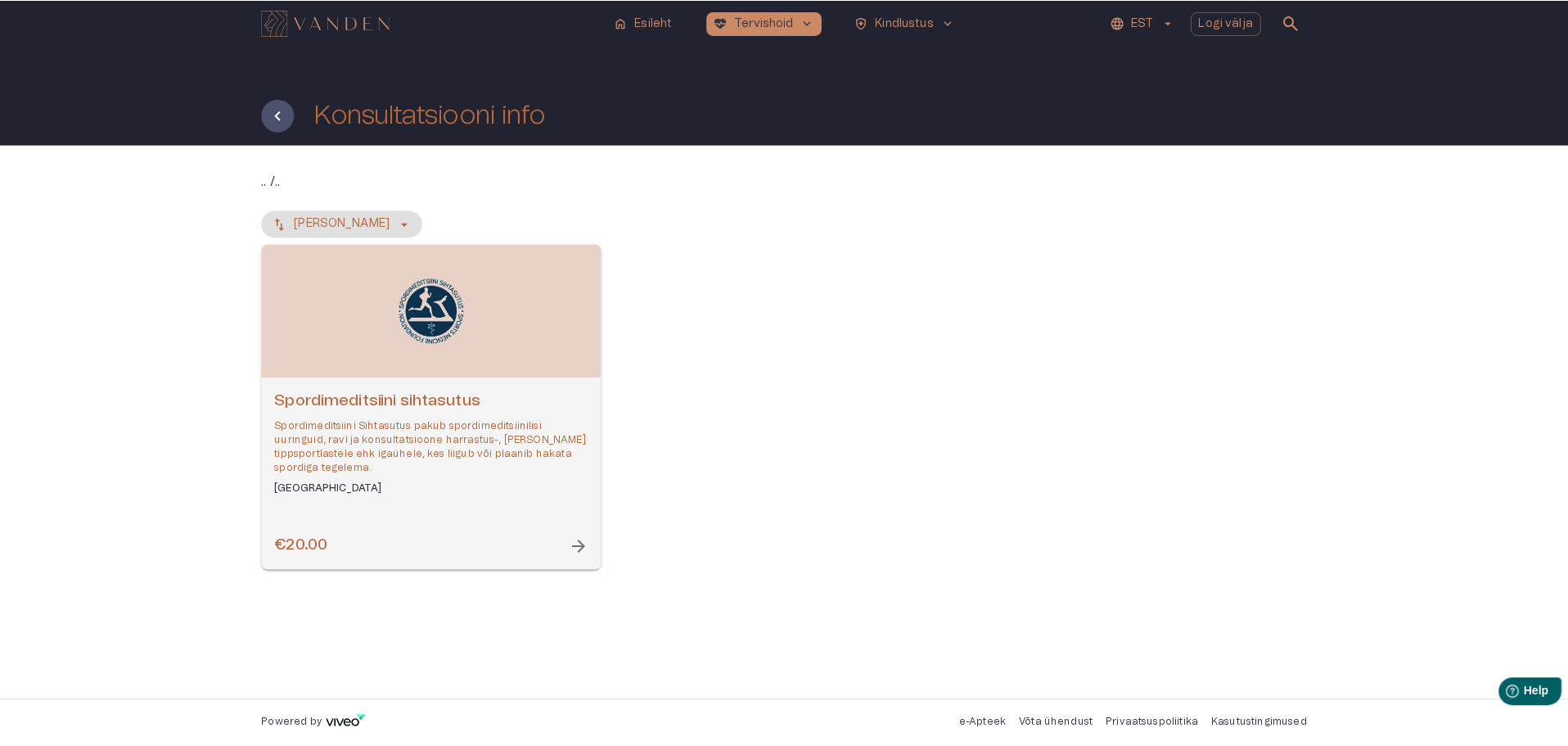
scroll to position [2504, 0]
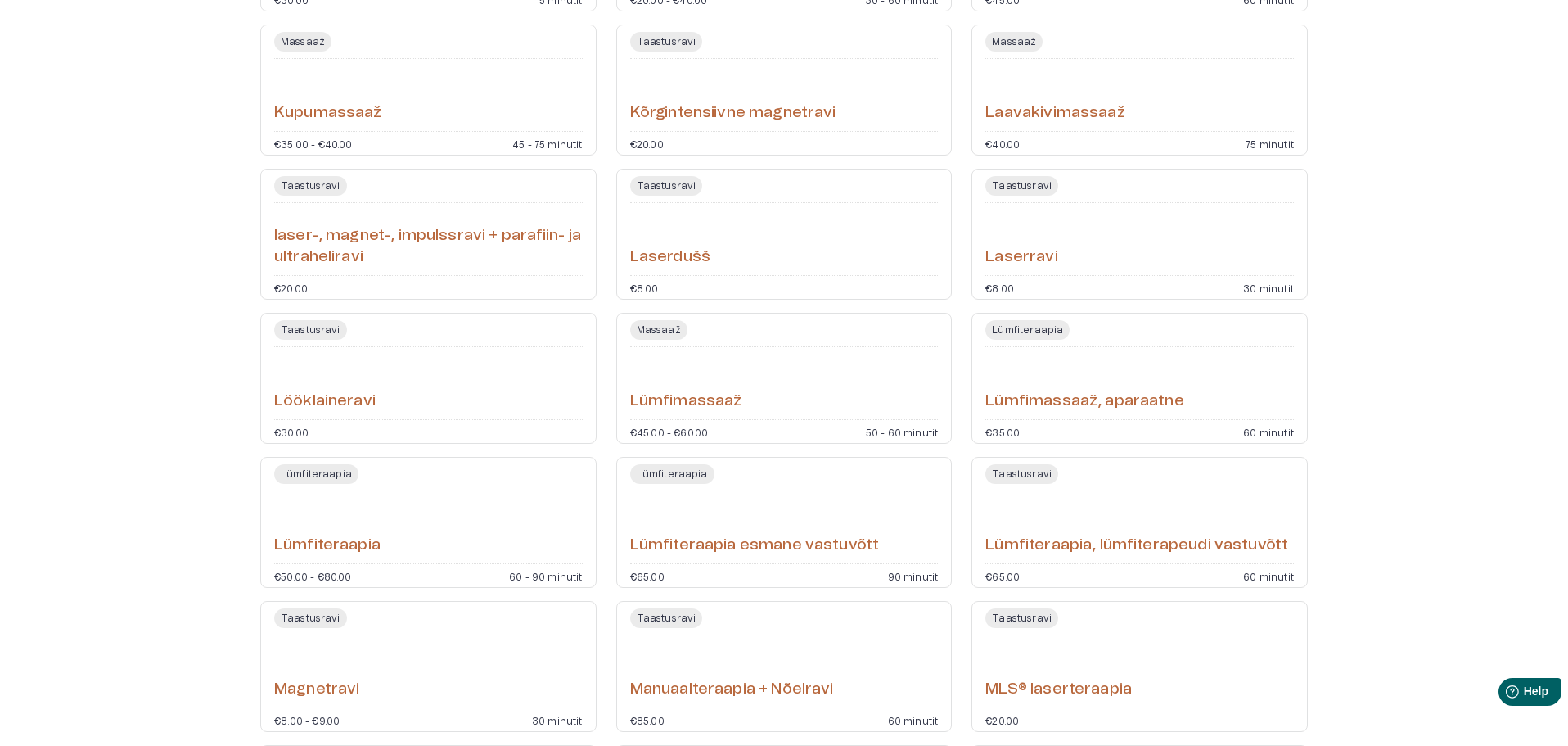
click at [441, 256] on h6 "laser-, magnet-, impulssravi + parafiin- ja ultraheliravi" at bounding box center [428, 247] width 309 height 43
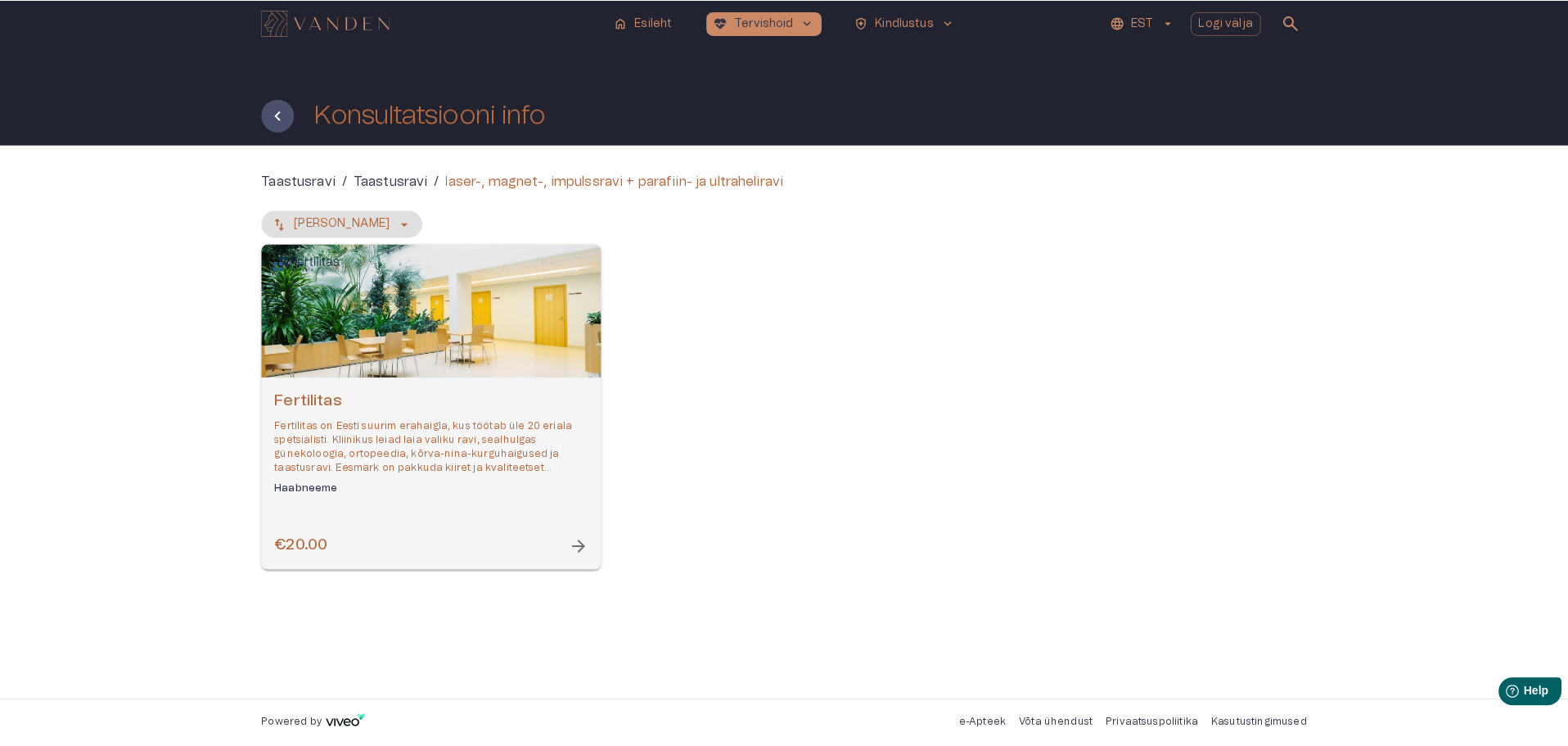
scroll to position [2616, 0]
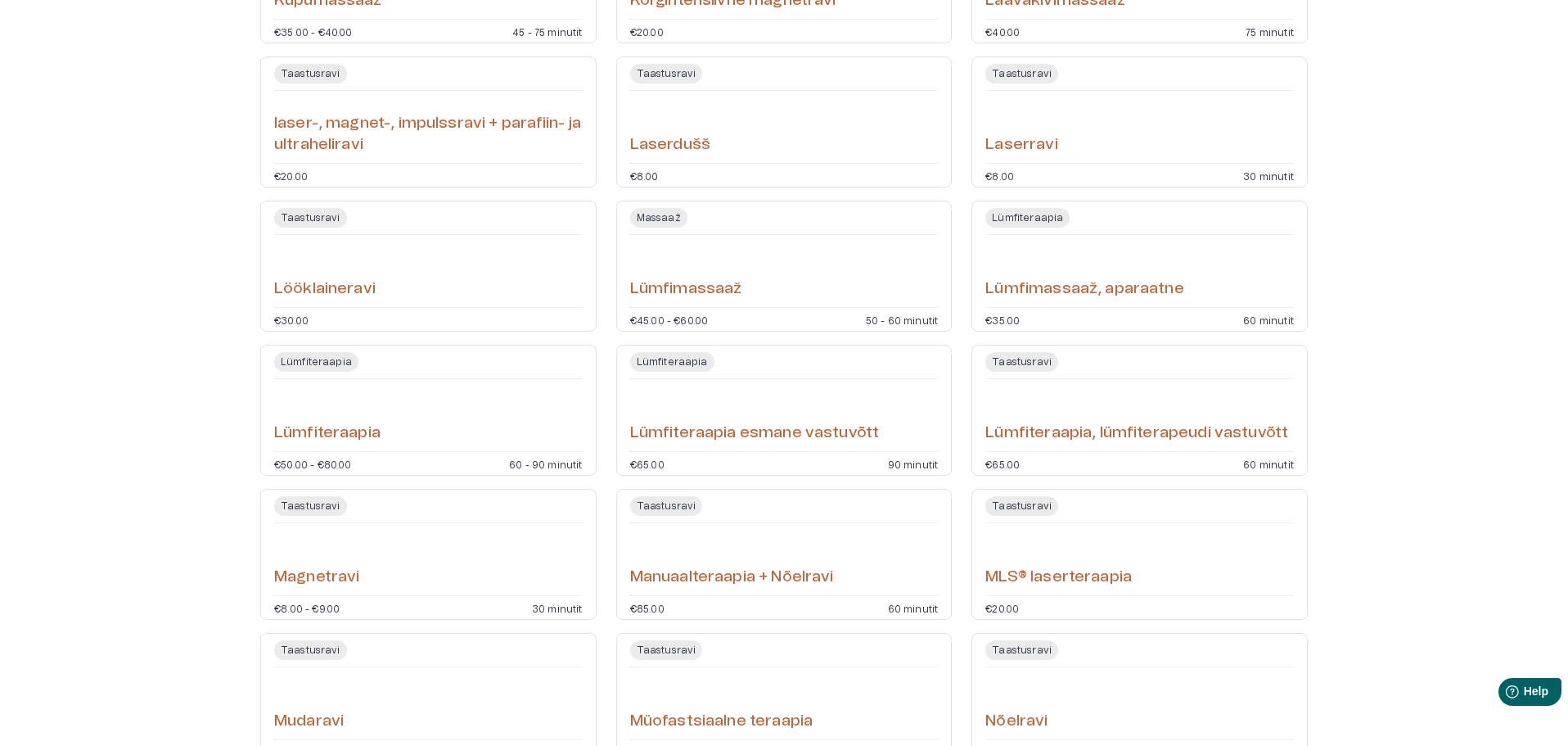
click at [751, 142] on div "Laserdušš" at bounding box center [784, 127] width 309 height 59
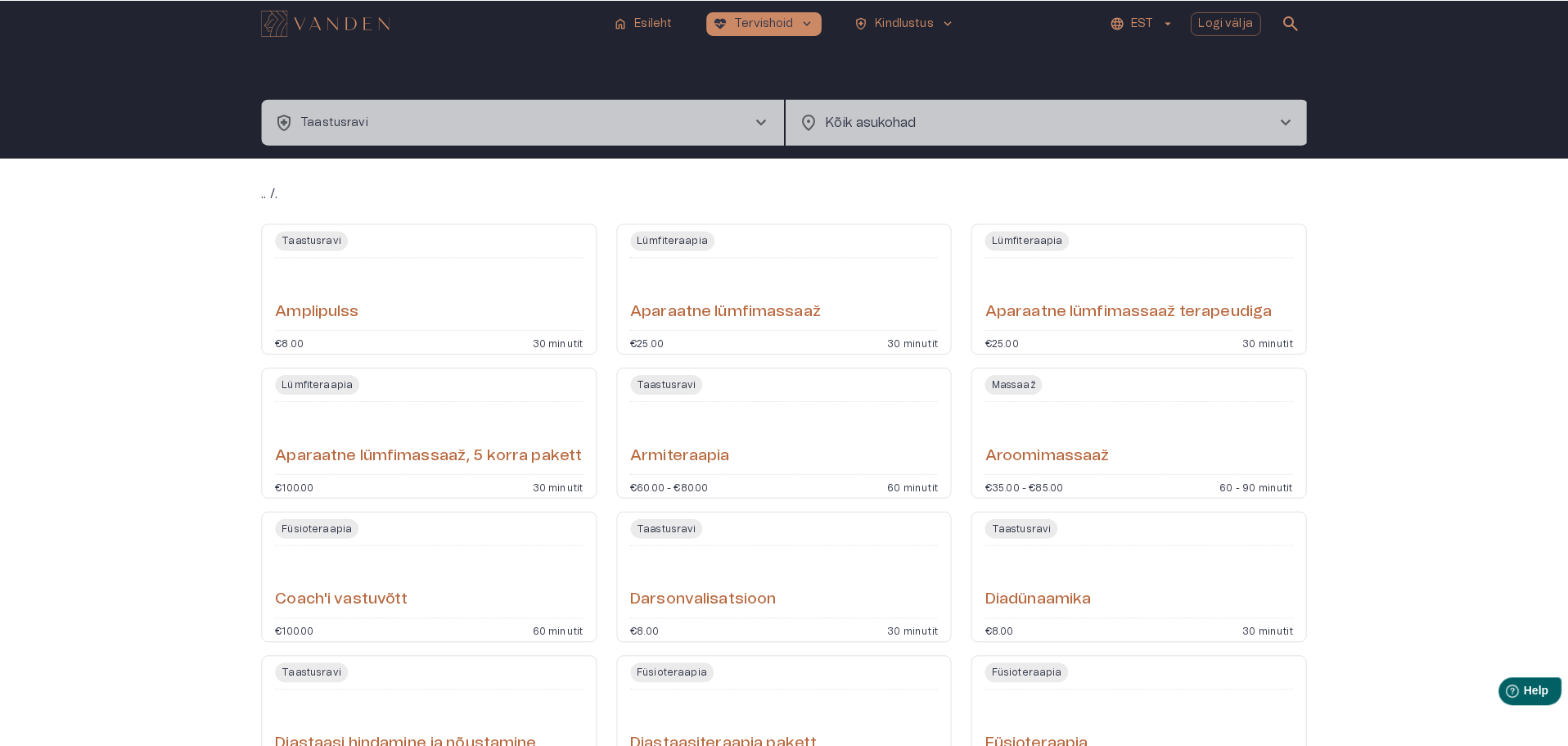
scroll to position [2728, 0]
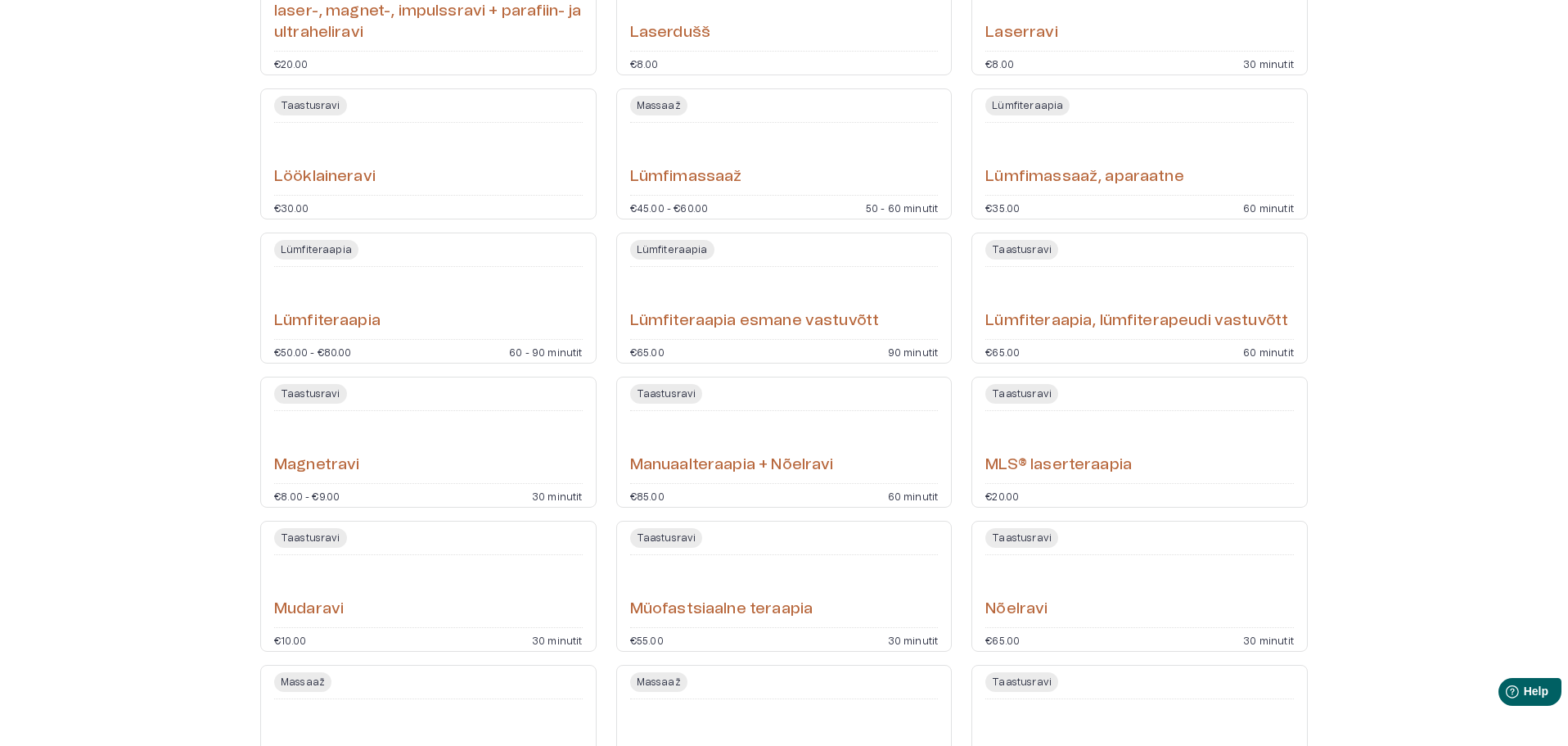
click at [1099, 185] on h6 "Lümfimassaaž, aparaatne" at bounding box center [1084, 177] width 198 height 22
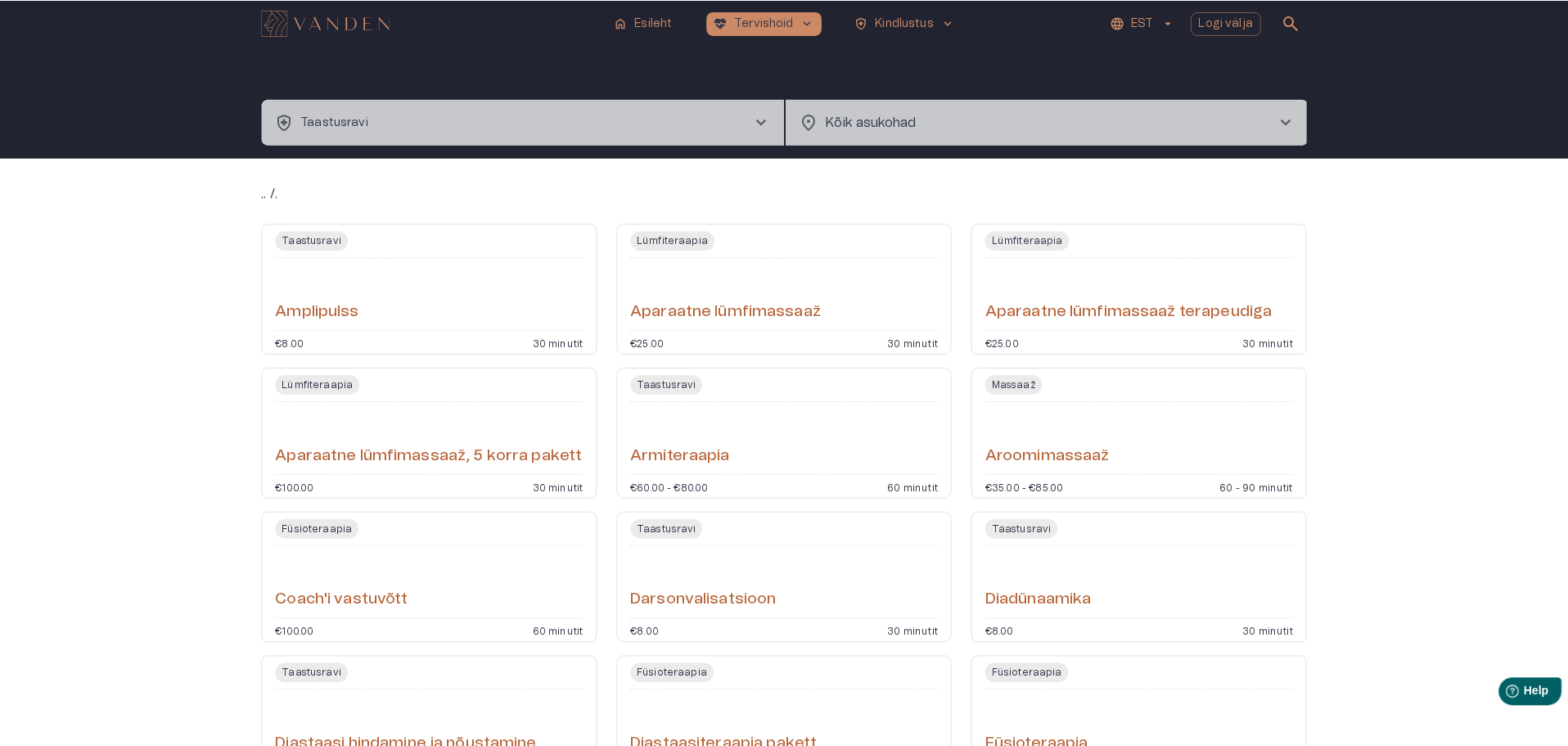
scroll to position [2840, 0]
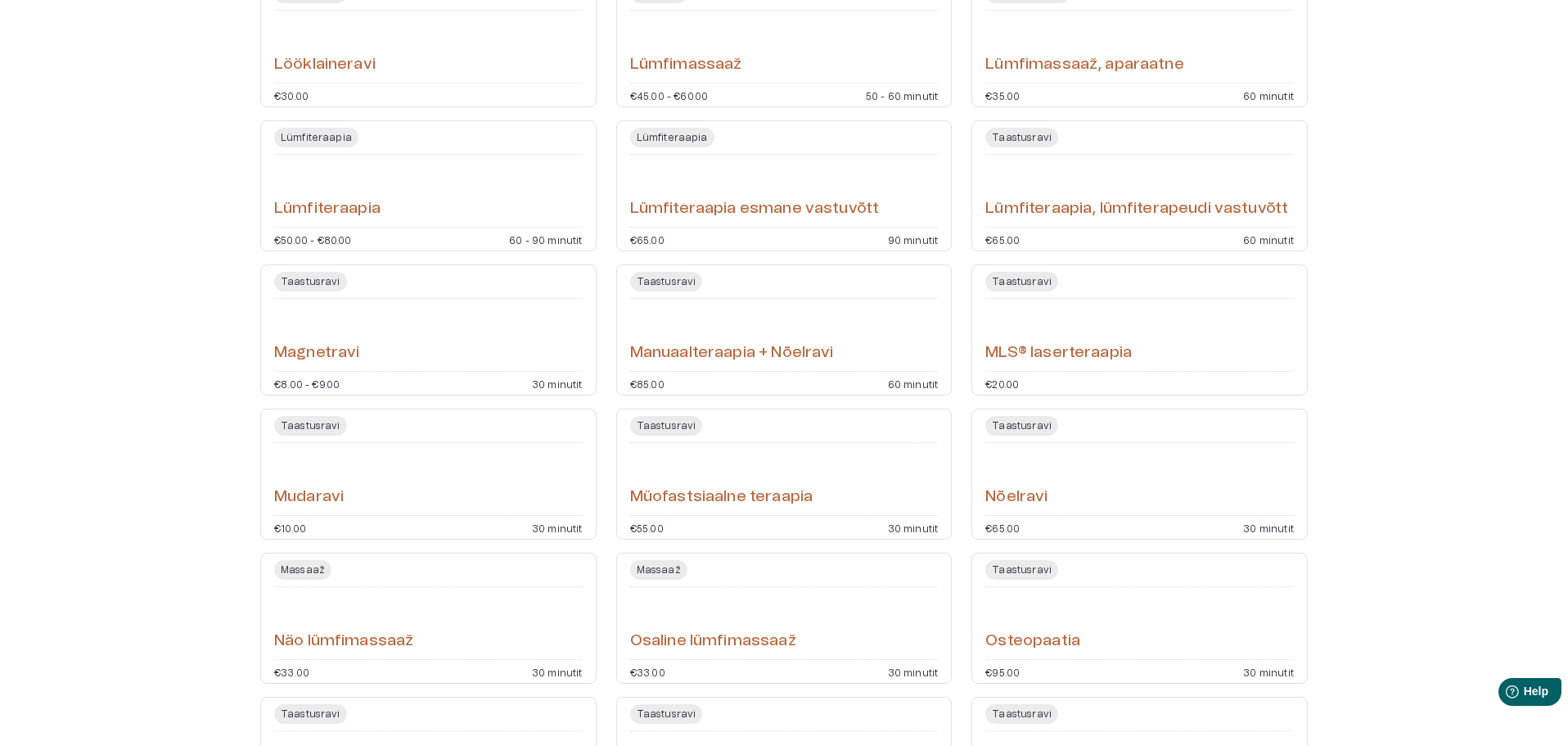
click at [391, 343] on div "Magnetravi" at bounding box center [428, 335] width 309 height 59
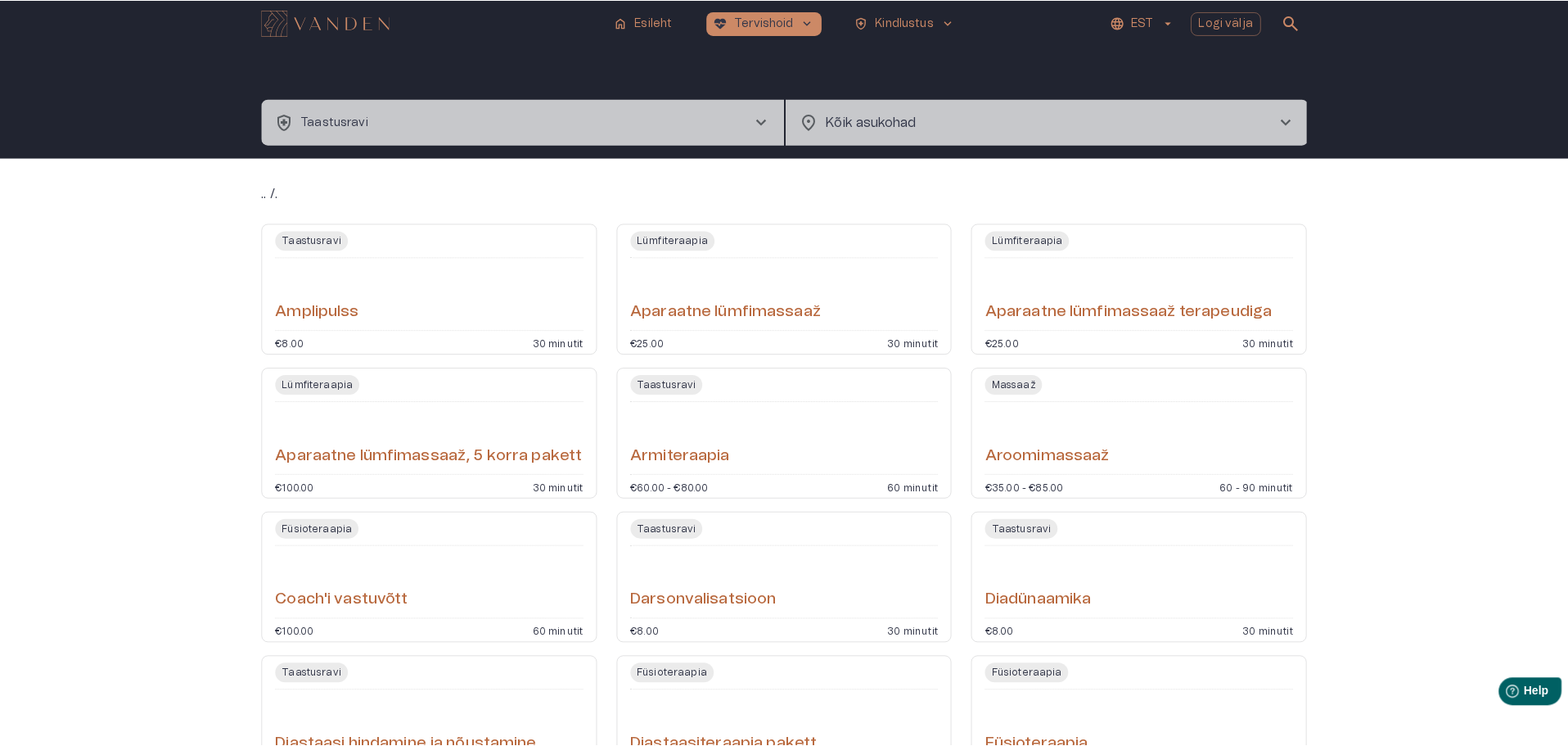
scroll to position [2952, 0]
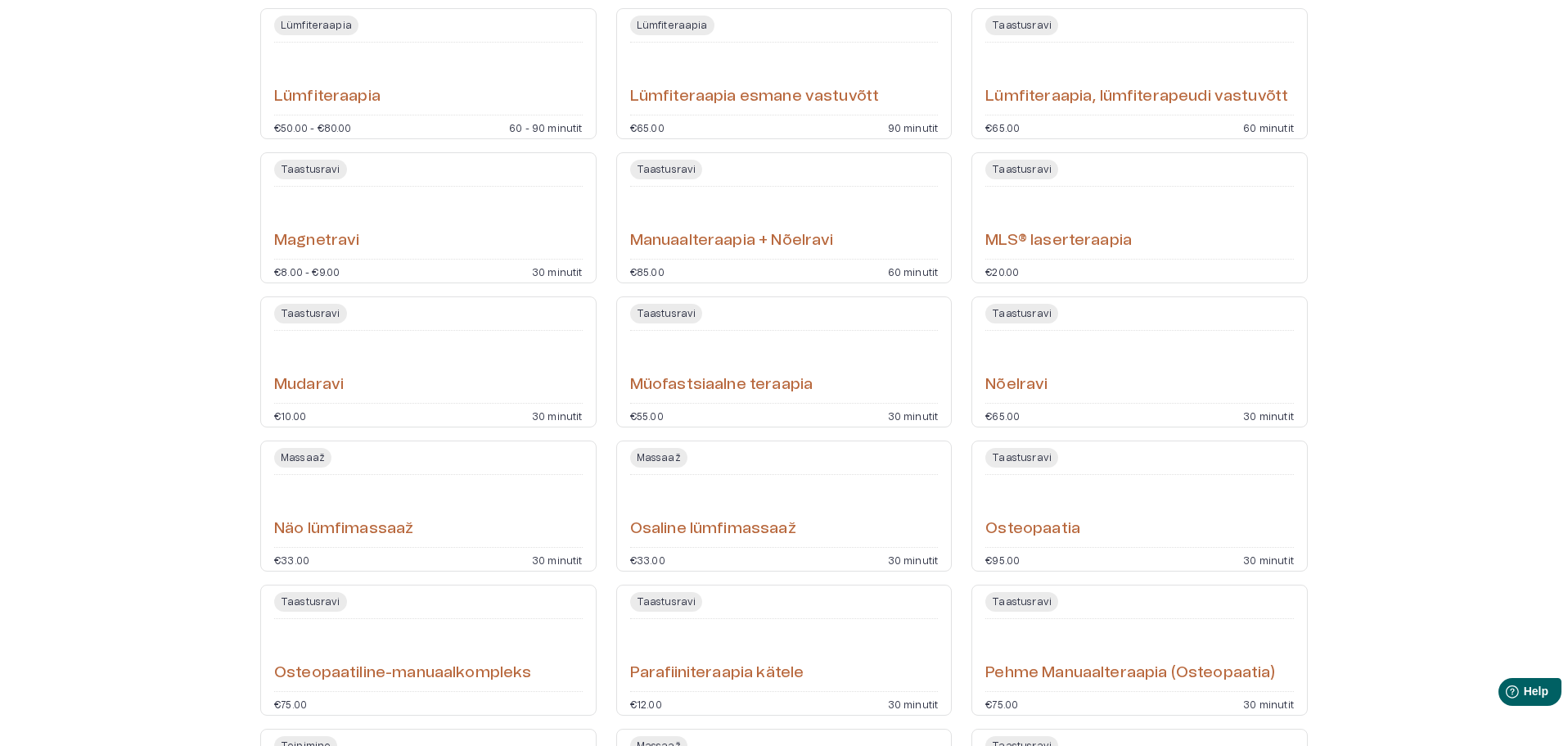
click at [870, 233] on div "Manuaalteraapia + Nõelravi" at bounding box center [784, 223] width 309 height 59
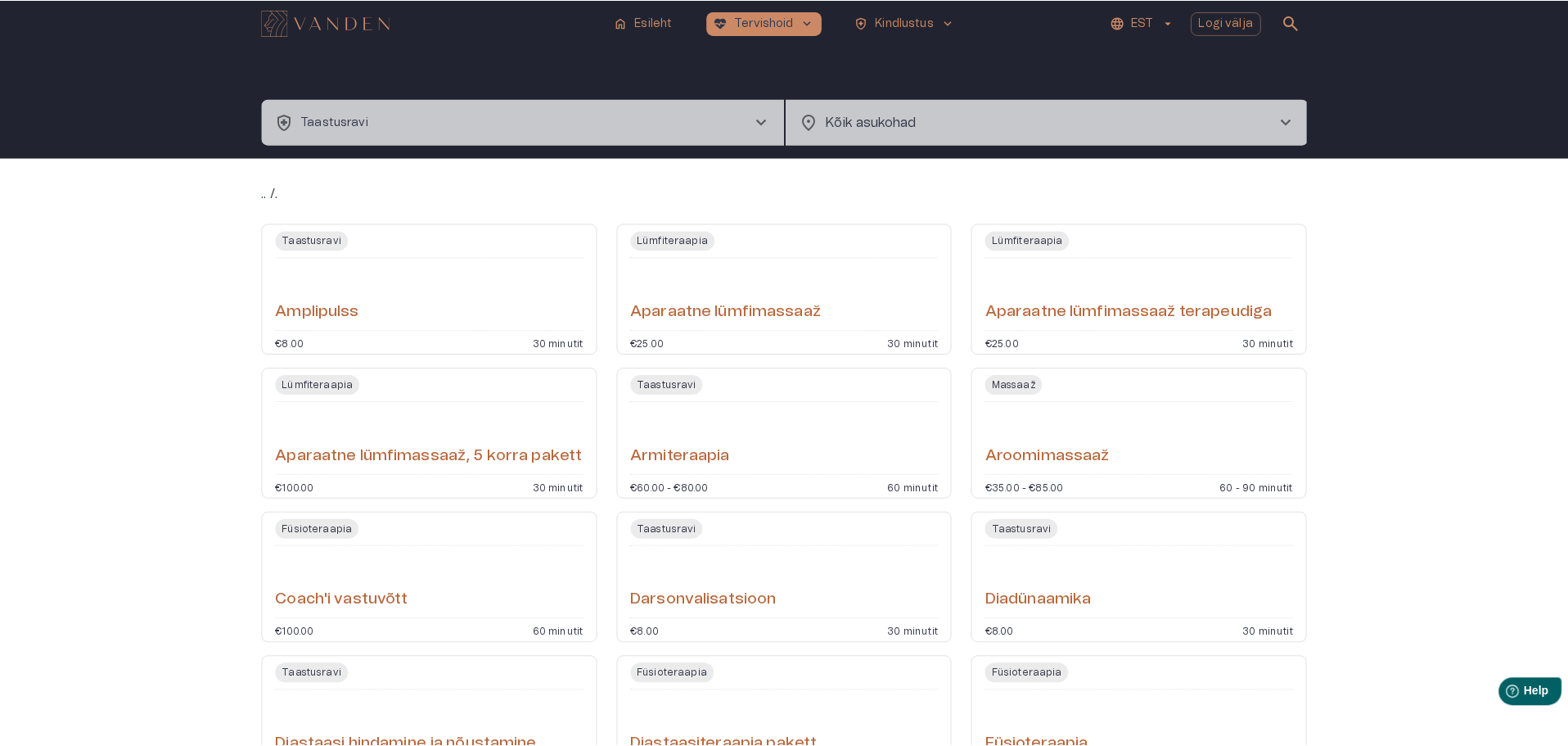
scroll to position [3065, 0]
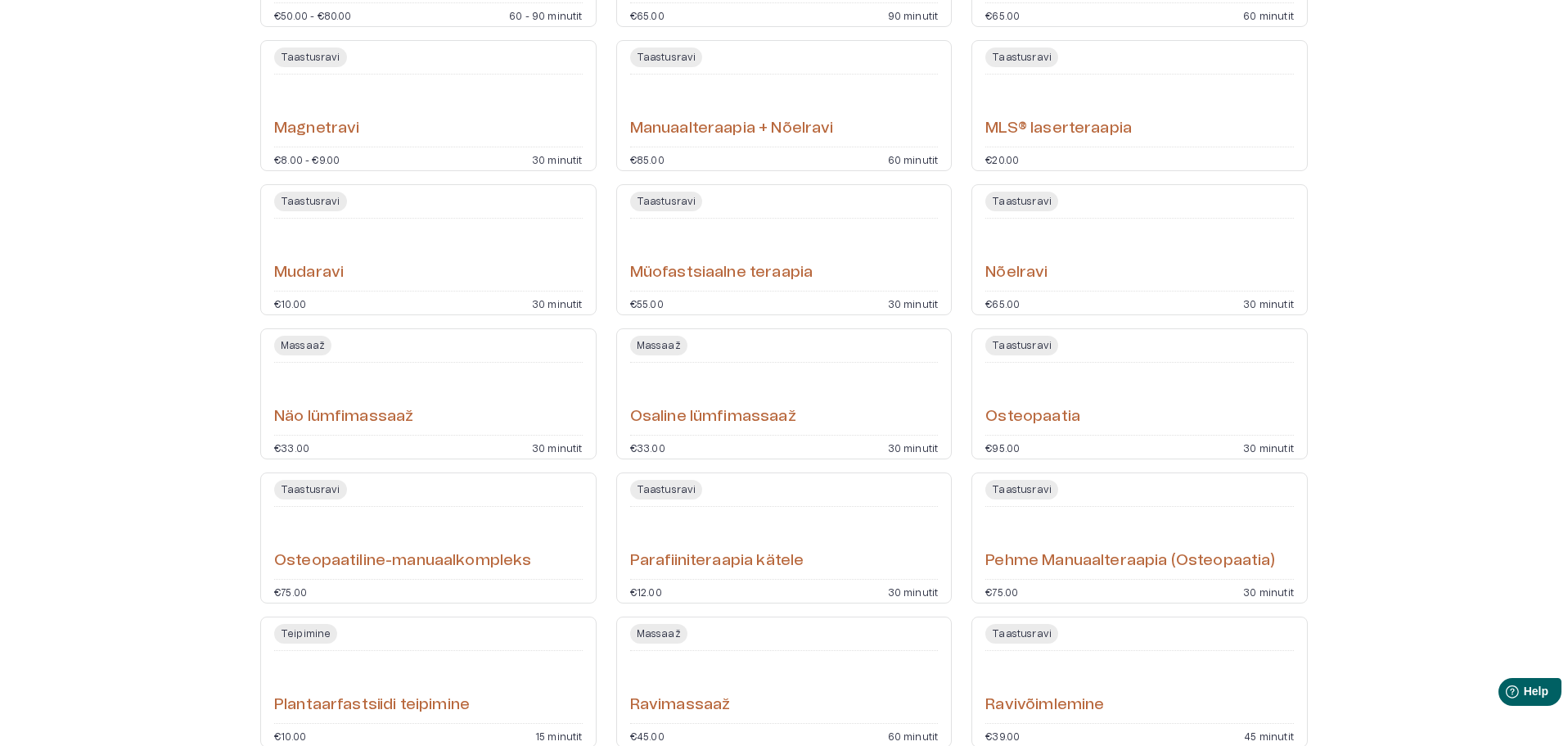
click at [1100, 266] on div "Nõelravi" at bounding box center [1140, 255] width 309 height 59
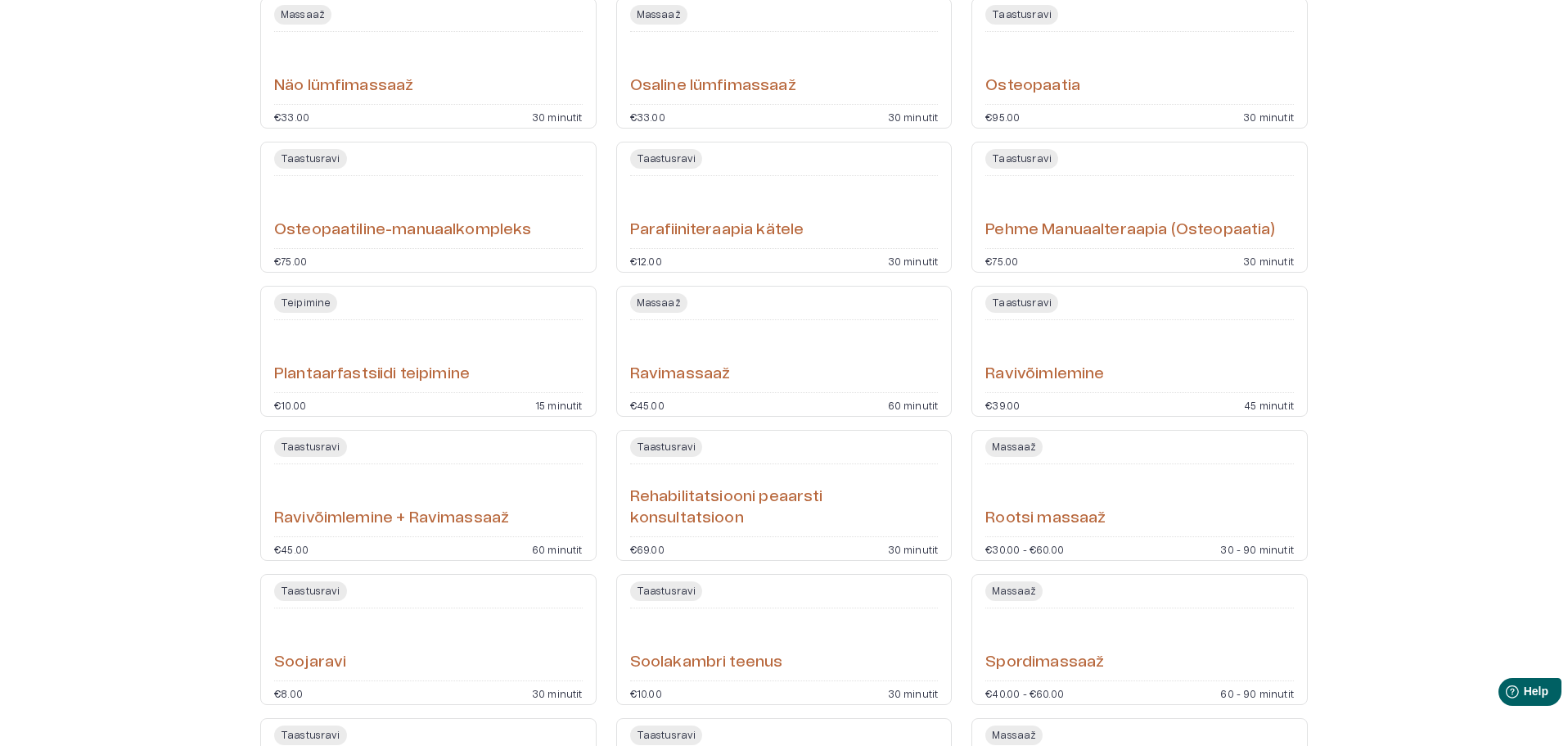
scroll to position [3422, 0]
